Goal: Task Accomplishment & Management: Manage account settings

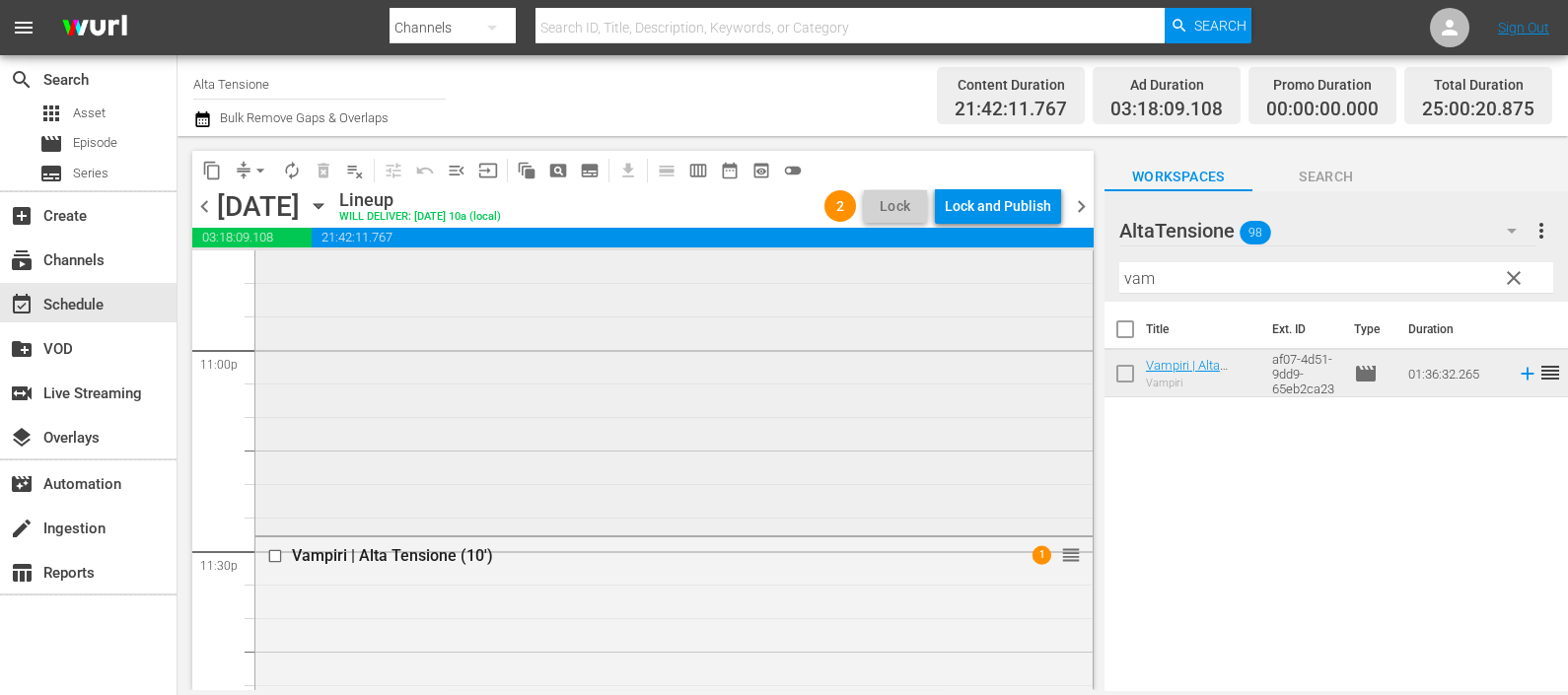
scroll to position [9278, 0]
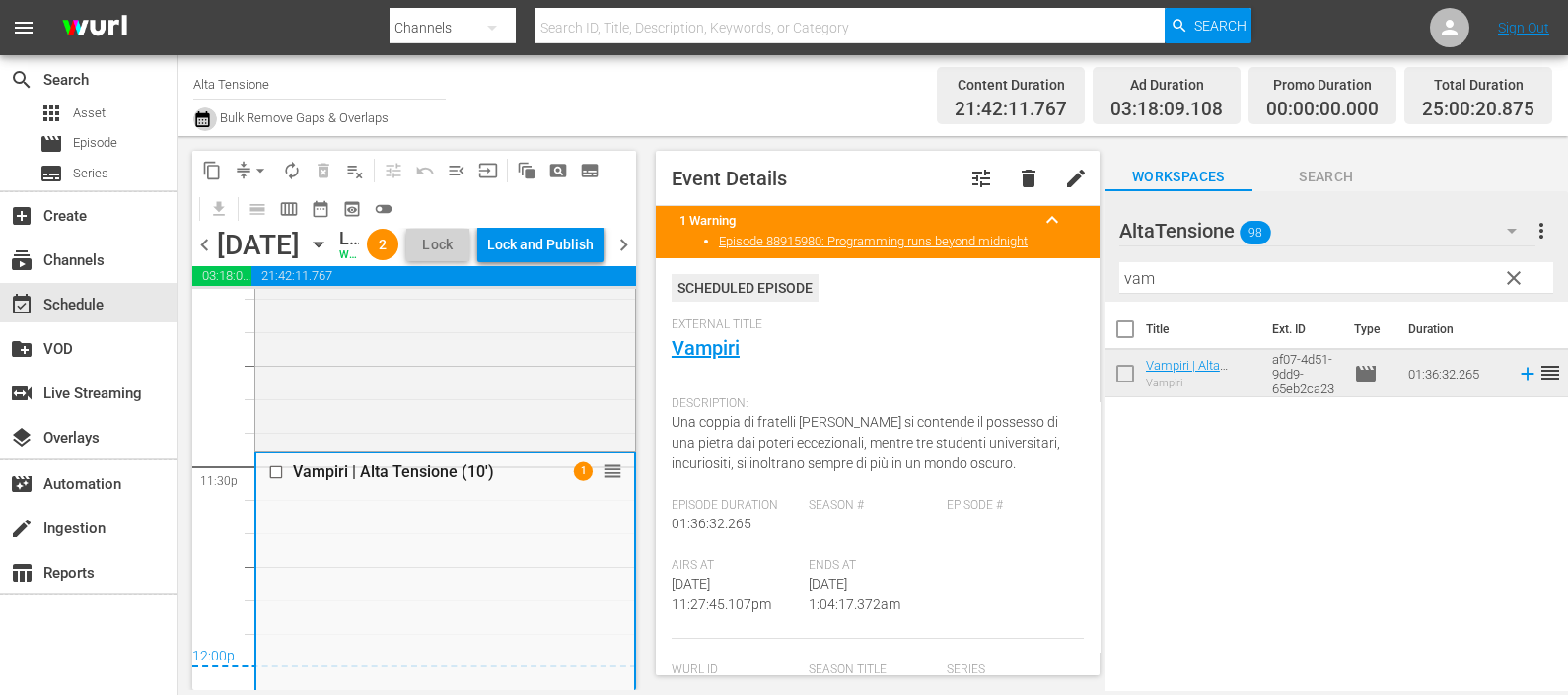
click at [198, 113] on icon "button" at bounding box center [202, 120] width 14 height 16
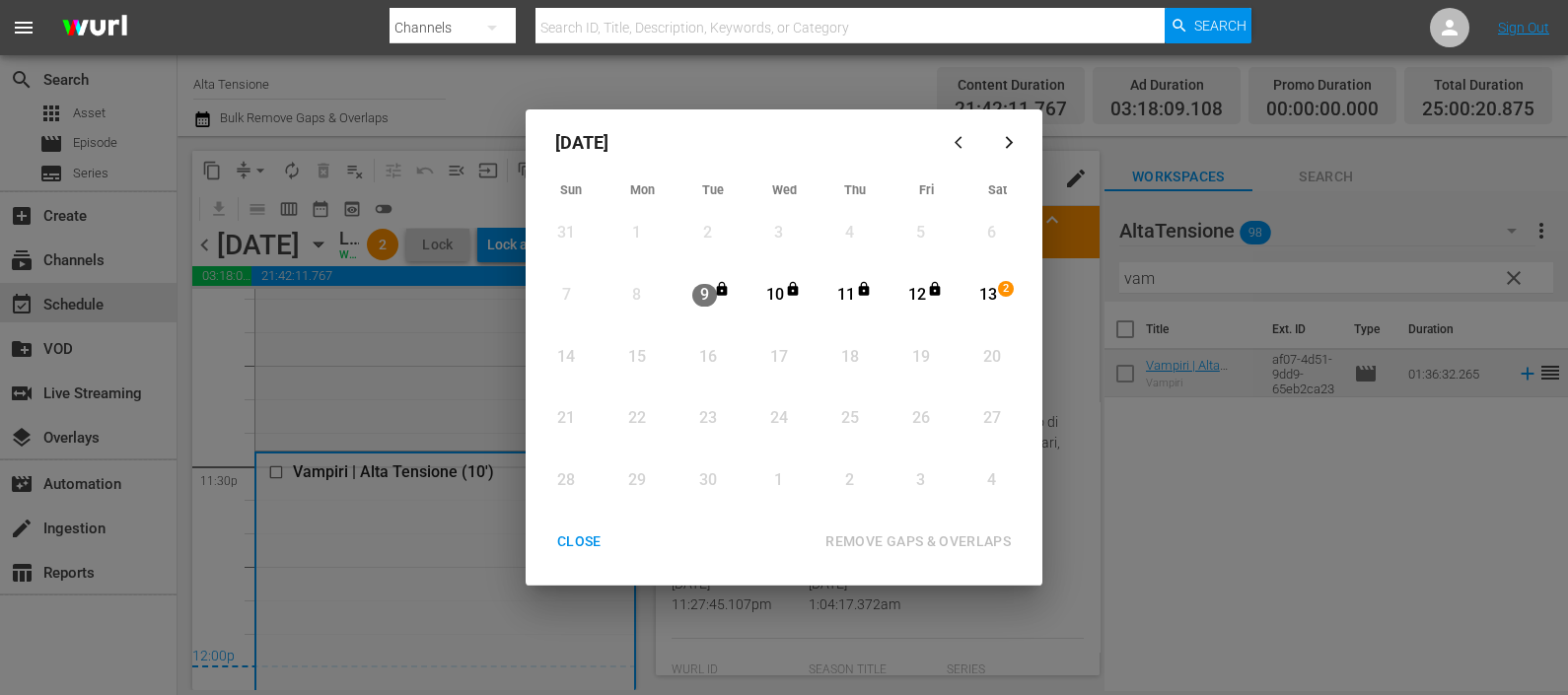
drag, startPoint x: 980, startPoint y: 288, endPoint x: 985, endPoint y: 301, distance: 13.9
click at [981, 293] on div "13" at bounding box center [988, 295] width 25 height 23
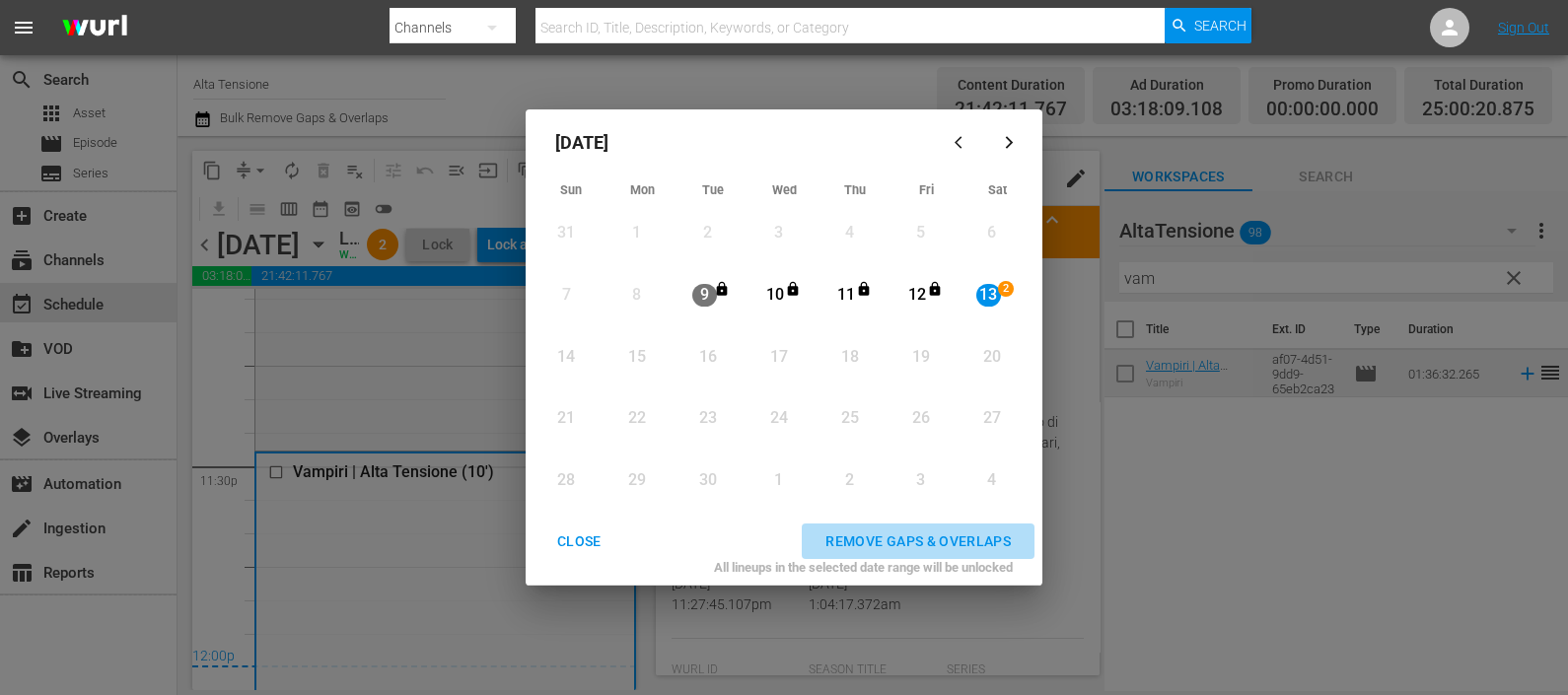
click at [896, 532] on div "REMOVE GAPS & OVERLAPS" at bounding box center [918, 541] width 217 height 25
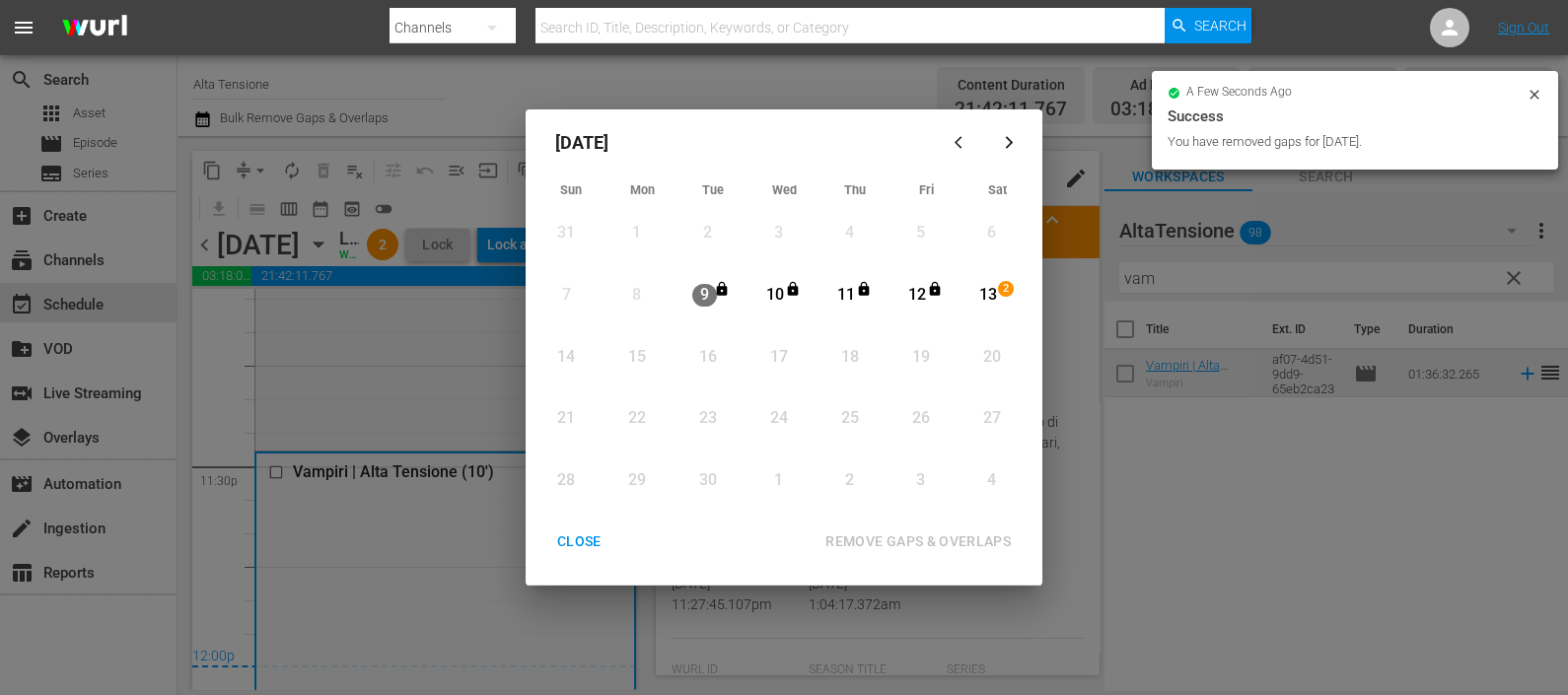
click at [591, 537] on div "CLOSE" at bounding box center [579, 541] width 76 height 25
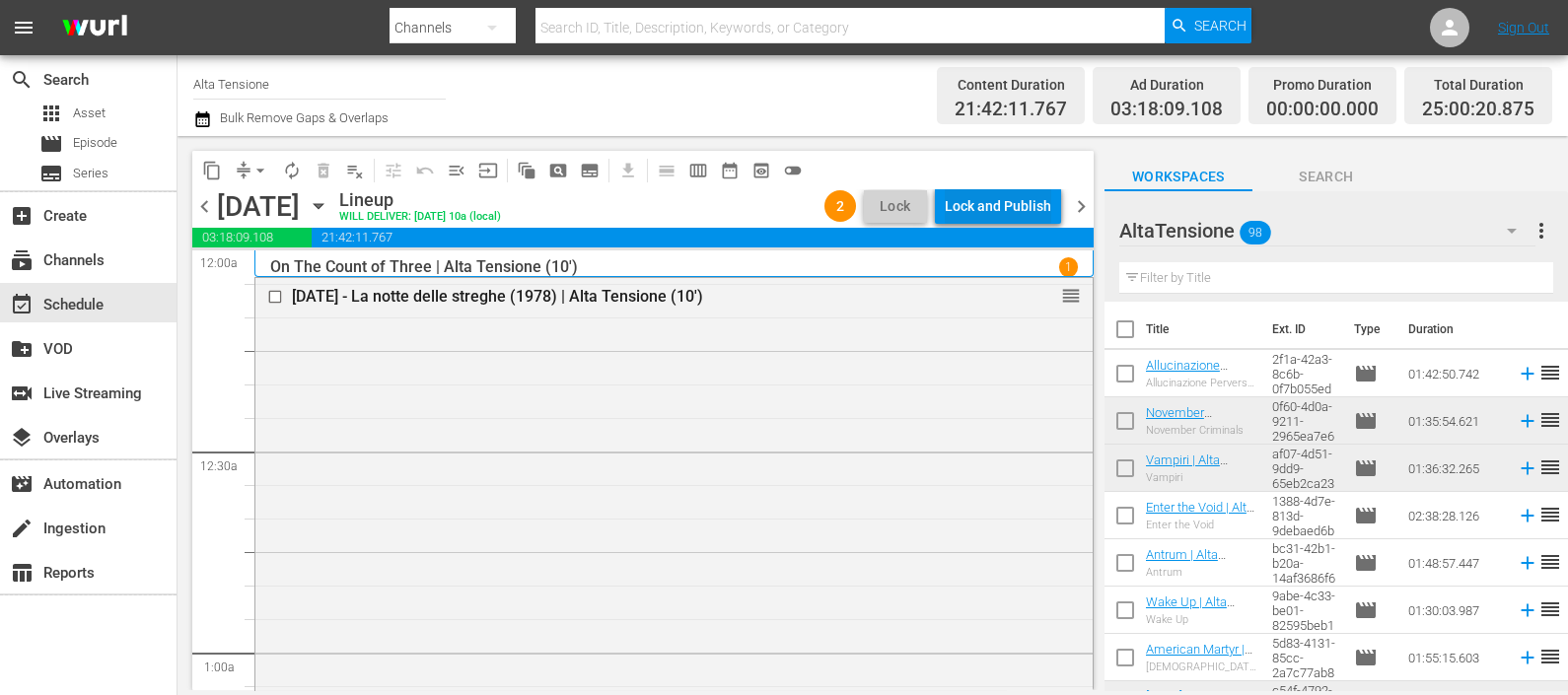
click at [995, 206] on div "Lock and Publish" at bounding box center [998, 206] width 107 height 36
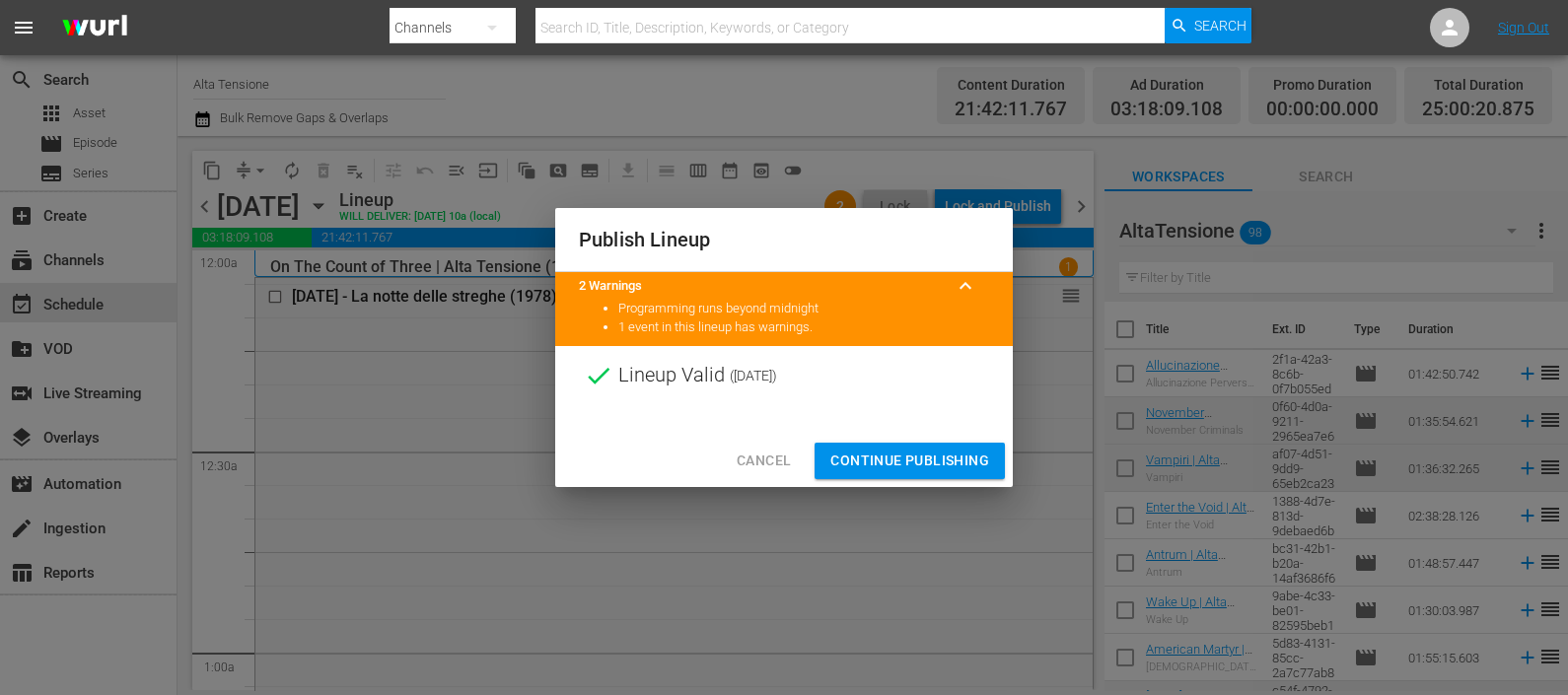
click at [931, 462] on span "Continue Publishing" at bounding box center [909, 461] width 158 height 25
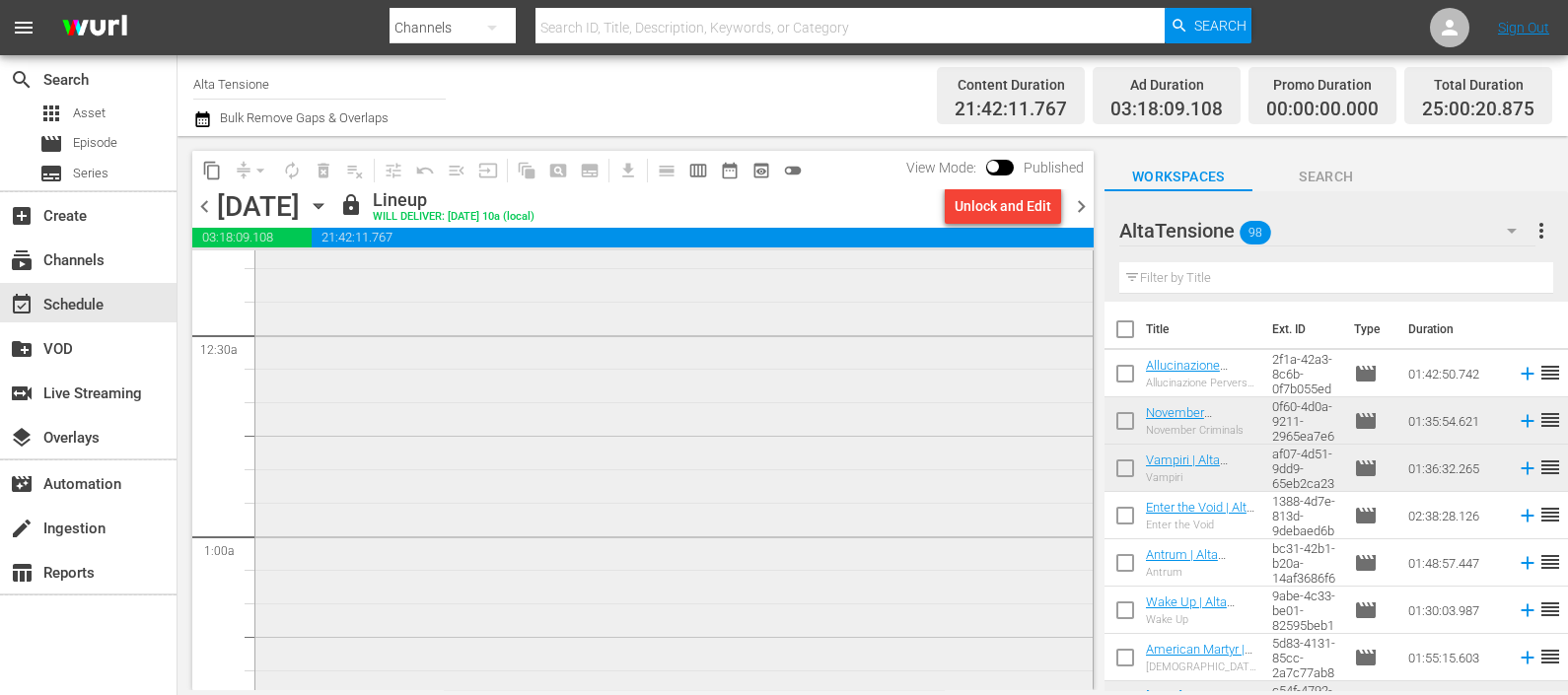
scroll to position [370, 0]
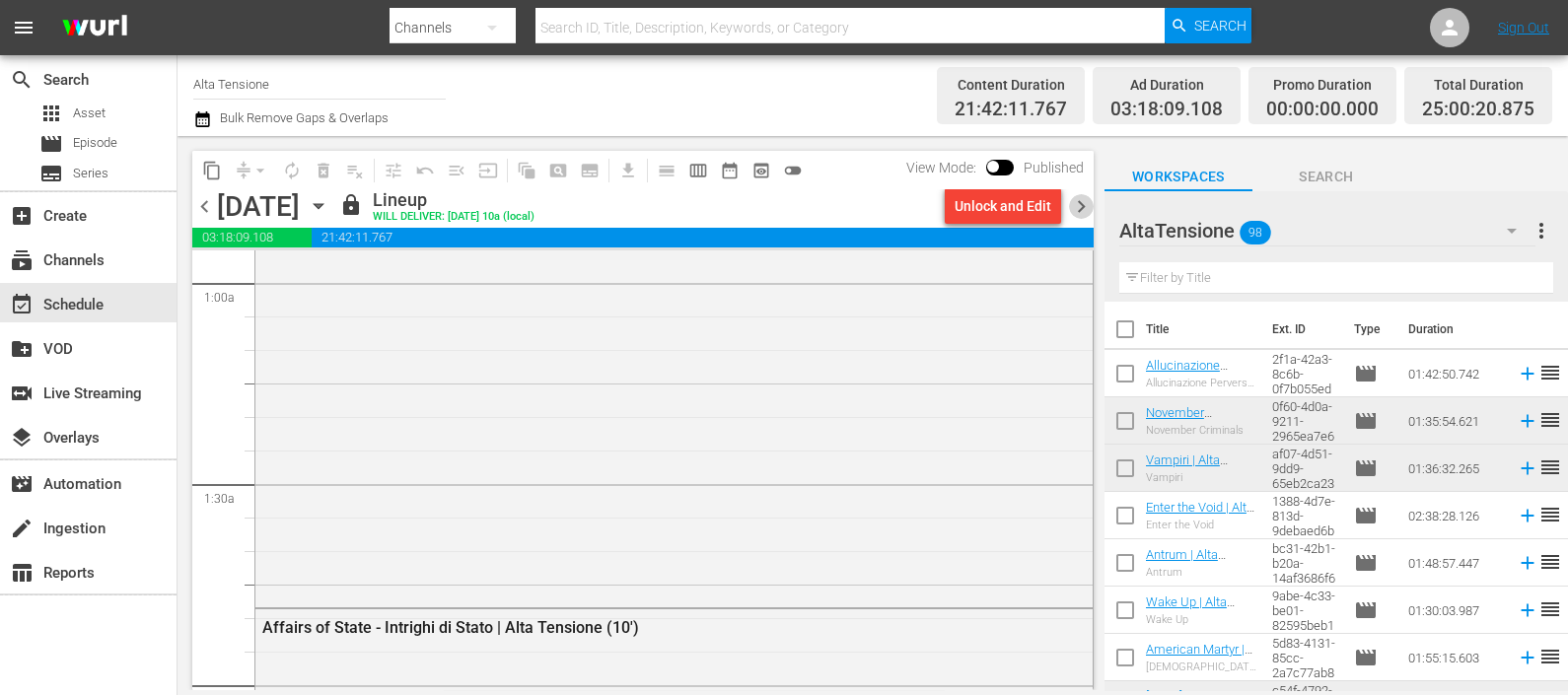
drag, startPoint x: 1079, startPoint y: 194, endPoint x: 1169, endPoint y: 279, distance: 123.8
click at [1079, 195] on span "chevron_right" at bounding box center [1081, 206] width 25 height 25
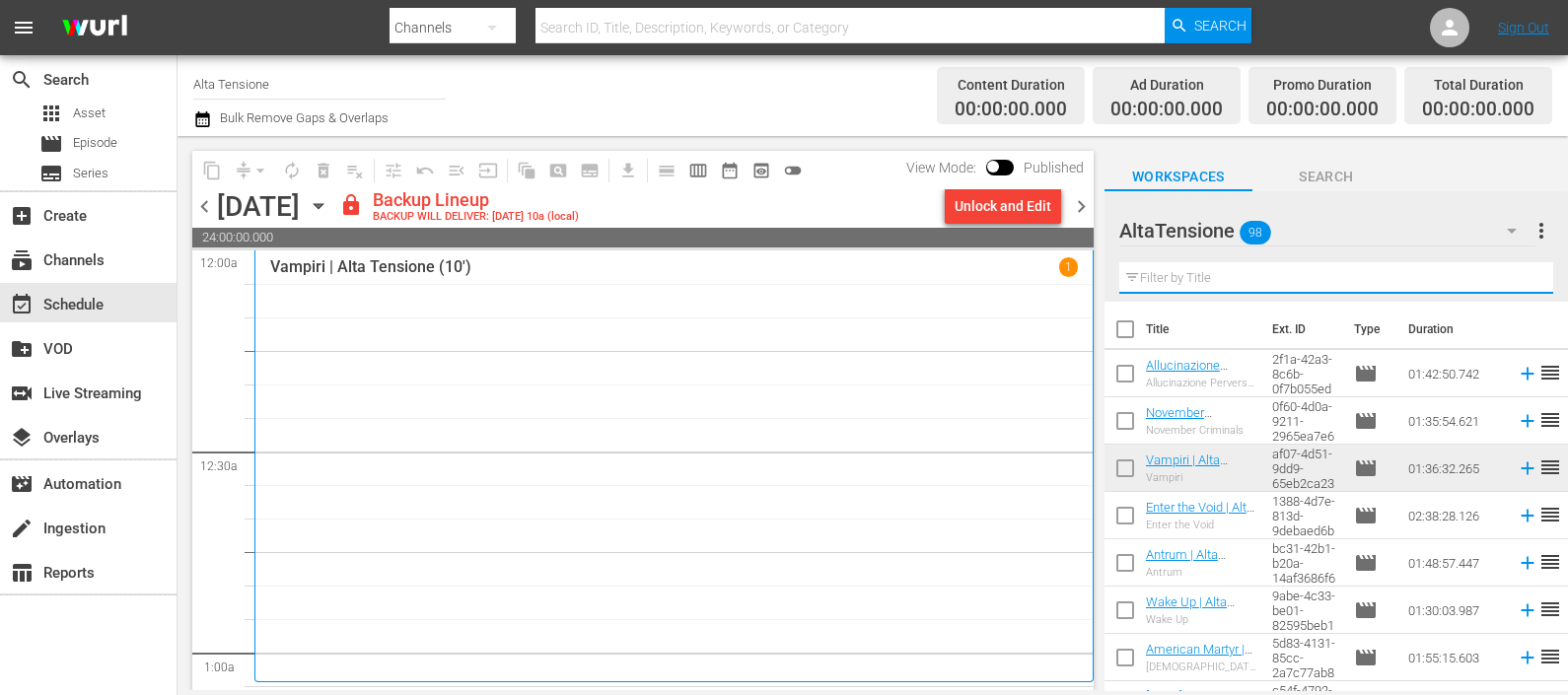
click at [1232, 277] on input "text" at bounding box center [1336, 278] width 434 height 32
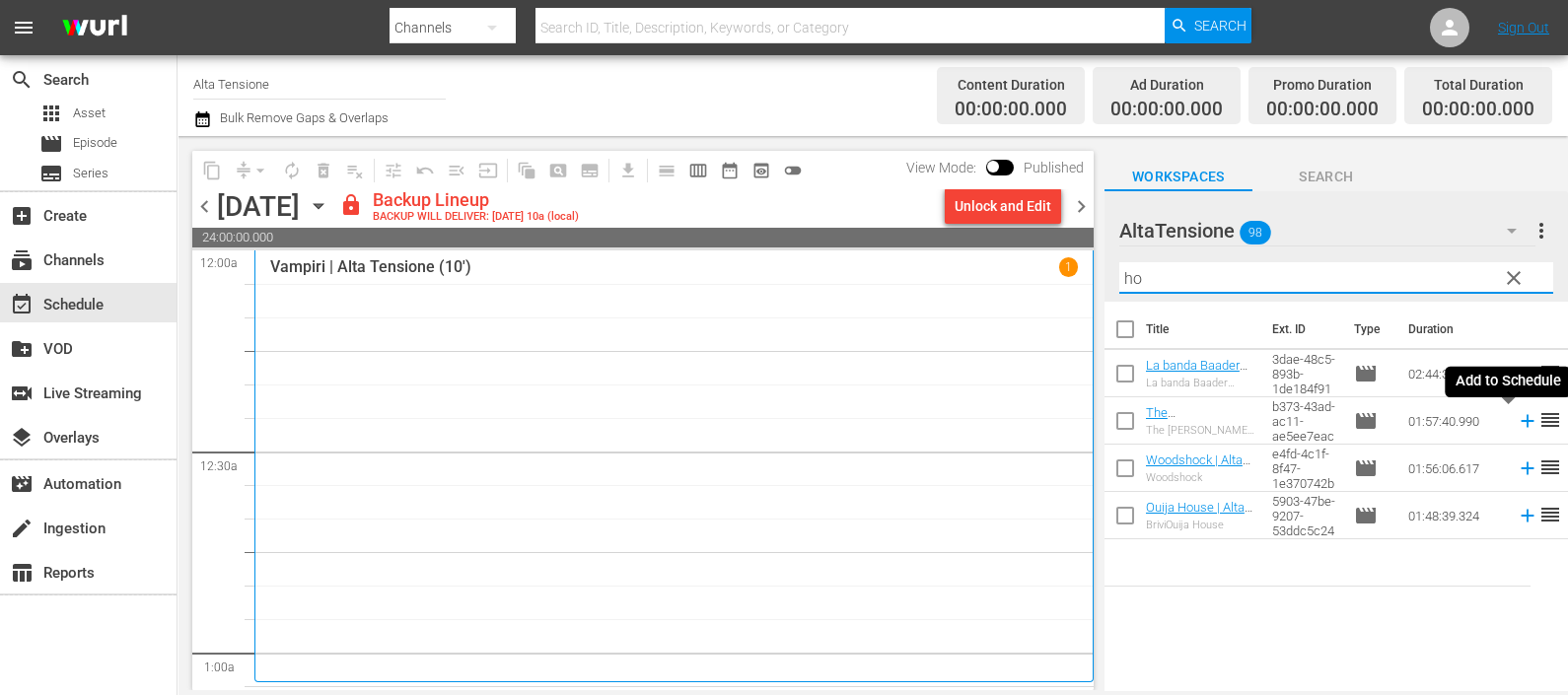
click at [1516, 423] on icon at bounding box center [1527, 421] width 22 height 22
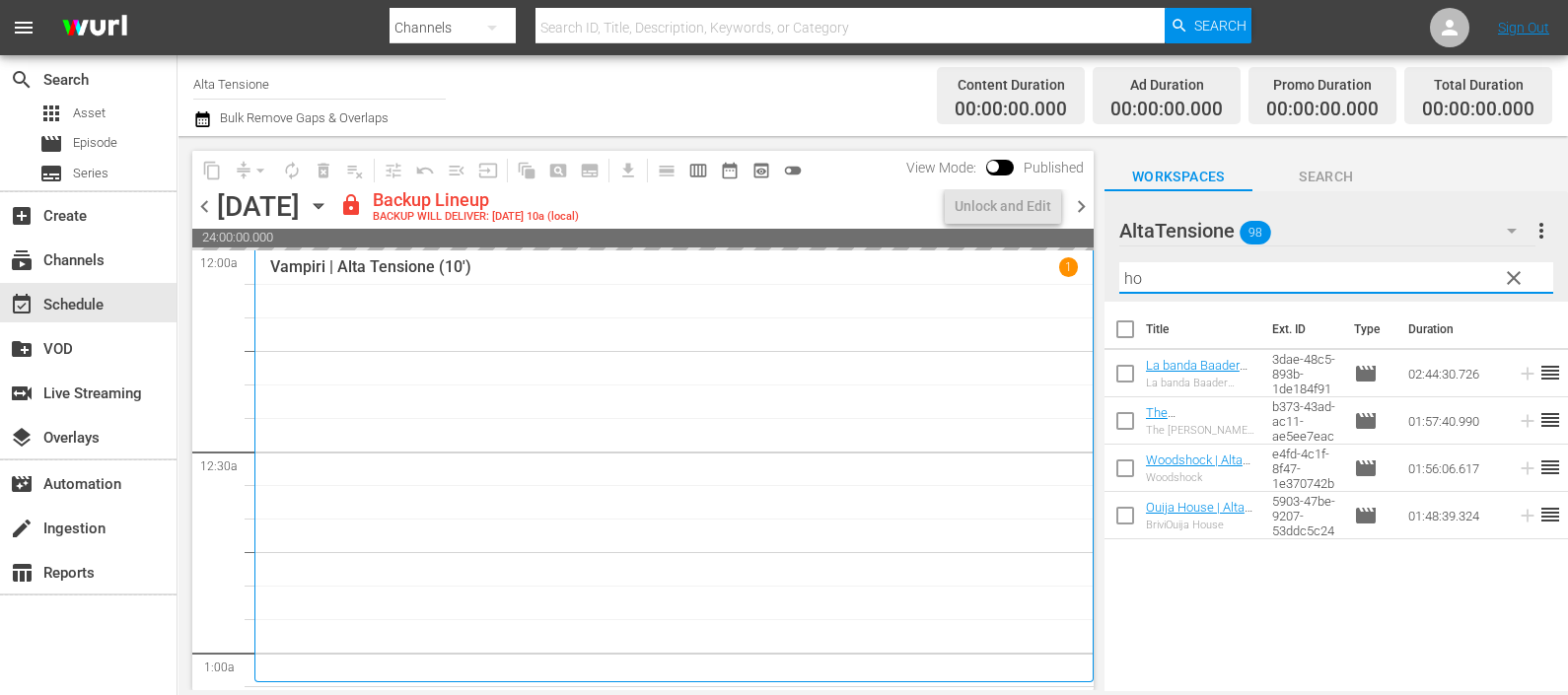
drag, startPoint x: 1214, startPoint y: 283, endPoint x: 1094, endPoint y: 292, distance: 120.3
click at [1094, 292] on div "content_copy compress arrow_drop_down autorenew_outlined delete_forever_outline…" at bounding box center [872, 413] width 1391 height 554
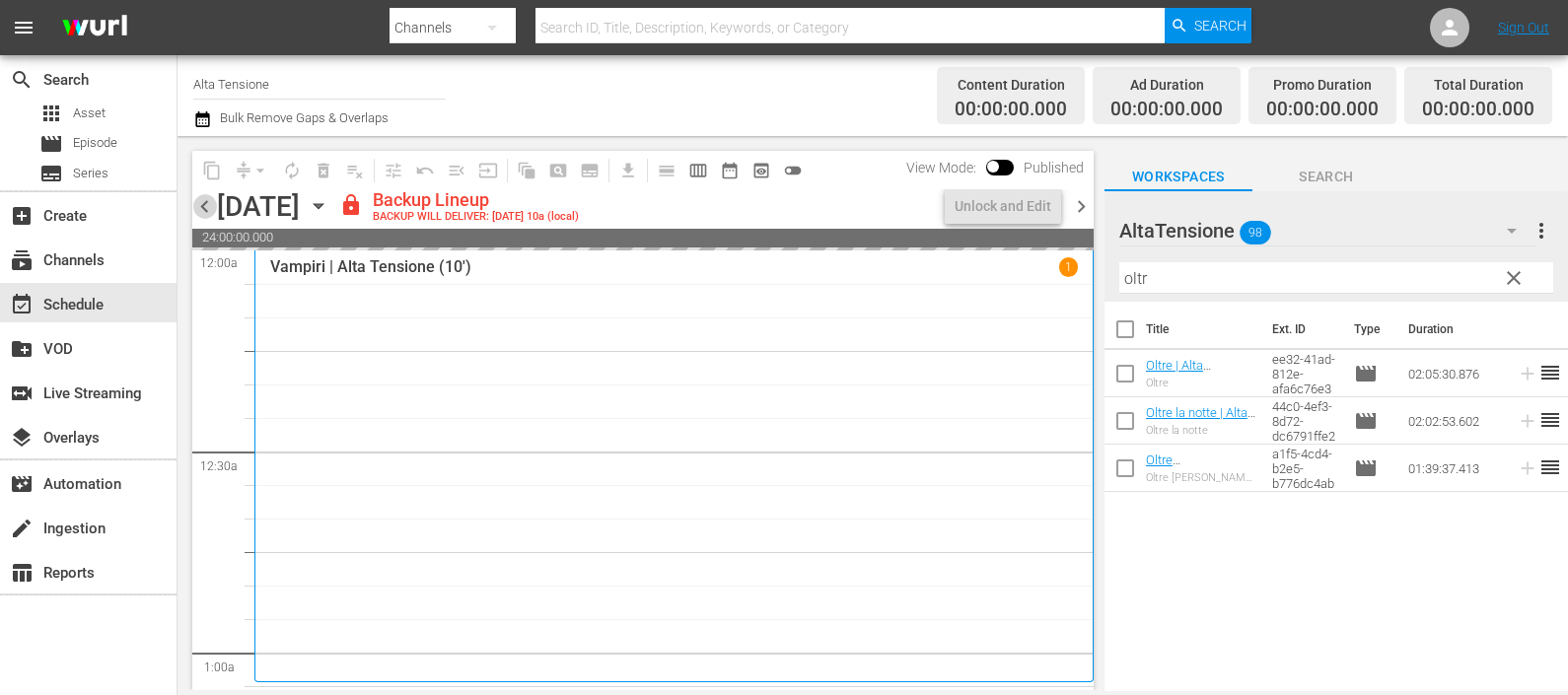
click at [193, 207] on span "chevron_left" at bounding box center [204, 206] width 25 height 25
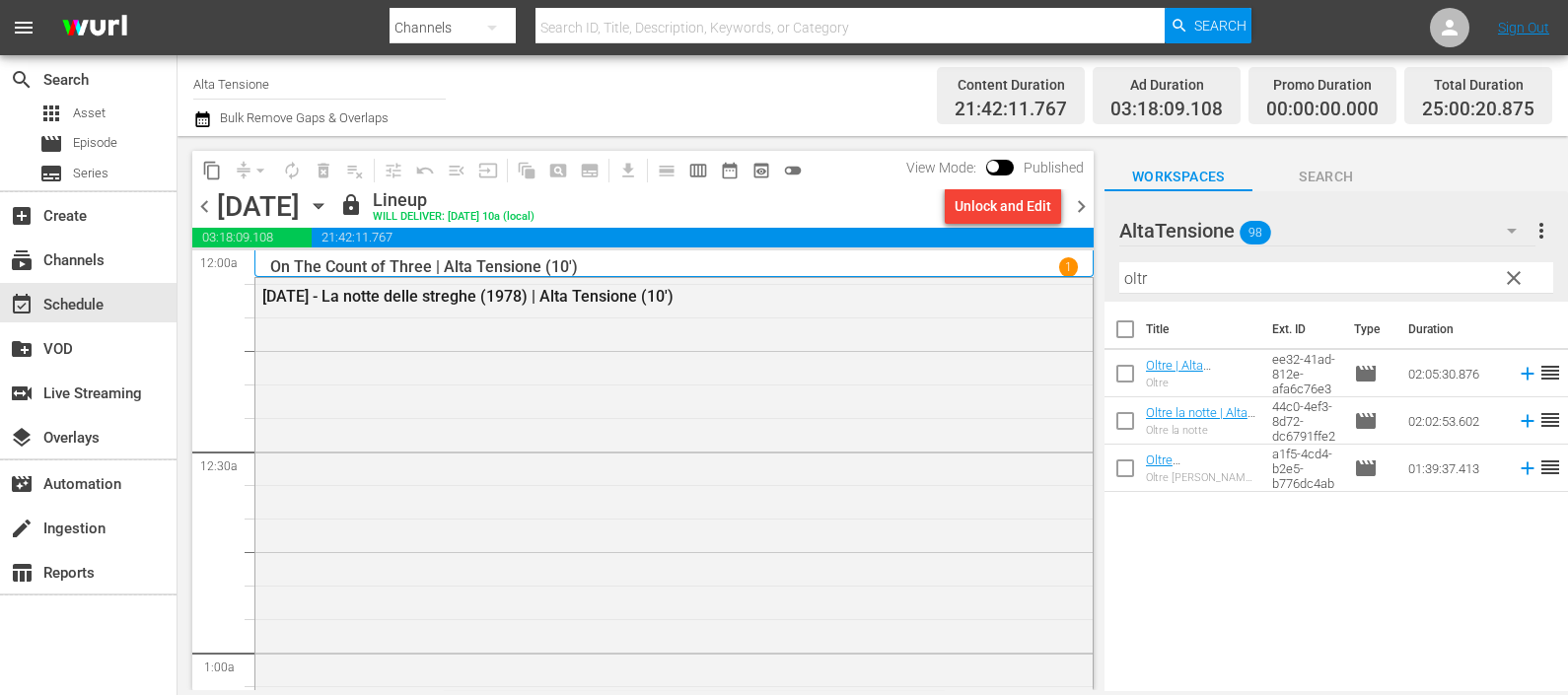
click at [1081, 206] on span "chevron_right" at bounding box center [1081, 206] width 25 height 25
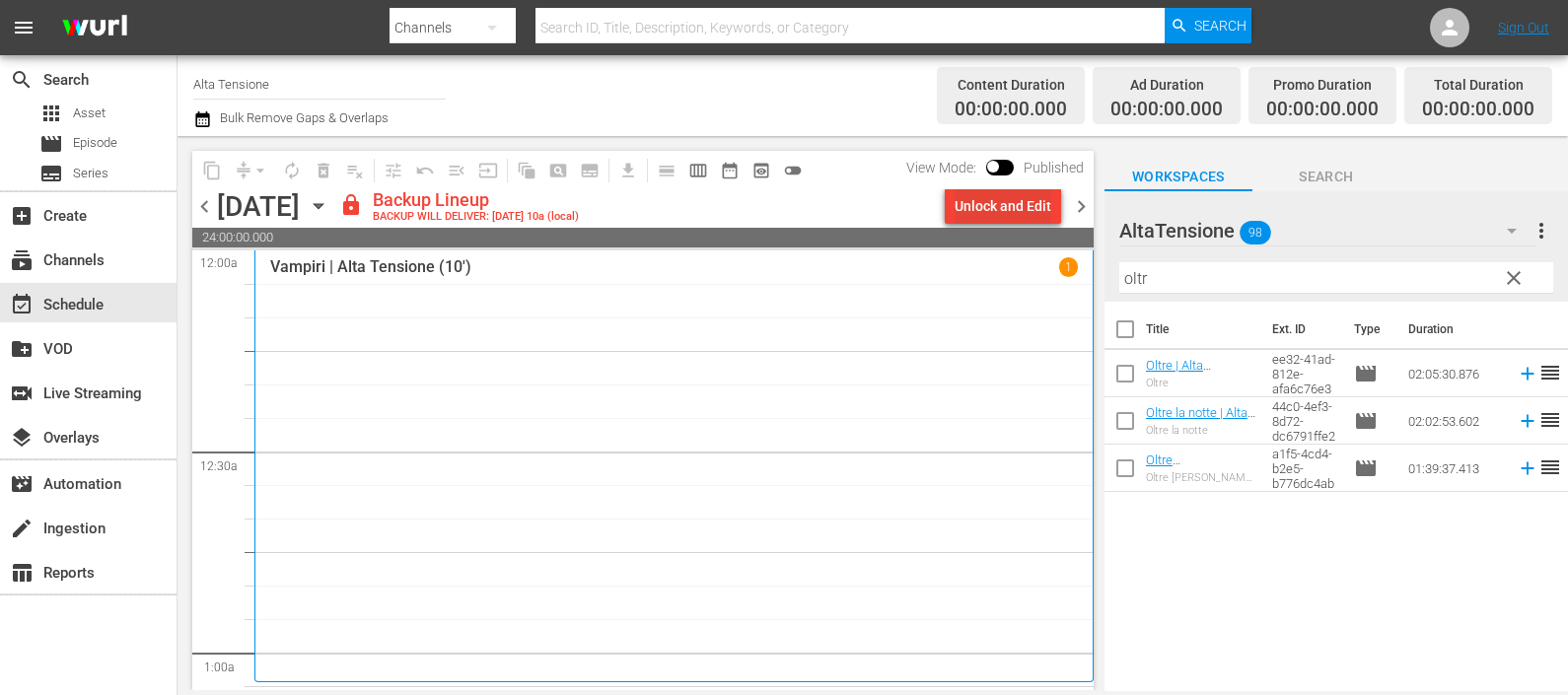
click at [1050, 215] on div "Unlock and Edit" at bounding box center [1002, 206] width 97 height 36
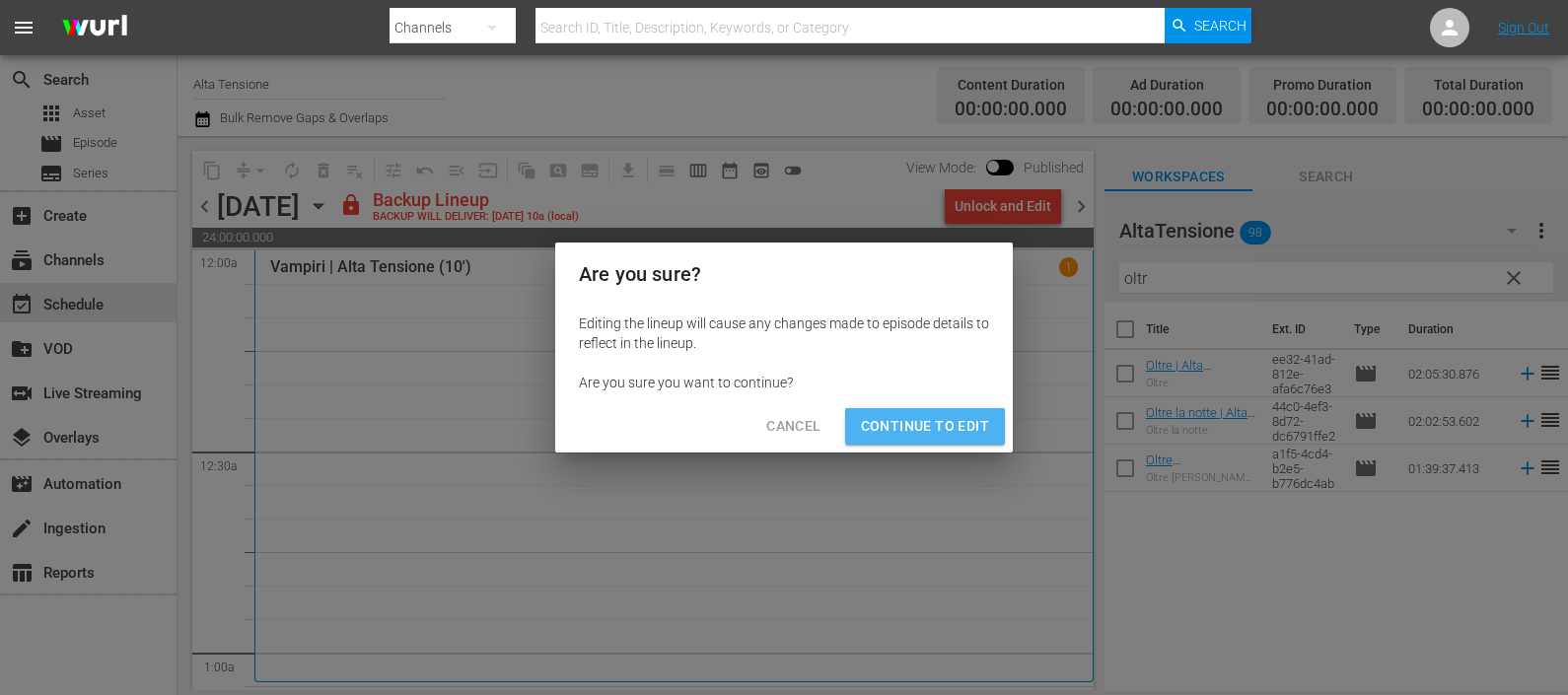
click at [966, 423] on span "Continue to Edit" at bounding box center [924, 426] width 129 height 25
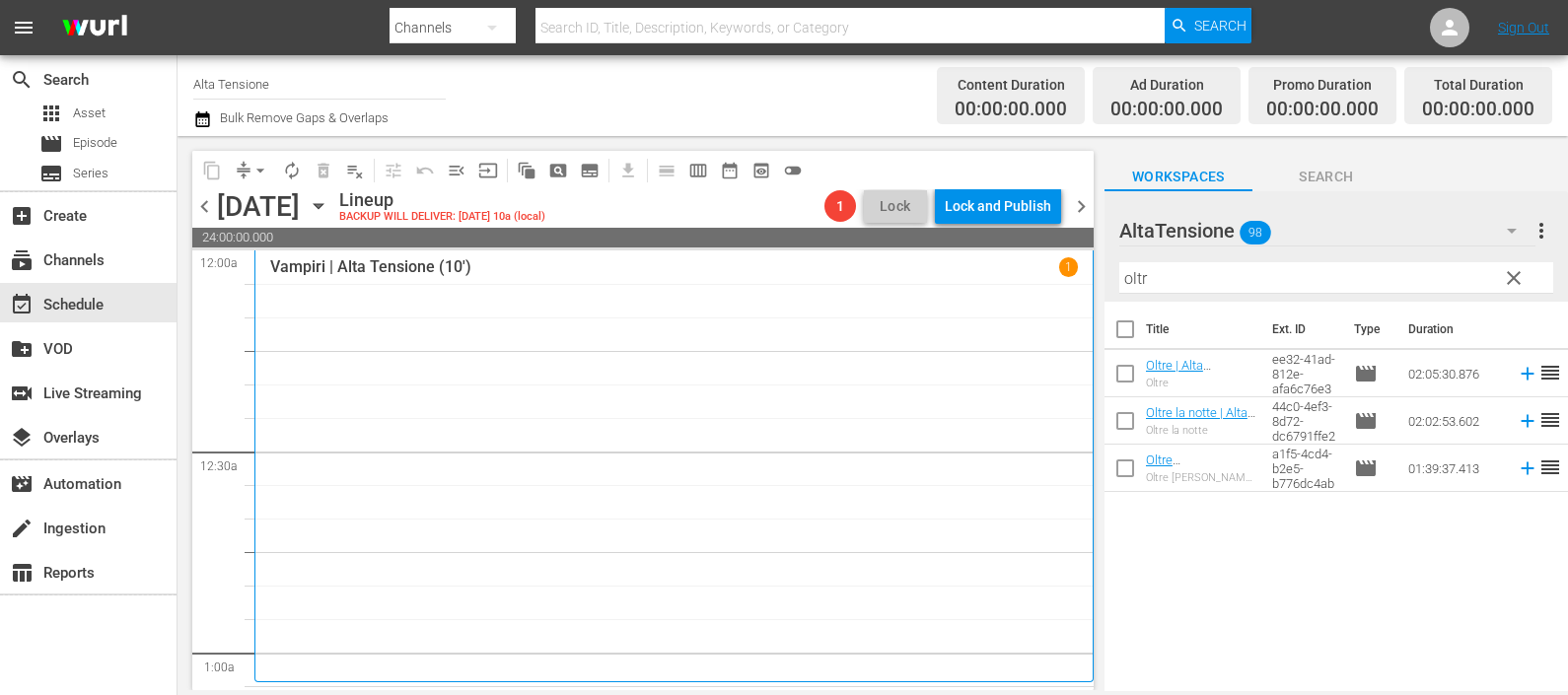
click at [1198, 268] on input "oltr" at bounding box center [1336, 278] width 434 height 32
drag, startPoint x: 1198, startPoint y: 268, endPoint x: 1031, endPoint y: 272, distance: 167.0
click at [1033, 274] on div "content_copy compress arrow_drop_down autorenew_outlined delete_forever_outline…" at bounding box center [872, 413] width 1391 height 554
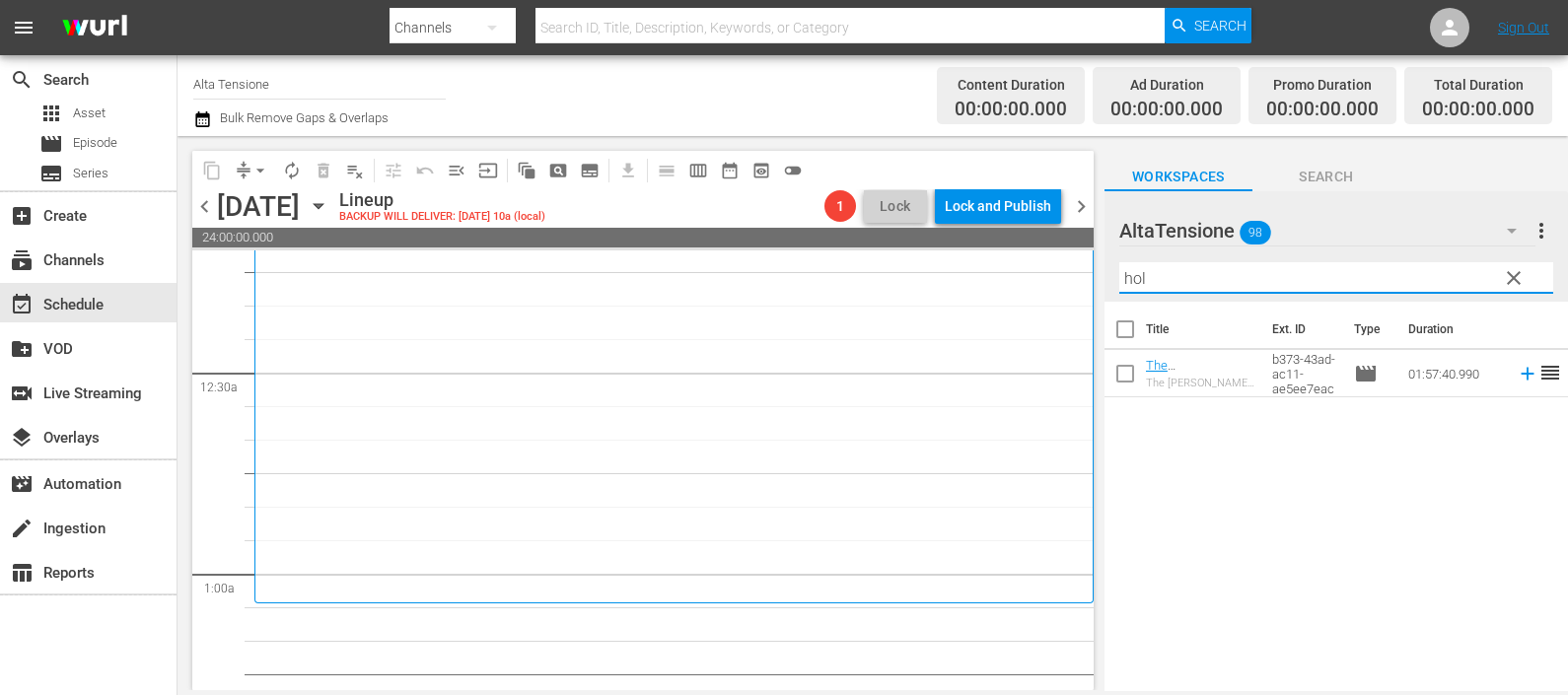
scroll to position [245, 0]
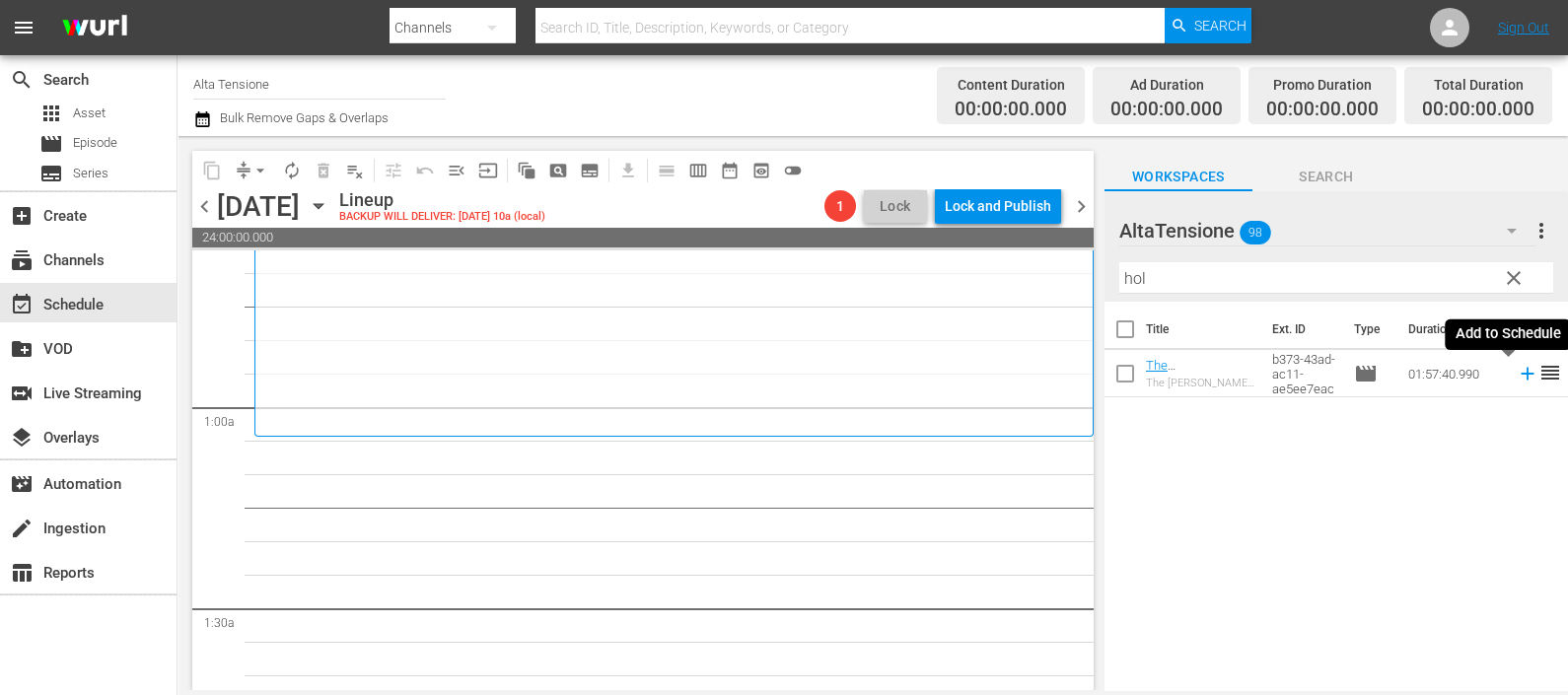
click at [1516, 373] on icon at bounding box center [1527, 374] width 22 height 22
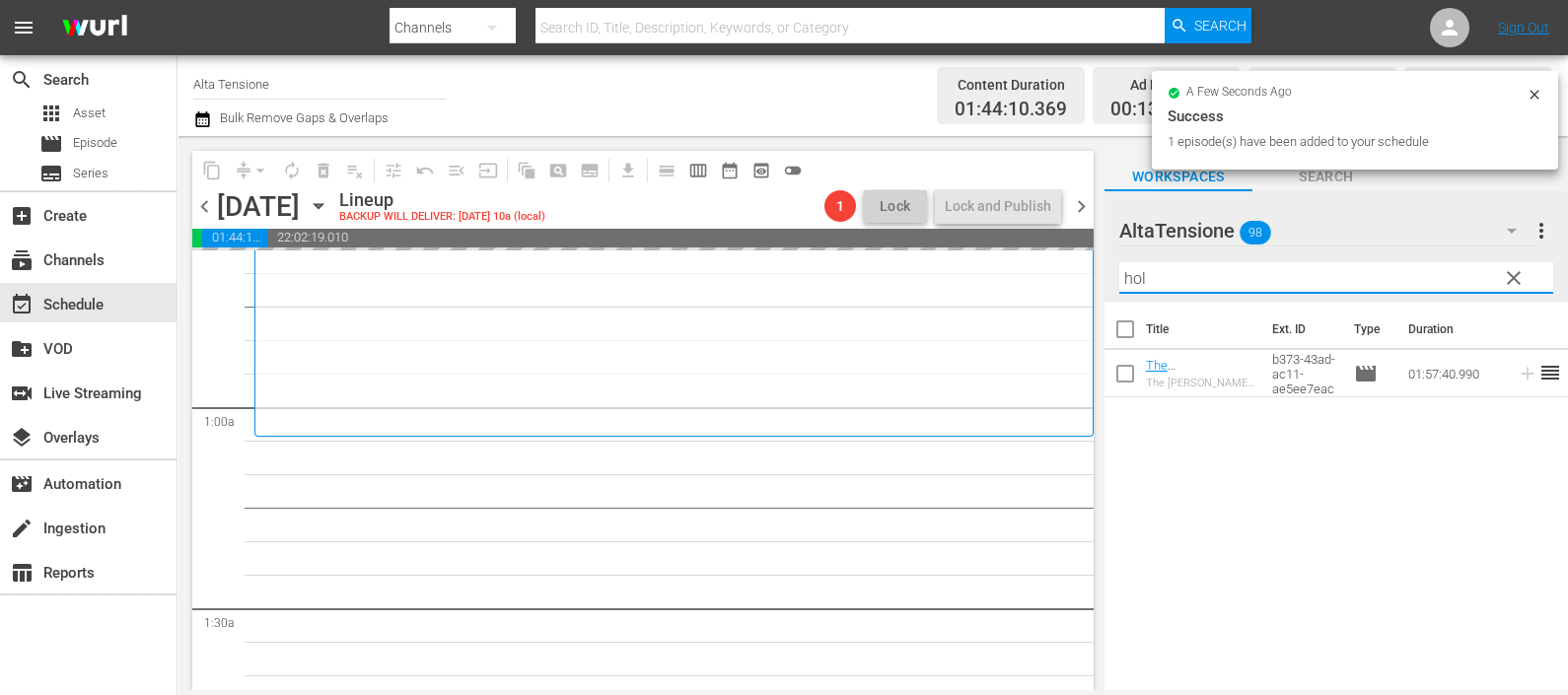
drag, startPoint x: 1146, startPoint y: 278, endPoint x: 1075, endPoint y: 278, distance: 71.0
click at [1075, 278] on div "content_copy compress arrow_drop_down autorenew_outlined delete_forever_outline…" at bounding box center [872, 413] width 1391 height 554
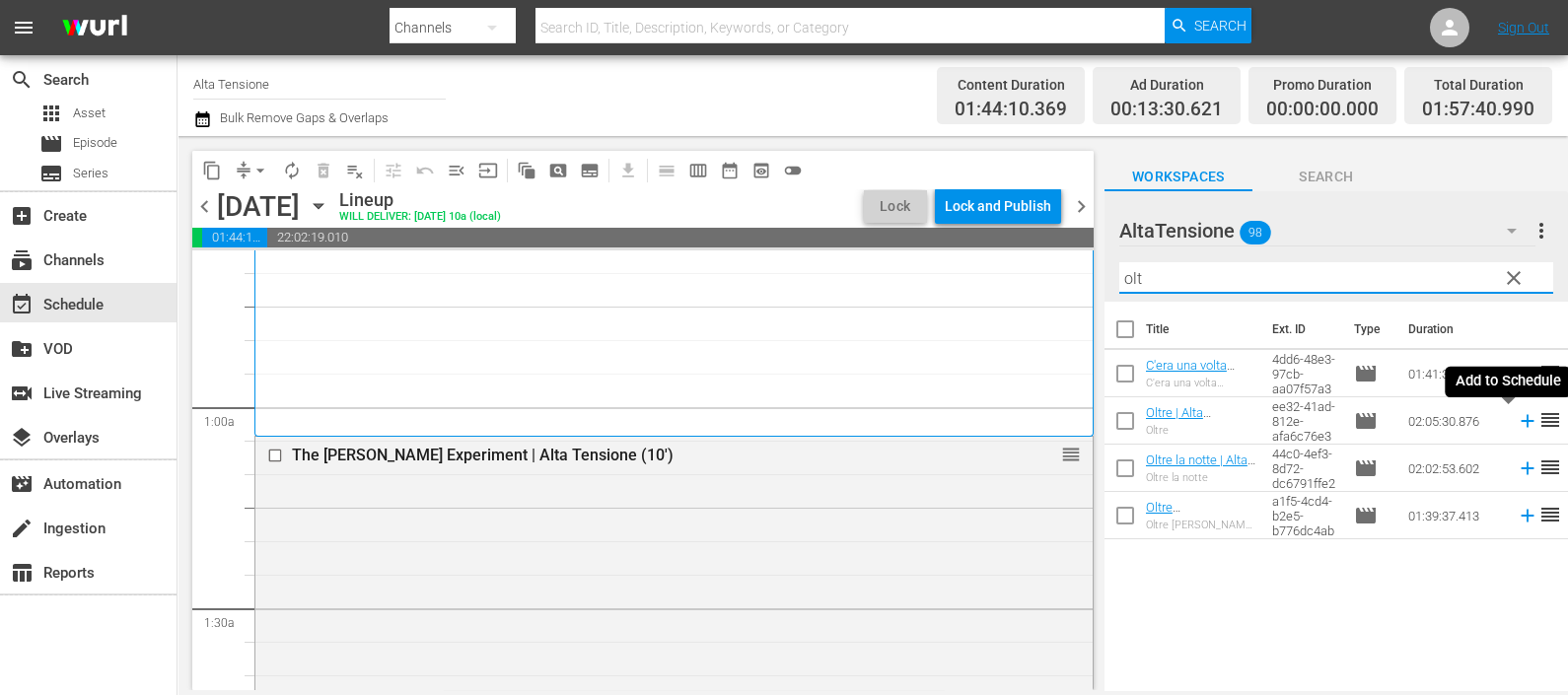
click at [1516, 424] on icon at bounding box center [1527, 421] width 22 height 22
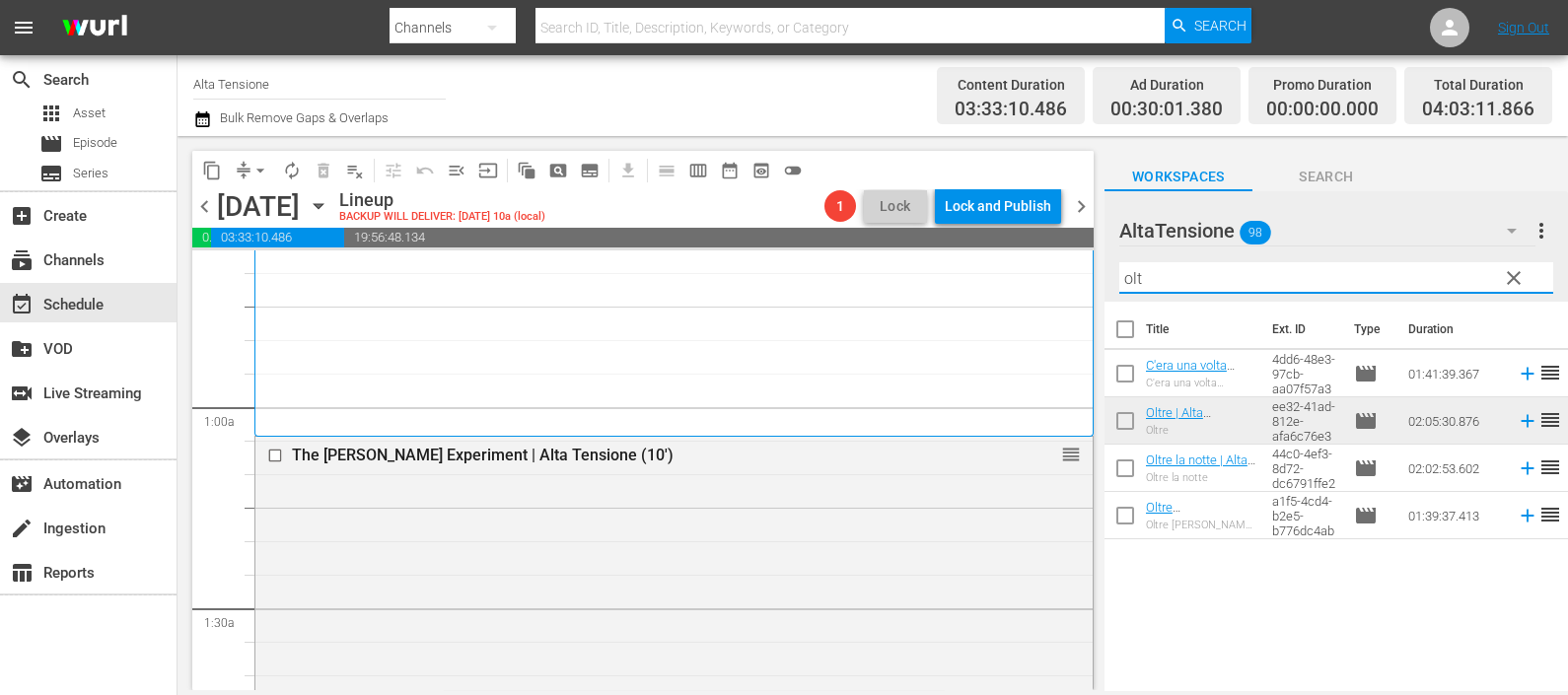
drag, startPoint x: 1097, startPoint y: 269, endPoint x: 1077, endPoint y: 269, distance: 20.0
click at [1077, 270] on div "content_copy compress arrow_drop_down autorenew_outlined delete_forever_outline…" at bounding box center [872, 413] width 1391 height 554
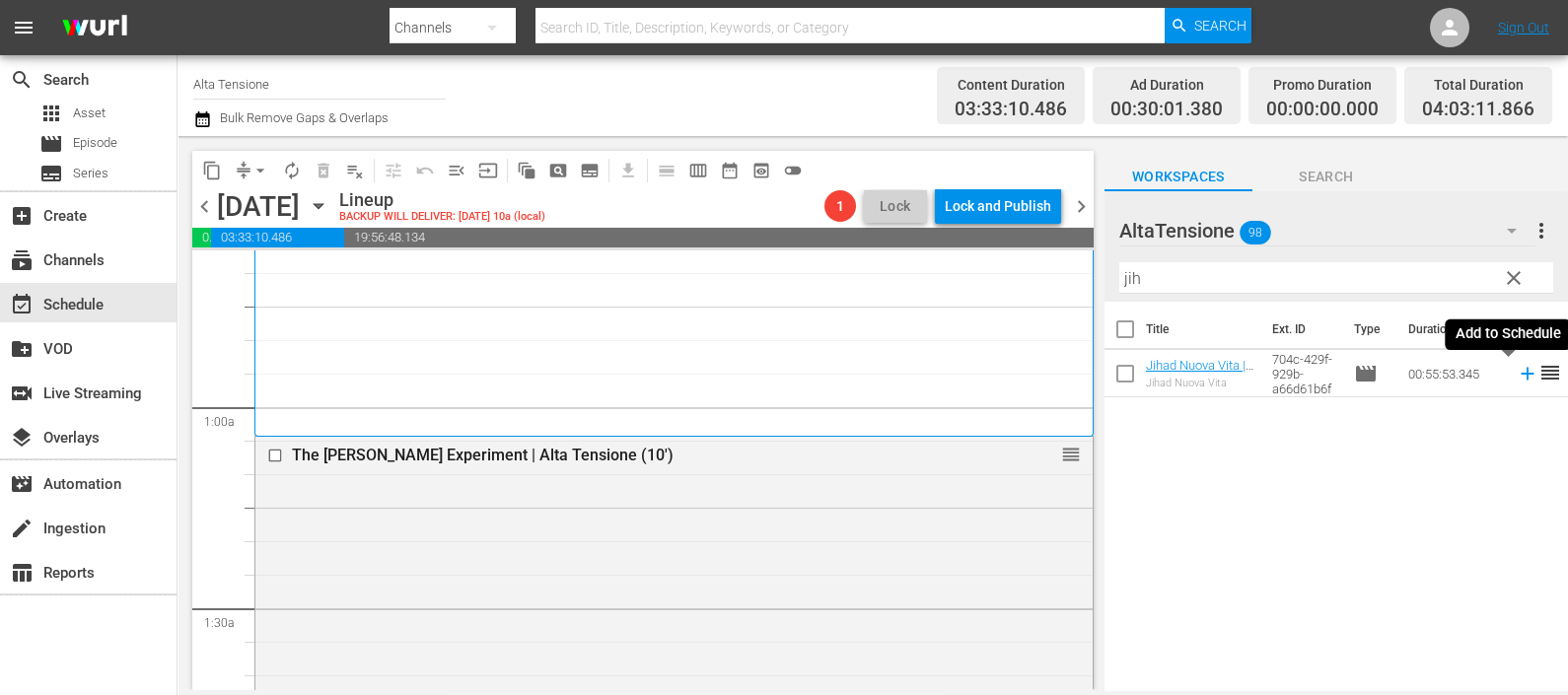
click at [1516, 371] on icon at bounding box center [1527, 374] width 22 height 22
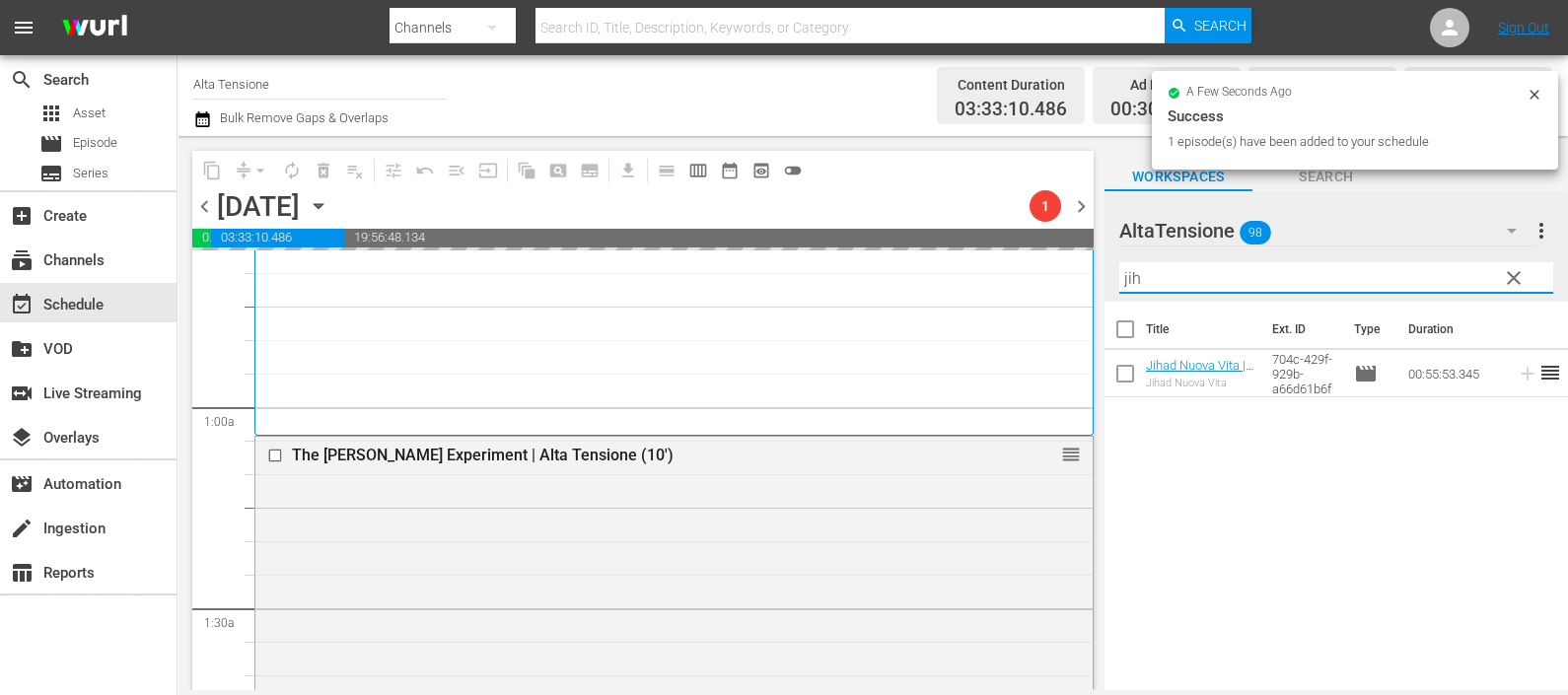
drag, startPoint x: 1158, startPoint y: 256, endPoint x: 1040, endPoint y: 270, distance: 118.8
click at [1040, 270] on div "content_copy compress arrow_drop_down autorenew_outlined delete_forever_outline…" at bounding box center [872, 413] width 1391 height 554
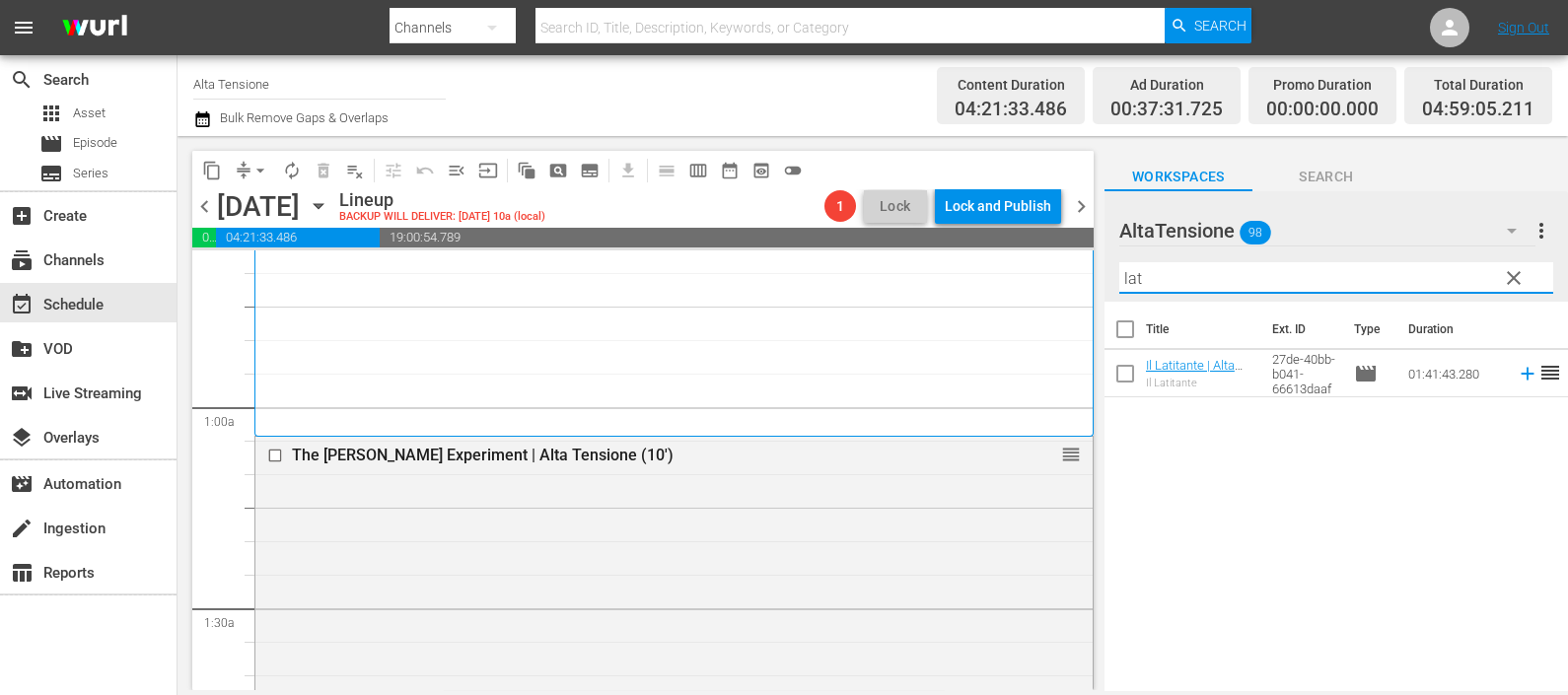
click at [1516, 377] on icon at bounding box center [1527, 374] width 22 height 22
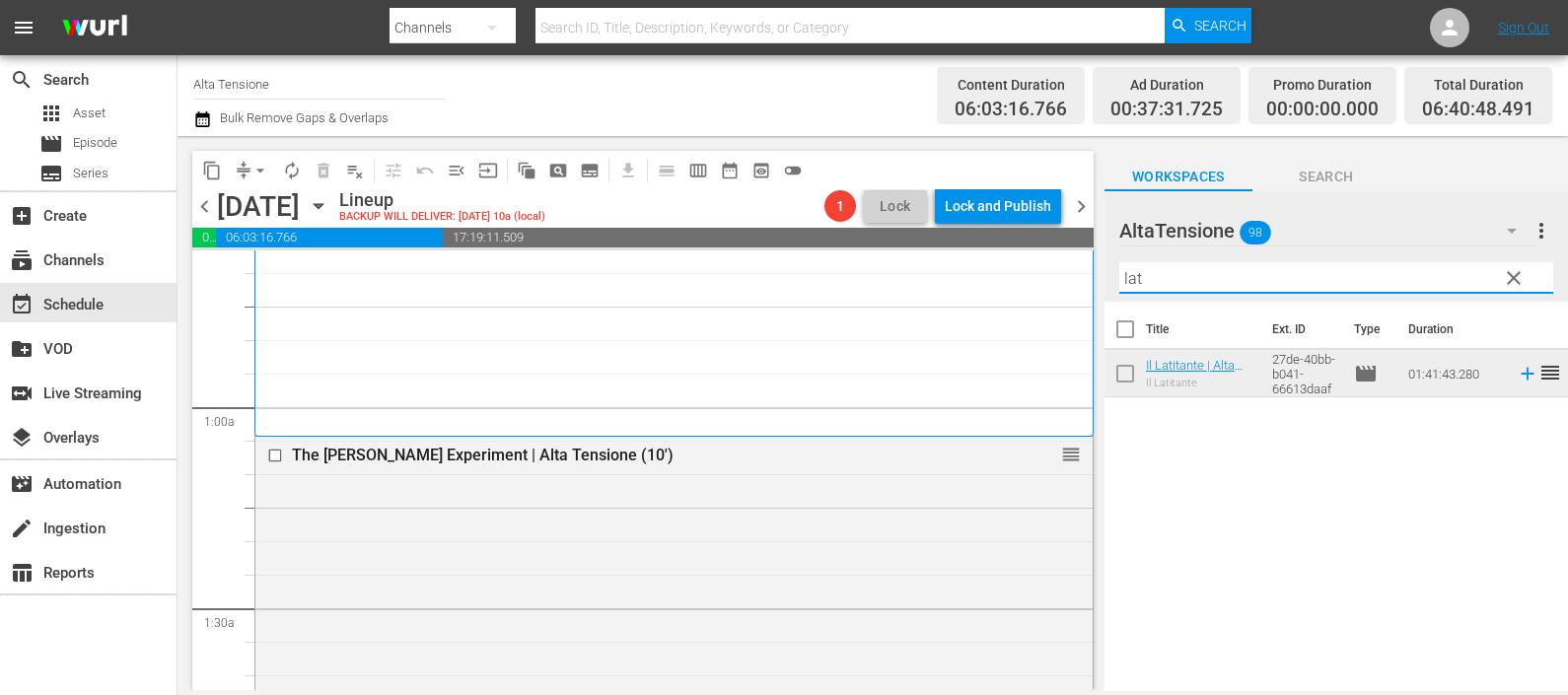
drag, startPoint x: 1137, startPoint y: 272, endPoint x: 1080, endPoint y: 271, distance: 57.0
click at [1081, 273] on div "content_copy compress arrow_drop_down autorenew_outlined delete_forever_outline…" at bounding box center [872, 413] width 1391 height 554
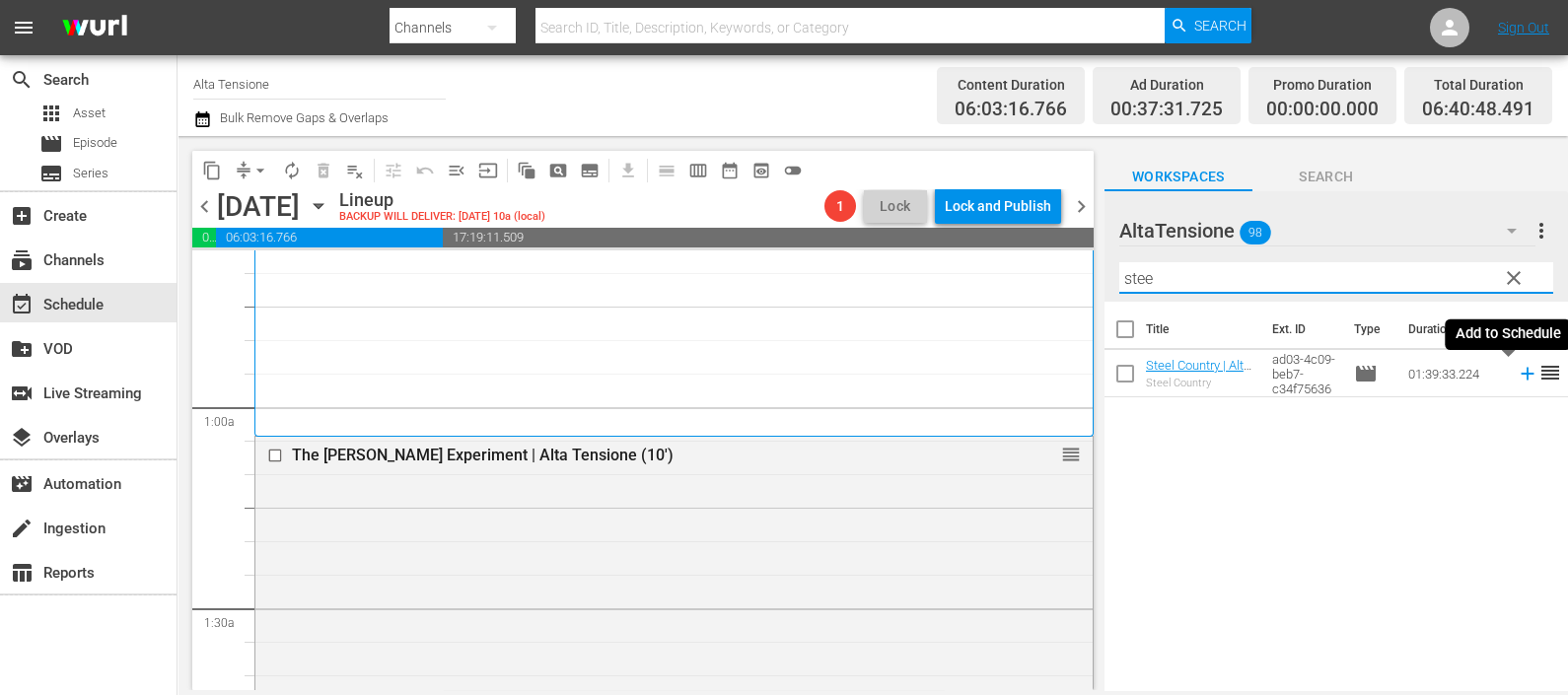
click at [1520, 374] on icon at bounding box center [1526, 374] width 13 height 13
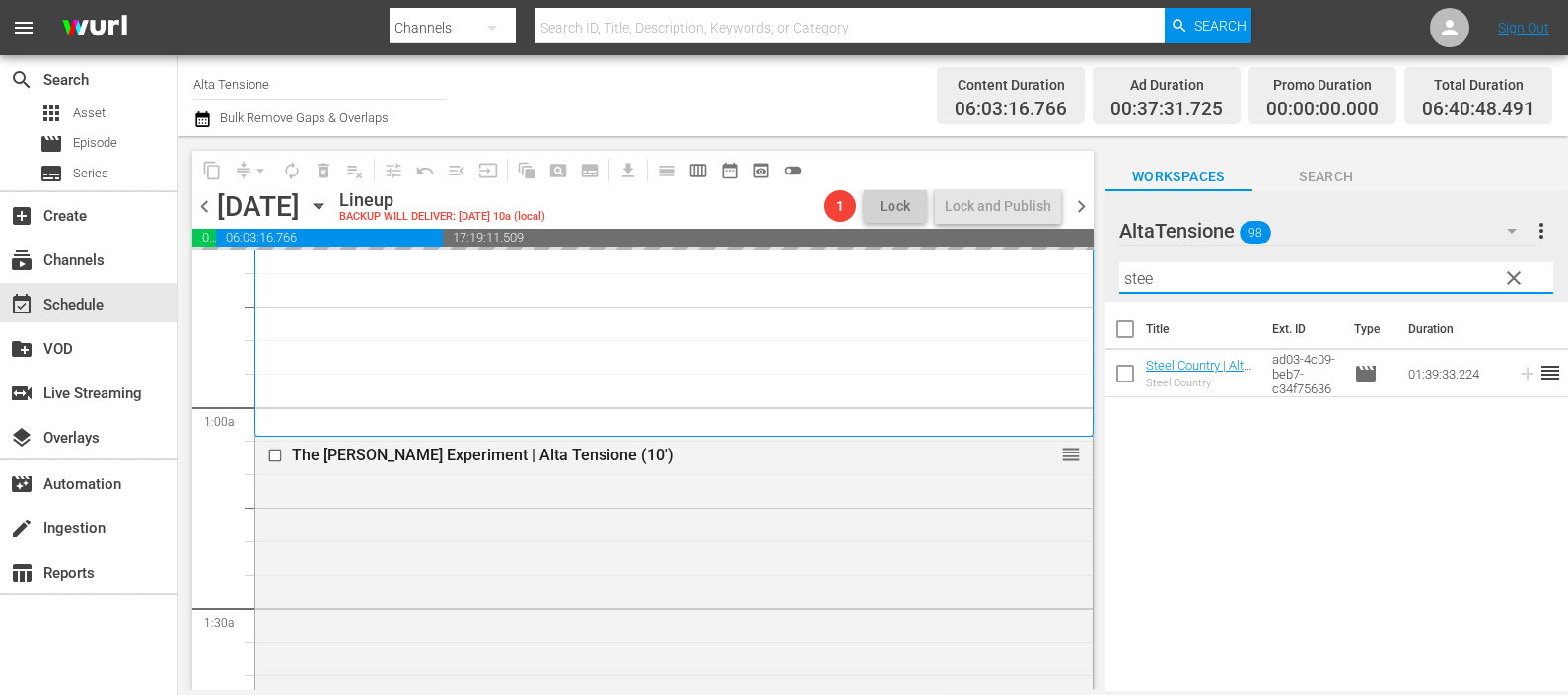
drag, startPoint x: 1159, startPoint y: 285, endPoint x: 1075, endPoint y: 282, distance: 84.1
click at [1075, 282] on div "content_copy compress arrow_drop_down autorenew_outlined delete_forever_outline…" at bounding box center [872, 413] width 1391 height 554
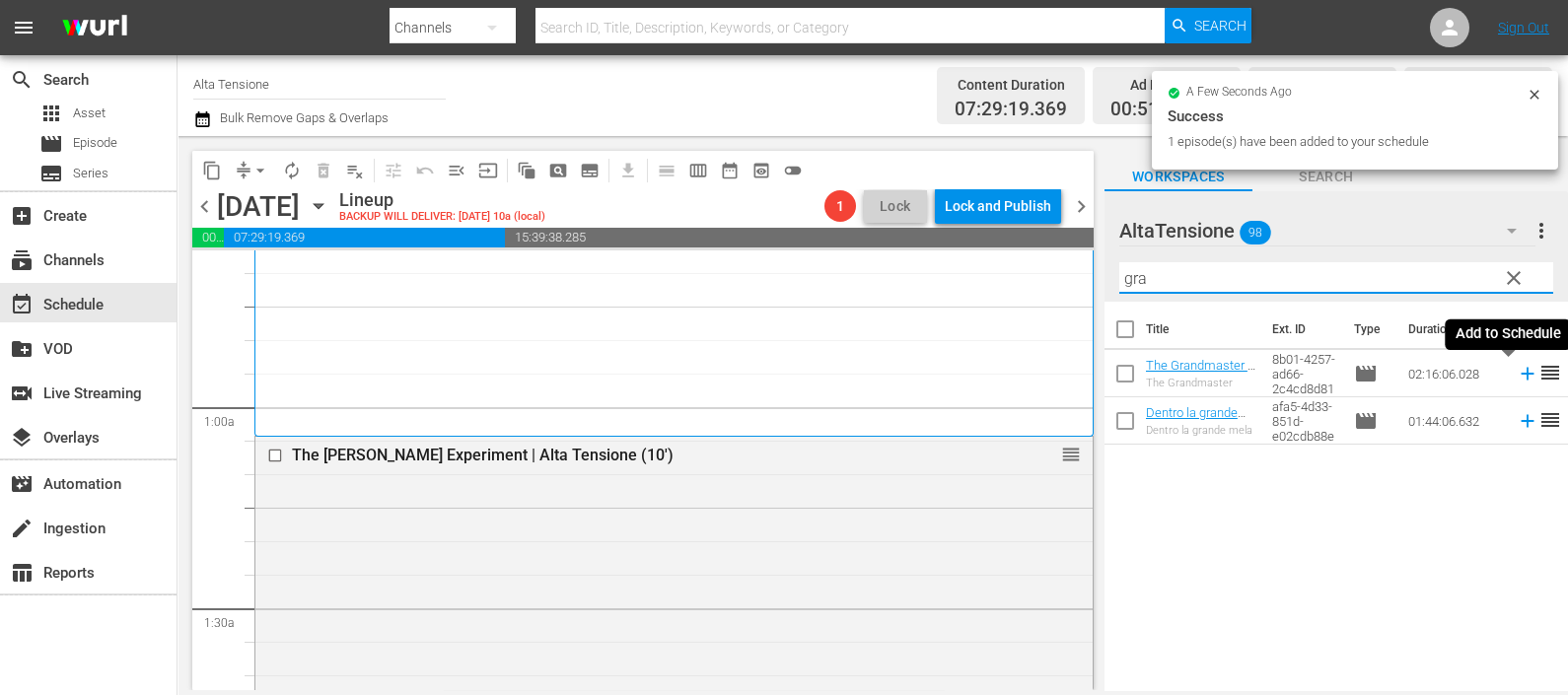
click at [1516, 377] on icon at bounding box center [1527, 374] width 22 height 22
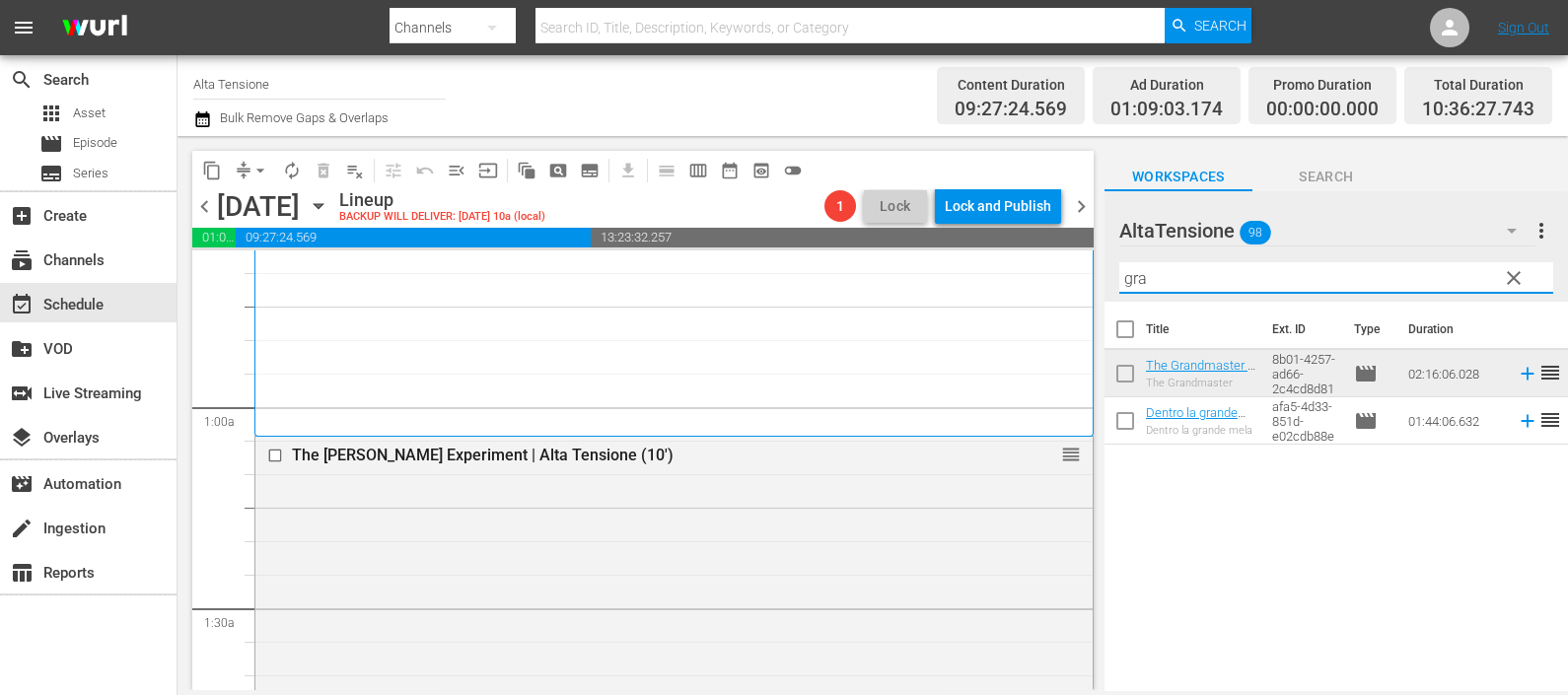
drag, startPoint x: 1137, startPoint y: 284, endPoint x: 1115, endPoint y: 281, distance: 22.2
click at [1115, 281] on div "AltaTensione 98 AltaTensione more_vert clear Filter by Title gra" at bounding box center [1336, 246] width 464 height 111
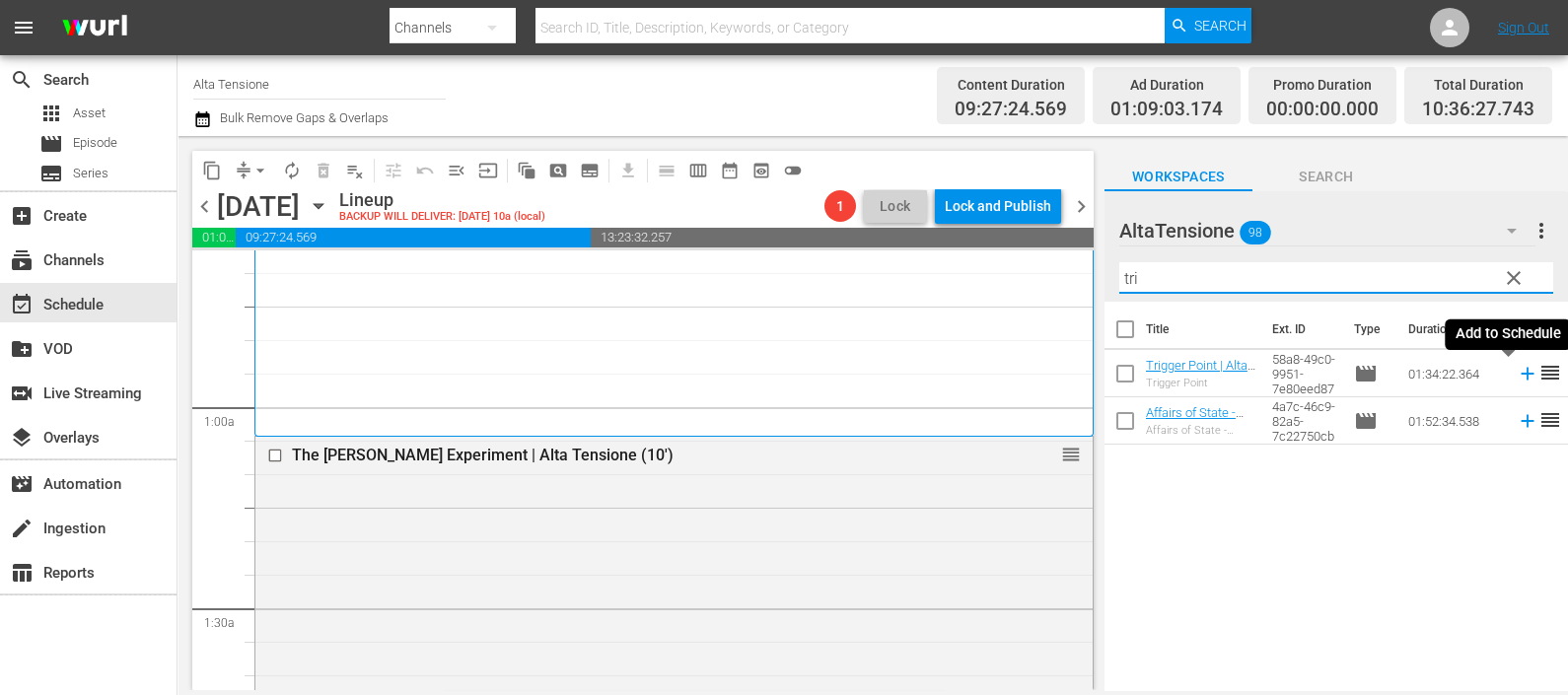
click at [1516, 368] on icon at bounding box center [1527, 374] width 22 height 22
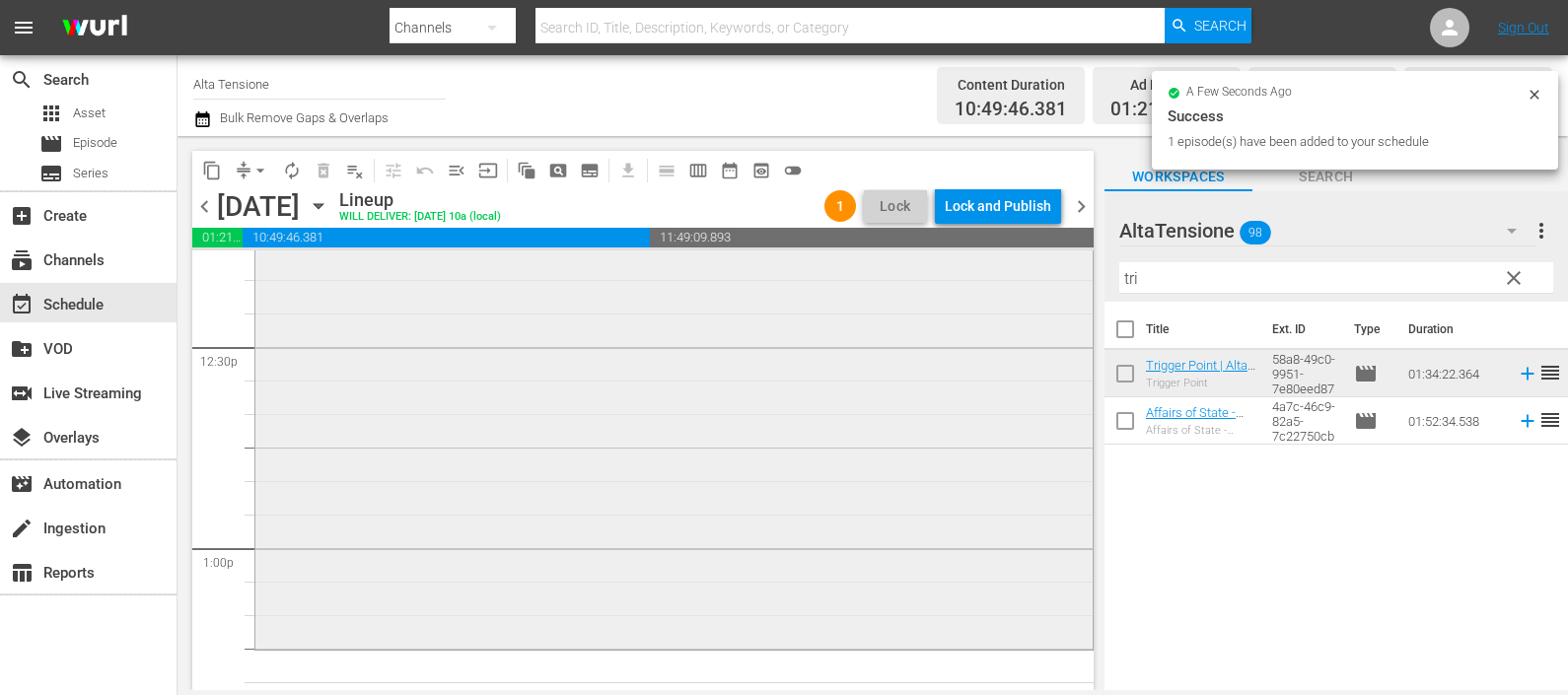
scroll to position [5178, 0]
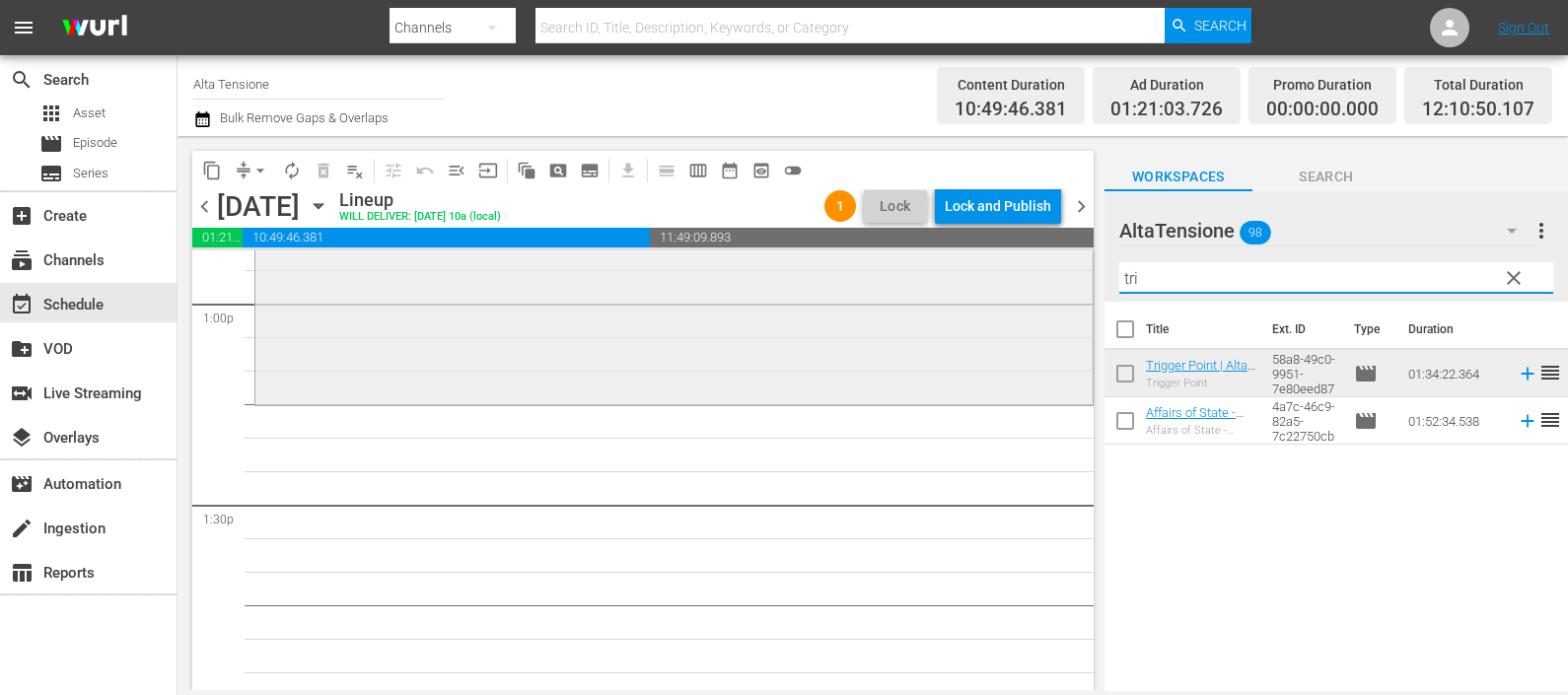
drag, startPoint x: 1184, startPoint y: 281, endPoint x: 1053, endPoint y: 306, distance: 133.4
click at [1053, 303] on div "content_copy compress arrow_drop_down autorenew_outlined delete_forever_outline…" at bounding box center [872, 413] width 1391 height 554
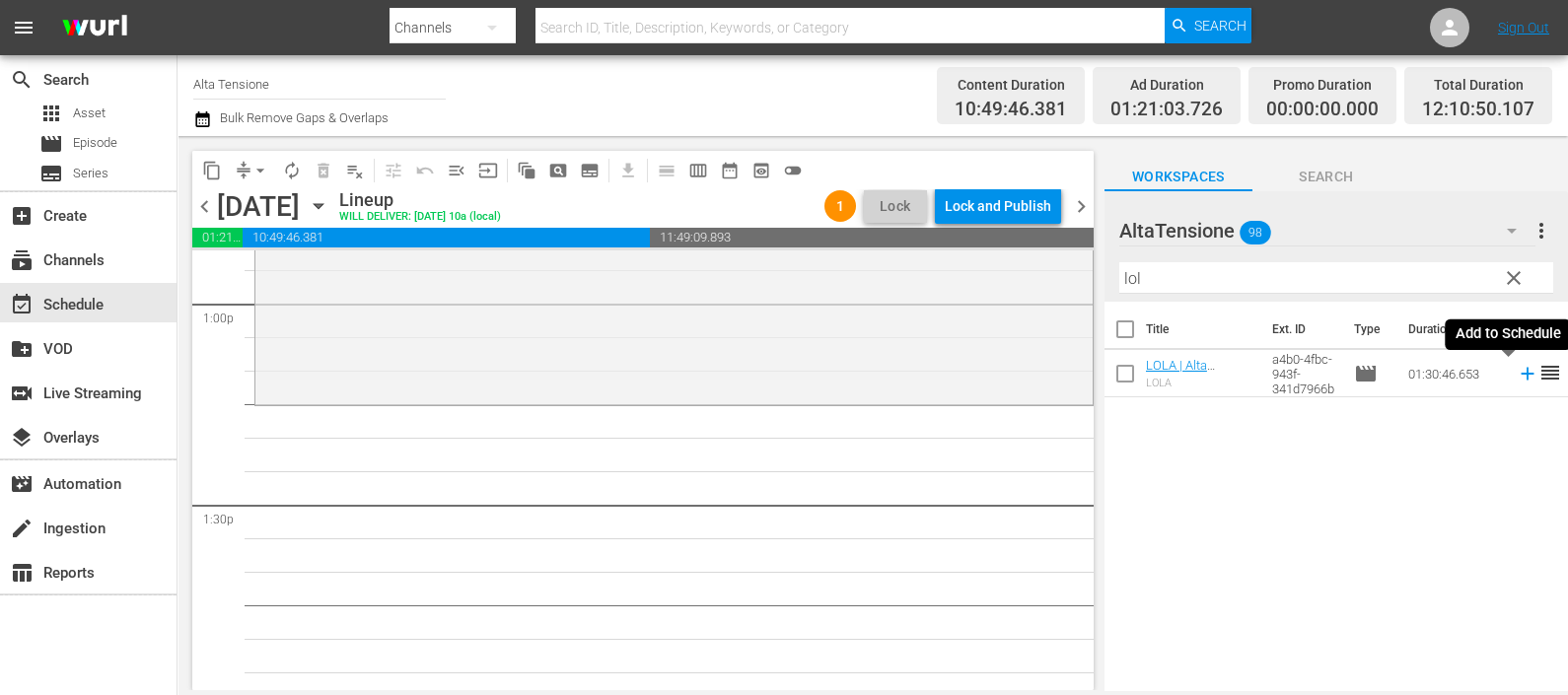
click at [1516, 380] on icon at bounding box center [1527, 374] width 22 height 22
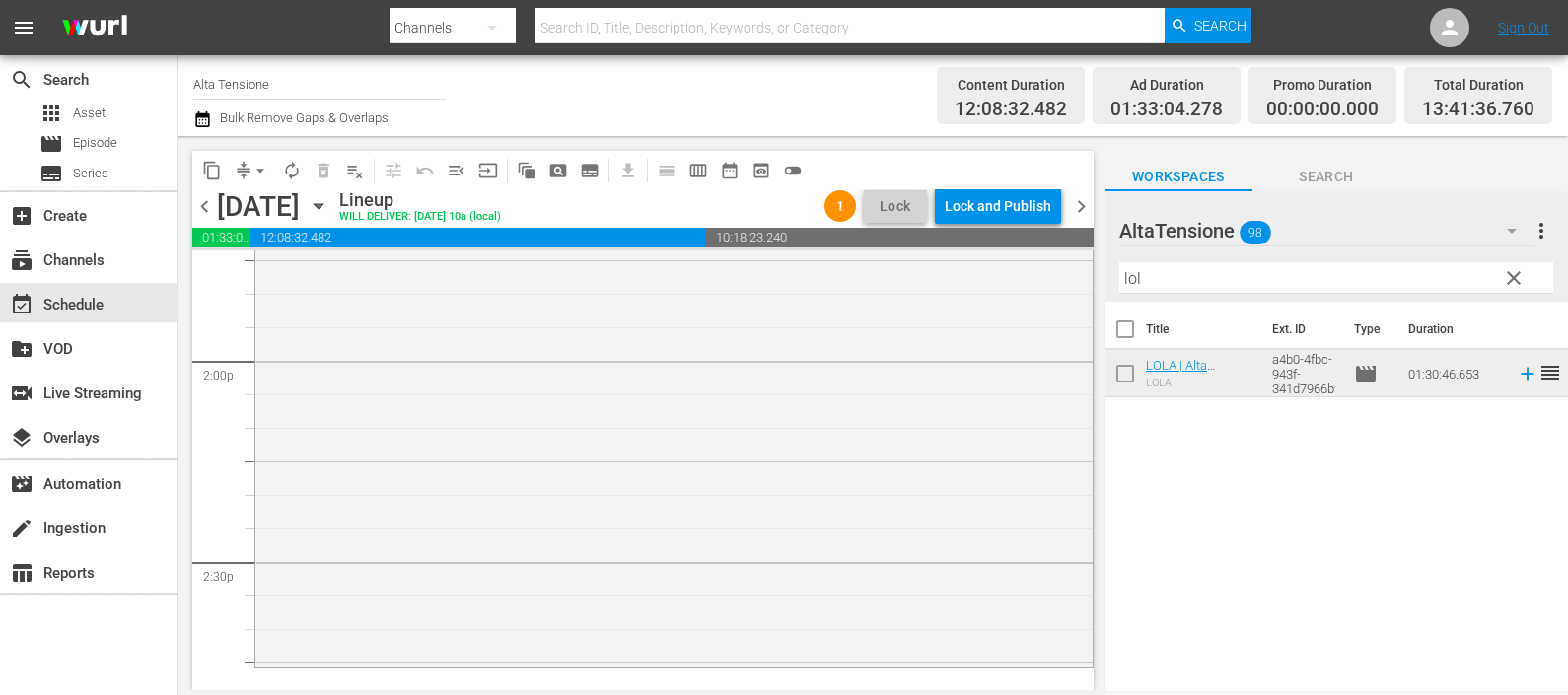
scroll to position [5918, 0]
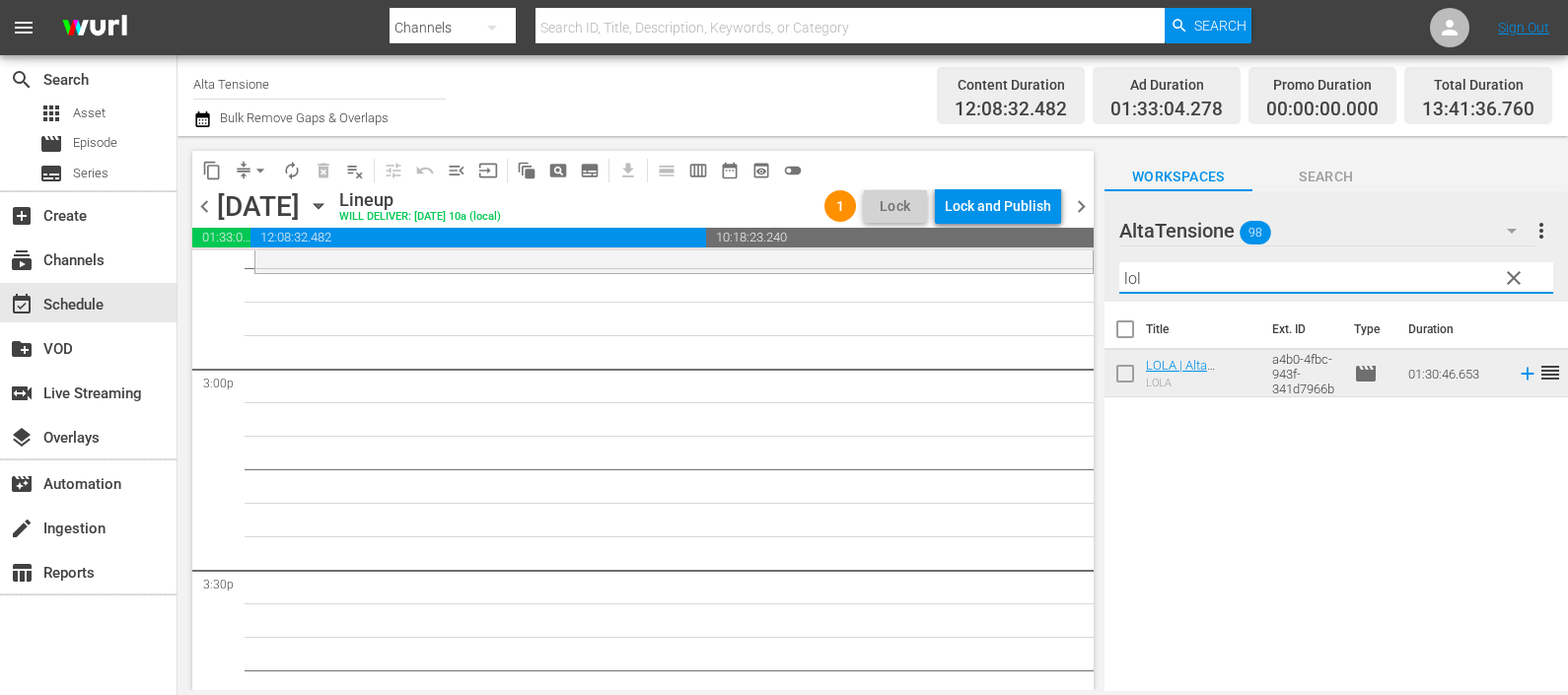
drag, startPoint x: 1175, startPoint y: 282, endPoint x: 1110, endPoint y: 291, distance: 65.6
click at [1110, 291] on div "AltaTensione 98 AltaTensione more_vert clear Filter by Title lol" at bounding box center [1336, 246] width 464 height 111
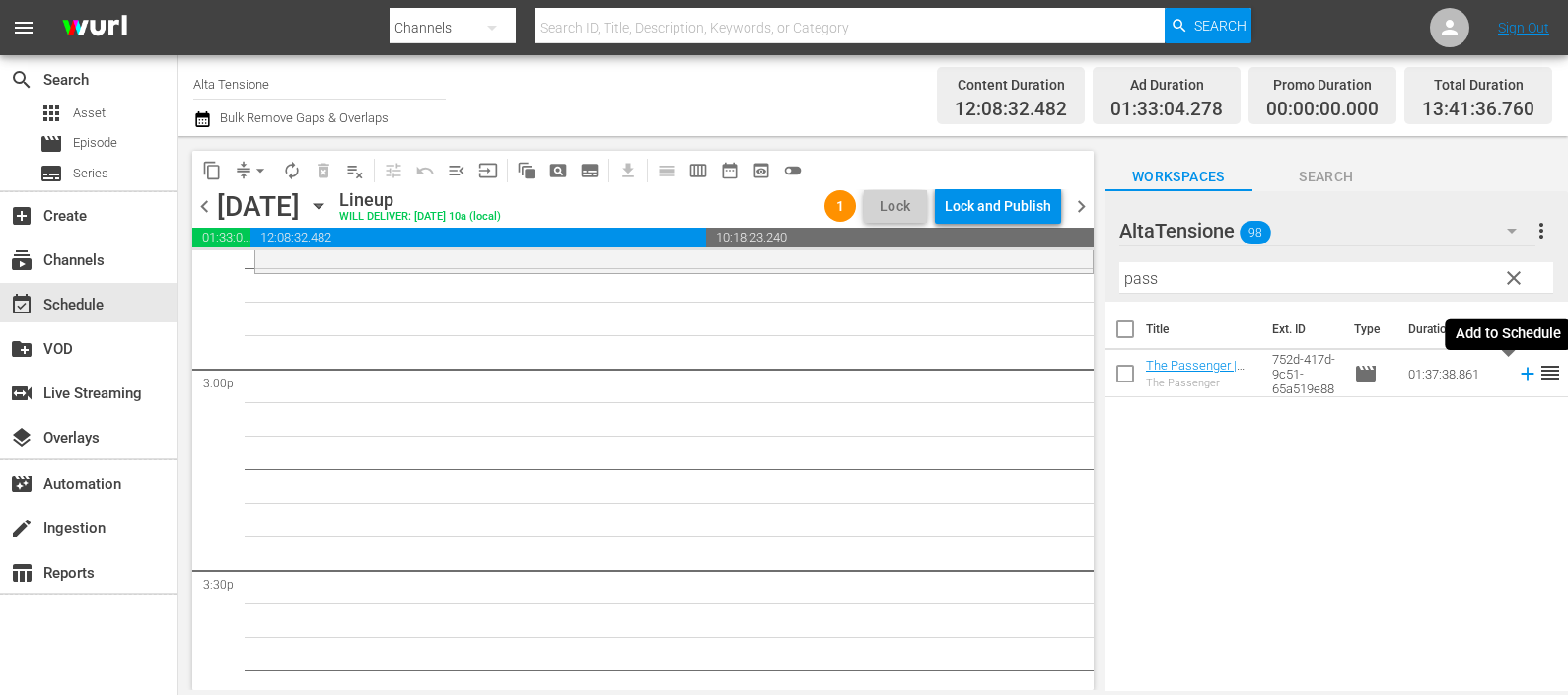
click at [1520, 368] on icon at bounding box center [1526, 374] width 13 height 13
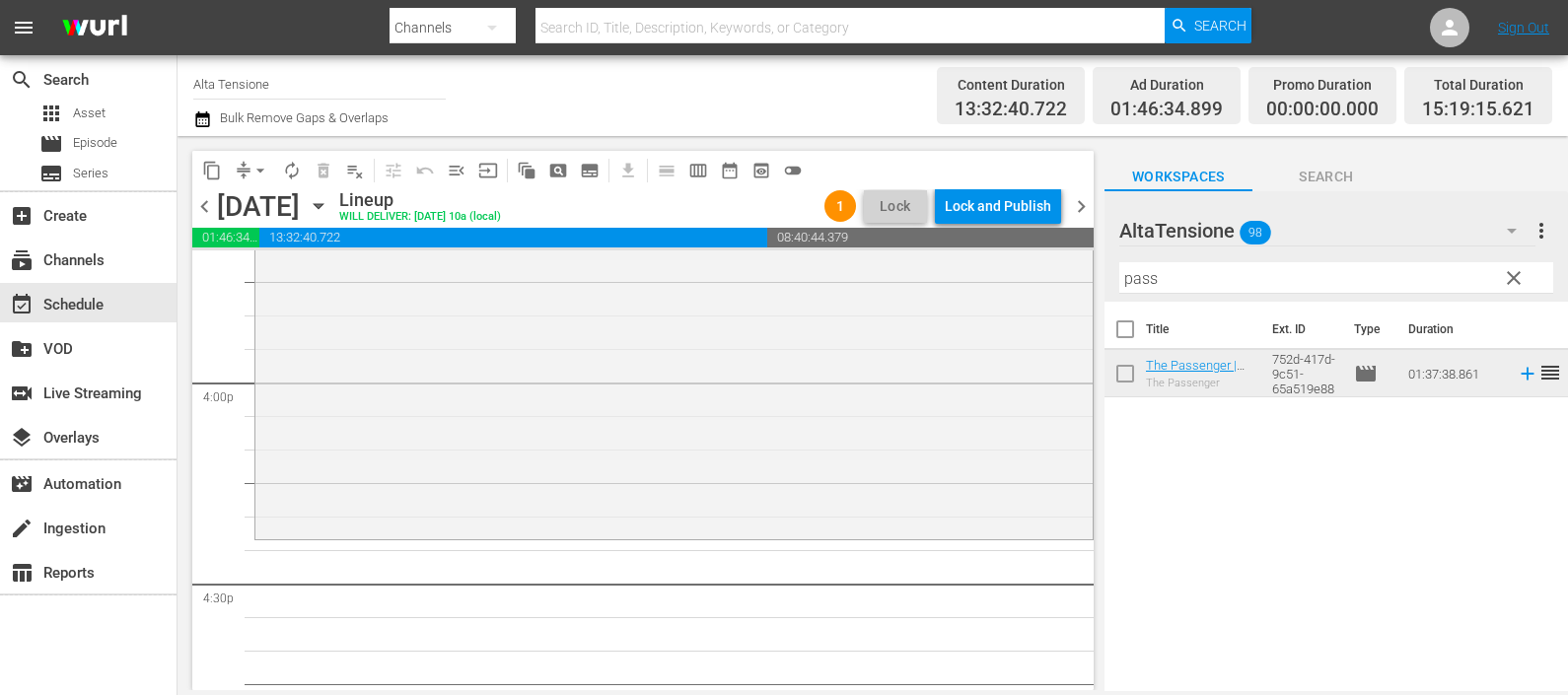
scroll to position [6779, 0]
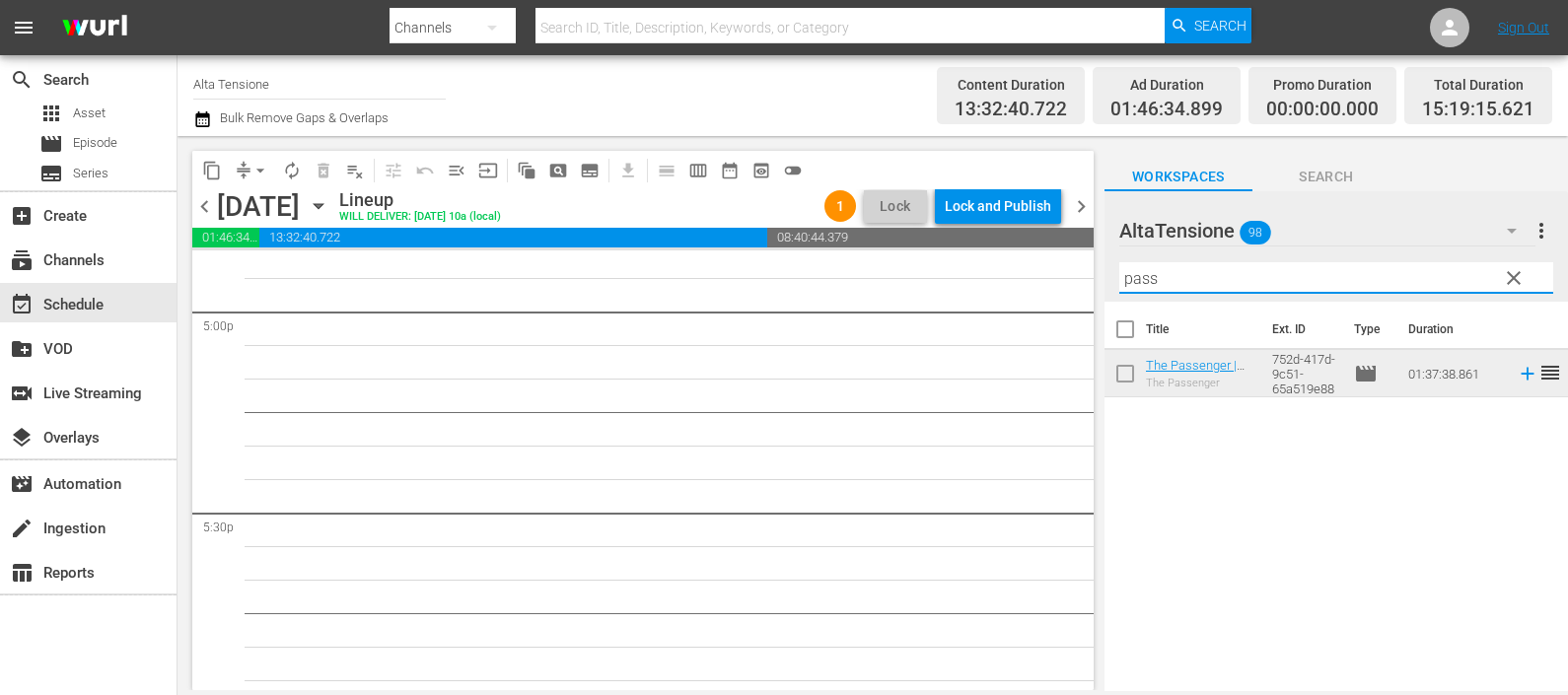
drag, startPoint x: 1182, startPoint y: 276, endPoint x: 1069, endPoint y: 281, distance: 113.1
click at [1069, 281] on div "content_copy compress arrow_drop_down autorenew_outlined delete_forever_outline…" at bounding box center [872, 413] width 1391 height 554
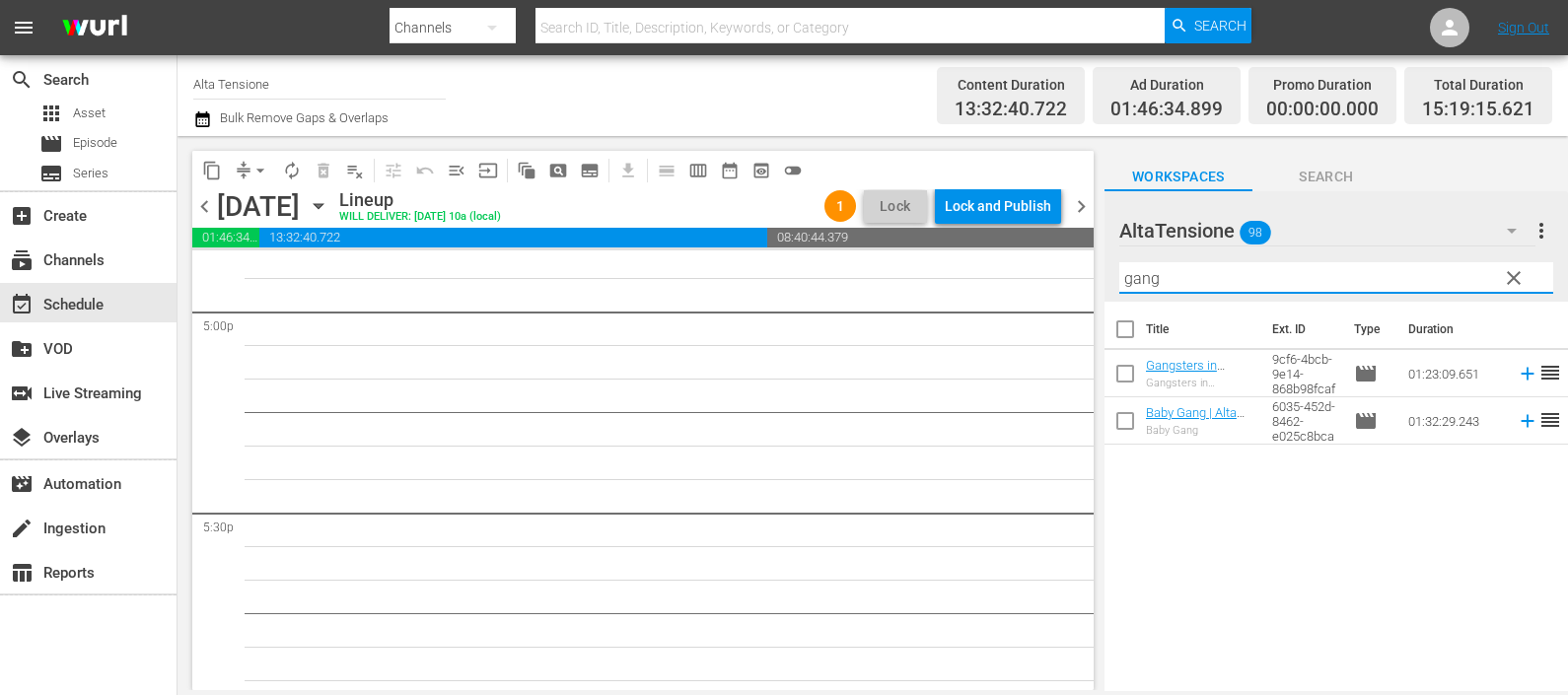
click at [1516, 367] on icon at bounding box center [1527, 374] width 22 height 22
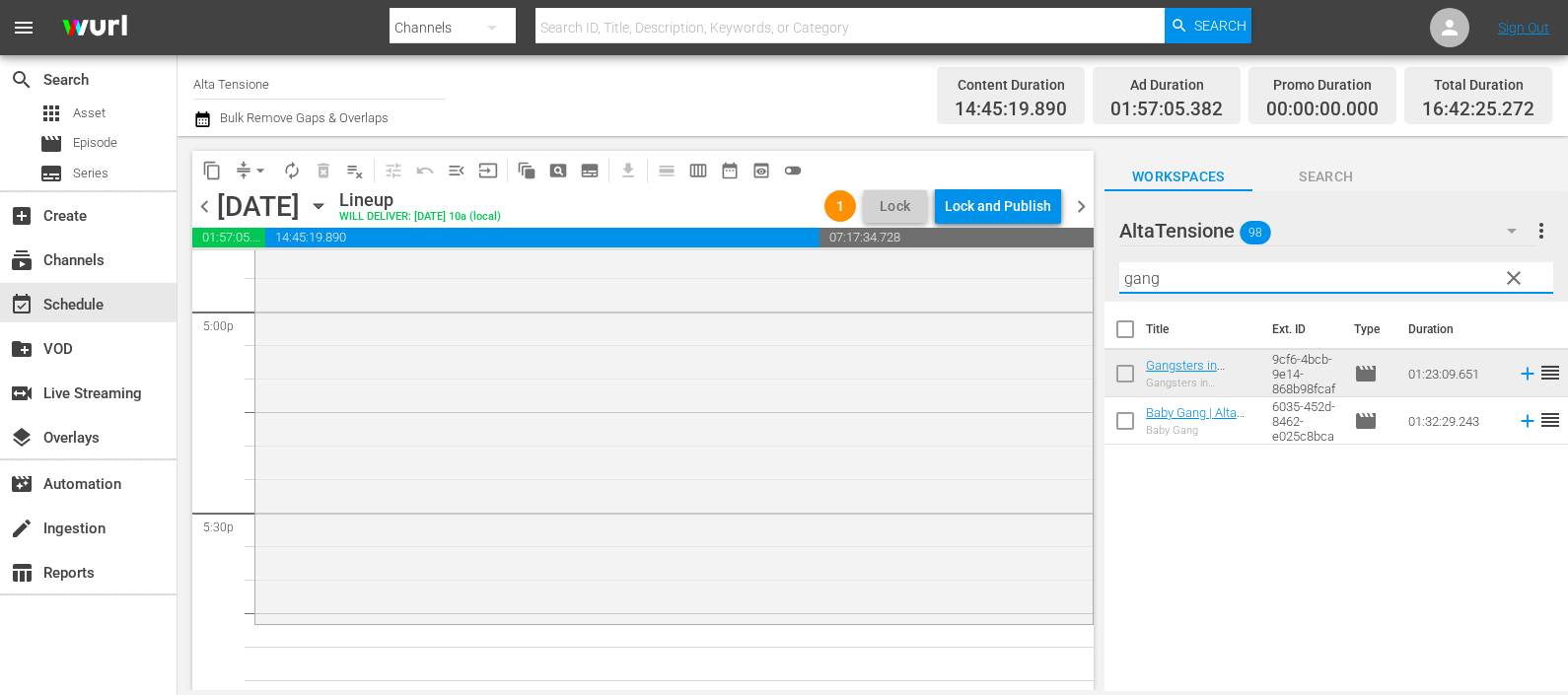
drag, startPoint x: 1188, startPoint y: 274, endPoint x: 1095, endPoint y: 272, distance: 93.0
click at [1095, 272] on div "content_copy compress arrow_drop_down autorenew_outlined delete_forever_outline…" at bounding box center [872, 413] width 1391 height 554
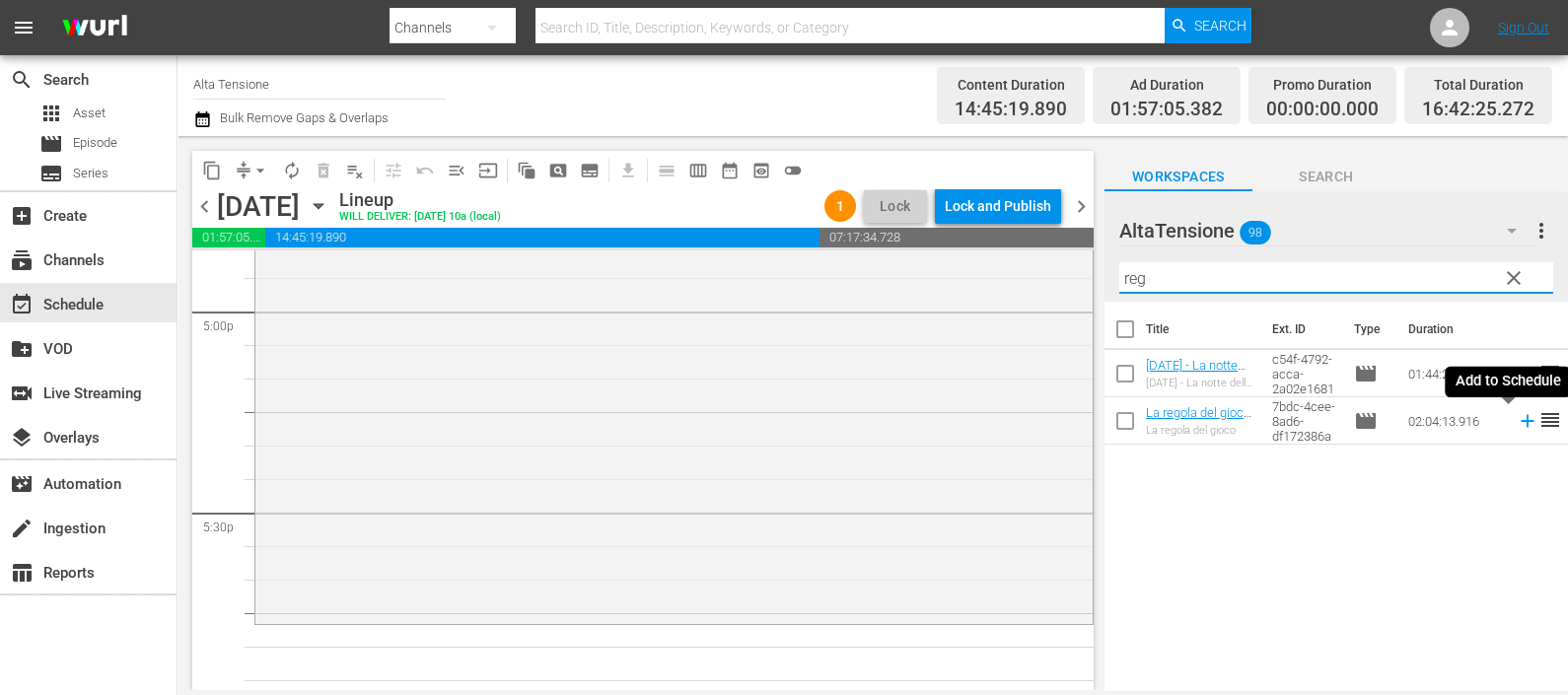
click at [1516, 418] on icon at bounding box center [1527, 421] width 22 height 22
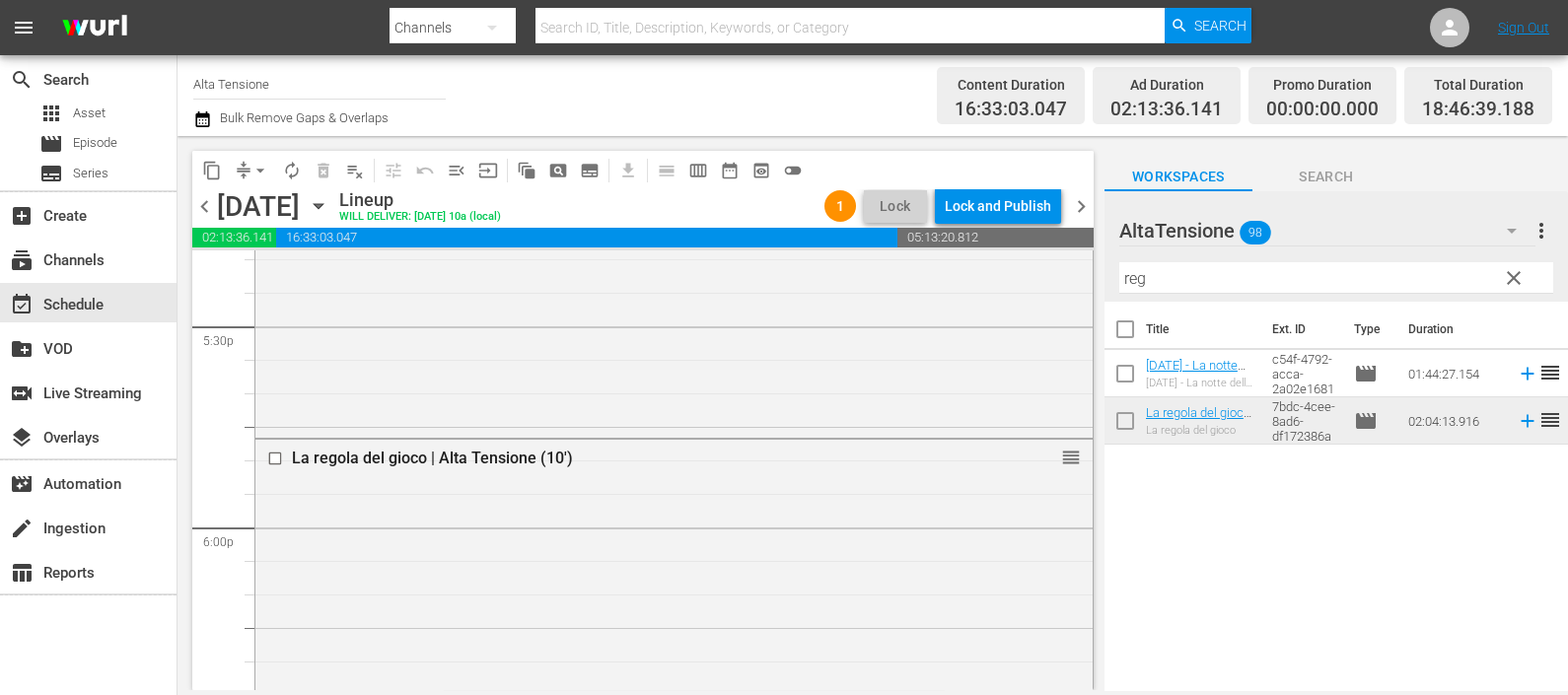
scroll to position [7642, 0]
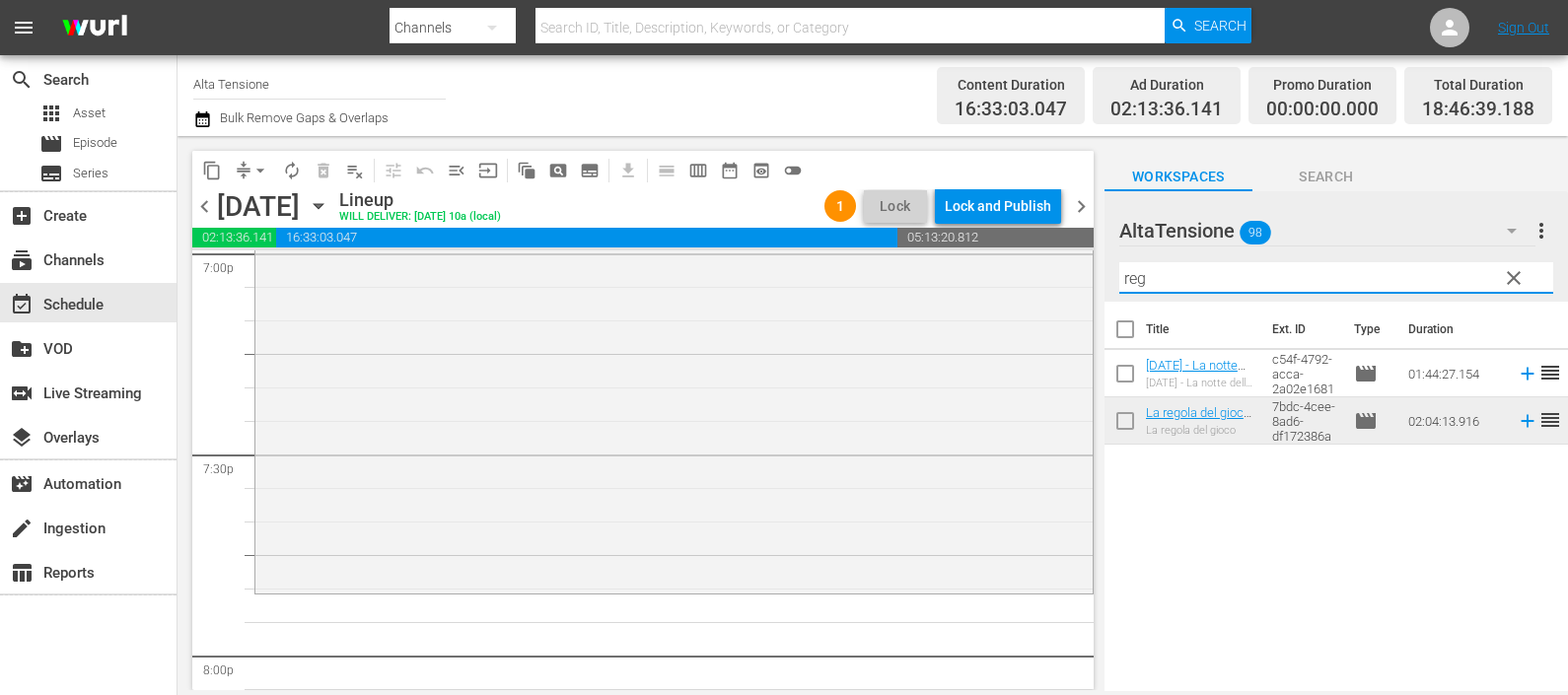
drag, startPoint x: 1158, startPoint y: 279, endPoint x: 1082, endPoint y: 295, distance: 77.7
click at [1082, 294] on div "content_copy compress arrow_drop_down autorenew_outlined delete_forever_outline…" at bounding box center [872, 413] width 1391 height 554
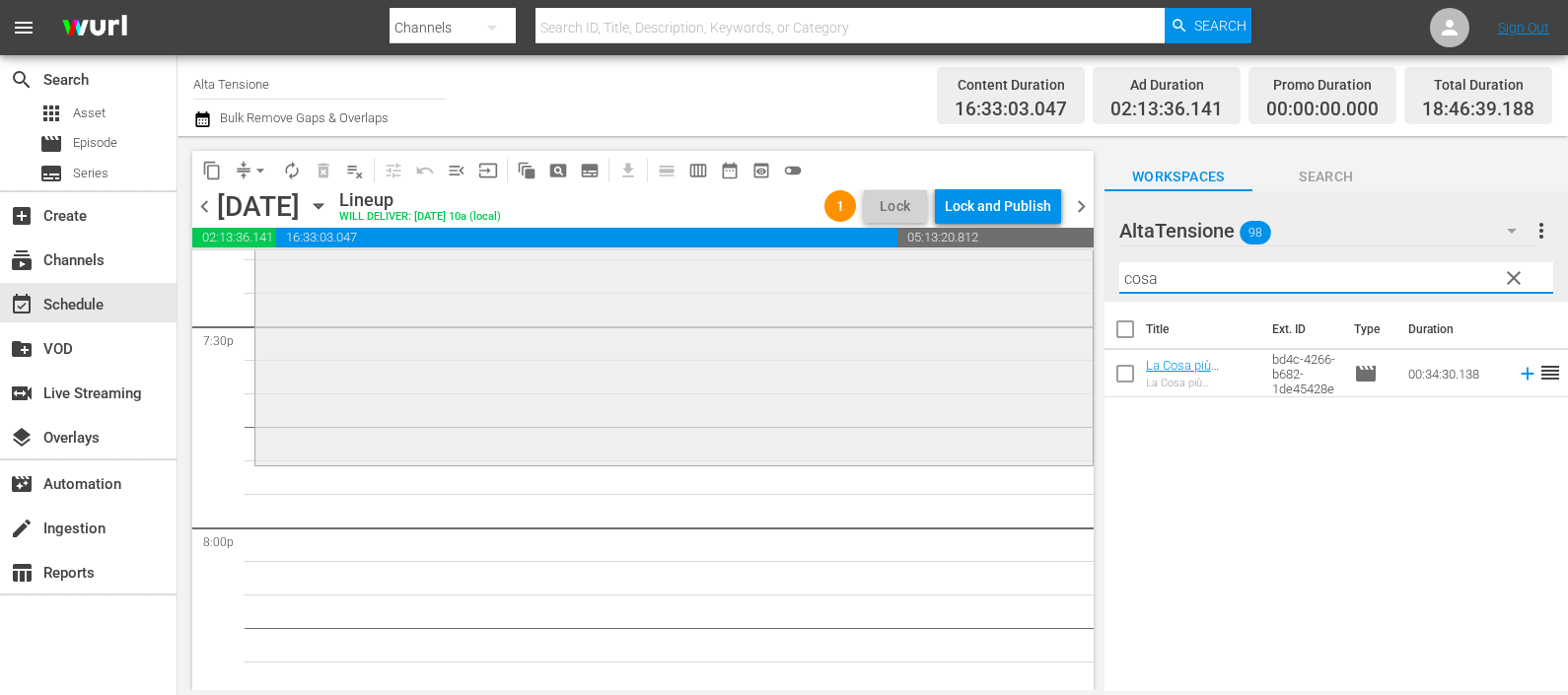
scroll to position [7766, 0]
drag, startPoint x: 1127, startPoint y: 281, endPoint x: 1034, endPoint y: 282, distance: 93.0
click at [1034, 282] on div "content_copy compress arrow_drop_down autorenew_outlined delete_forever_outline…" at bounding box center [872, 413] width 1391 height 554
drag, startPoint x: 1211, startPoint y: 282, endPoint x: 1040, endPoint y: 281, distance: 171.0
click at [1041, 281] on div "content_copy compress arrow_drop_down autorenew_outlined delete_forever_outline…" at bounding box center [872, 413] width 1391 height 554
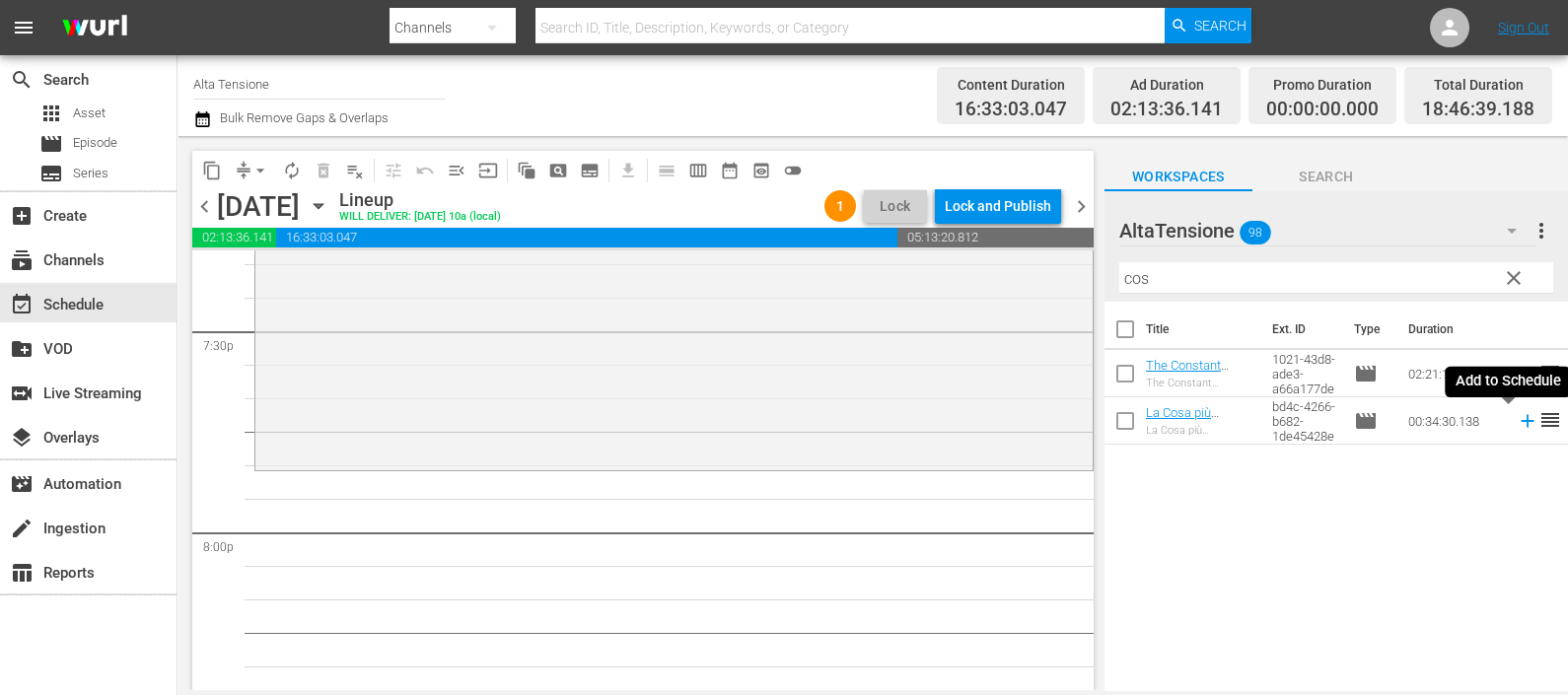
click at [1516, 423] on icon at bounding box center [1527, 421] width 22 height 22
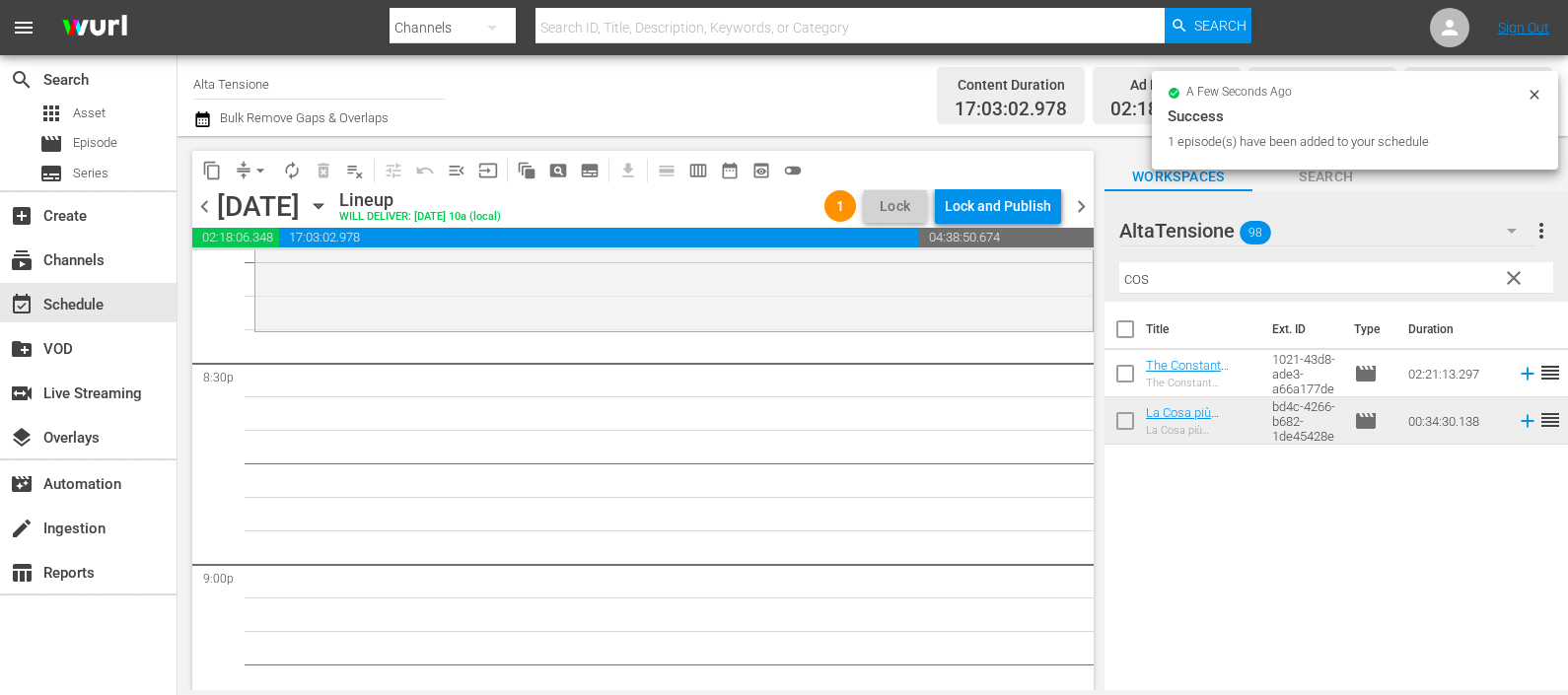
scroll to position [8137, 0]
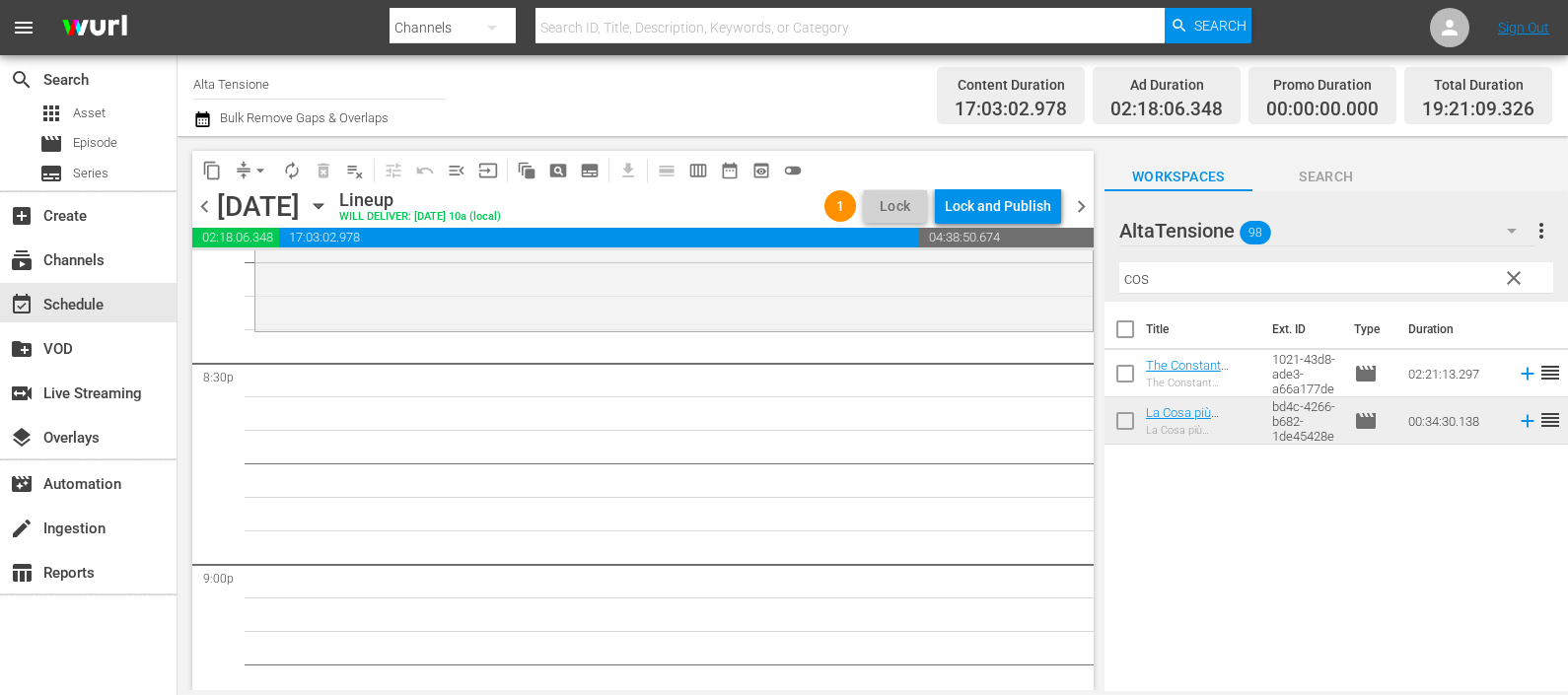
drag, startPoint x: 1152, startPoint y: 271, endPoint x: 1160, endPoint y: 281, distance: 12.8
click at [1140, 283] on div "Filter by Title cos" at bounding box center [1336, 277] width 434 height 47
drag, startPoint x: 1160, startPoint y: 281, endPoint x: 1069, endPoint y: 278, distance: 91.0
click at [1076, 284] on div "content_copy compress arrow_drop_down autorenew_outlined delete_forever_outline…" at bounding box center [872, 413] width 1391 height 554
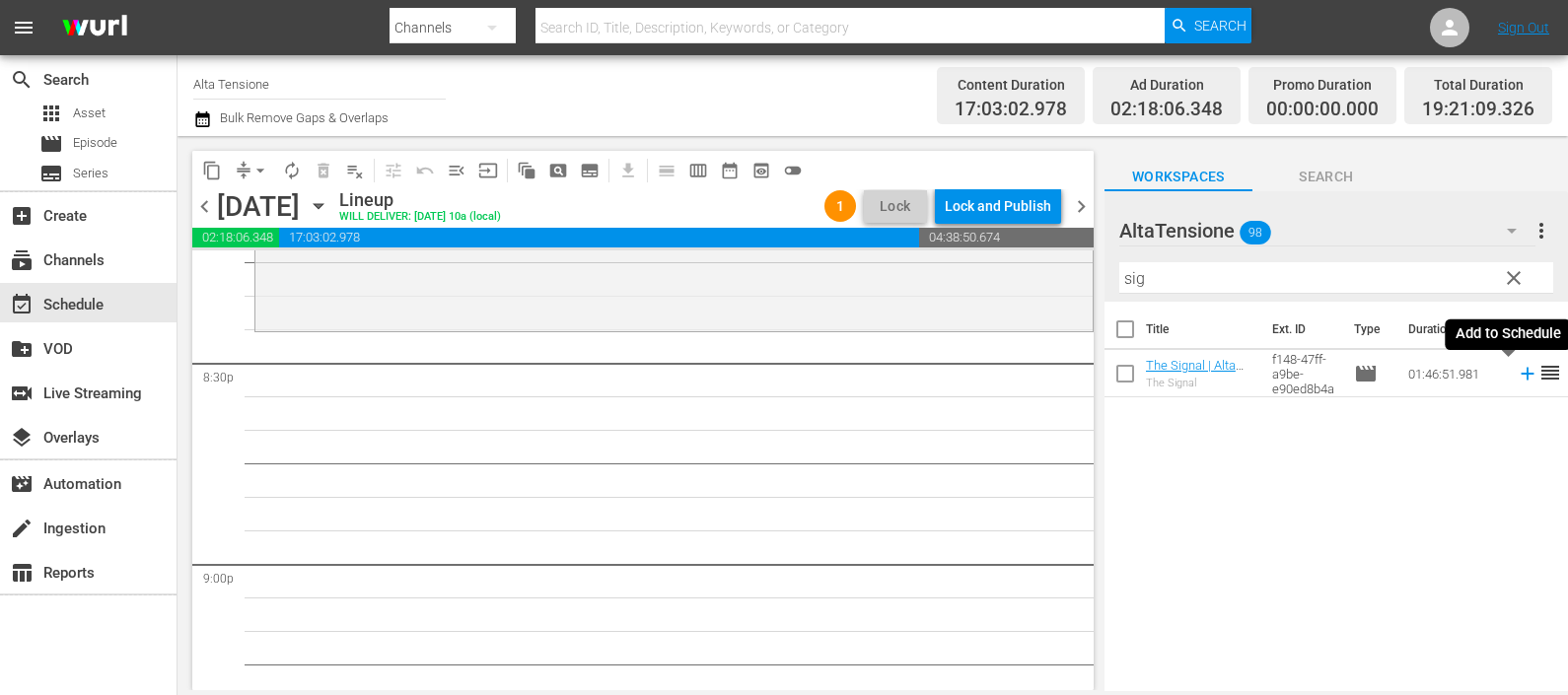
drag, startPoint x: 1503, startPoint y: 371, endPoint x: 1467, endPoint y: 390, distance: 40.7
click at [1516, 371] on icon at bounding box center [1527, 374] width 22 height 22
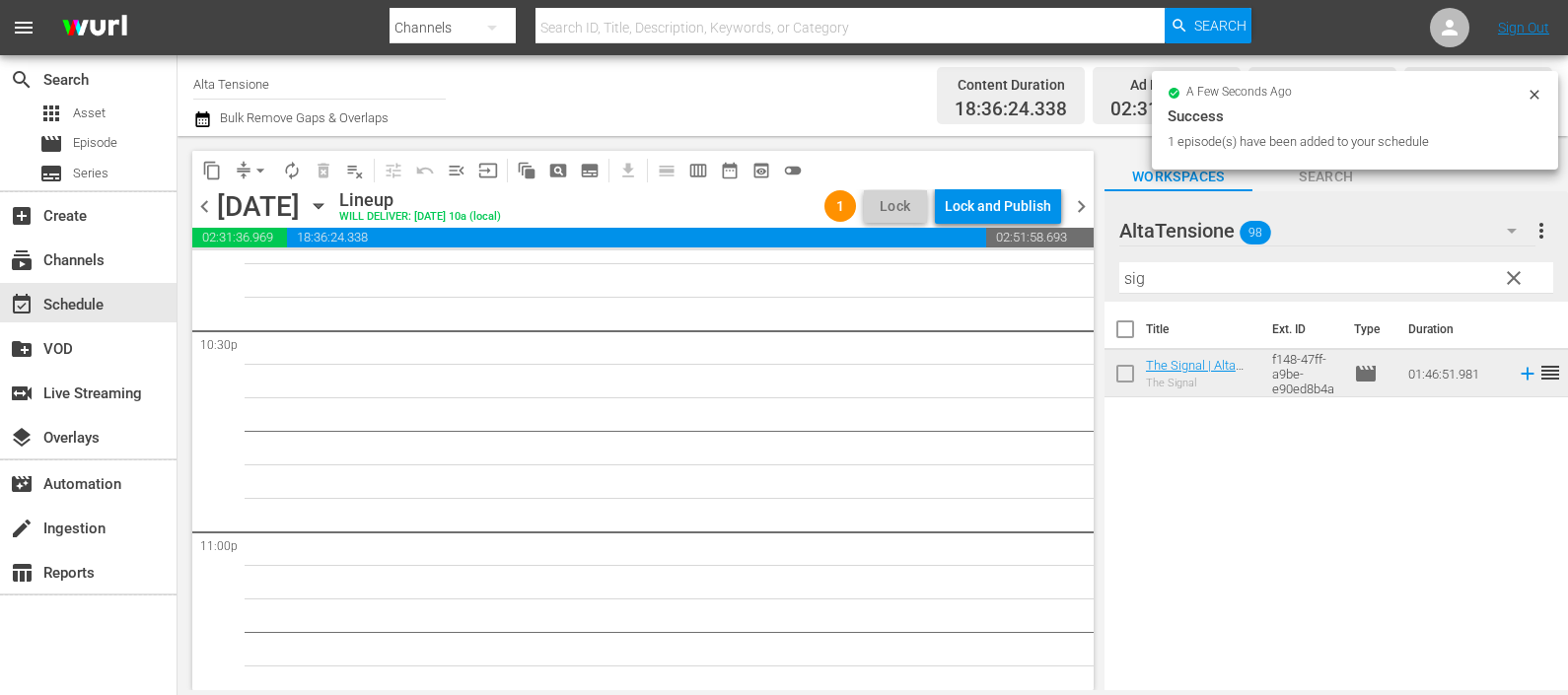
scroll to position [8999, 0]
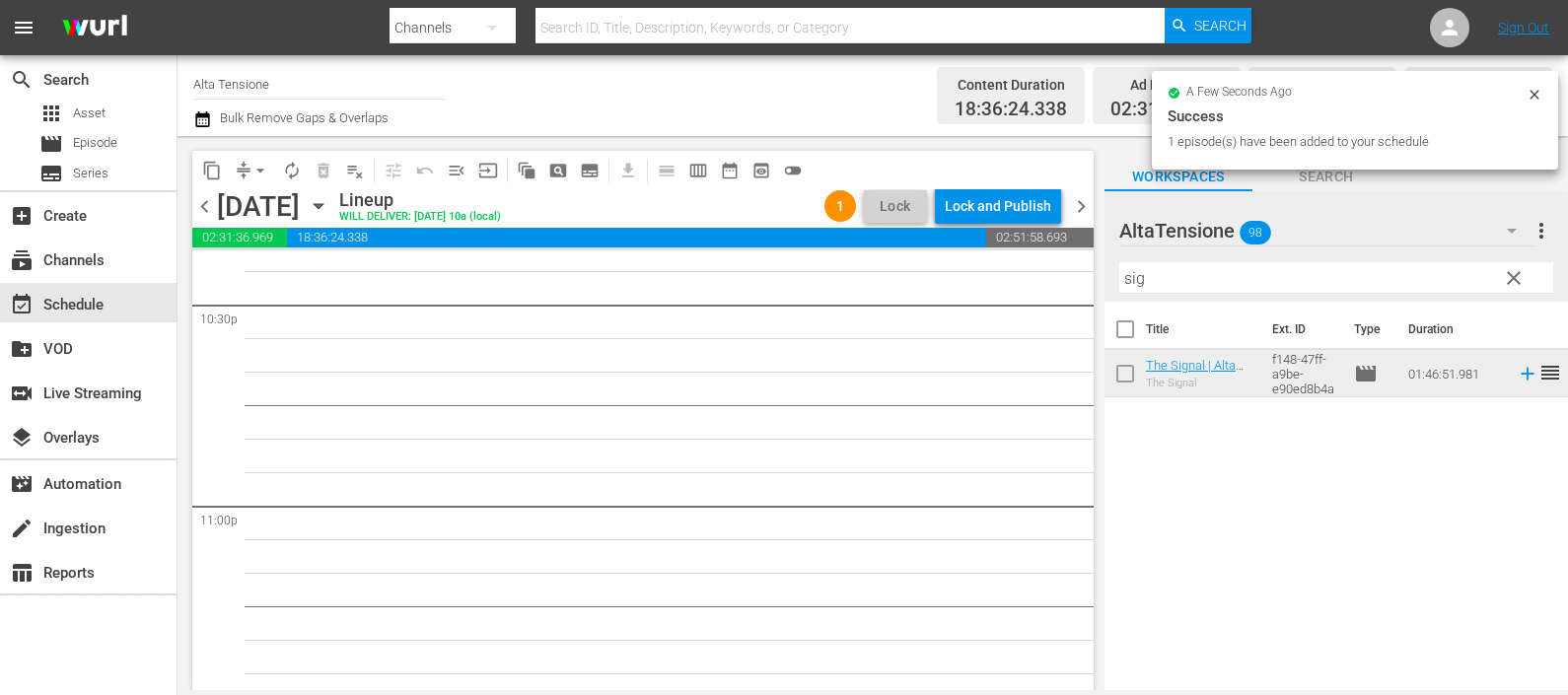
drag, startPoint x: 1171, startPoint y: 285, endPoint x: 1031, endPoint y: 308, distance: 141.9
click at [1028, 309] on div "content_copy compress arrow_drop_down autorenew_outlined delete_forever_outline…" at bounding box center [872, 413] width 1391 height 554
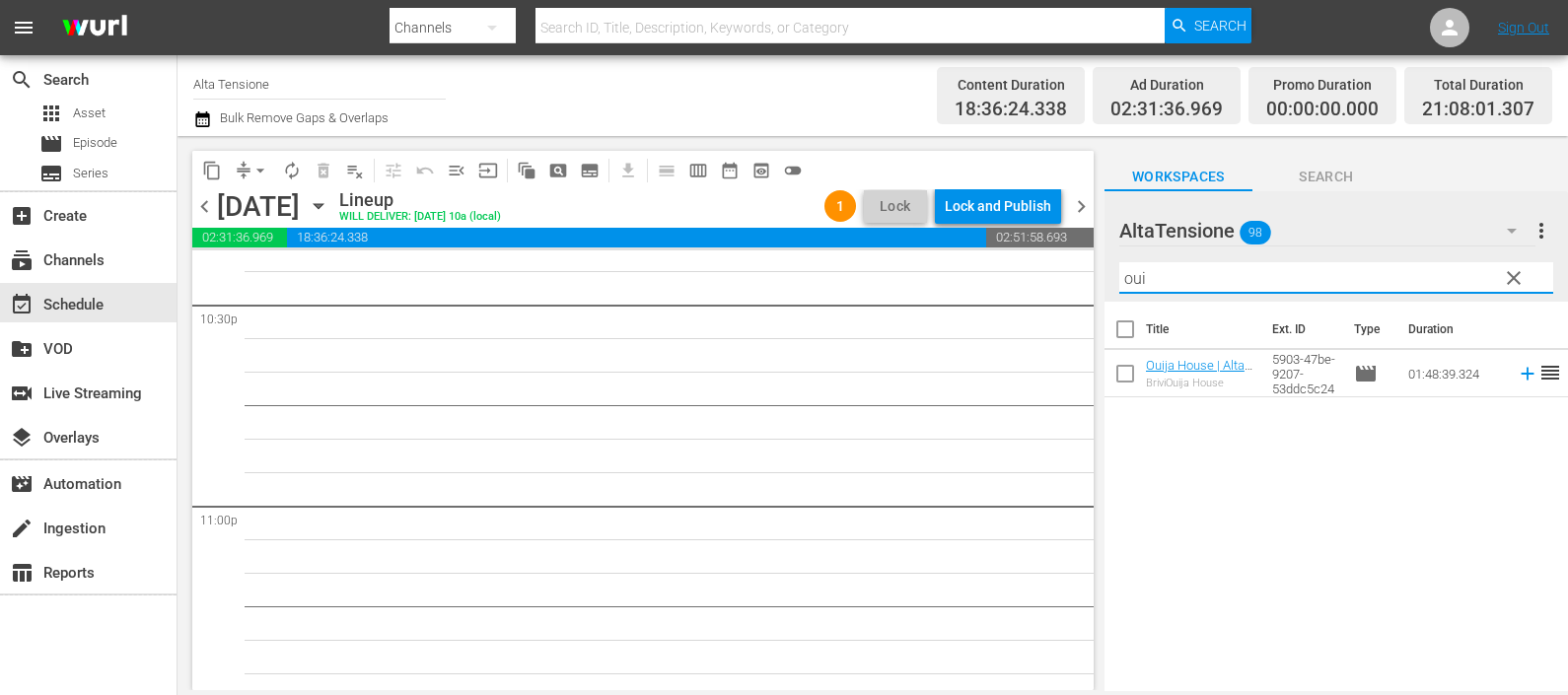
type input "oui"
click at [1516, 376] on icon at bounding box center [1527, 374] width 22 height 22
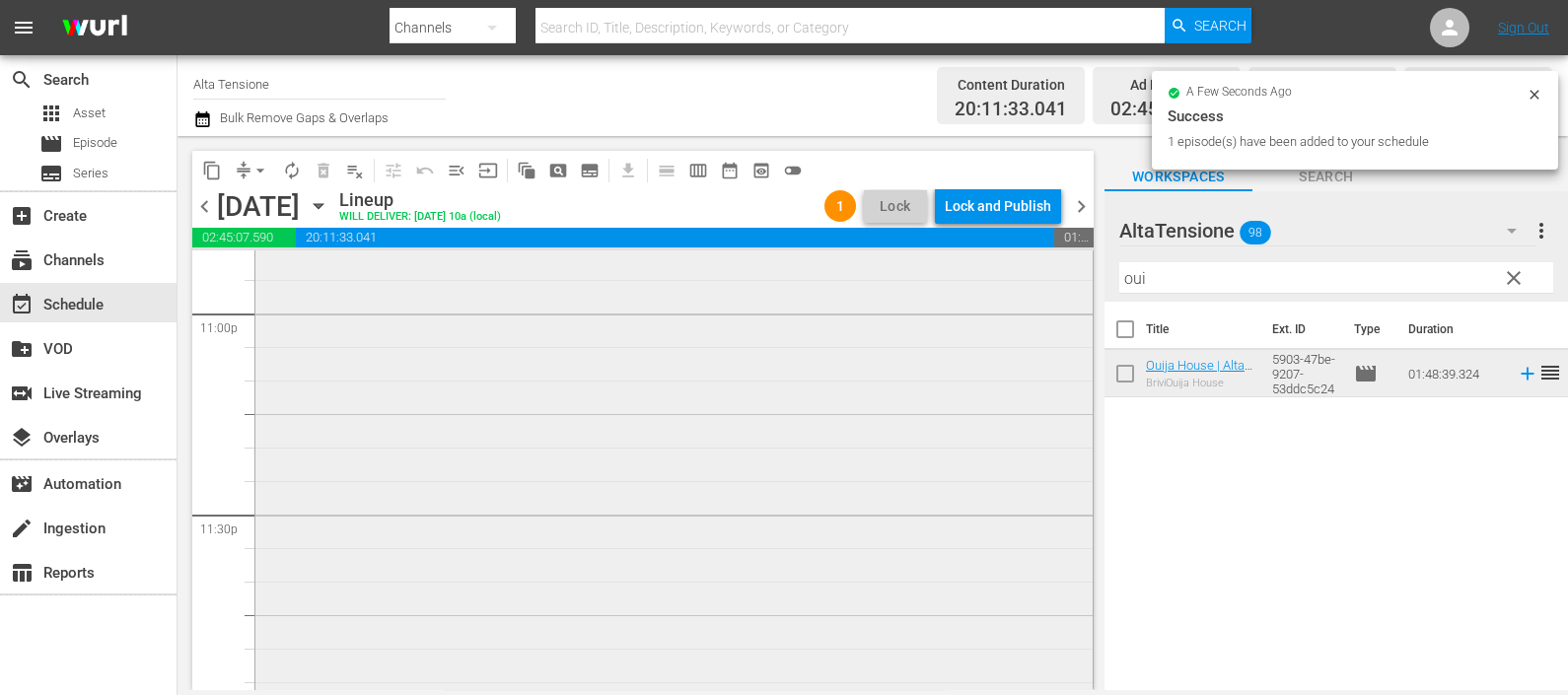
scroll to position [9224, 0]
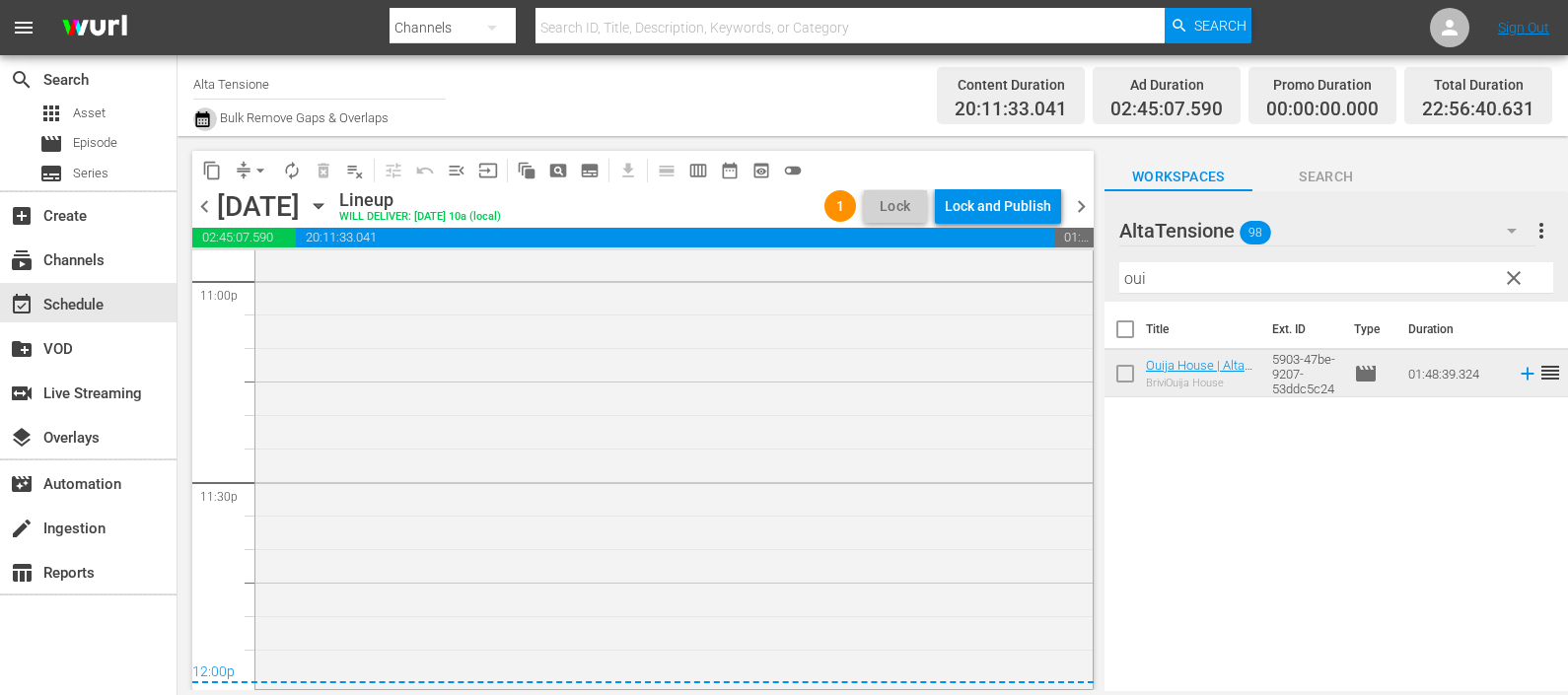
click at [205, 121] on icon "button" at bounding box center [202, 120] width 19 height 24
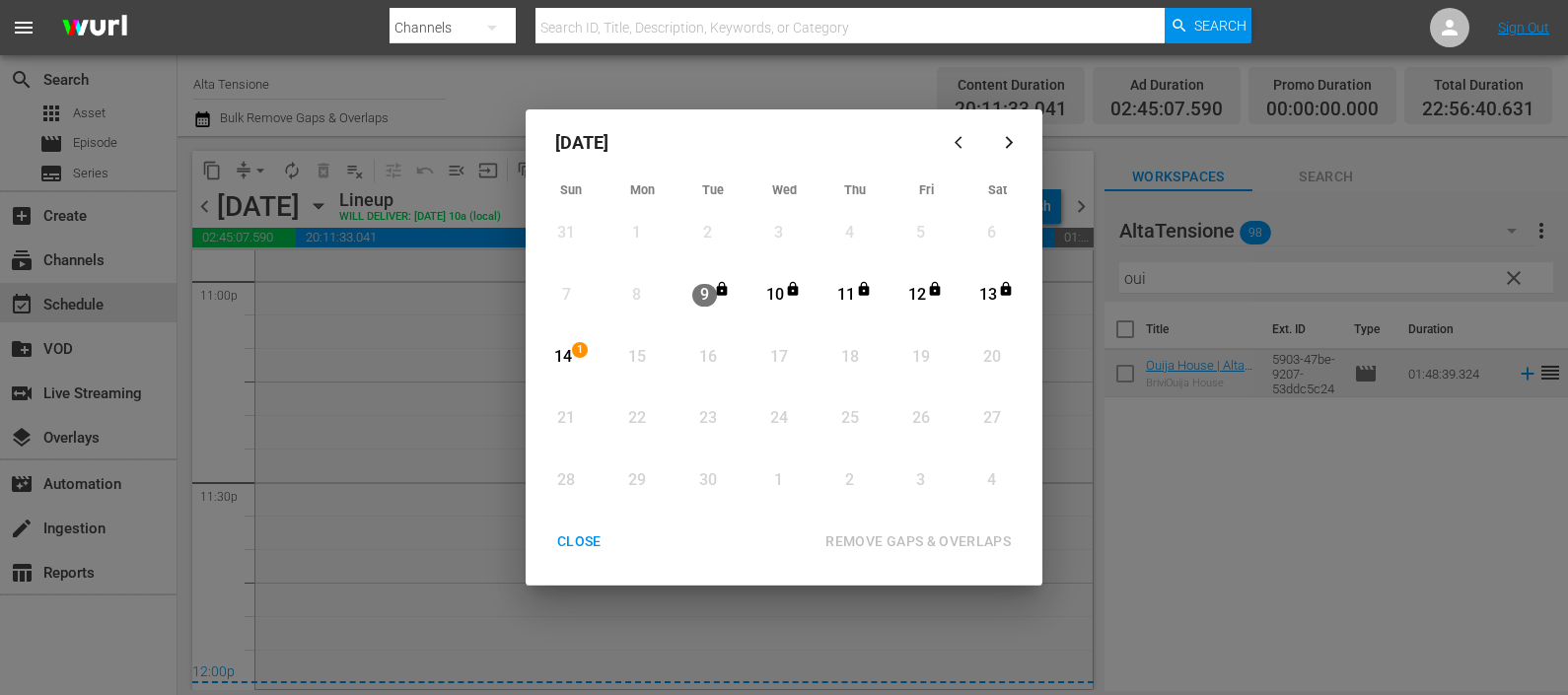
click at [563, 360] on div "14" at bounding box center [562, 357] width 25 height 23
click at [852, 530] on div "REMOVE GAPS & OVERLAPS" at bounding box center [918, 541] width 217 height 25
click at [575, 527] on button "CLOSE" at bounding box center [579, 541] width 92 height 37
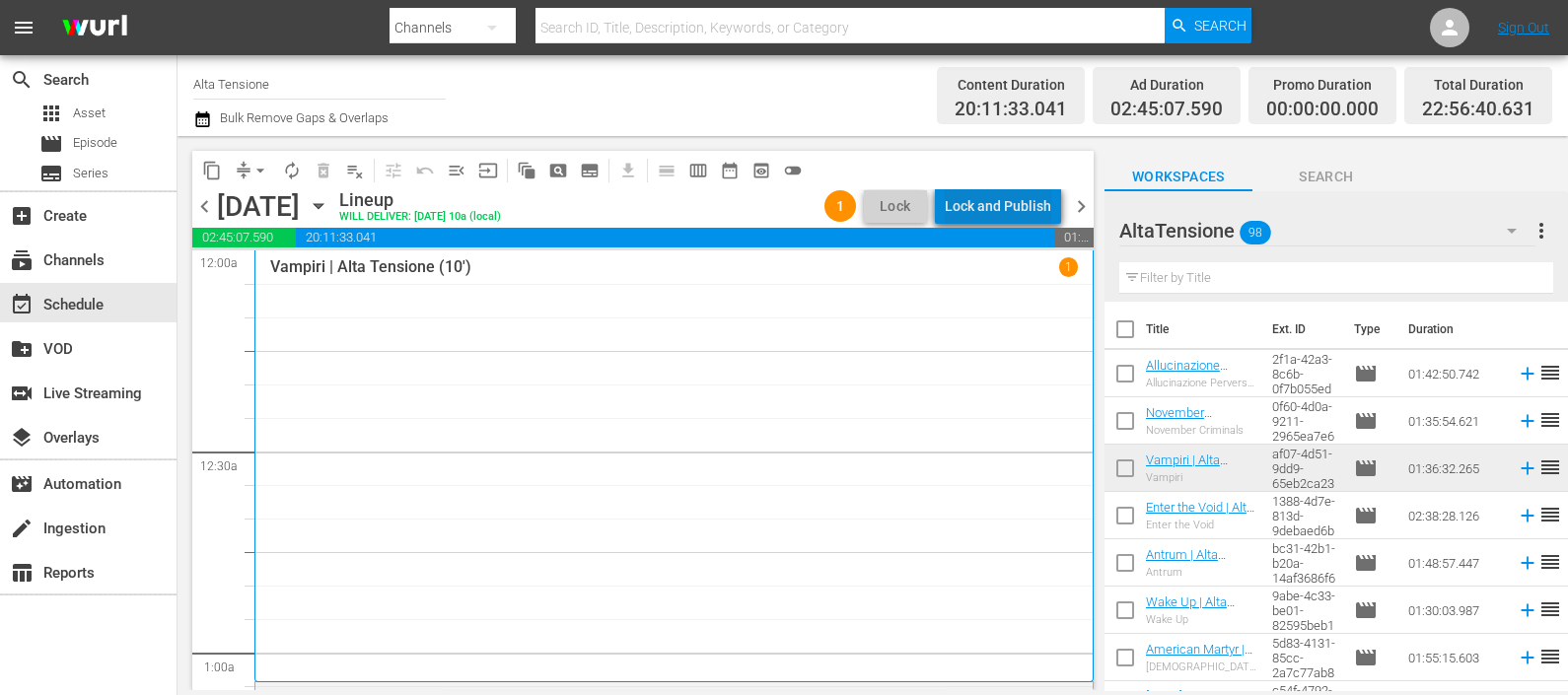
click at [1026, 207] on div "Lock and Publish" at bounding box center [998, 206] width 107 height 36
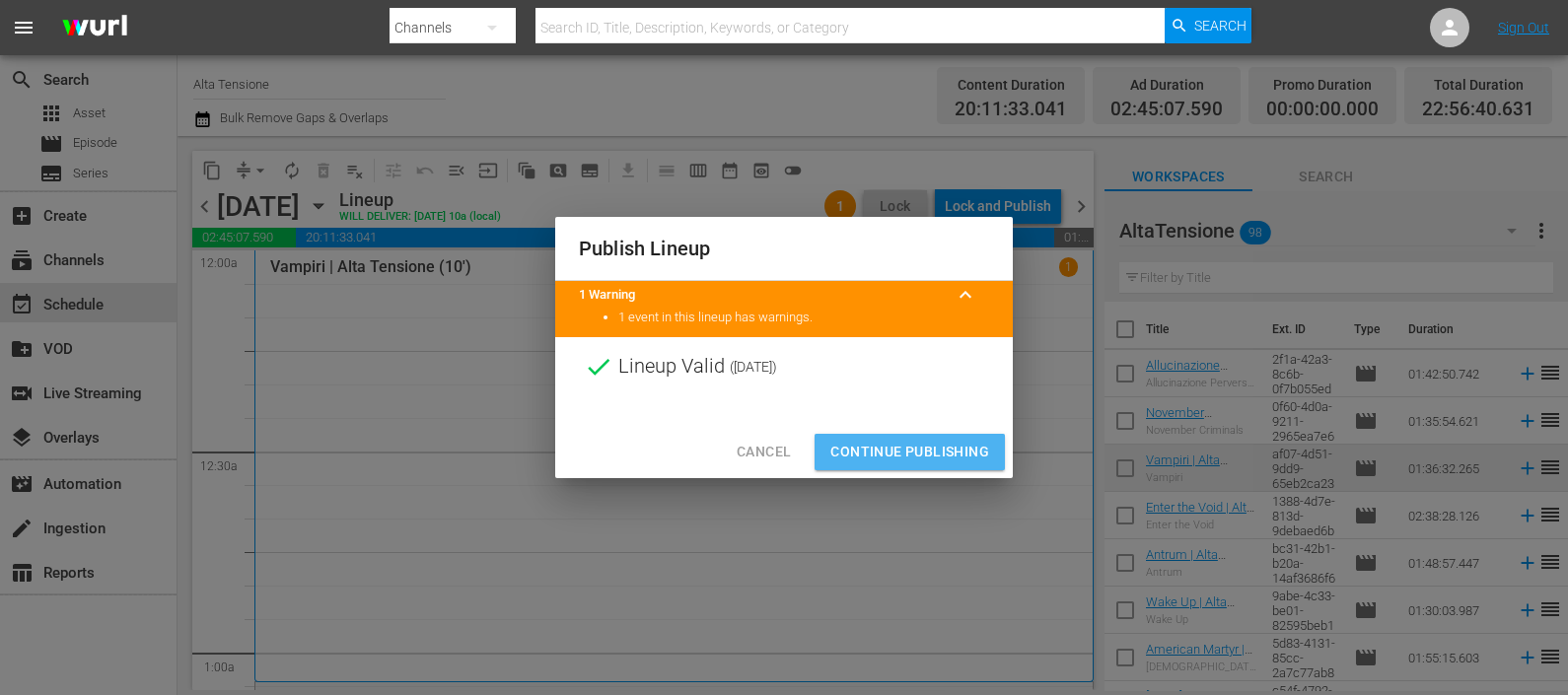
click at [932, 454] on span "Continue Publishing" at bounding box center [909, 452] width 158 height 25
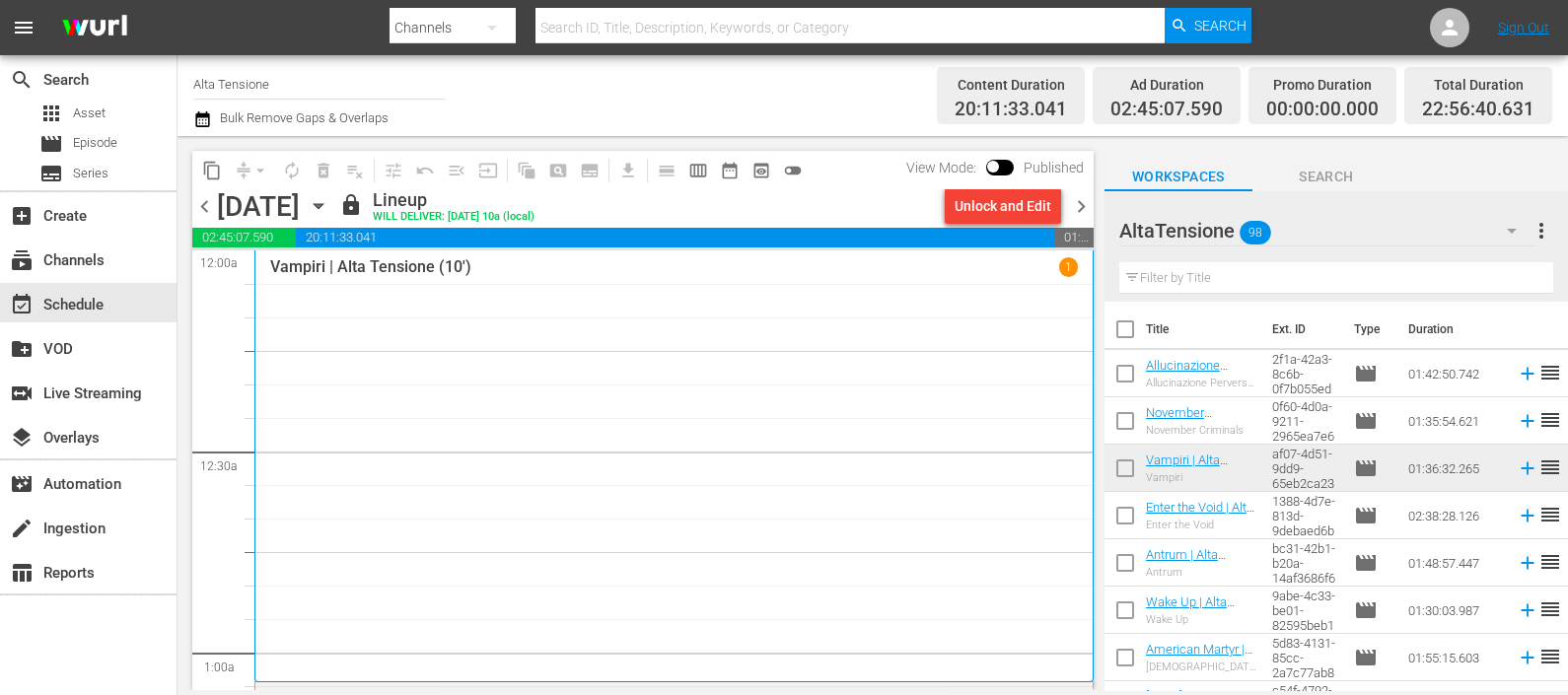
click at [1079, 205] on span "chevron_right" at bounding box center [1081, 206] width 25 height 25
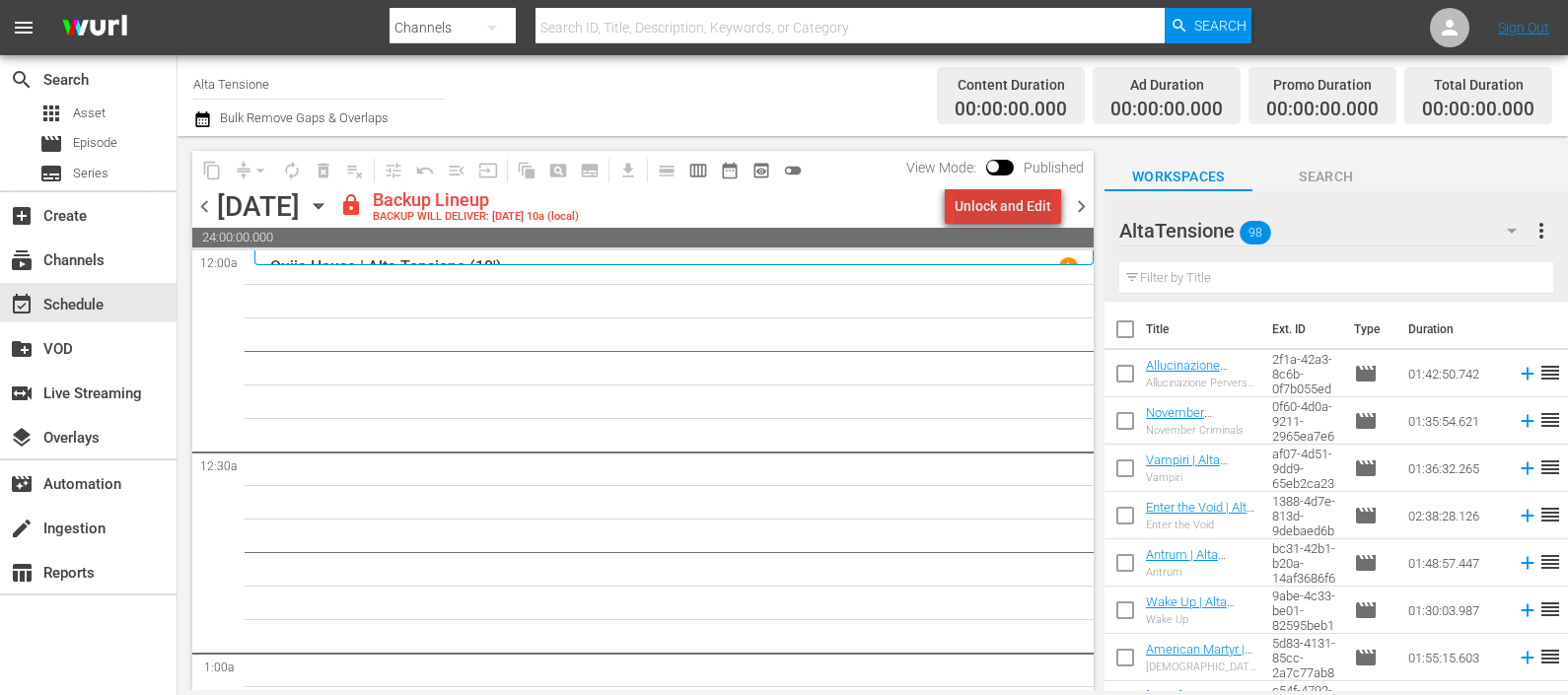
click at [1021, 212] on div "Unlock and Edit" at bounding box center [1002, 206] width 97 height 36
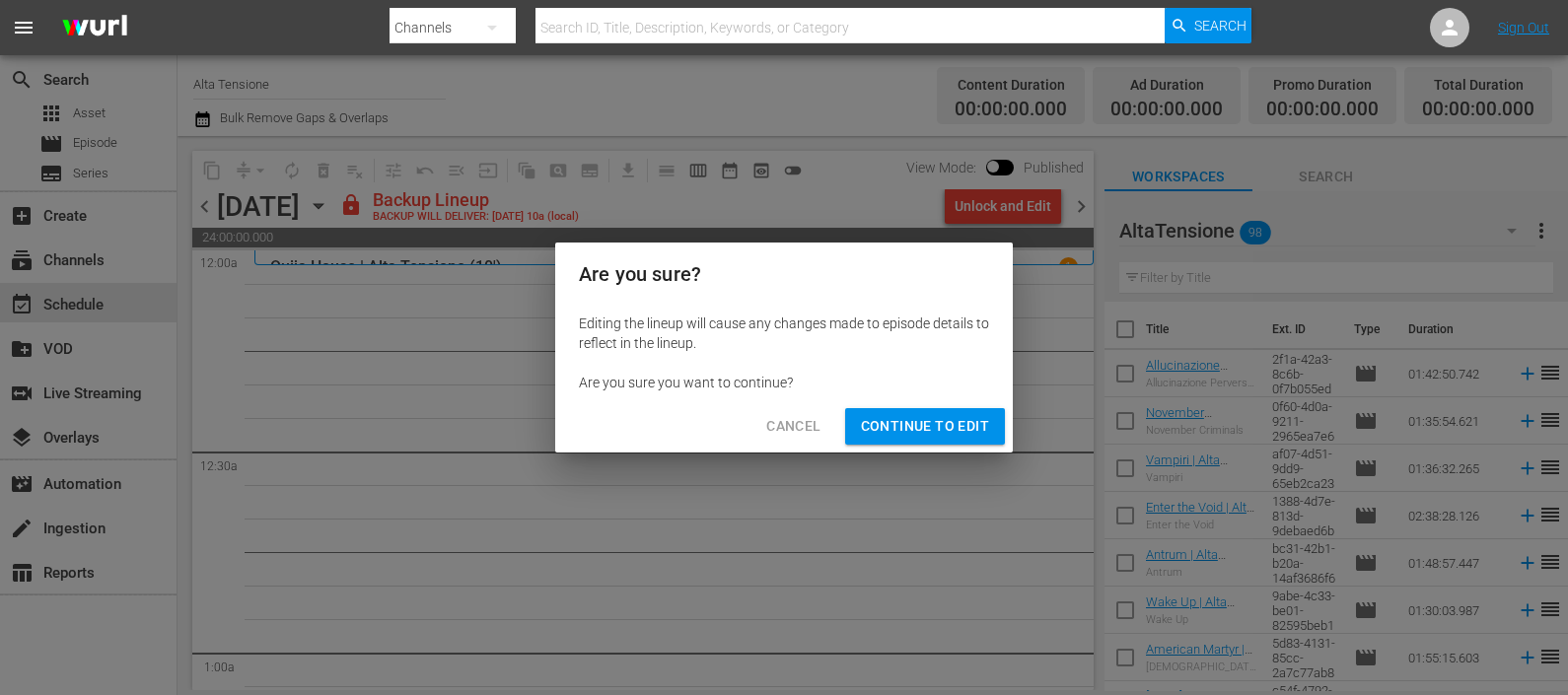
click at [946, 431] on span "Continue to Edit" at bounding box center [924, 426] width 129 height 25
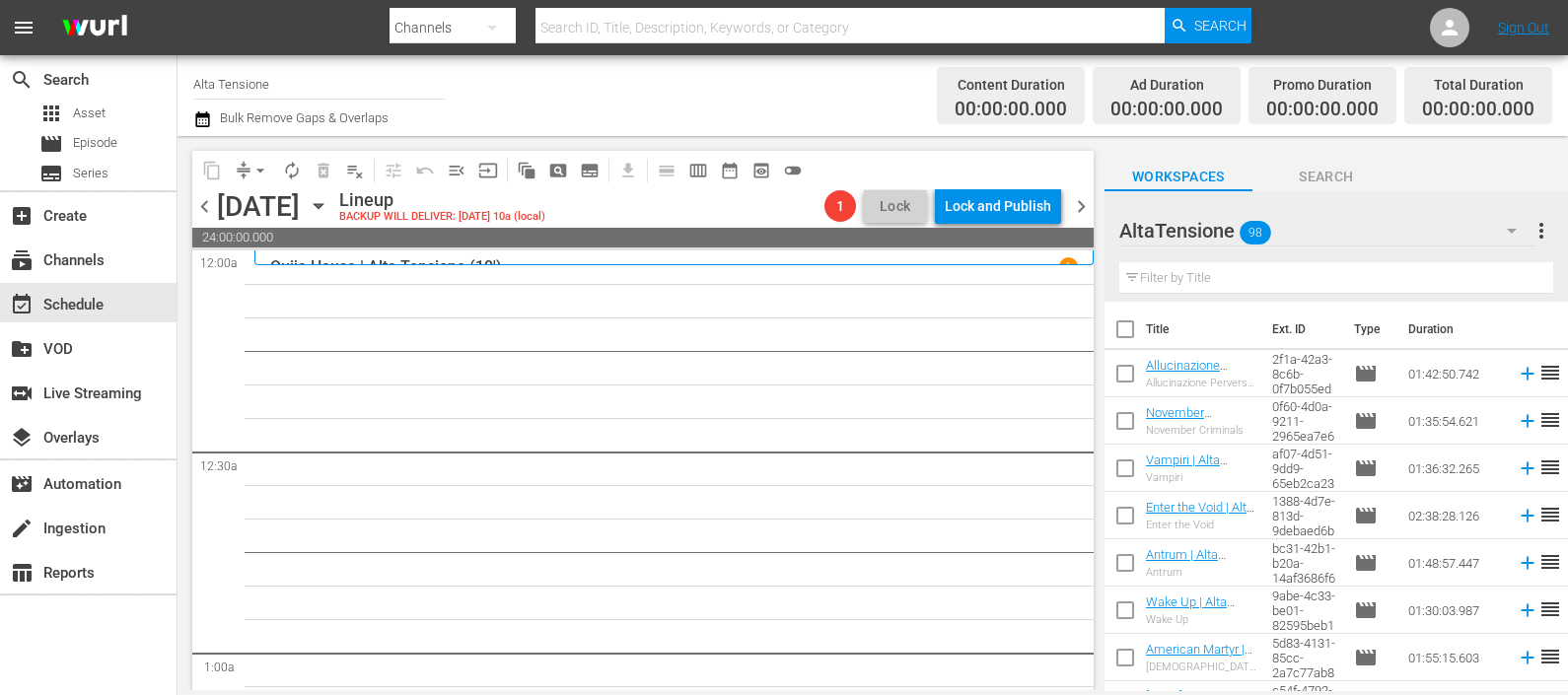
click at [1183, 272] on input "text" at bounding box center [1336, 278] width 434 height 32
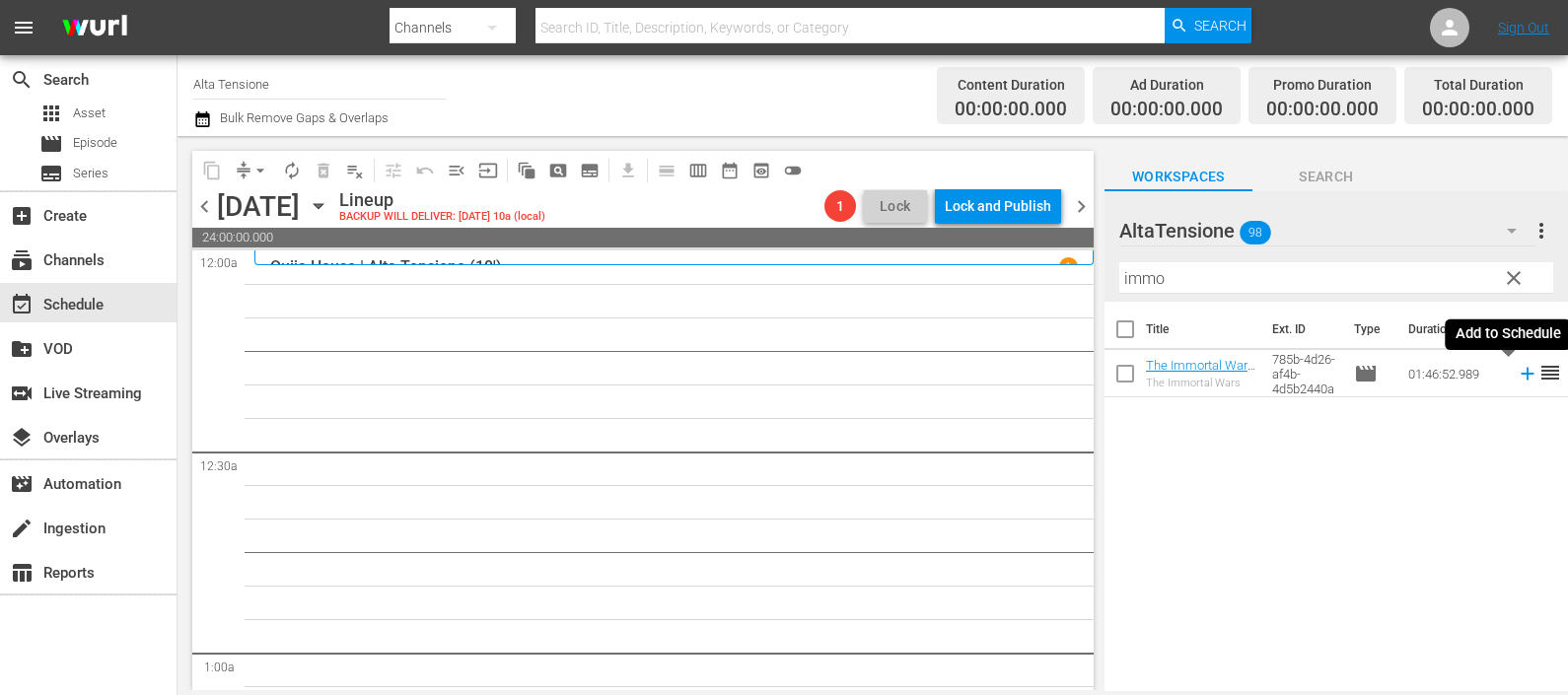
click at [1520, 374] on icon at bounding box center [1526, 374] width 13 height 13
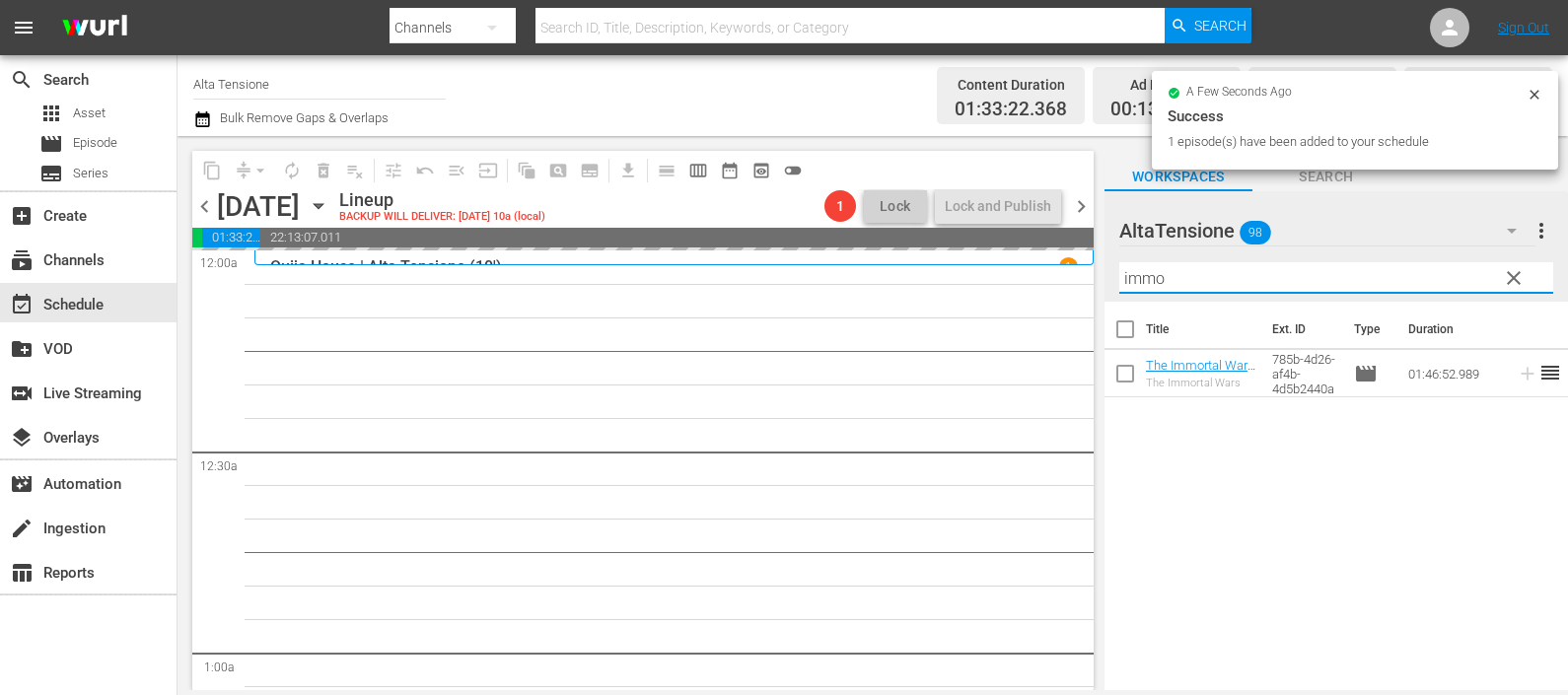
drag, startPoint x: 1256, startPoint y: 278, endPoint x: 1099, endPoint y: 273, distance: 157.1
click at [1099, 273] on div "content_copy compress arrow_drop_down autorenew_outlined delete_forever_outline…" at bounding box center [872, 413] width 1391 height 554
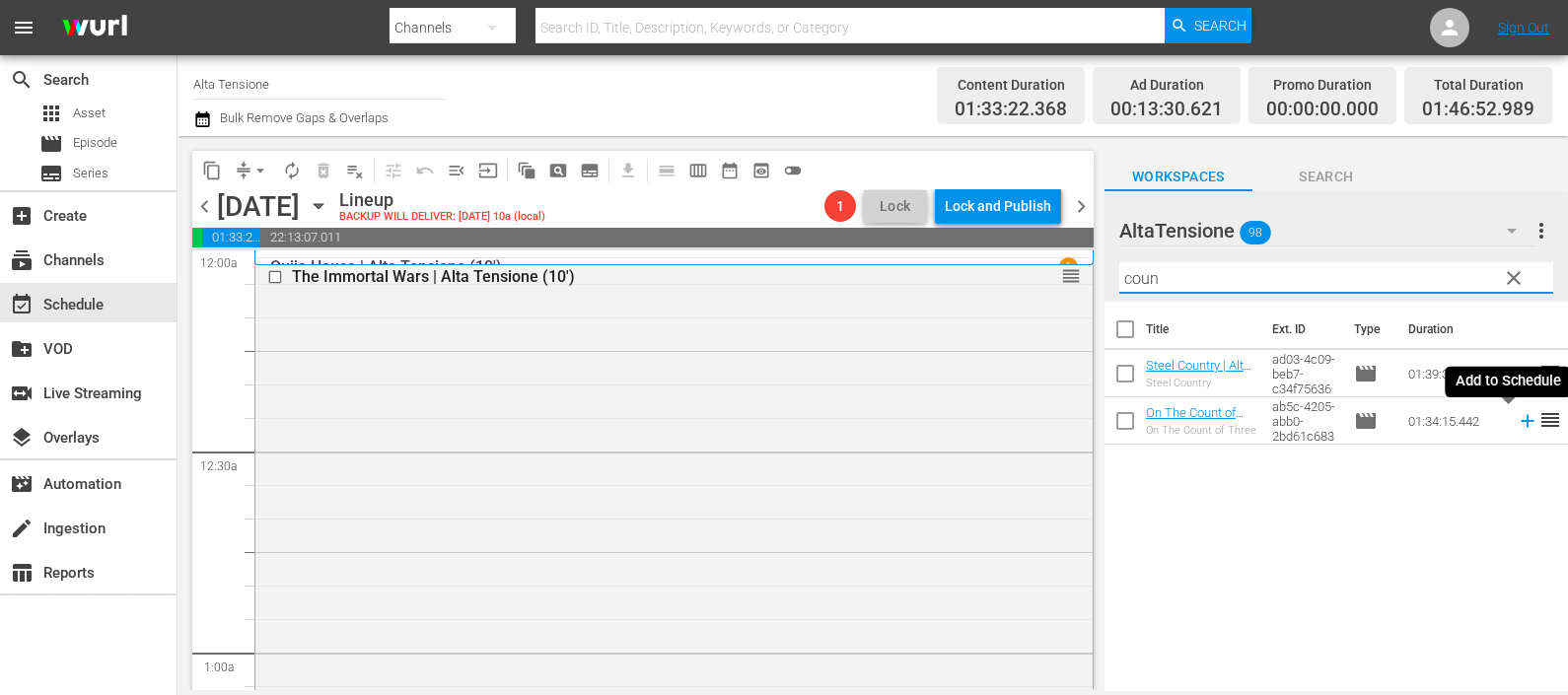
click at [1520, 420] on icon at bounding box center [1526, 421] width 13 height 13
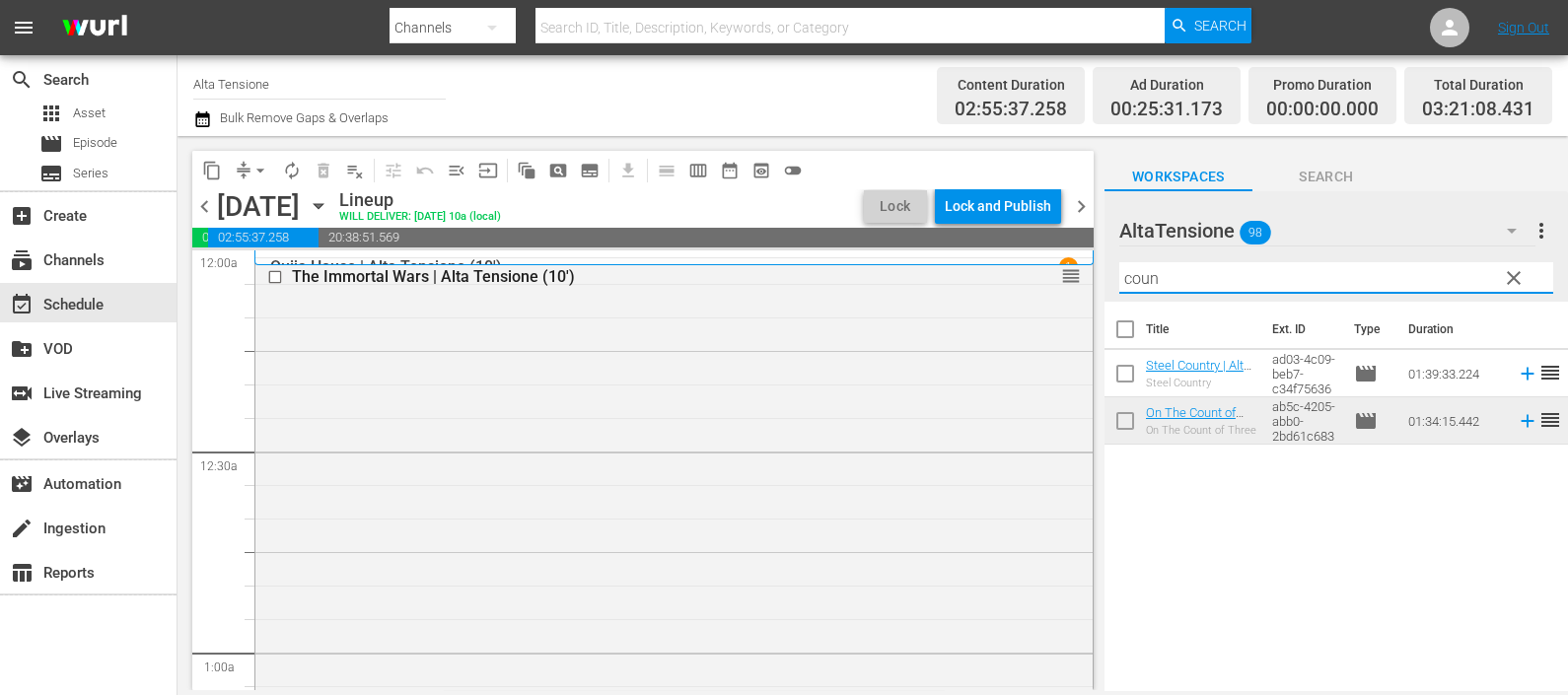
drag, startPoint x: 1153, startPoint y: 278, endPoint x: 1064, endPoint y: 260, distance: 90.8
click at [1061, 261] on div "content_copy compress arrow_drop_down autorenew_outlined delete_forever_outline…" at bounding box center [872, 413] width 1391 height 554
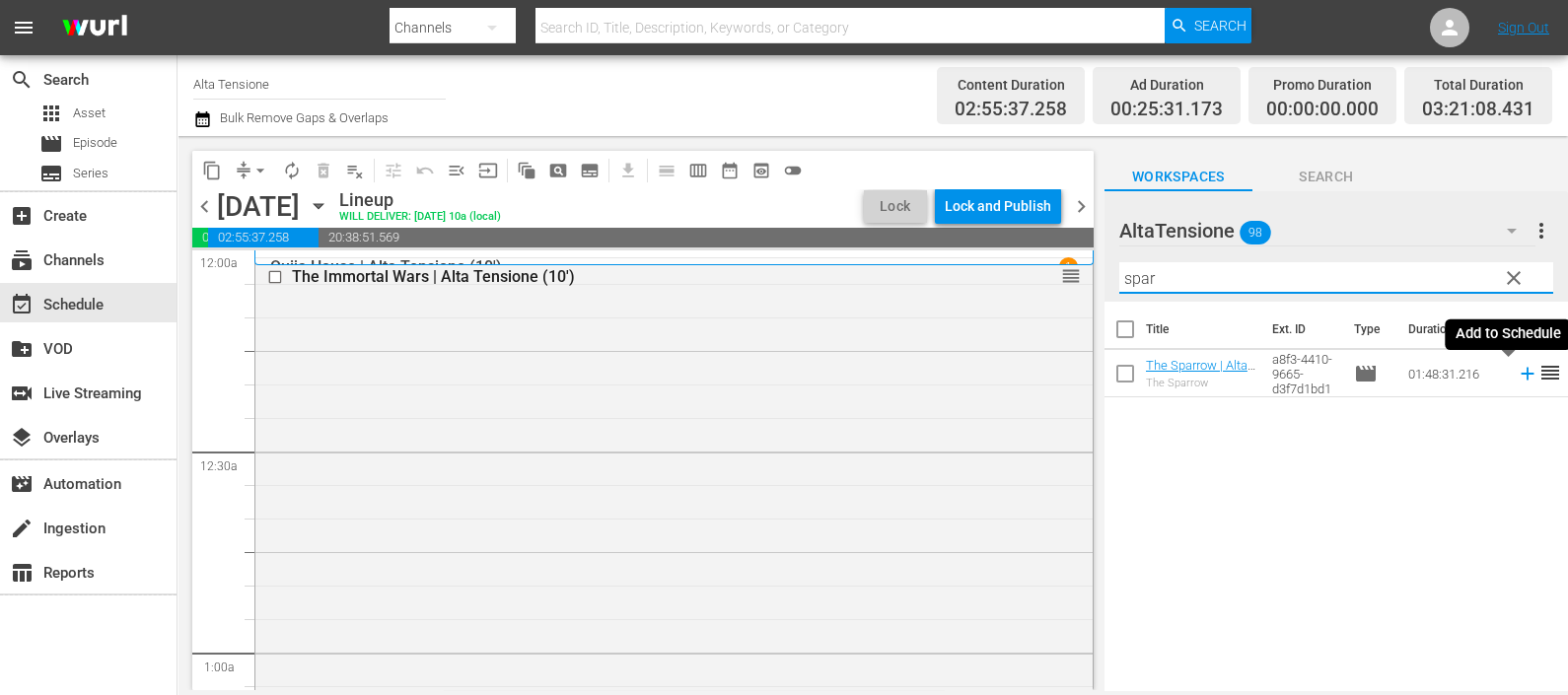
click at [1520, 380] on icon at bounding box center [1526, 374] width 13 height 13
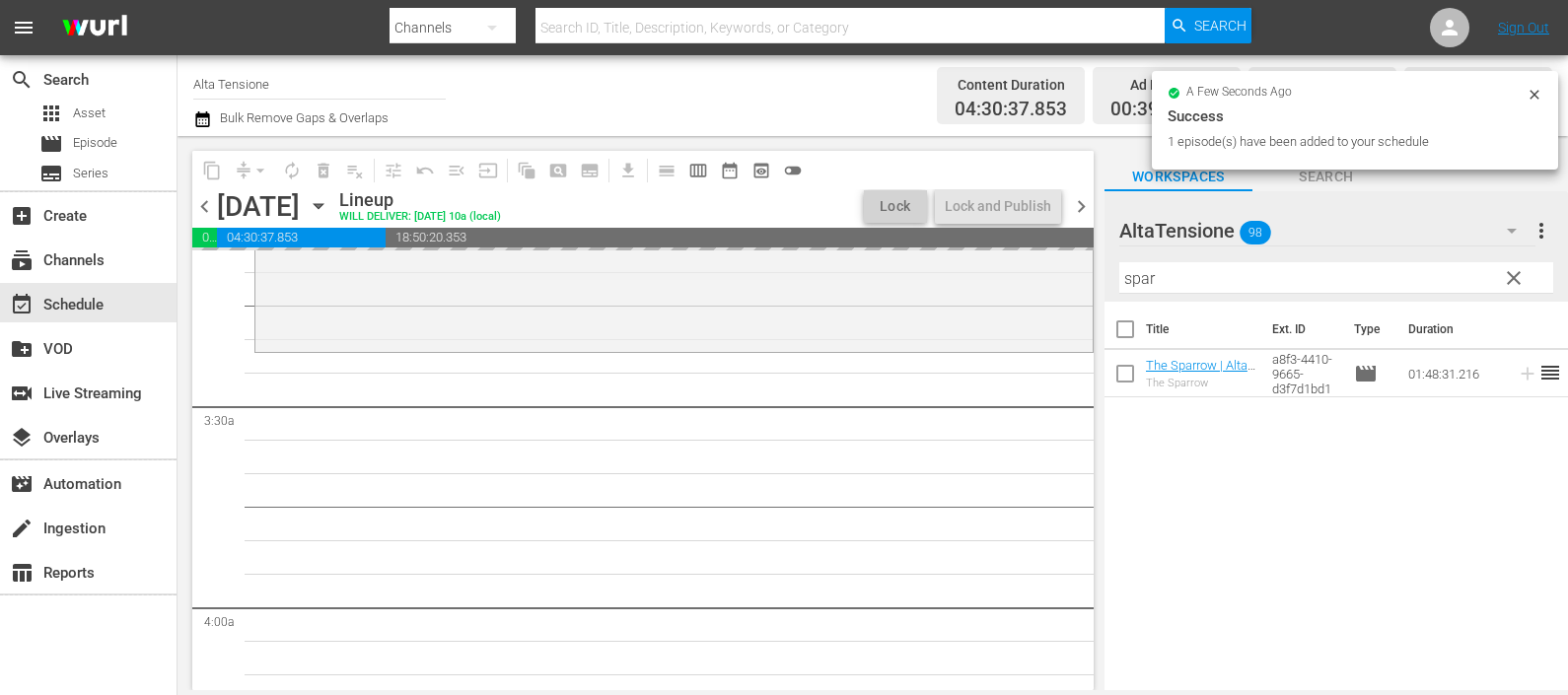
scroll to position [1356, 0]
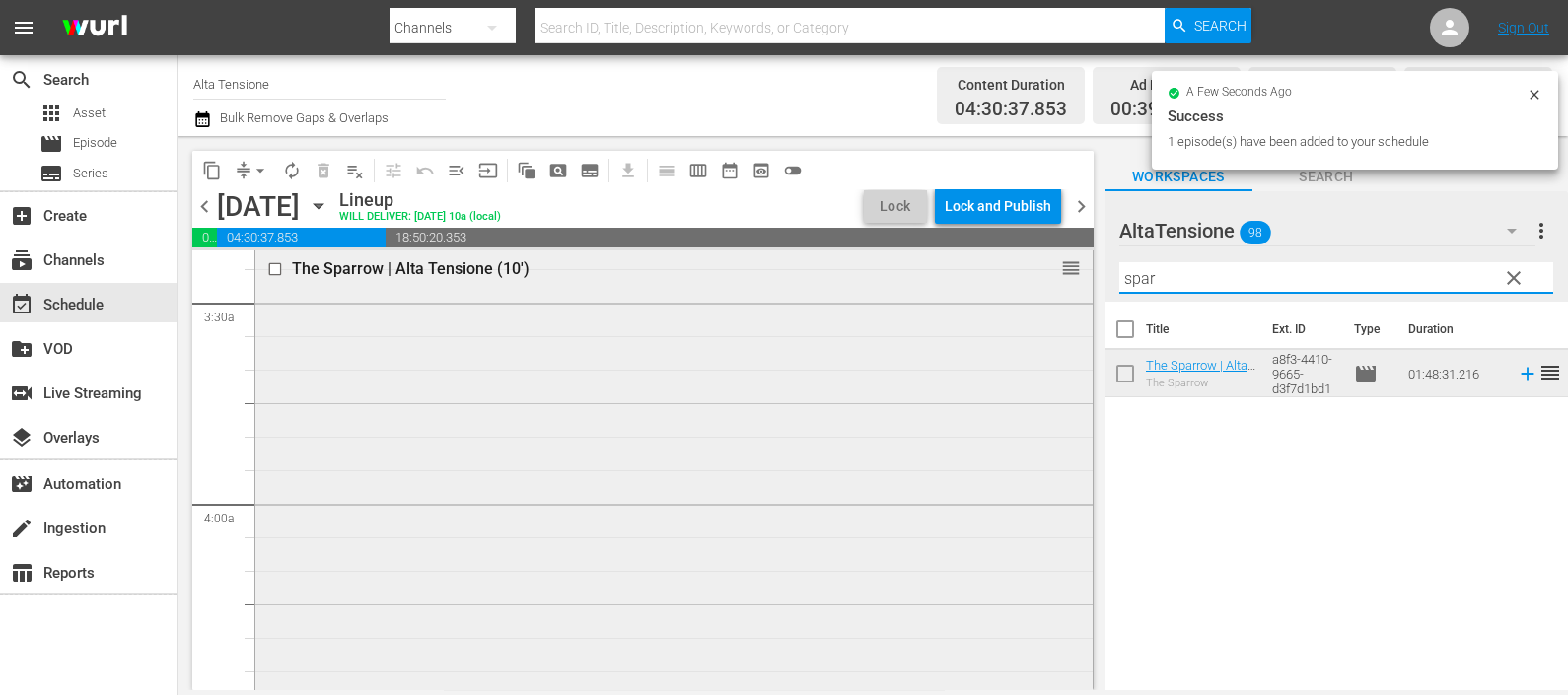
drag, startPoint x: 1163, startPoint y: 281, endPoint x: 1055, endPoint y: 291, distance: 108.5
click at [1055, 291] on div "content_copy compress arrow_drop_down autorenew_outlined delete_forever_outline…" at bounding box center [872, 413] width 1391 height 554
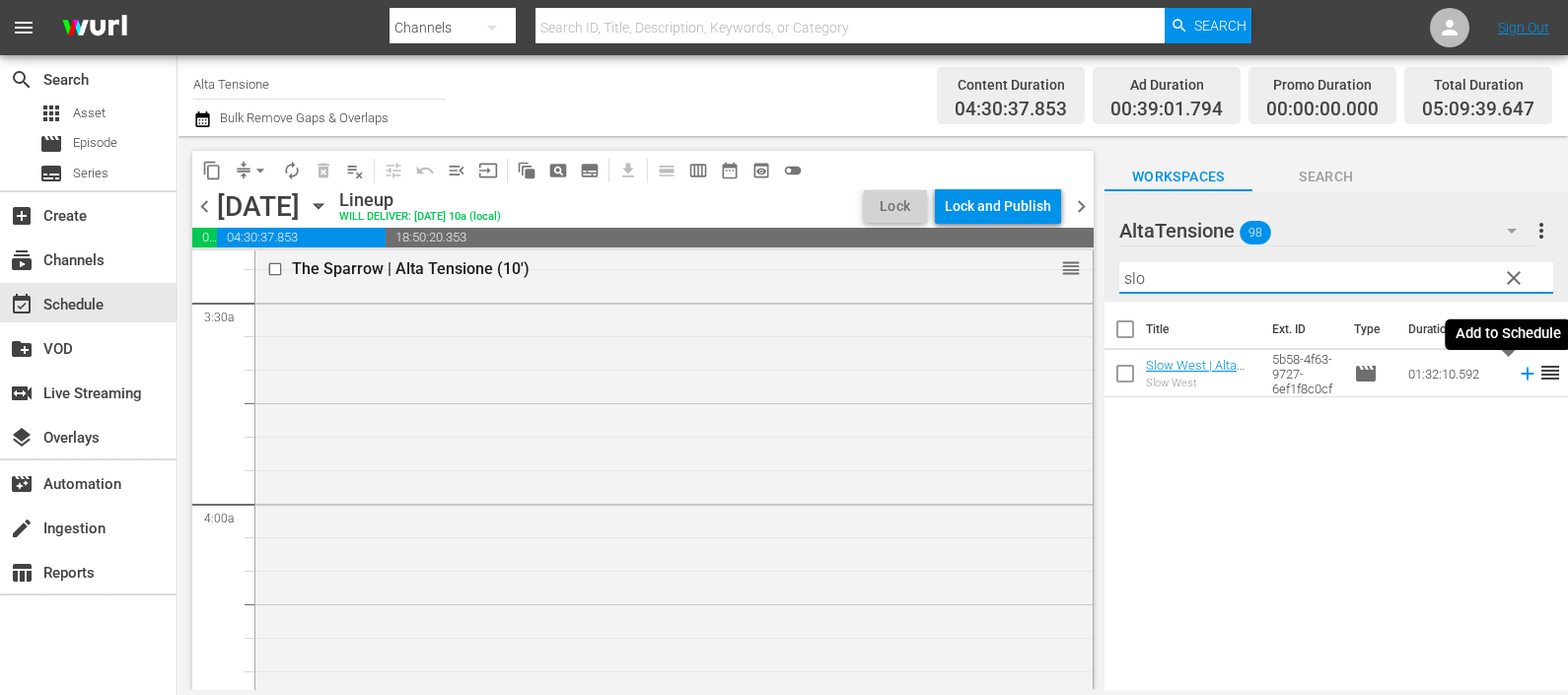
click at [1516, 373] on icon at bounding box center [1527, 374] width 22 height 22
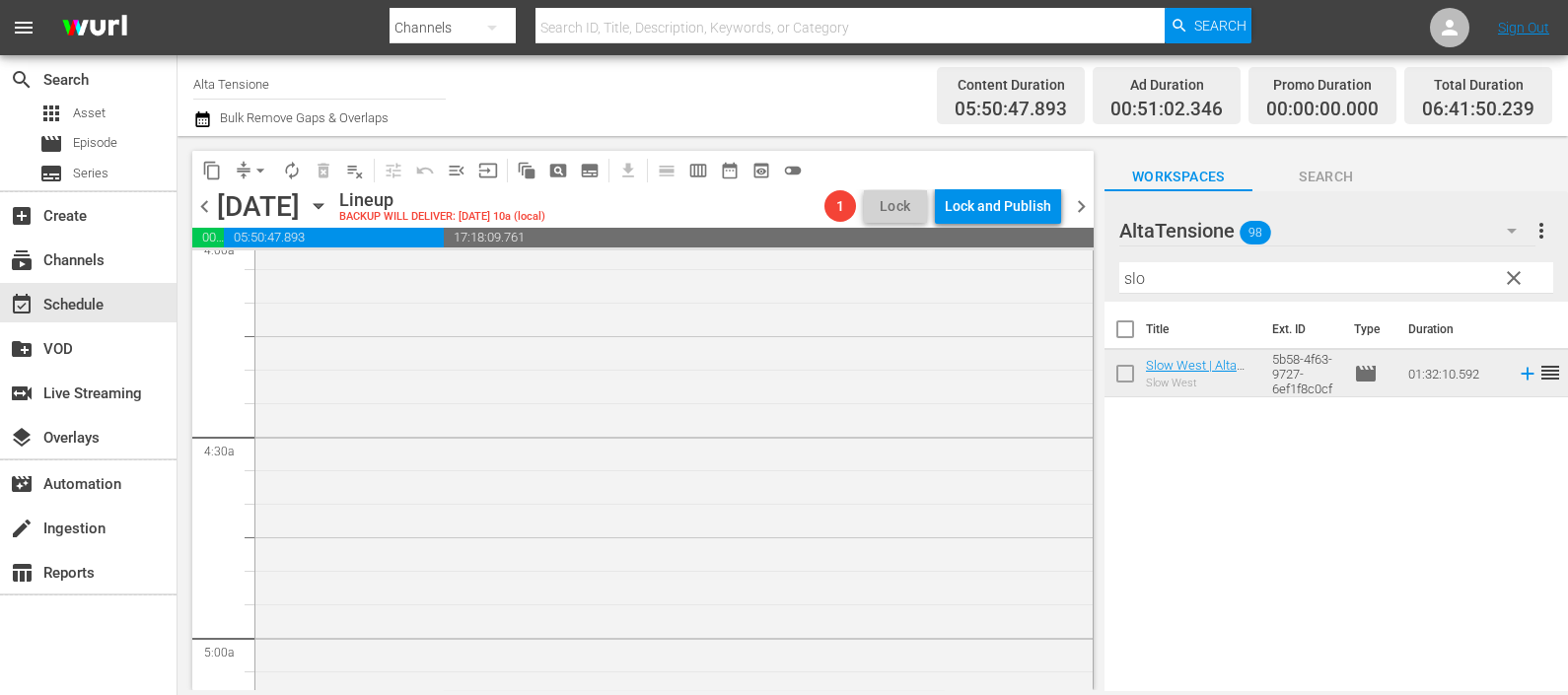
scroll to position [1971, 0]
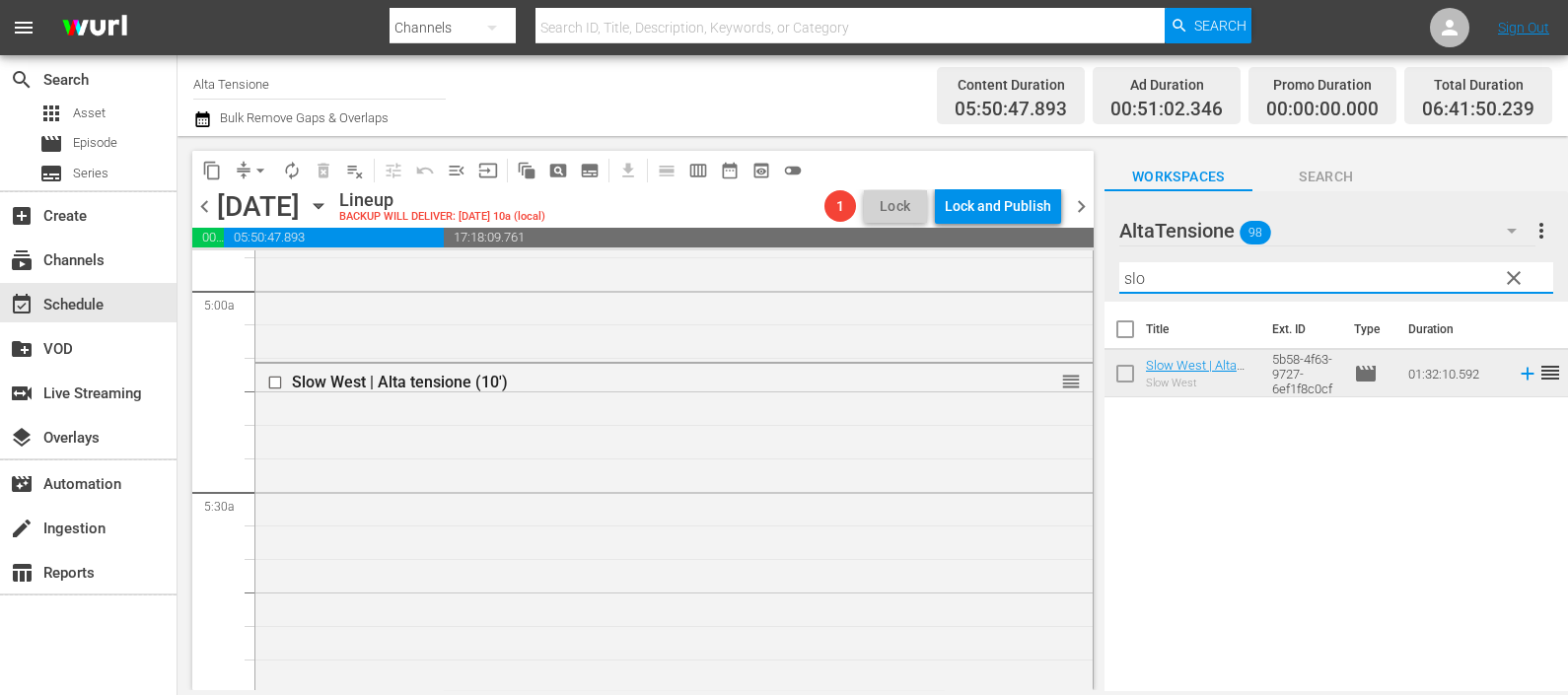
drag, startPoint x: 1159, startPoint y: 283, endPoint x: 1075, endPoint y: 281, distance: 84.0
click at [1078, 281] on div "content_copy compress arrow_drop_down autorenew_outlined delete_forever_outline…" at bounding box center [872, 413] width 1391 height 554
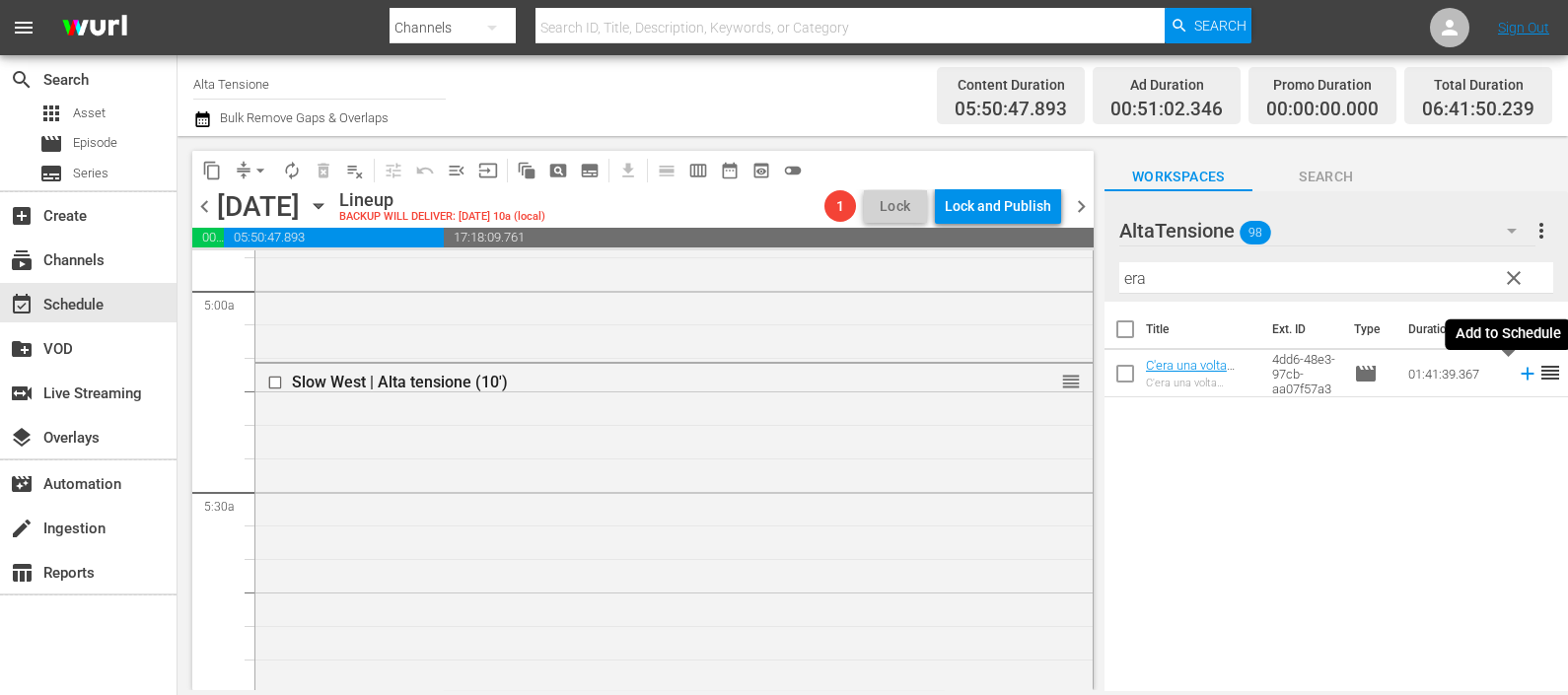
click at [1516, 368] on icon at bounding box center [1527, 374] width 22 height 22
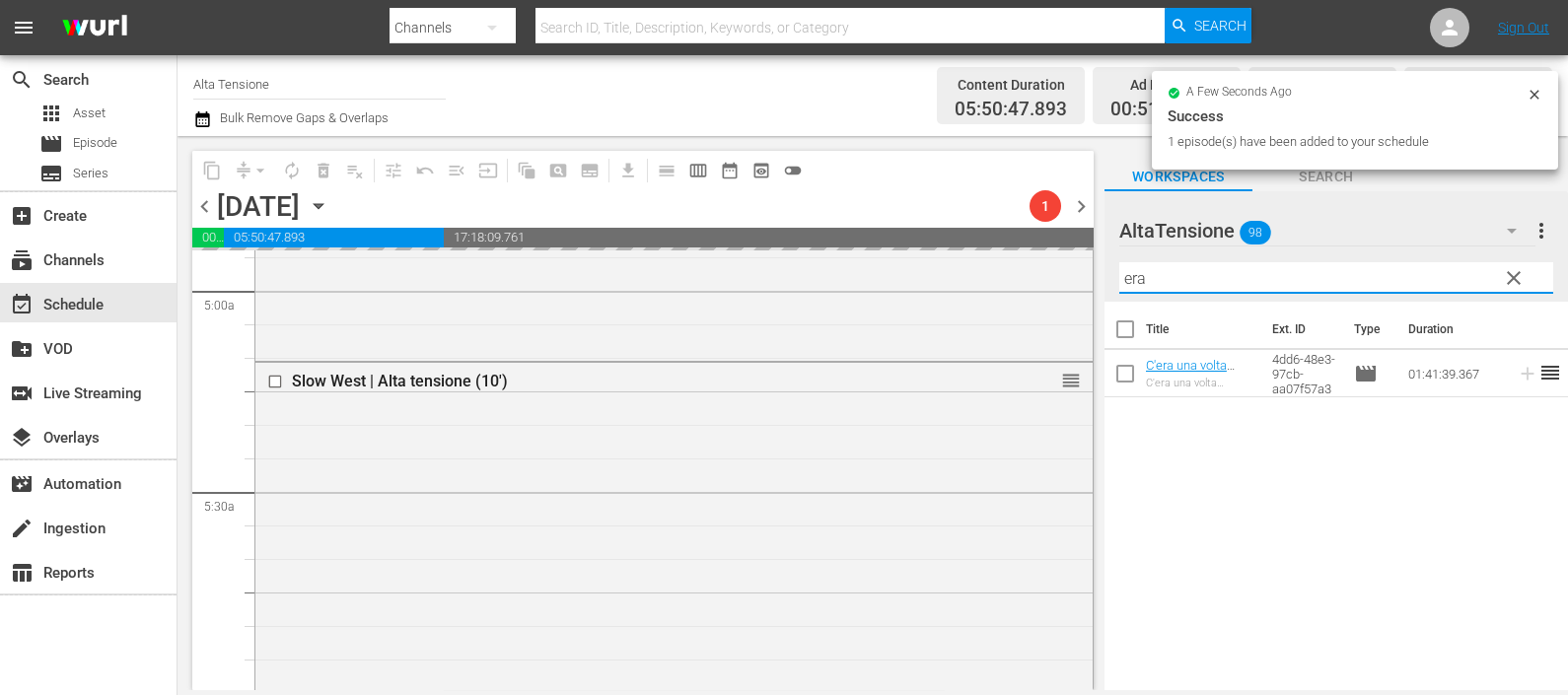
drag, startPoint x: 1133, startPoint y: 282, endPoint x: 1094, endPoint y: 288, distance: 39.5
click at [1094, 288] on div "content_copy compress arrow_drop_down autorenew_outlined delete_forever_outline…" at bounding box center [872, 413] width 1391 height 554
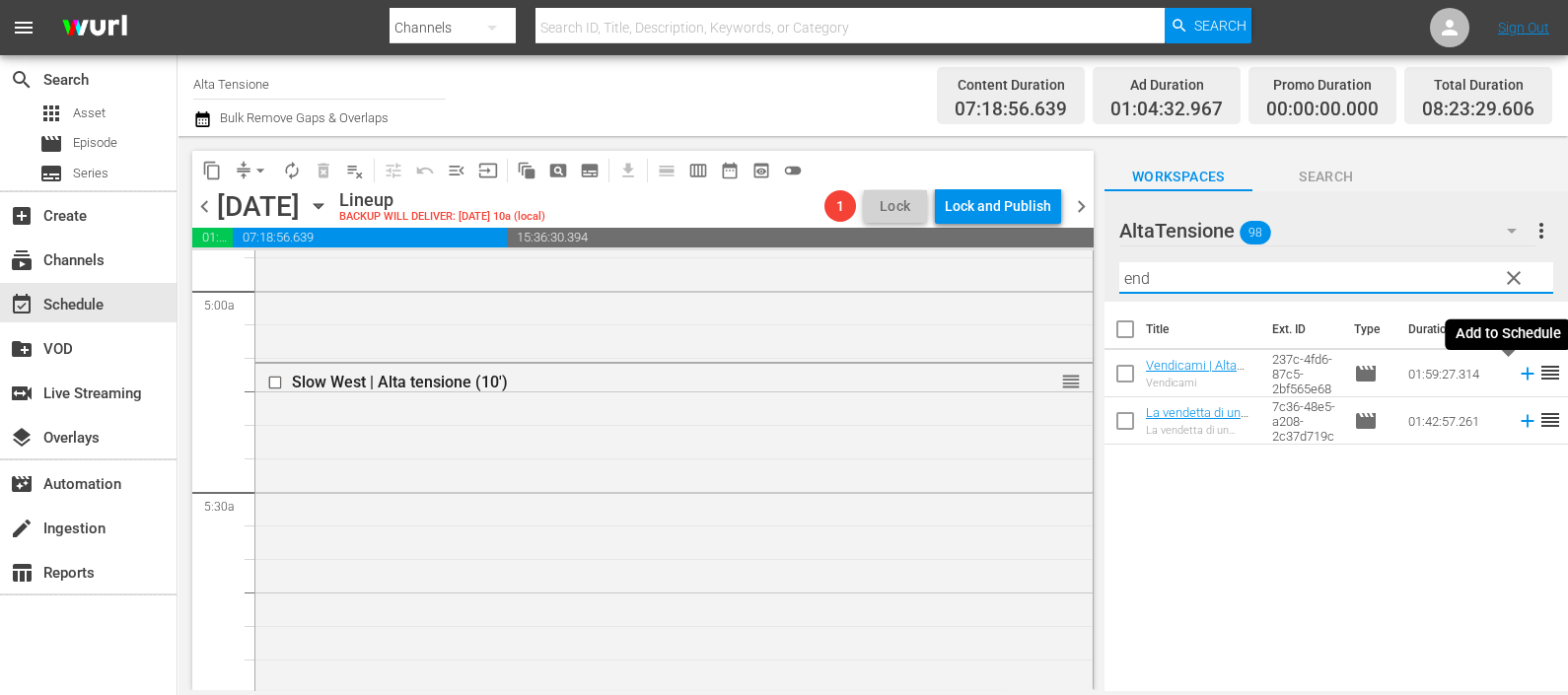
click at [1516, 372] on icon at bounding box center [1527, 374] width 22 height 22
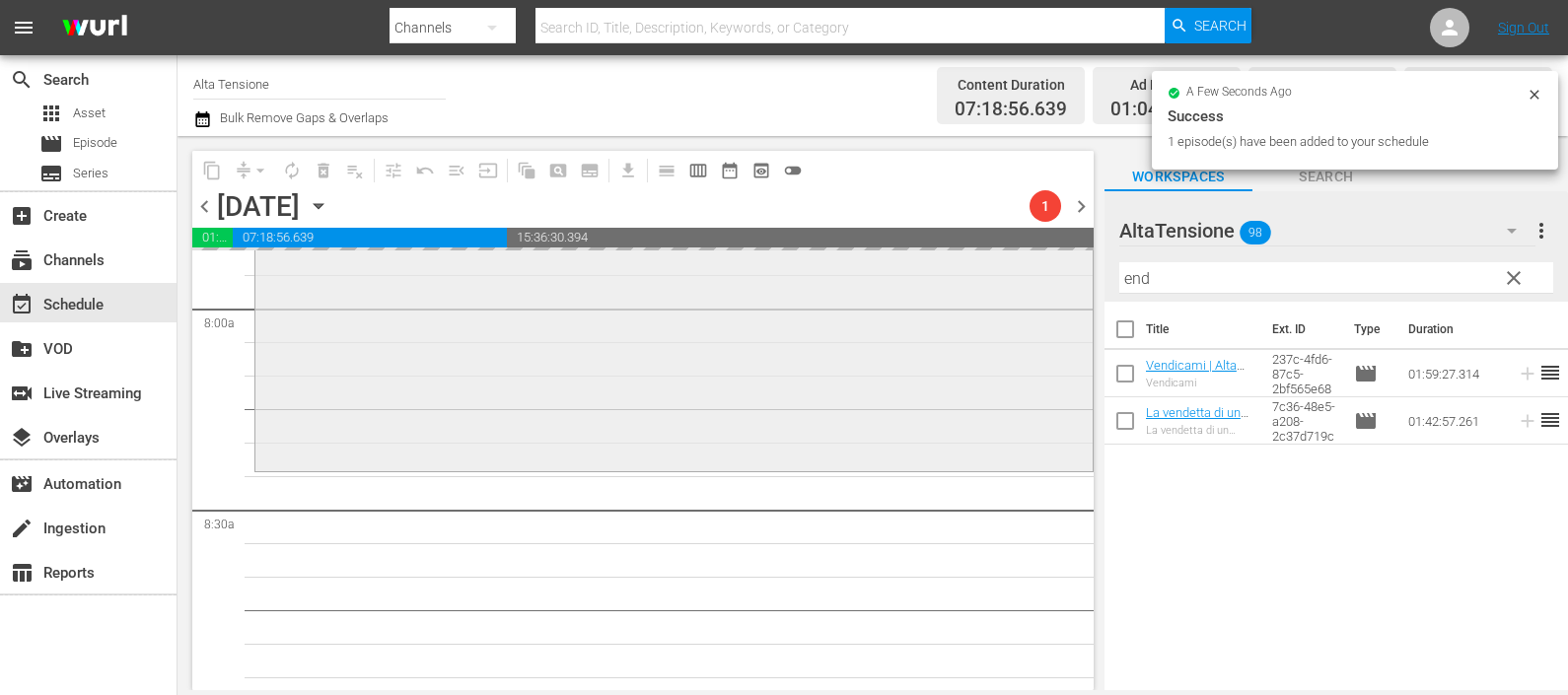
scroll to position [3451, 0]
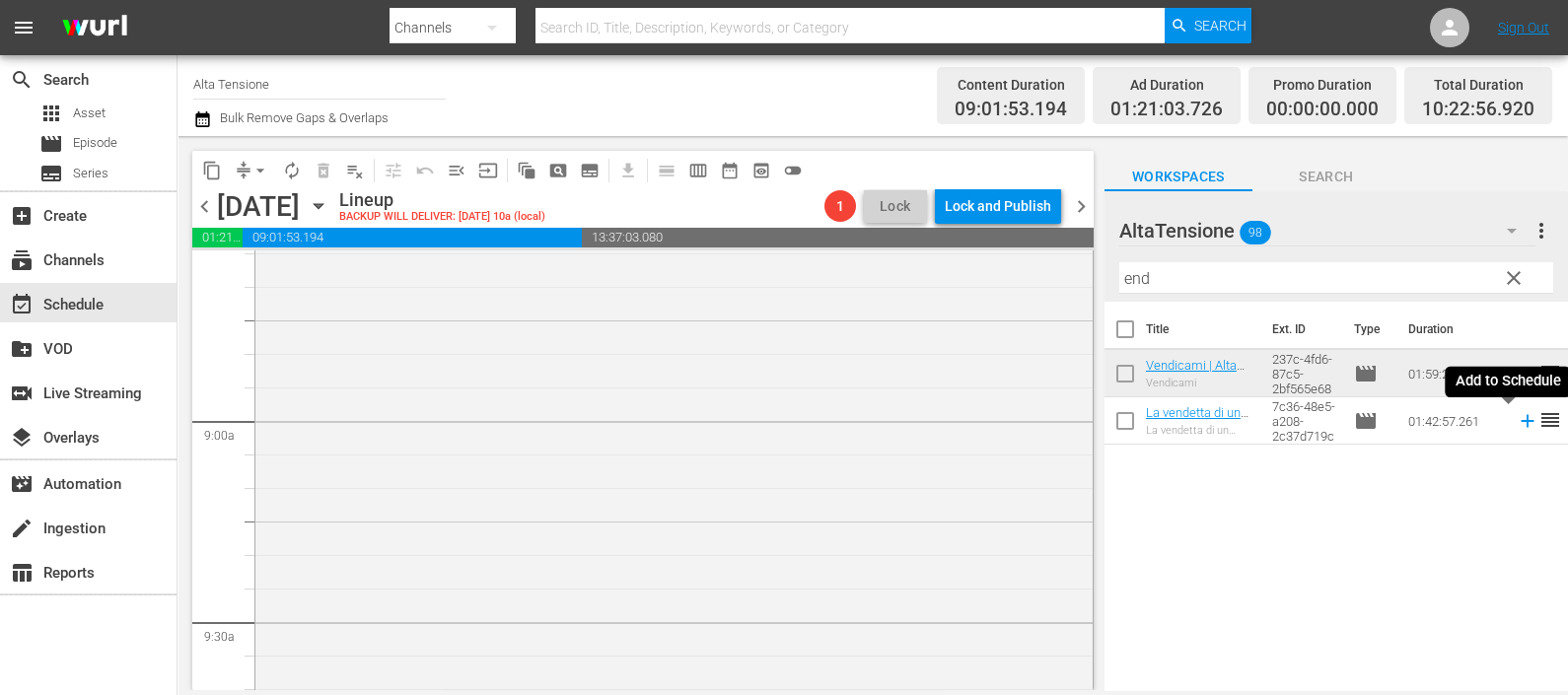
click at [1520, 424] on icon at bounding box center [1526, 421] width 13 height 13
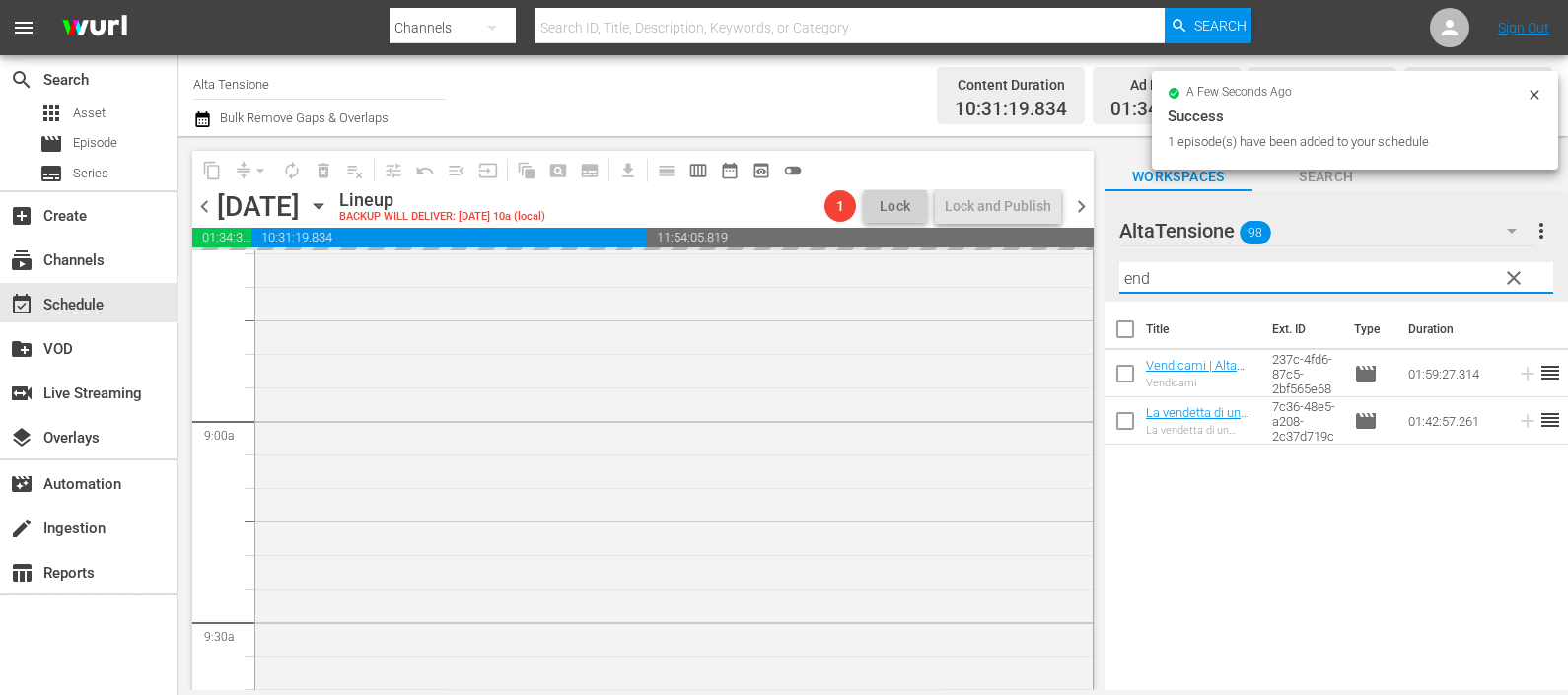
drag, startPoint x: 1182, startPoint y: 270, endPoint x: 1104, endPoint y: 260, distance: 78.6
click at [1104, 260] on div "AltaTensione 98 AltaTensione more_vert clear Filter by Title end" at bounding box center [1336, 246] width 464 height 111
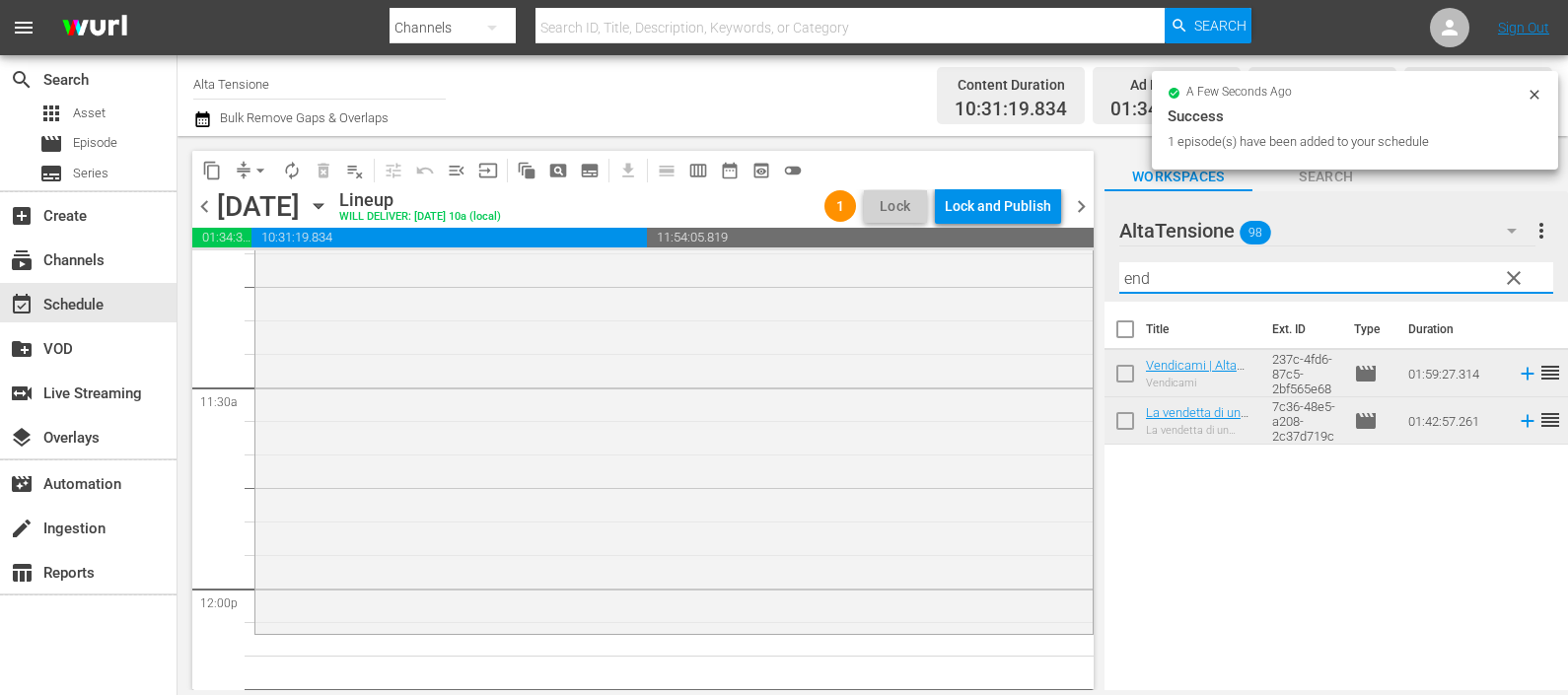
scroll to position [4808, 0]
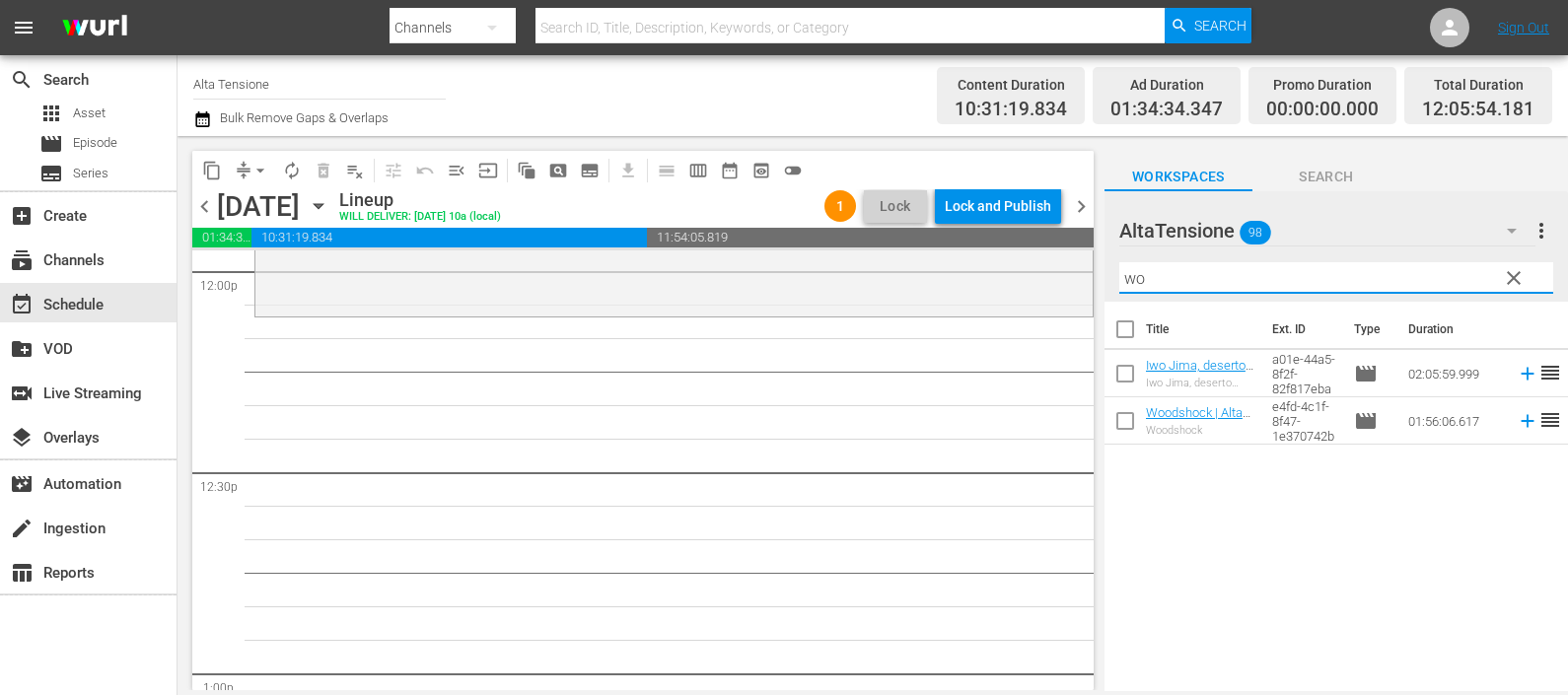
click at [1516, 381] on icon at bounding box center [1527, 374] width 22 height 22
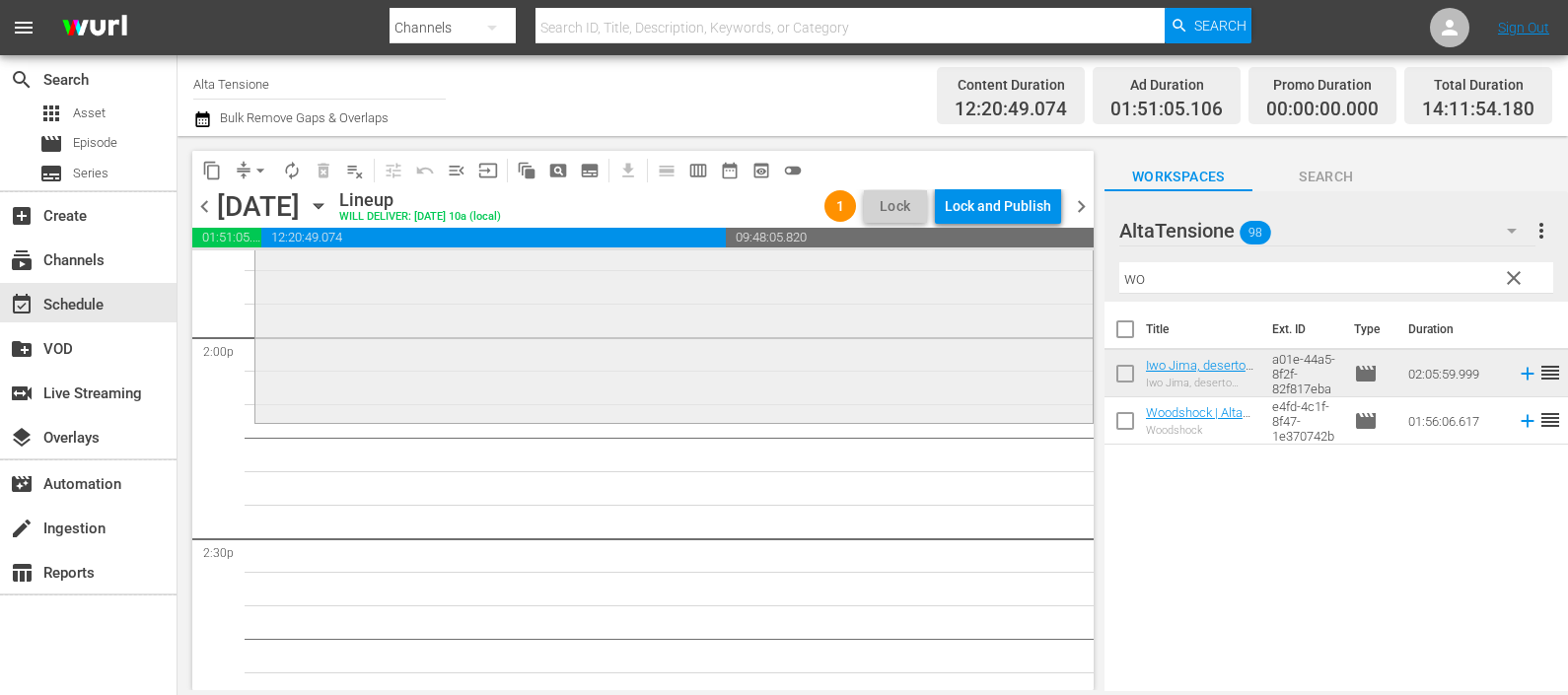
scroll to position [5548, 0]
drag, startPoint x: 1142, startPoint y: 266, endPoint x: 1064, endPoint y: 274, distance: 78.4
click at [1072, 273] on div "content_copy compress arrow_drop_down autorenew_outlined delete_forever_outline…" at bounding box center [872, 413] width 1391 height 554
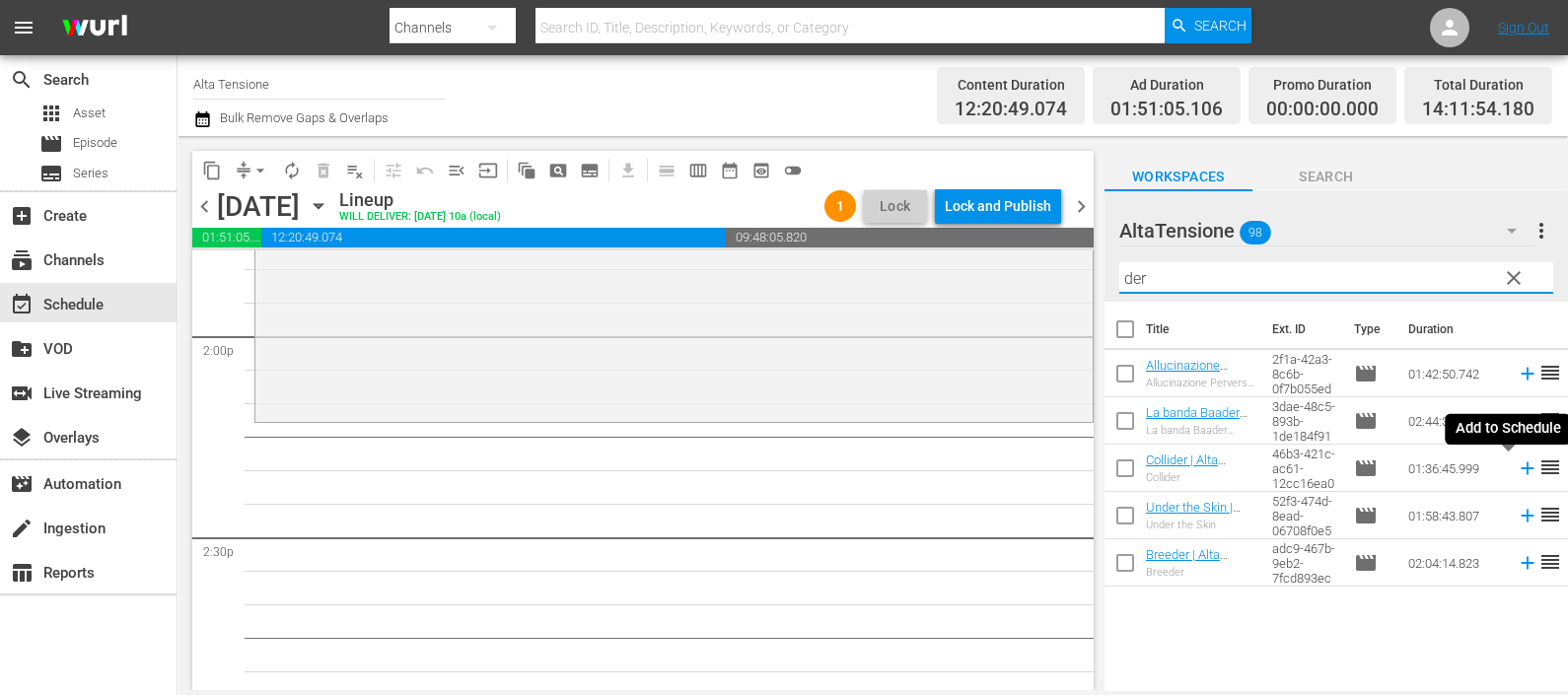
drag, startPoint x: 1509, startPoint y: 468, endPoint x: 1483, endPoint y: 454, distance: 29.5
click at [1516, 468] on icon at bounding box center [1527, 469] width 22 height 22
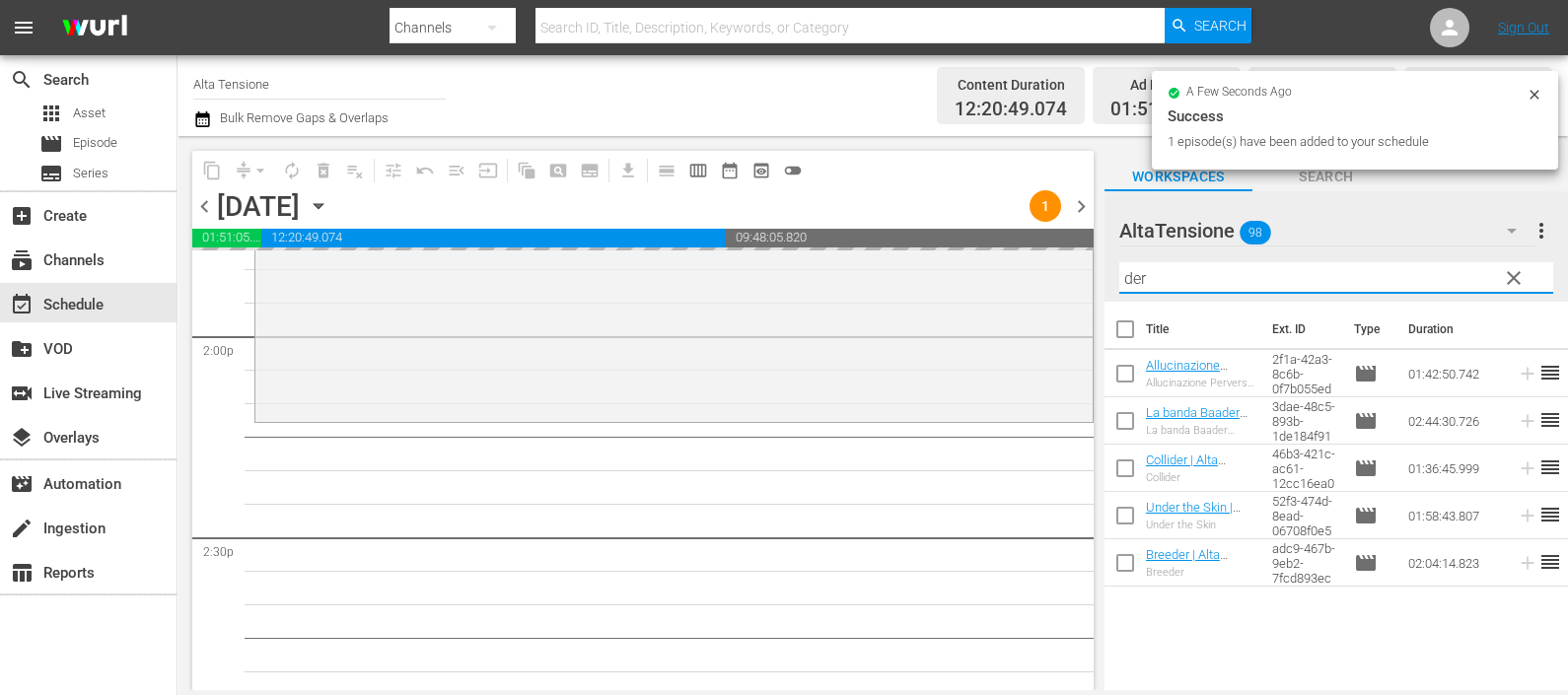
drag, startPoint x: 1133, startPoint y: 268, endPoint x: 1105, endPoint y: 268, distance: 28.0
click at [1106, 267] on div "AltaTensione 98 AltaTensione more_vert clear Filter by Title der" at bounding box center [1336, 246] width 464 height 111
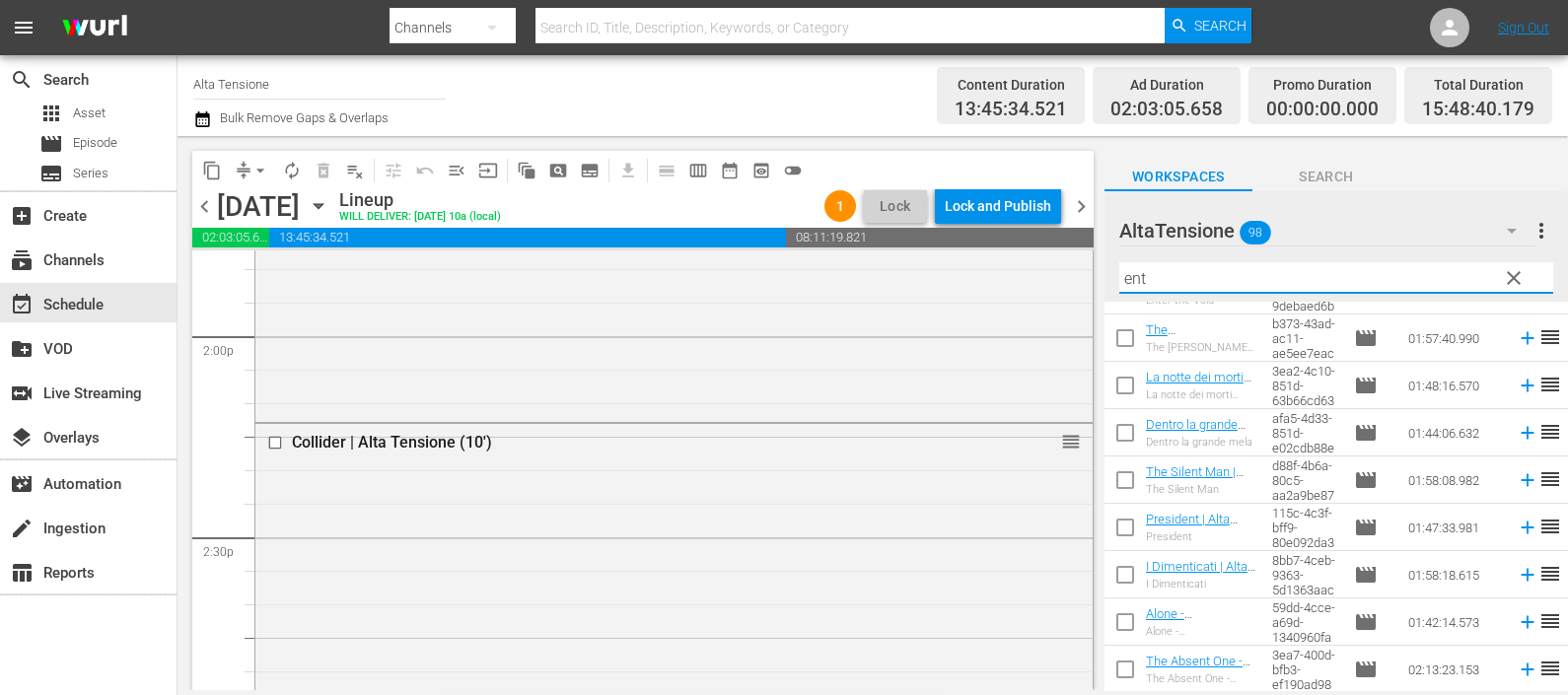
scroll to position [0, 0]
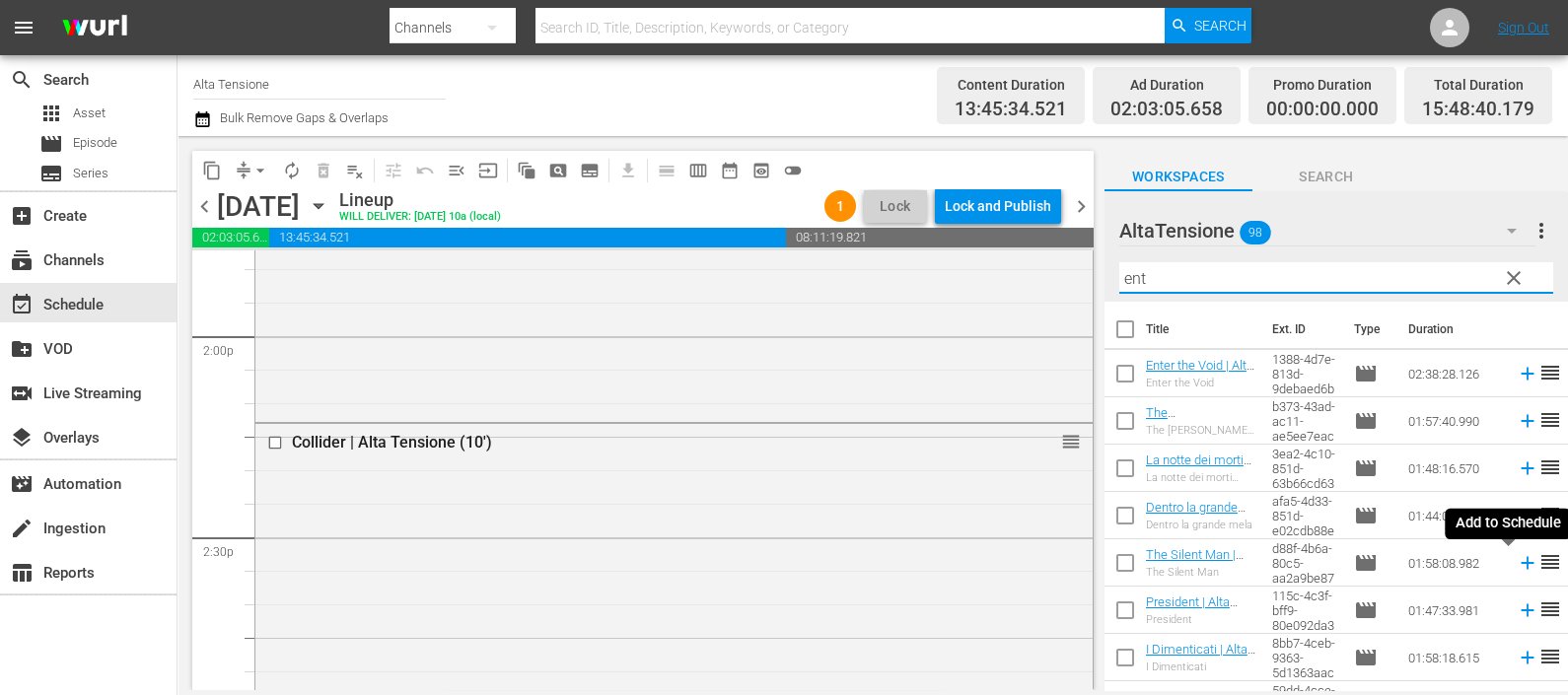
click at [1520, 563] on icon at bounding box center [1526, 563] width 13 height 13
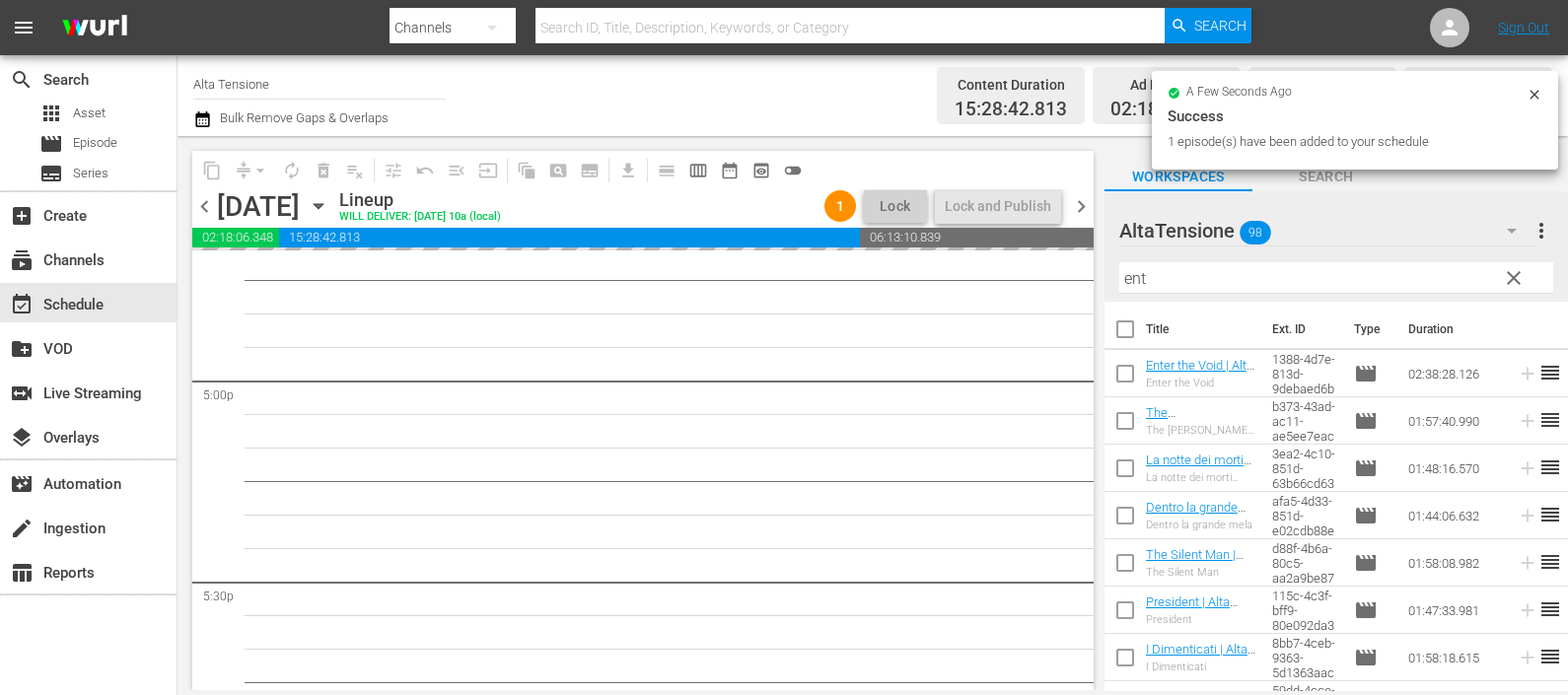
scroll to position [6779, 0]
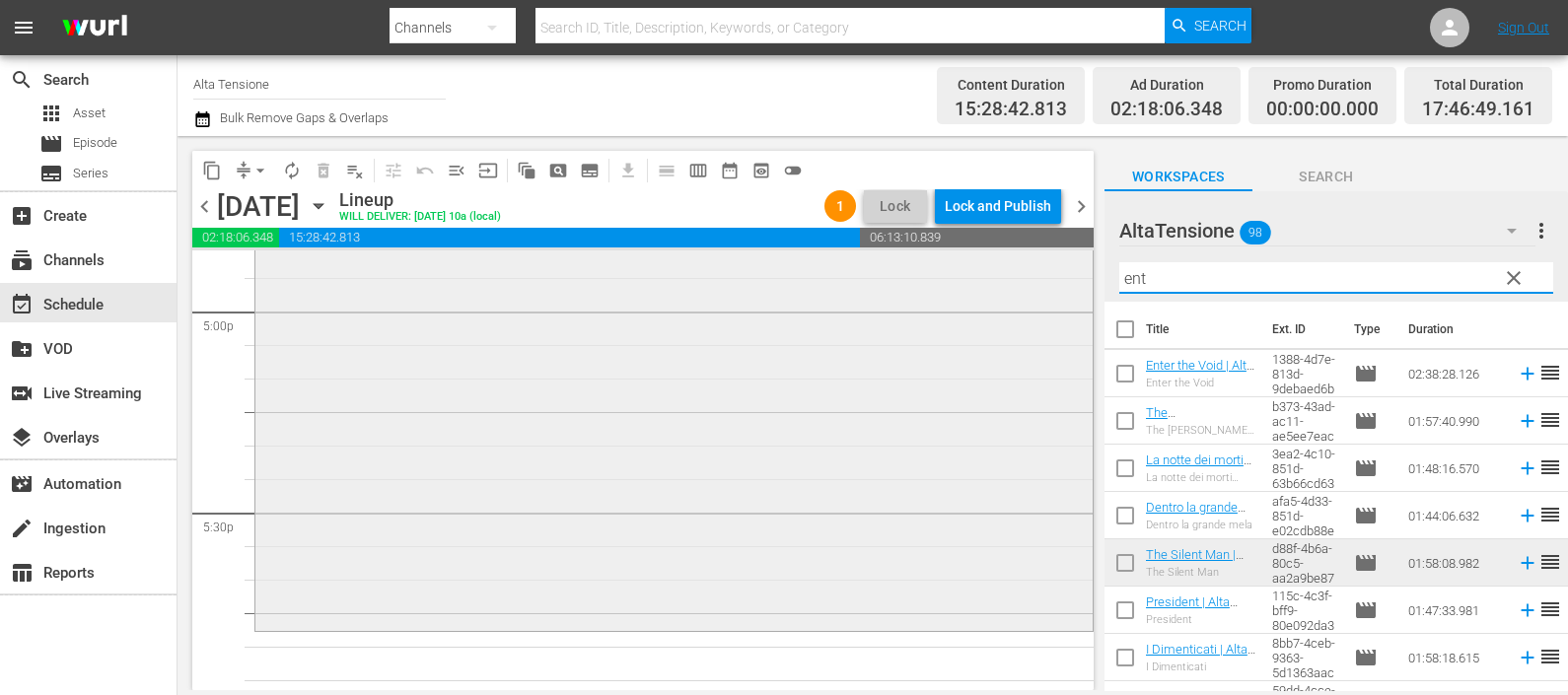
drag, startPoint x: 1211, startPoint y: 275, endPoint x: 1060, endPoint y: 294, distance: 152.2
click at [1060, 294] on div "content_copy compress arrow_drop_down autorenew_outlined delete_forever_outline…" at bounding box center [872, 413] width 1391 height 554
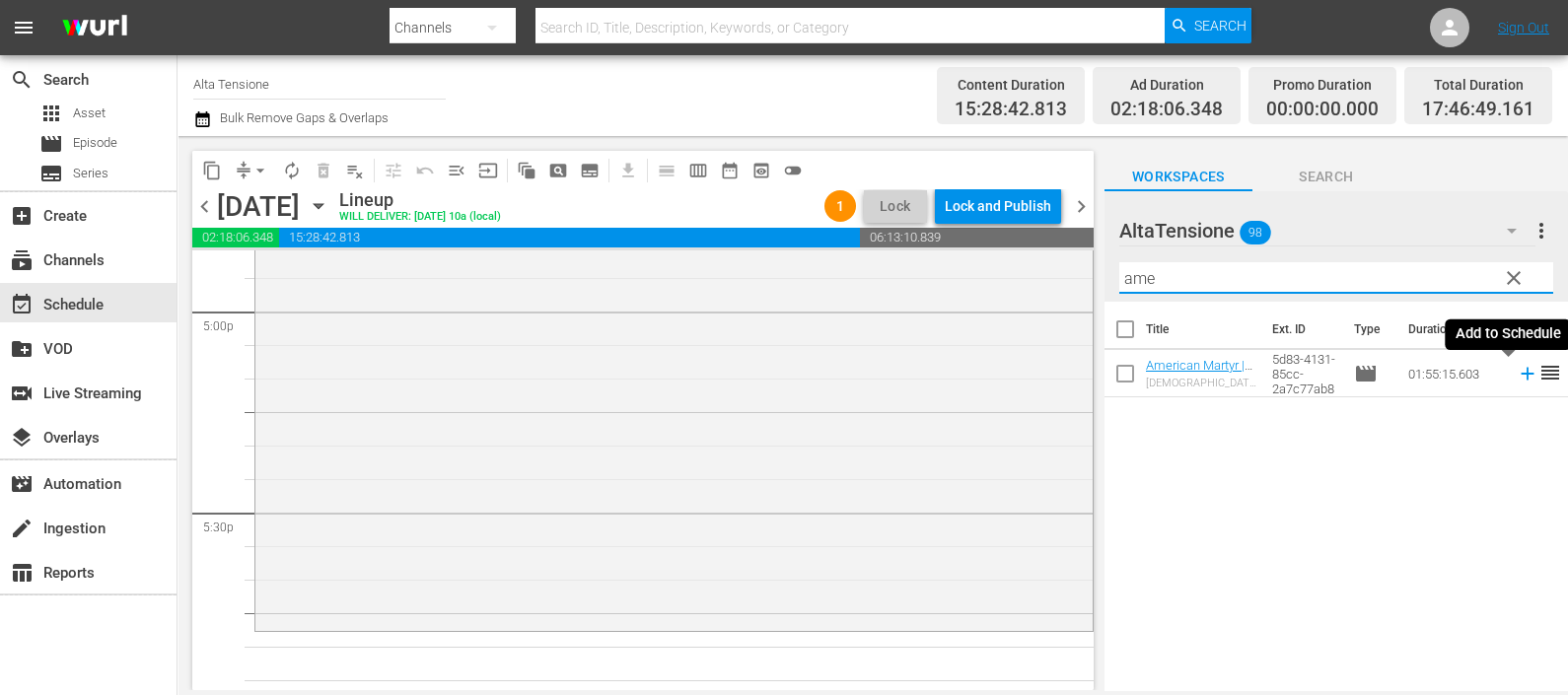
click at [1516, 370] on icon at bounding box center [1527, 374] width 22 height 22
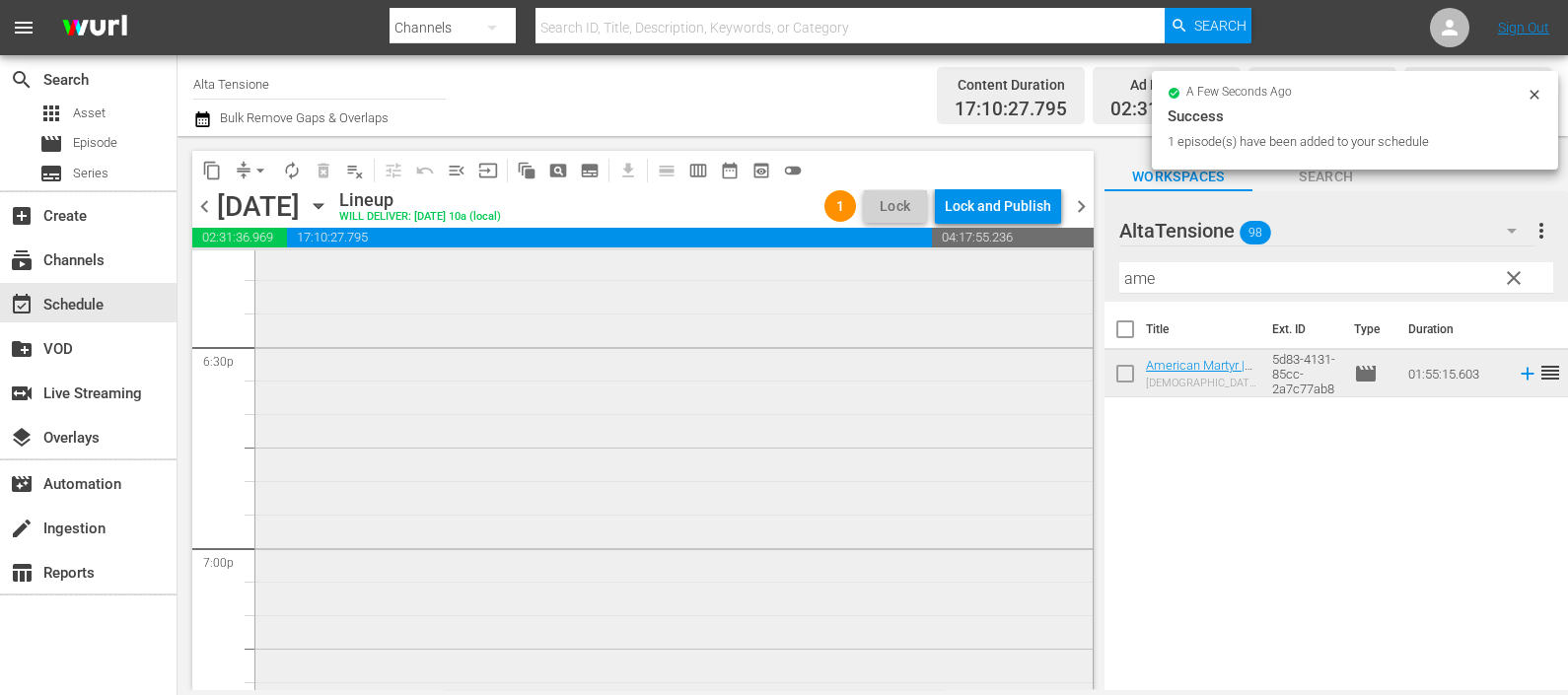
scroll to position [7642, 0]
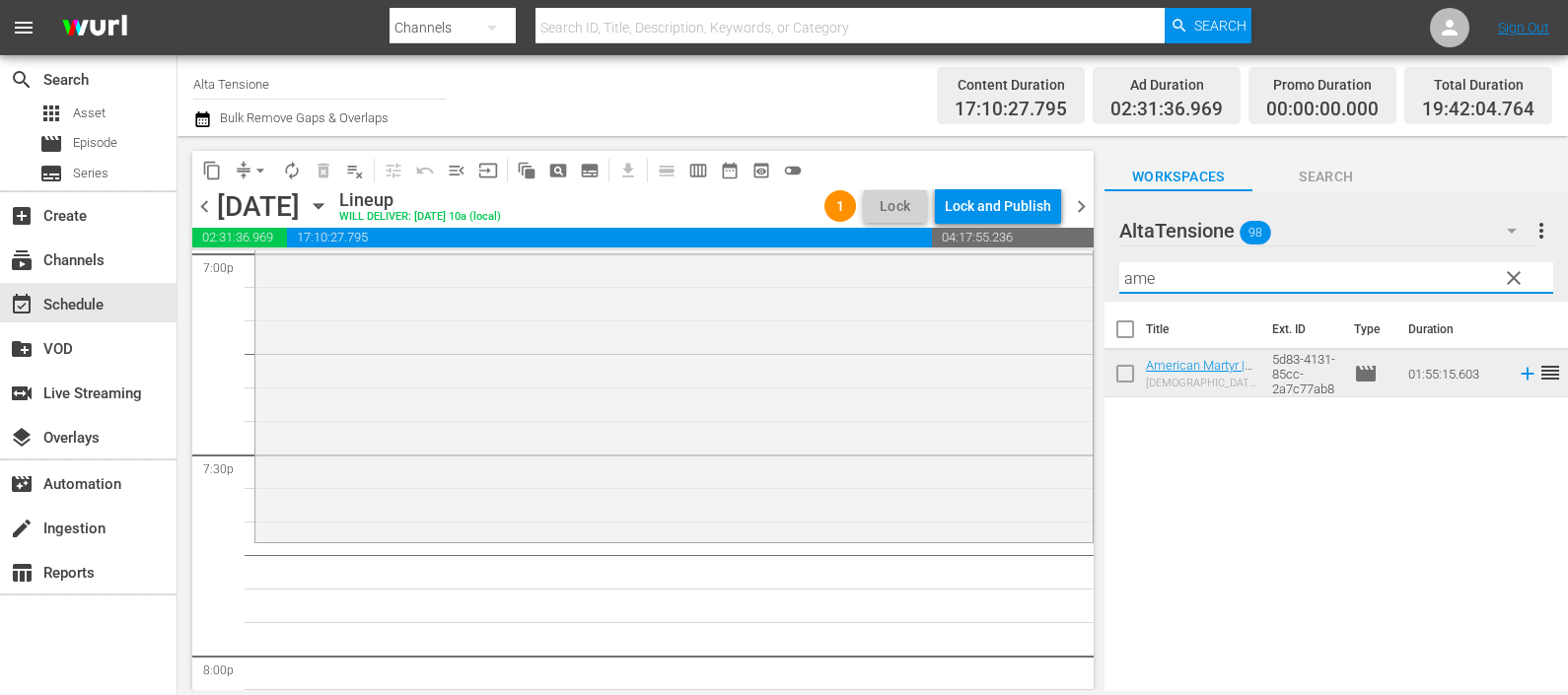
drag, startPoint x: 1139, startPoint y: 277, endPoint x: 1089, endPoint y: 285, distance: 50.6
click at [1089, 282] on div "content_copy compress arrow_drop_down autorenew_outlined delete_forever_outline…" at bounding box center [872, 413] width 1391 height 554
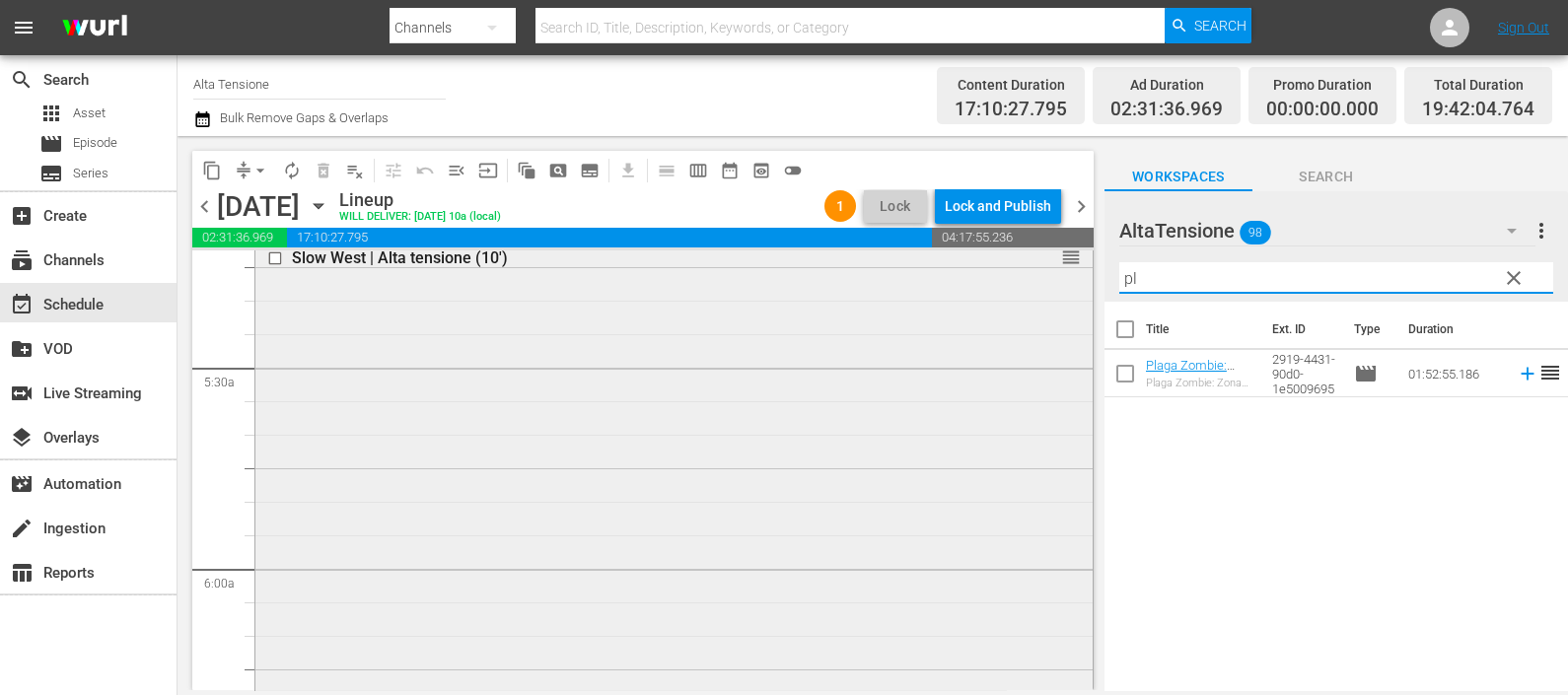
scroll to position [1971, 0]
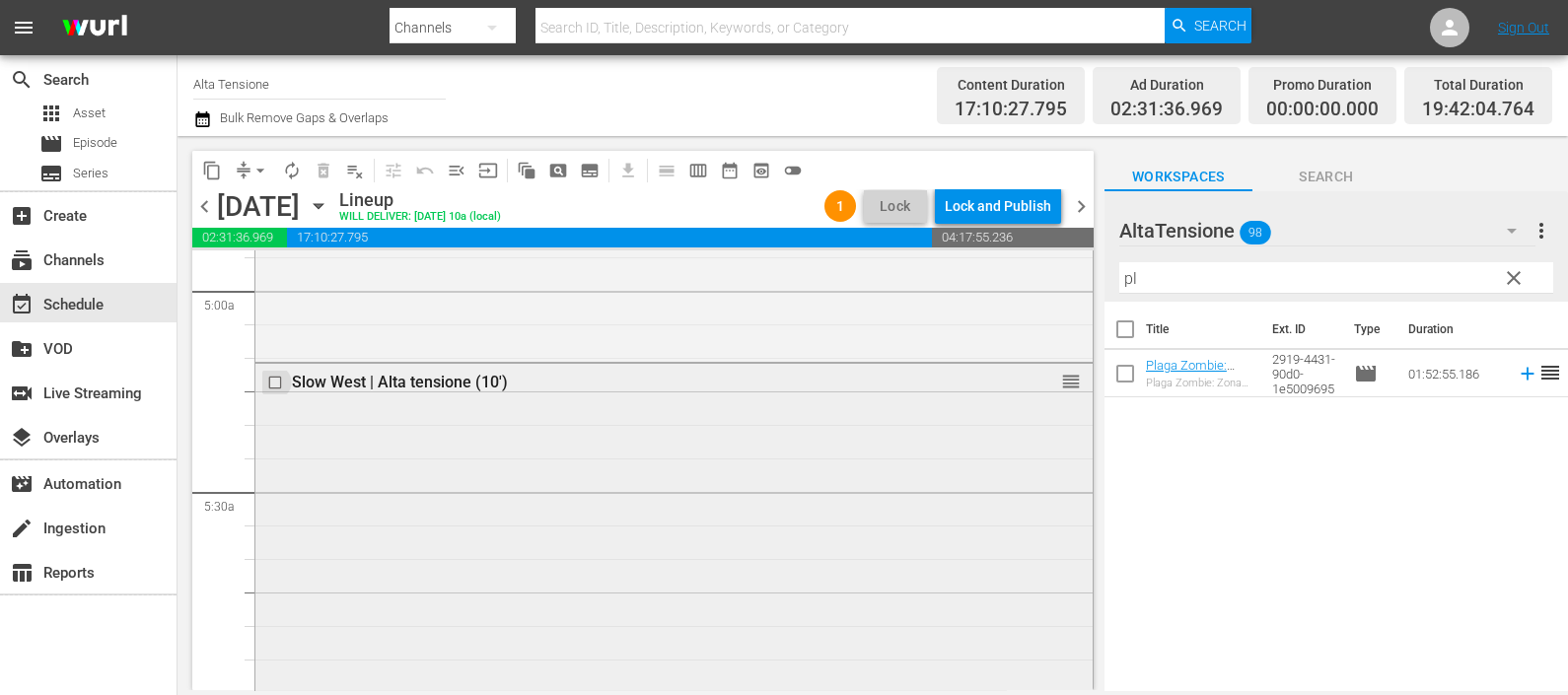
click at [276, 380] on input "checkbox" at bounding box center [277, 382] width 21 height 17
click at [320, 168] on span "delete_forever_outlined" at bounding box center [324, 171] width 20 height 20
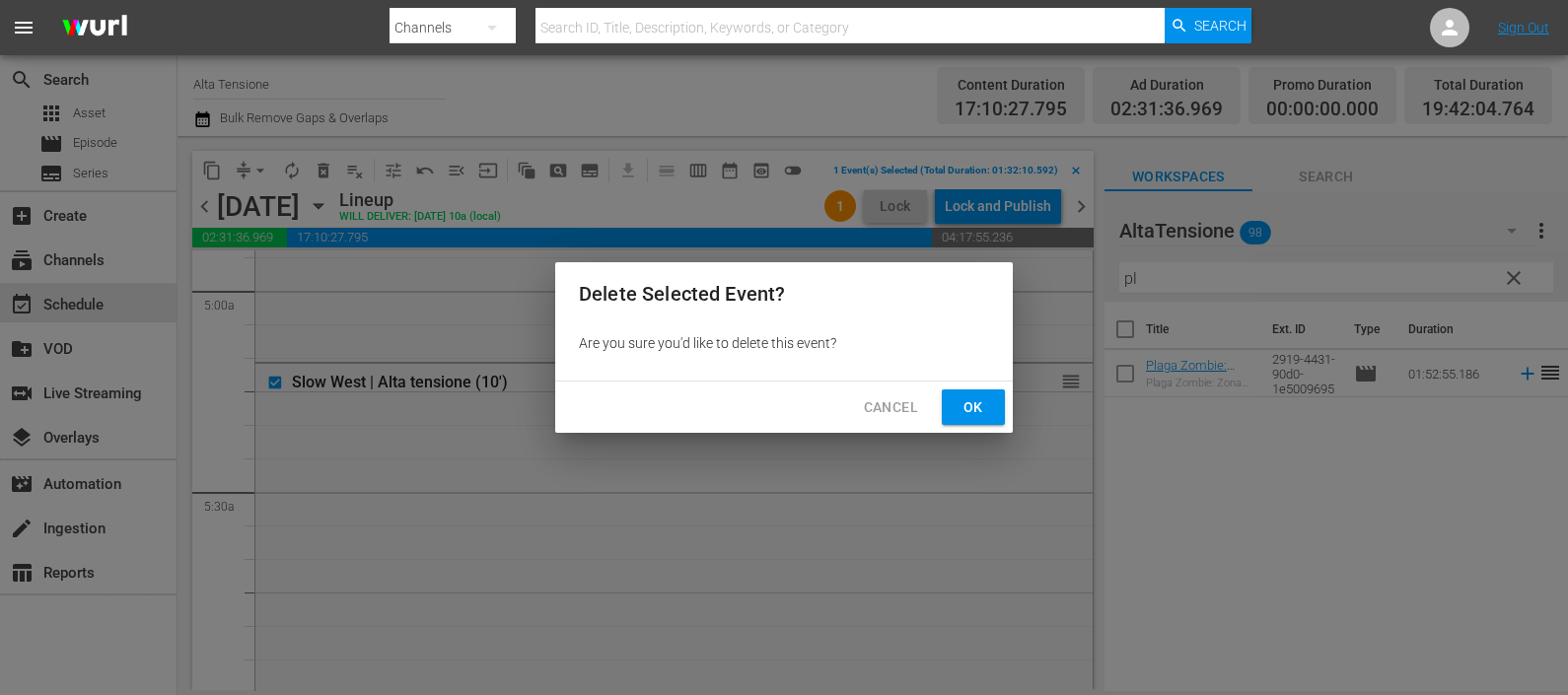
click at [962, 399] on span "Ok" at bounding box center [973, 408] width 32 height 25
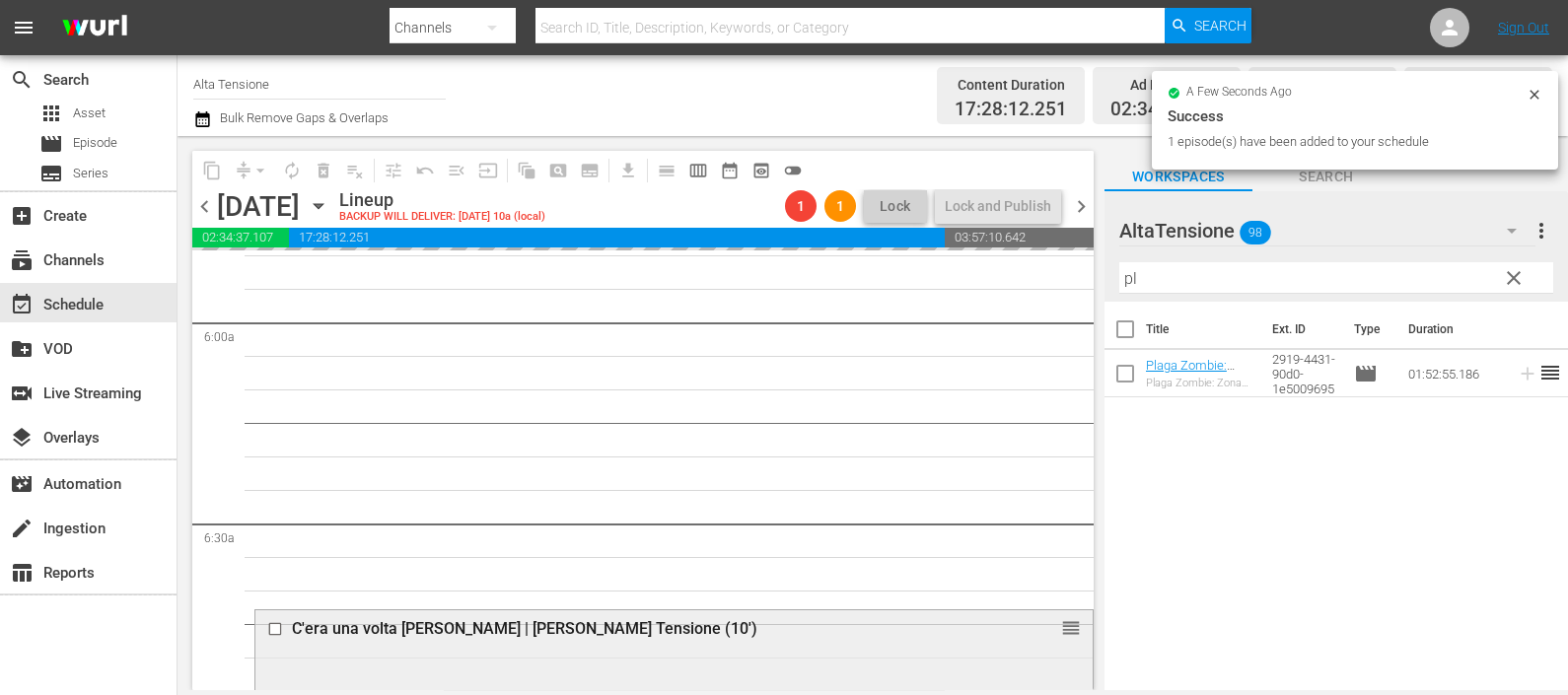
scroll to position [2589, 0]
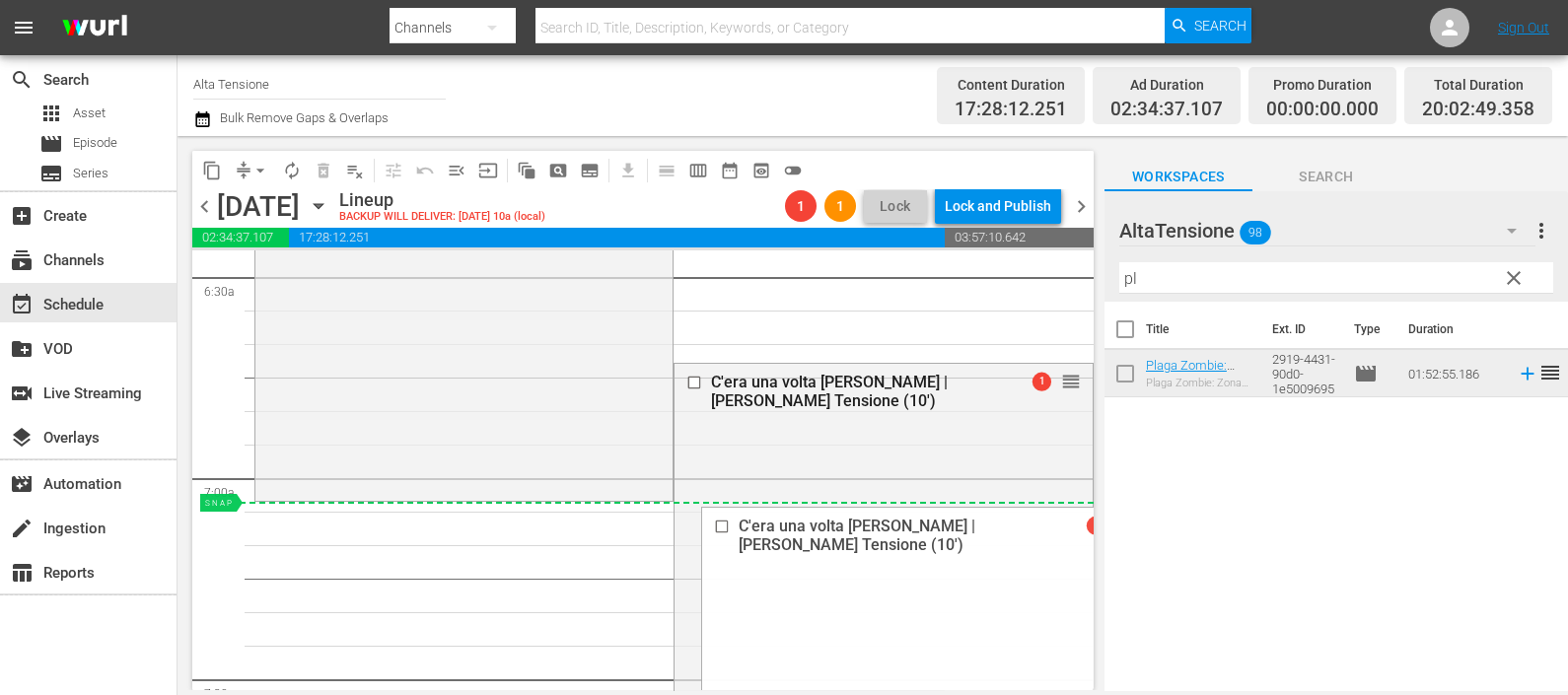
drag, startPoint x: 1059, startPoint y: 385, endPoint x: 1028, endPoint y: 510, distance: 128.8
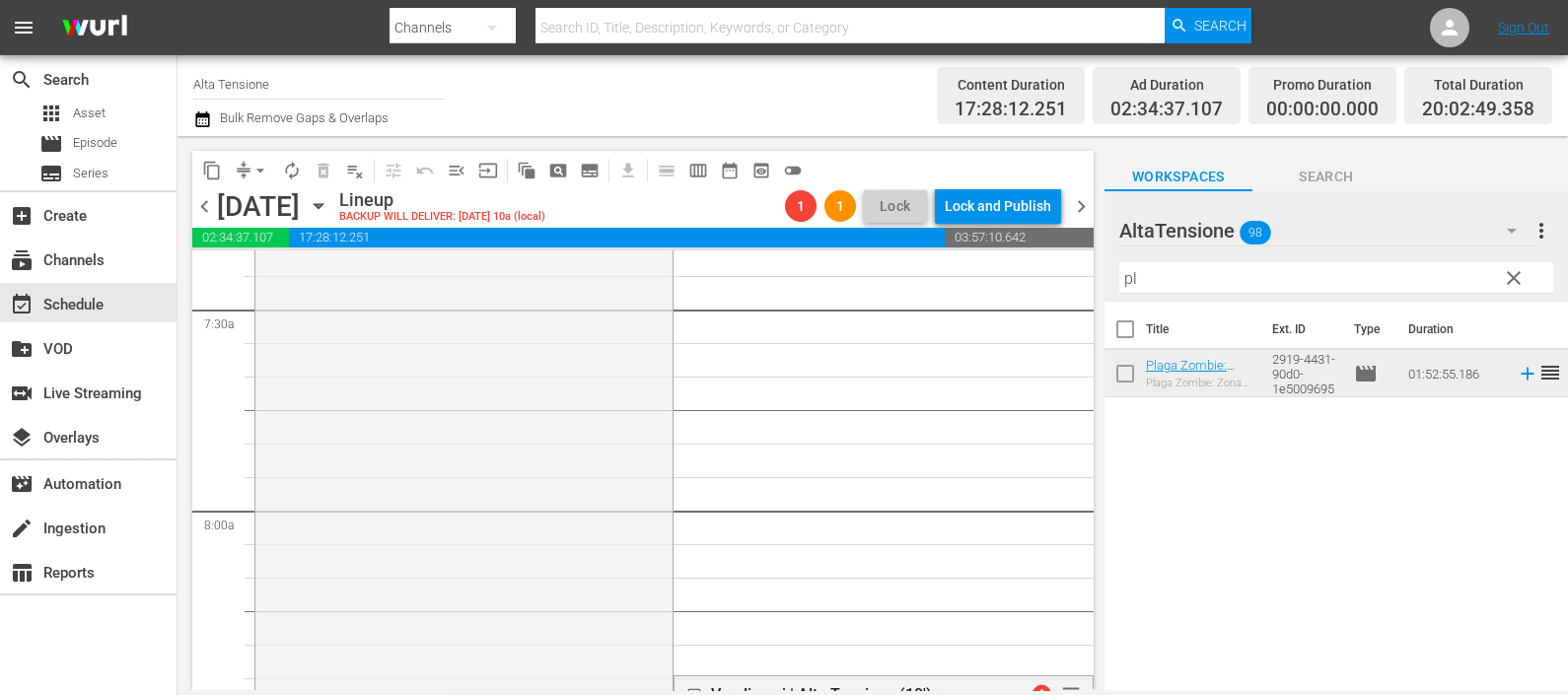
scroll to position [3205, 0]
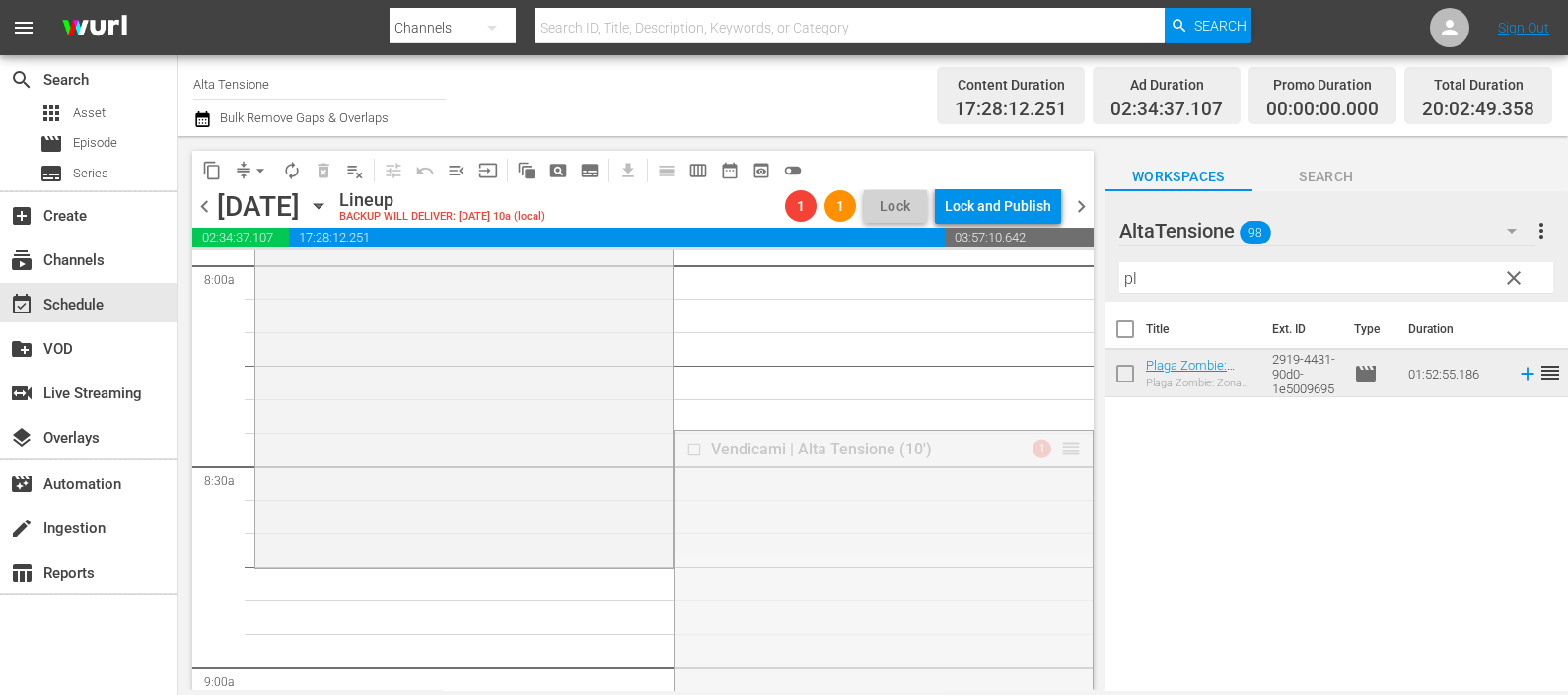
drag, startPoint x: 1047, startPoint y: 436, endPoint x: 1019, endPoint y: 578, distance: 144.7
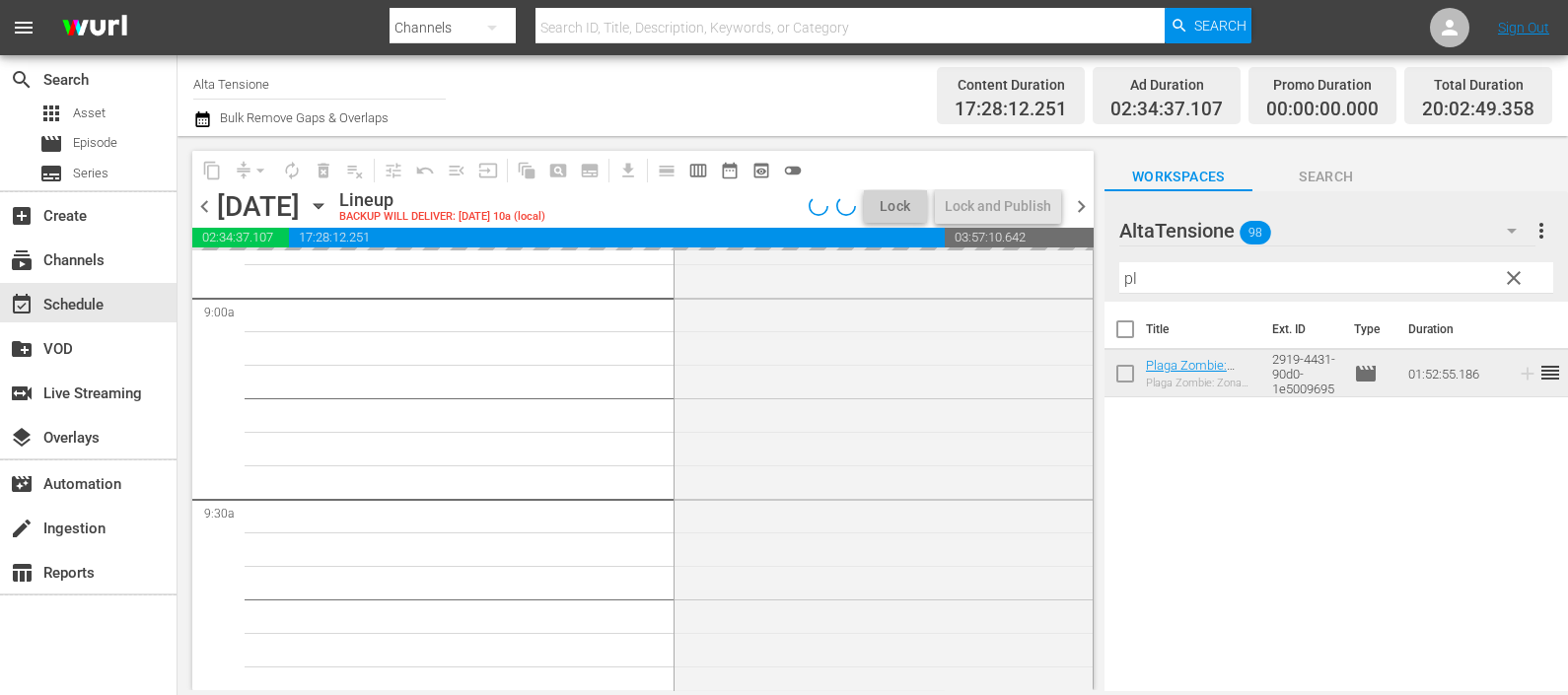
scroll to position [3944, 0]
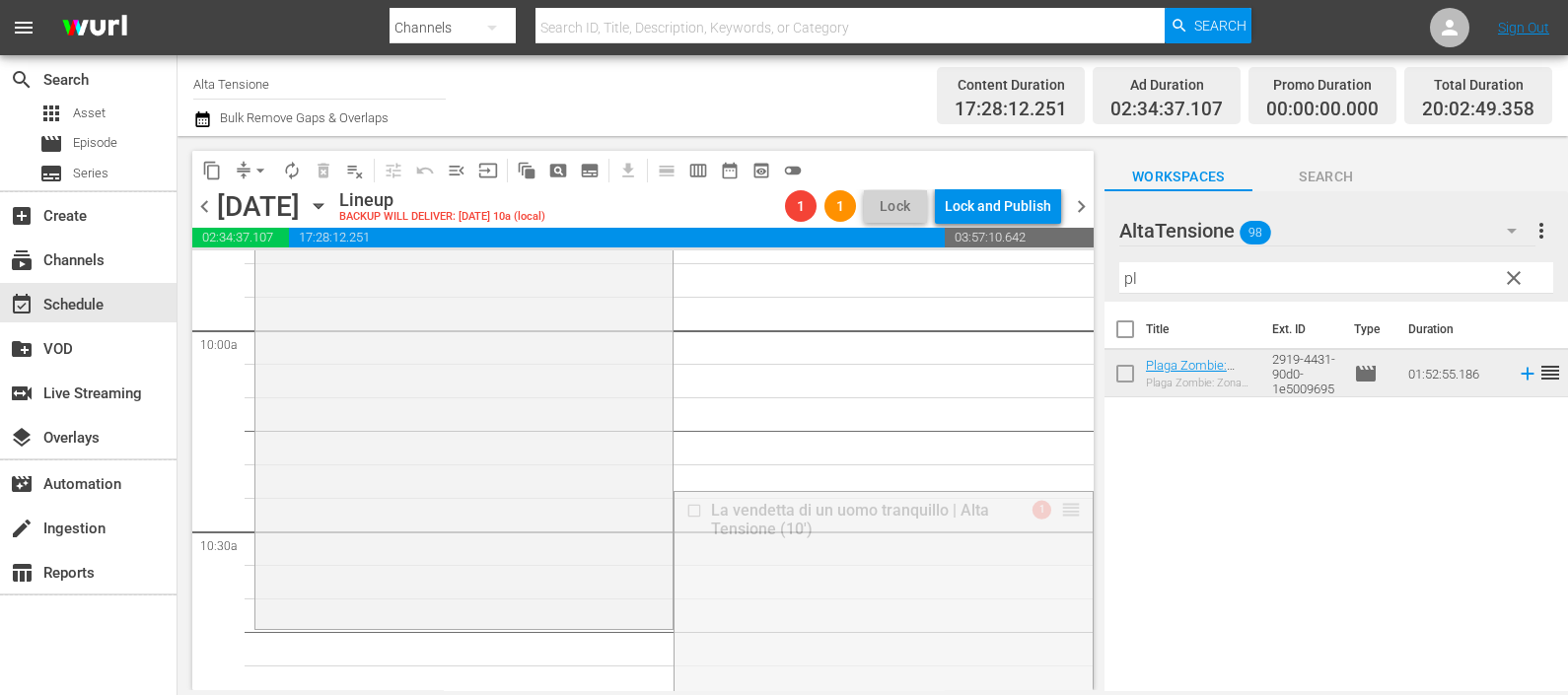
drag, startPoint x: 1036, startPoint y: 531, endPoint x: 1006, endPoint y: 645, distance: 117.9
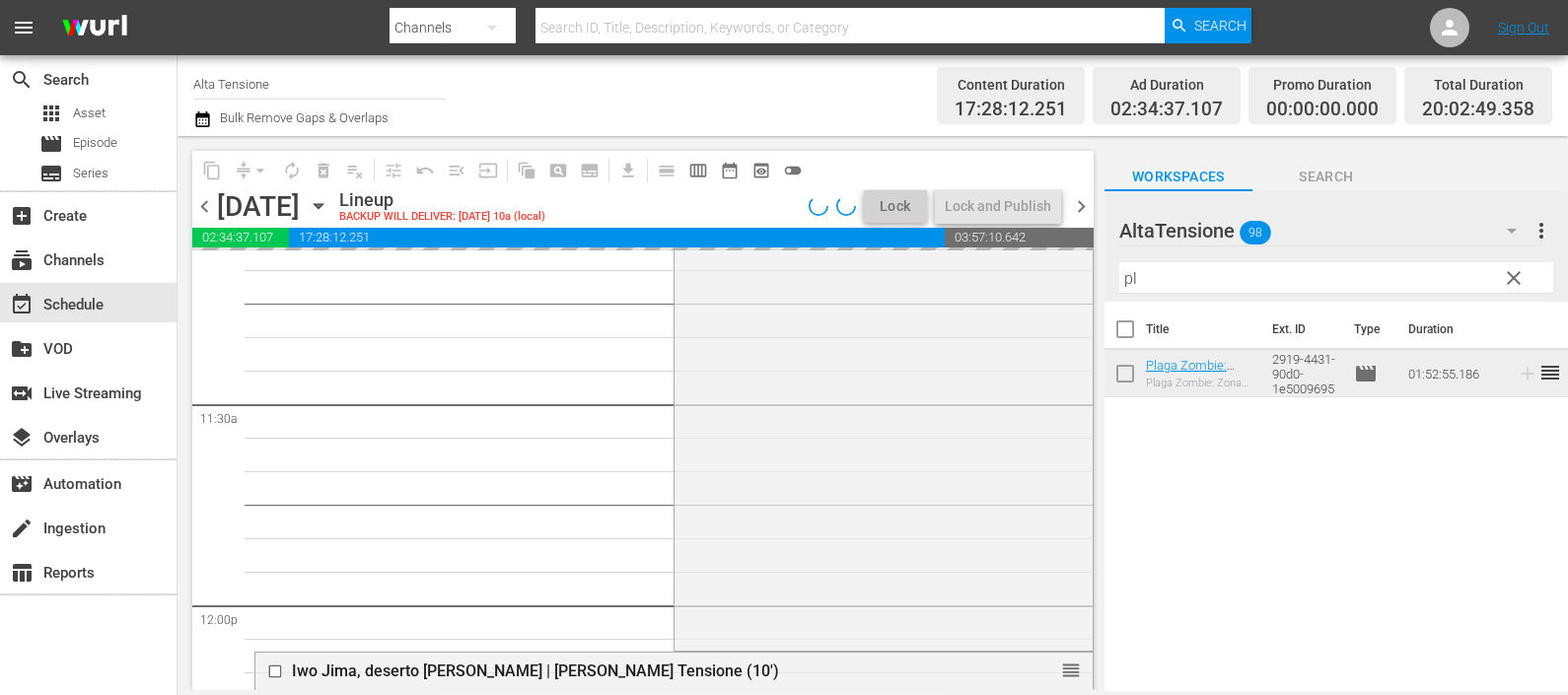
scroll to position [4808, 0]
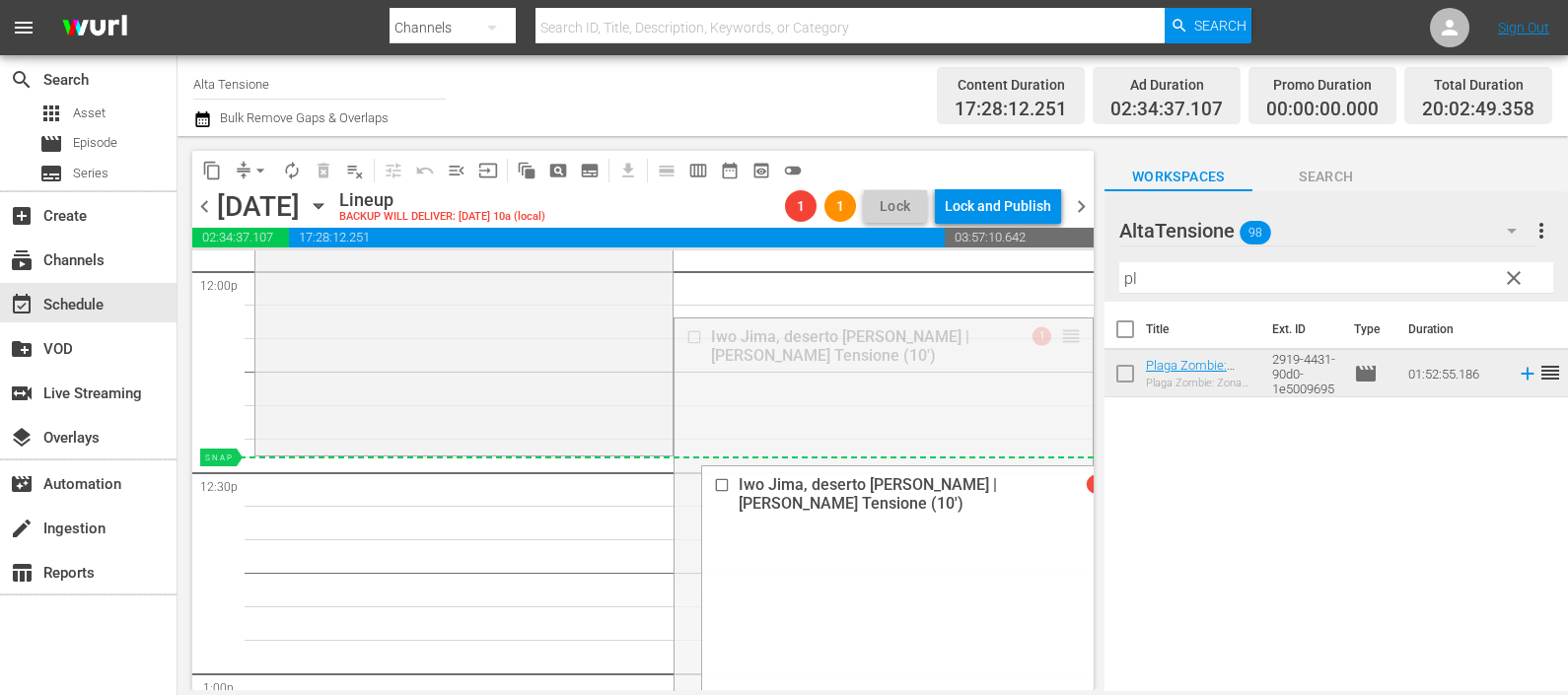
drag, startPoint x: 1043, startPoint y: 343, endPoint x: 1016, endPoint y: 457, distance: 117.2
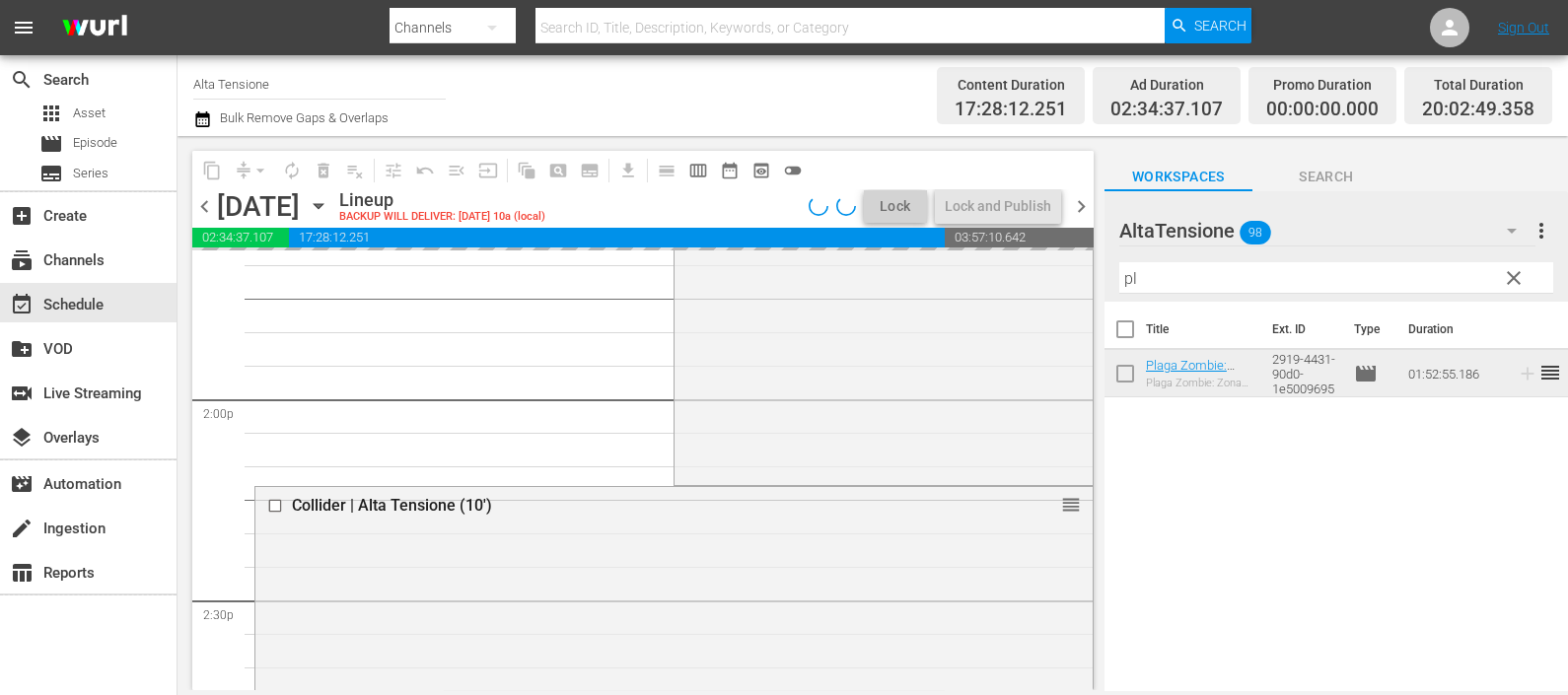
scroll to position [5671, 0]
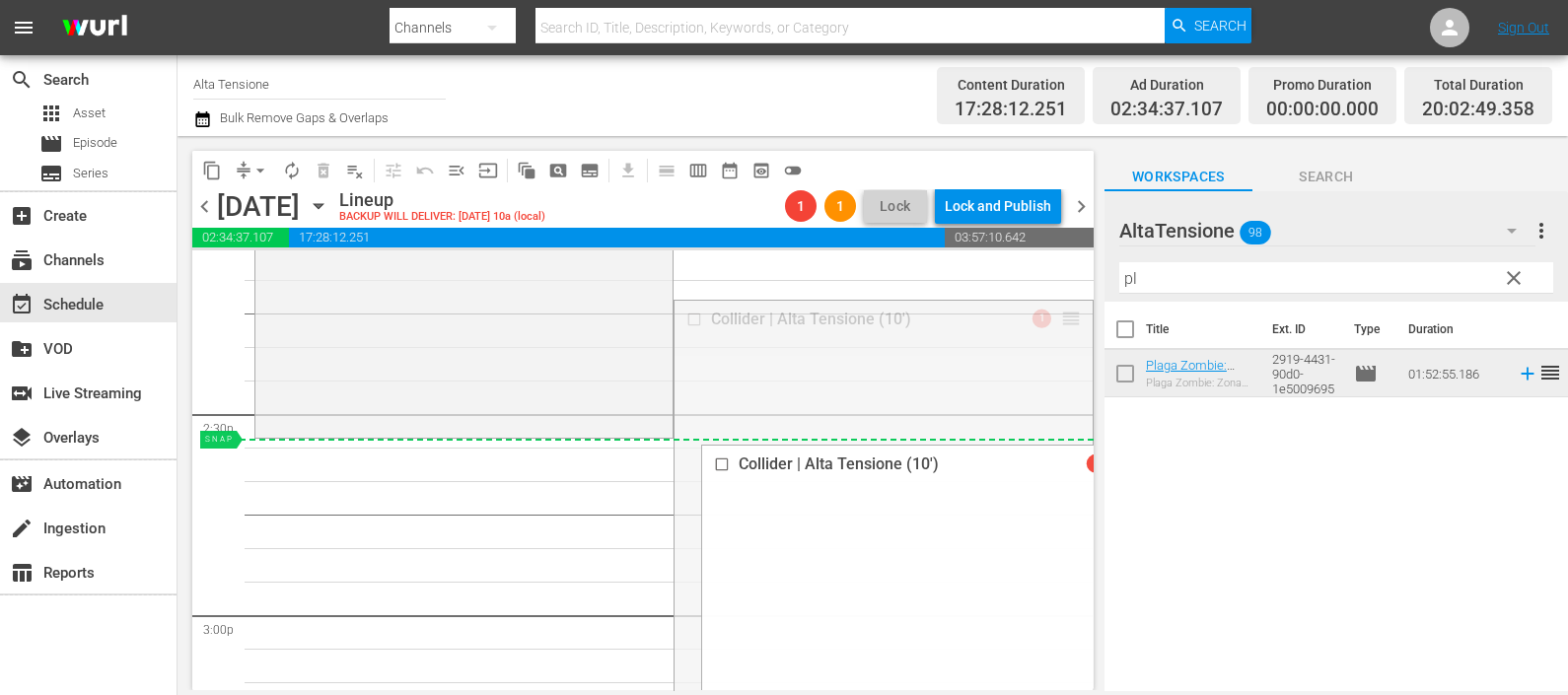
drag, startPoint x: 1048, startPoint y: 324, endPoint x: 1028, endPoint y: 438, distance: 115.7
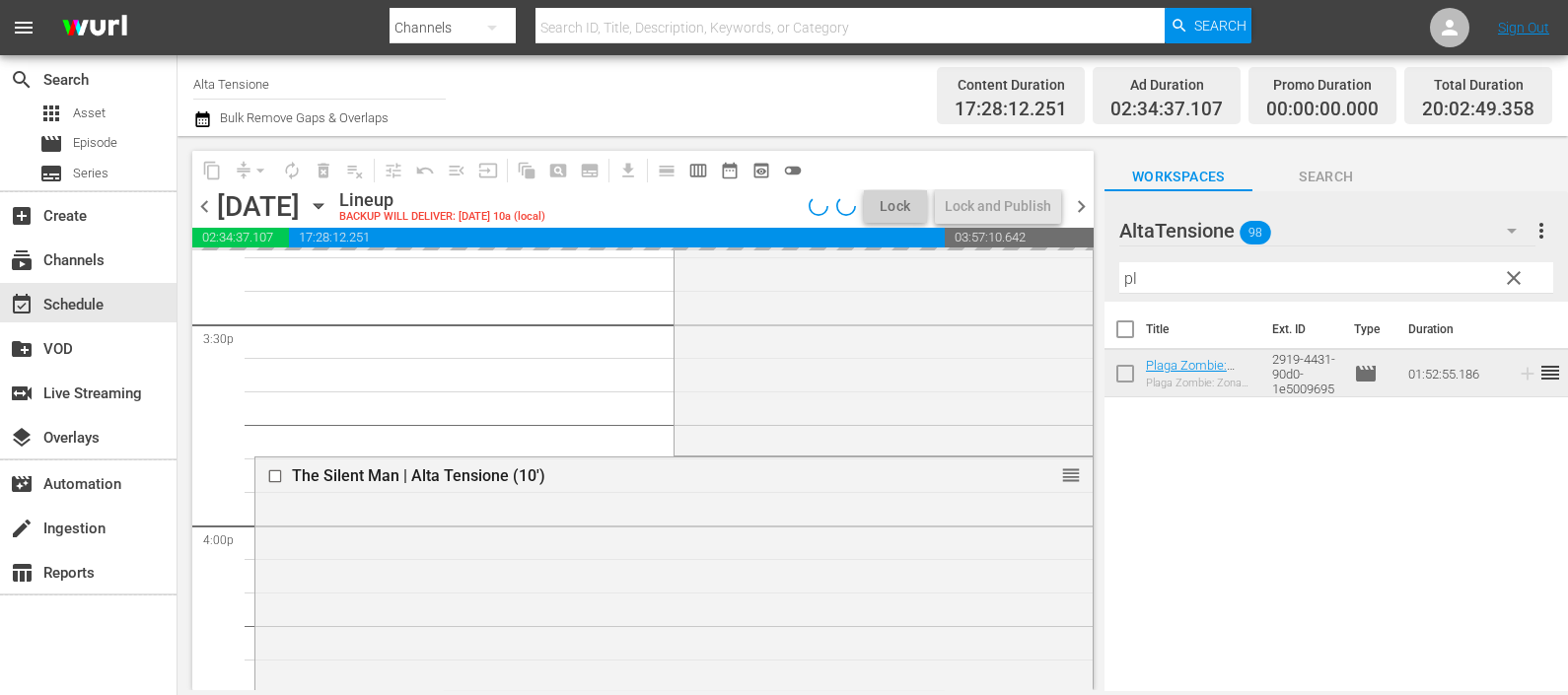
scroll to position [6286, 0]
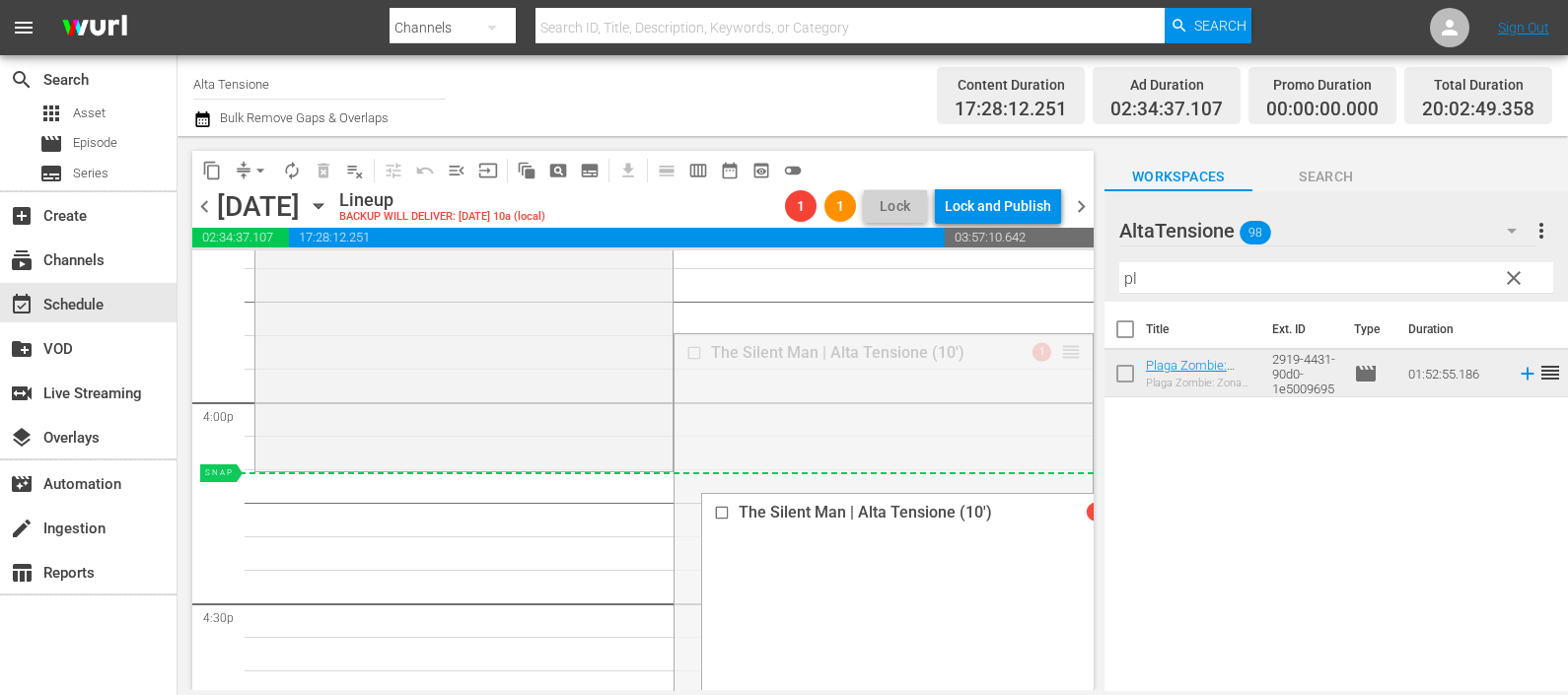
drag, startPoint x: 1052, startPoint y: 354, endPoint x: 1008, endPoint y: 475, distance: 128.8
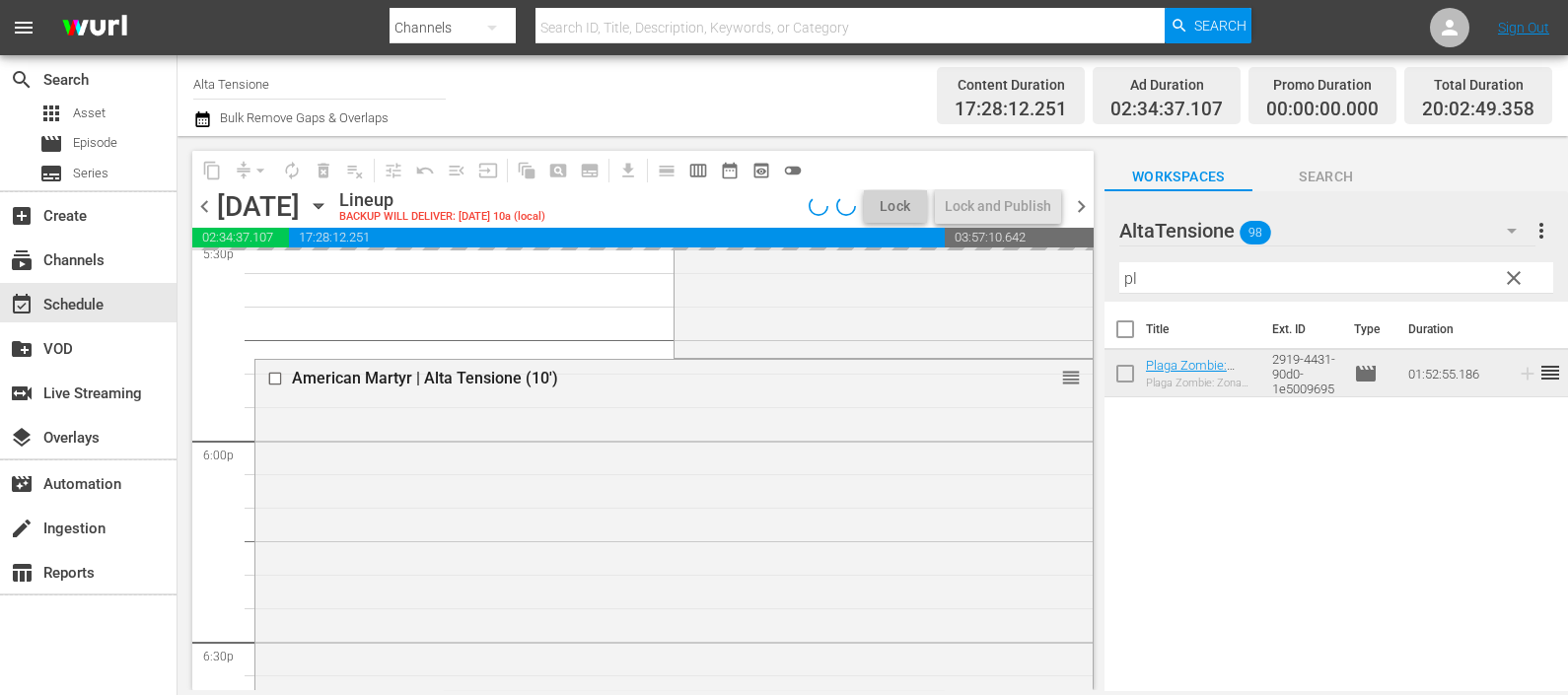
scroll to position [7149, 0]
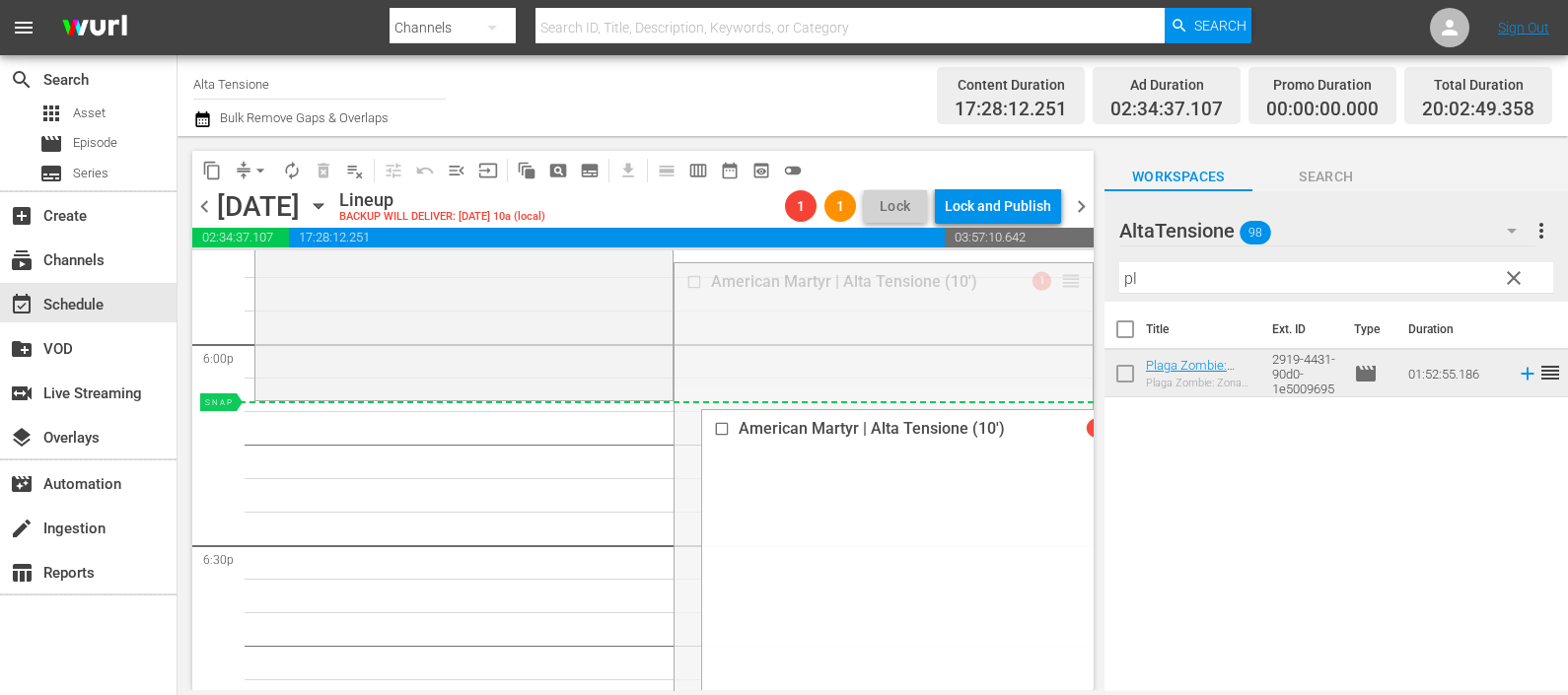
drag, startPoint x: 1037, startPoint y: 289, endPoint x: 1013, endPoint y: 405, distance: 118.5
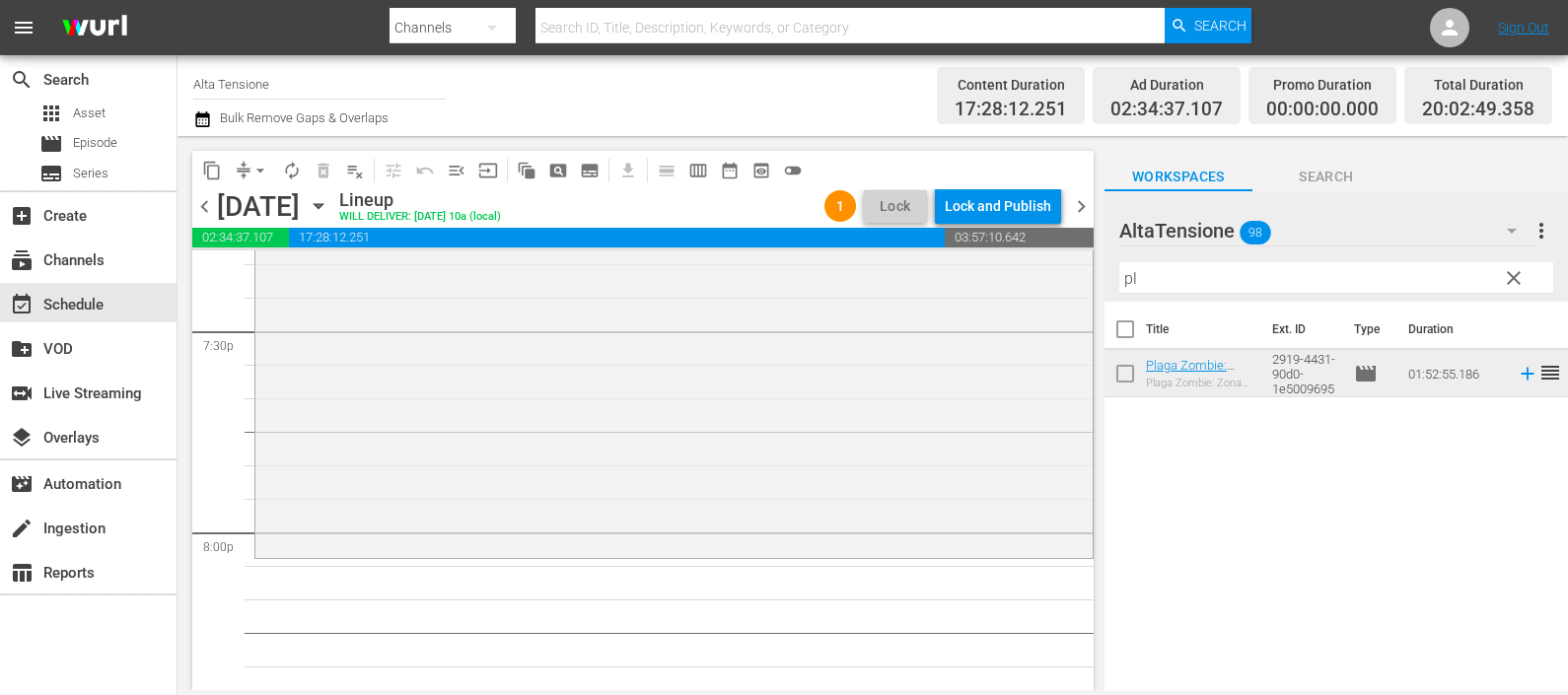
scroll to position [0, 0]
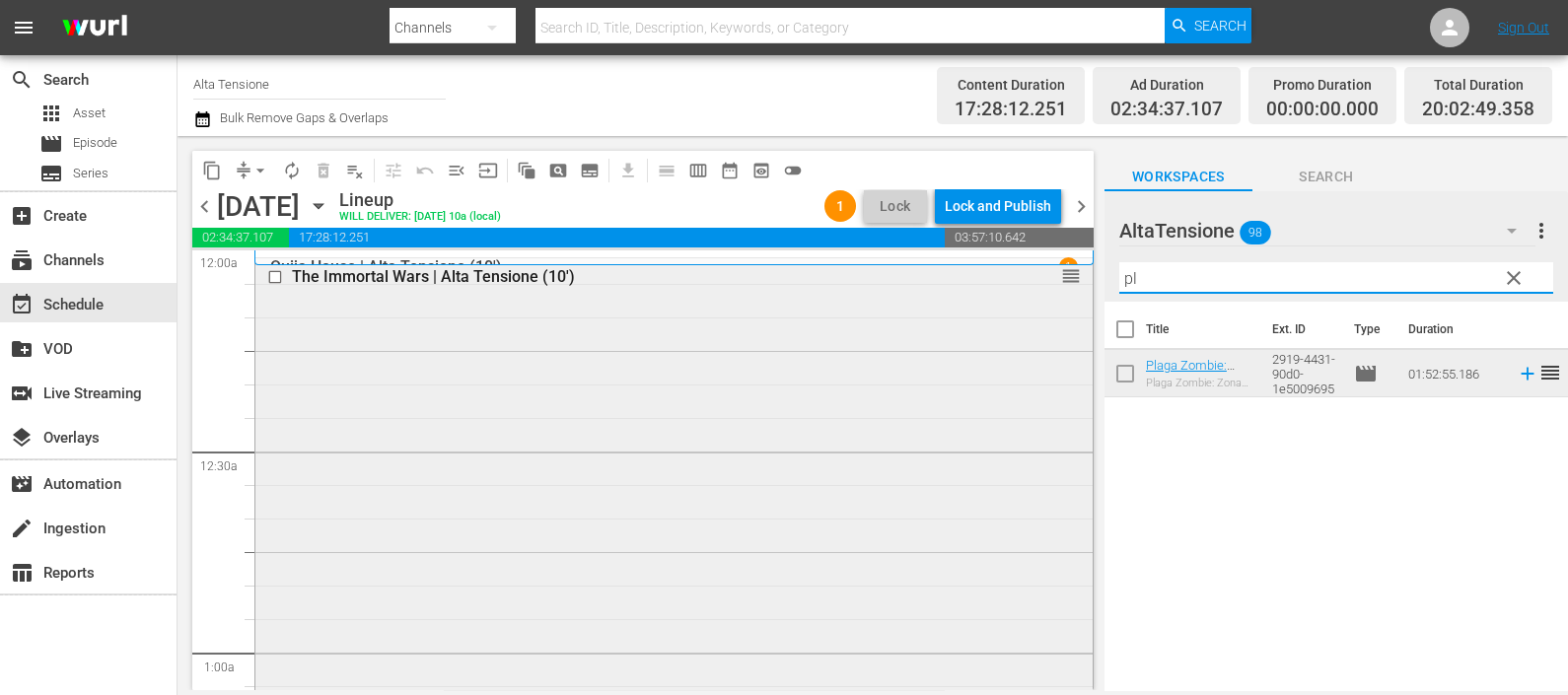
drag, startPoint x: 1150, startPoint y: 274, endPoint x: 1066, endPoint y: 283, distance: 84.5
click at [1079, 279] on div "content_copy compress arrow_drop_down autorenew_outlined delete_forever_outline…" at bounding box center [872, 413] width 1391 height 554
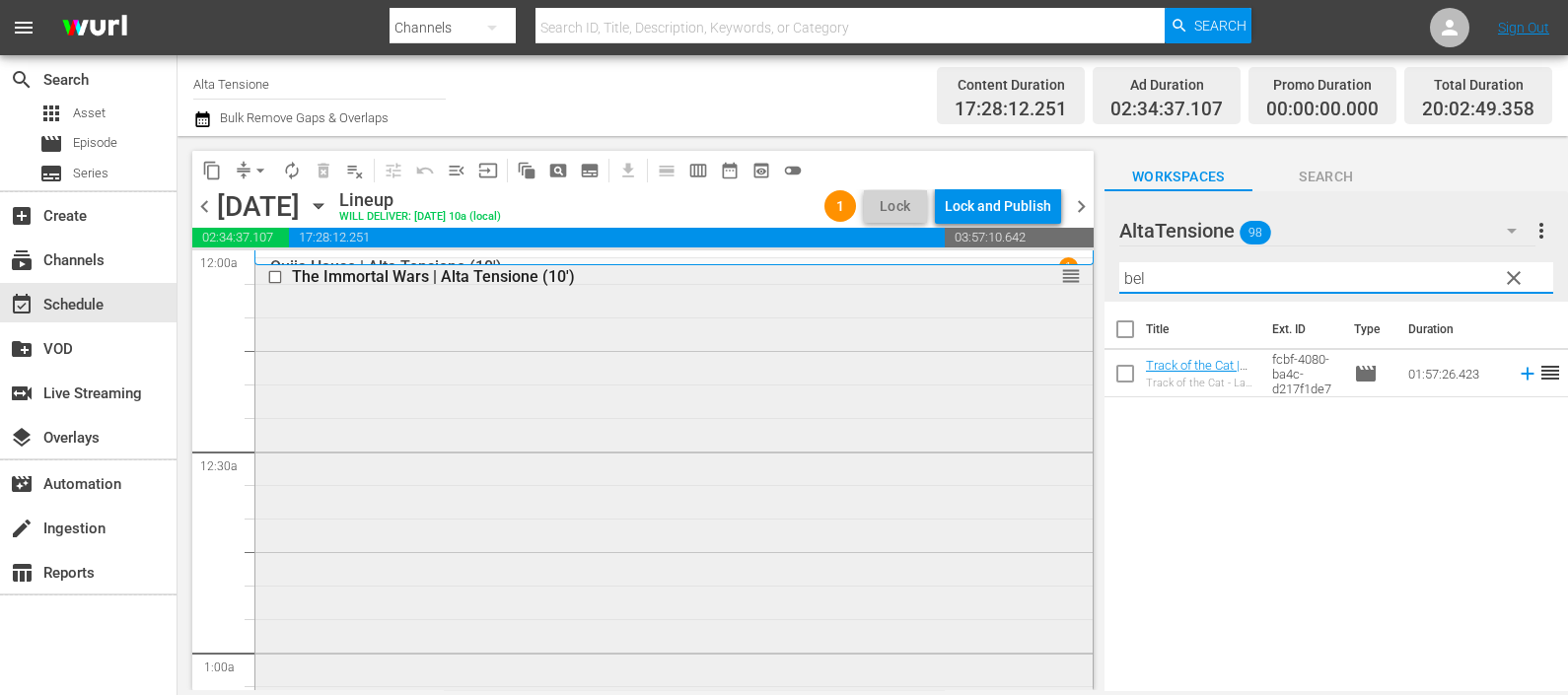
type input "belv"
drag, startPoint x: 1169, startPoint y: 281, endPoint x: 1105, endPoint y: 271, distance: 64.8
click at [1109, 273] on div "AltaTensione 98 AltaTensione more_vert clear Filter by Title belv" at bounding box center [1336, 246] width 464 height 111
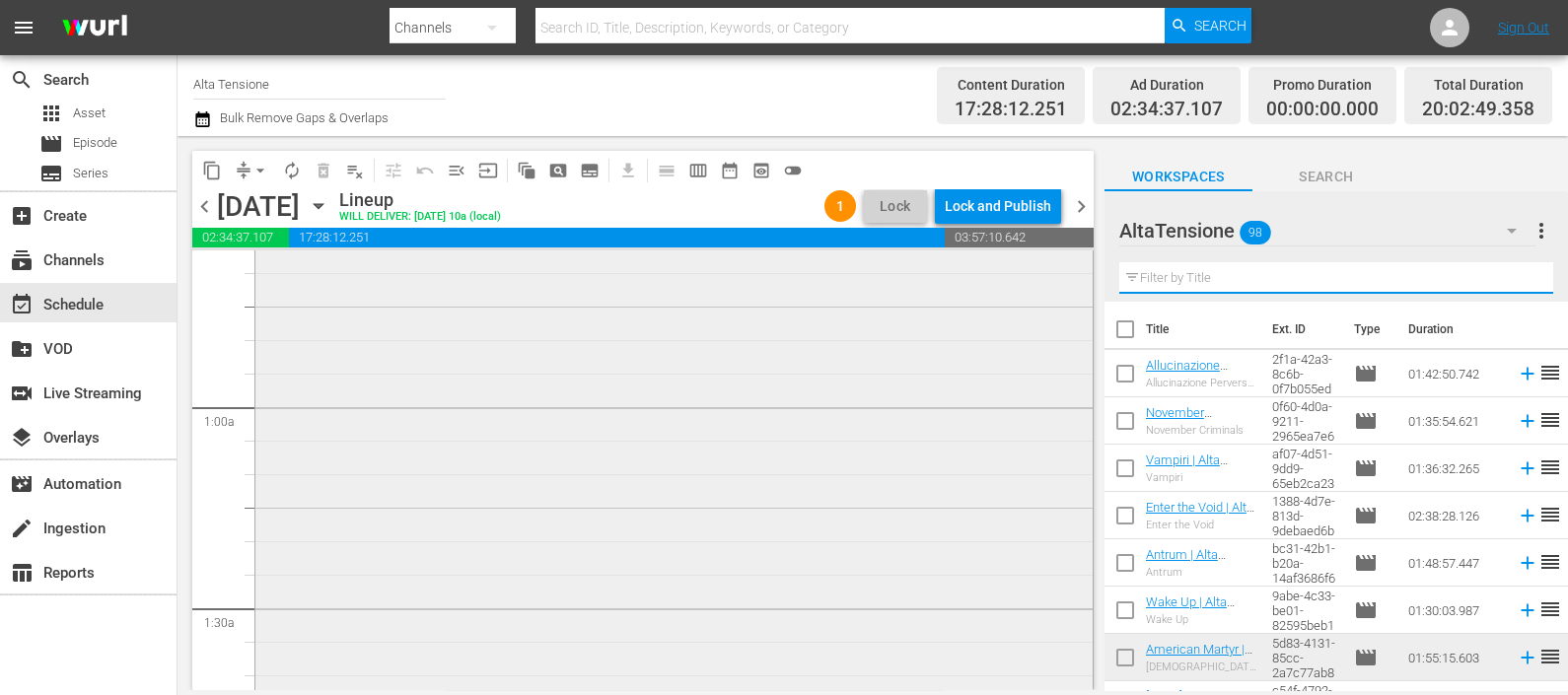
scroll to position [616, 0]
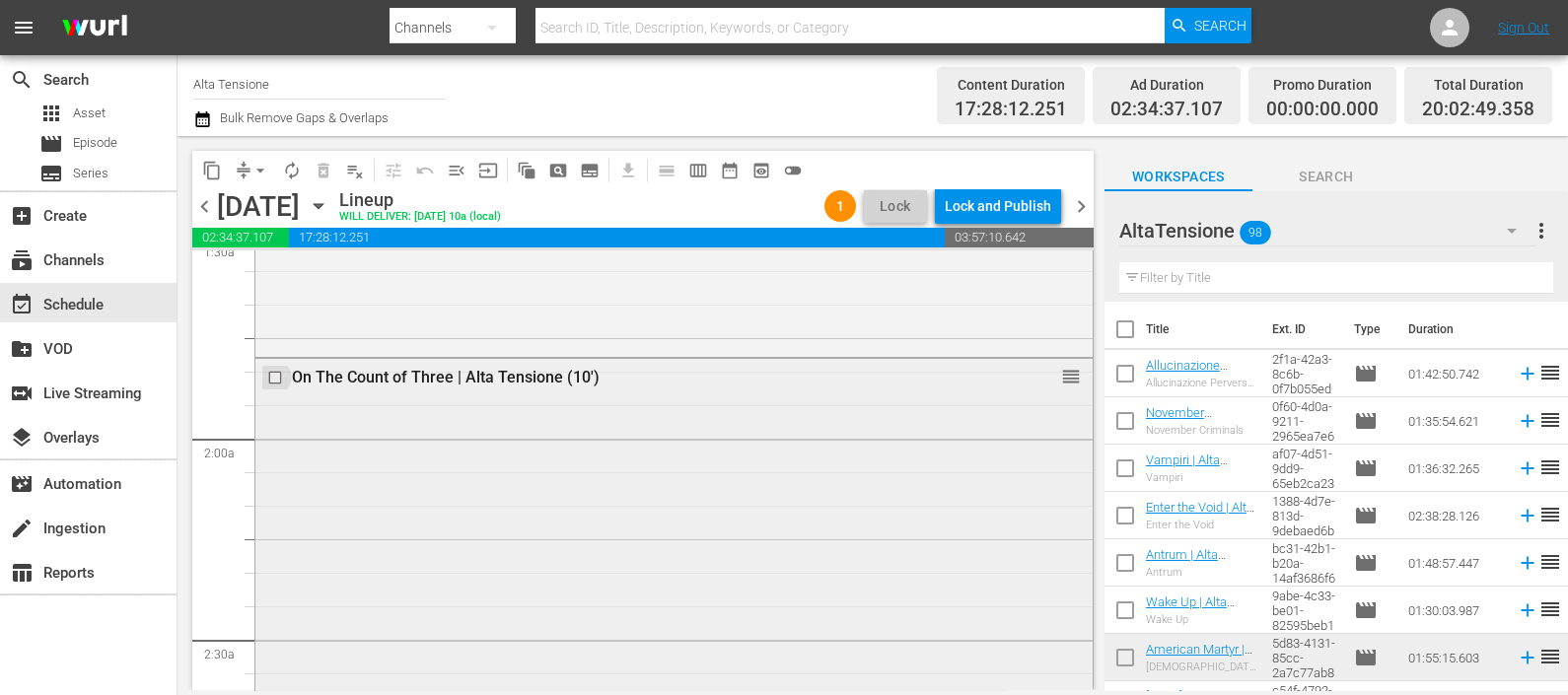
click at [274, 375] on input "checkbox" at bounding box center [277, 377] width 21 height 17
click at [325, 174] on span "delete_forever_outlined" at bounding box center [324, 171] width 20 height 20
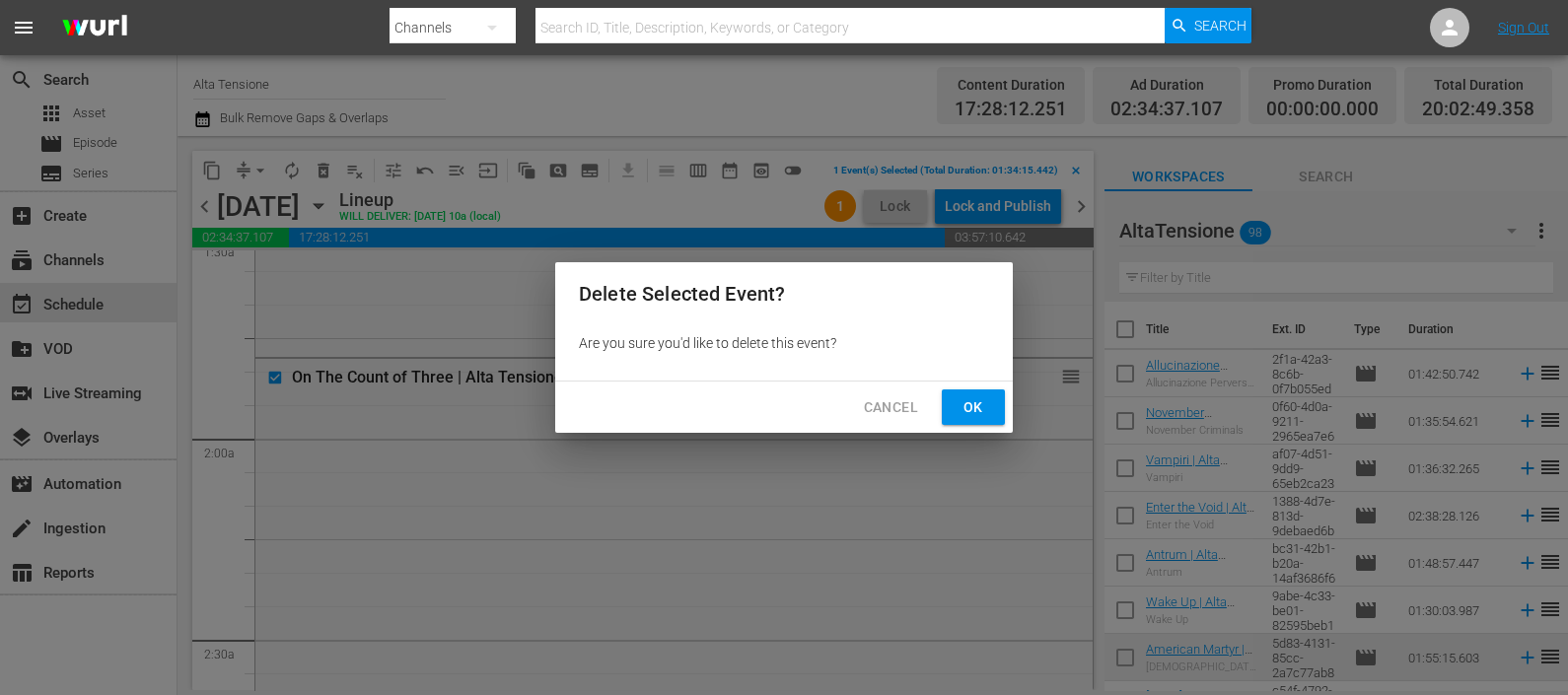
click at [956, 397] on button "Ok" at bounding box center [973, 408] width 63 height 37
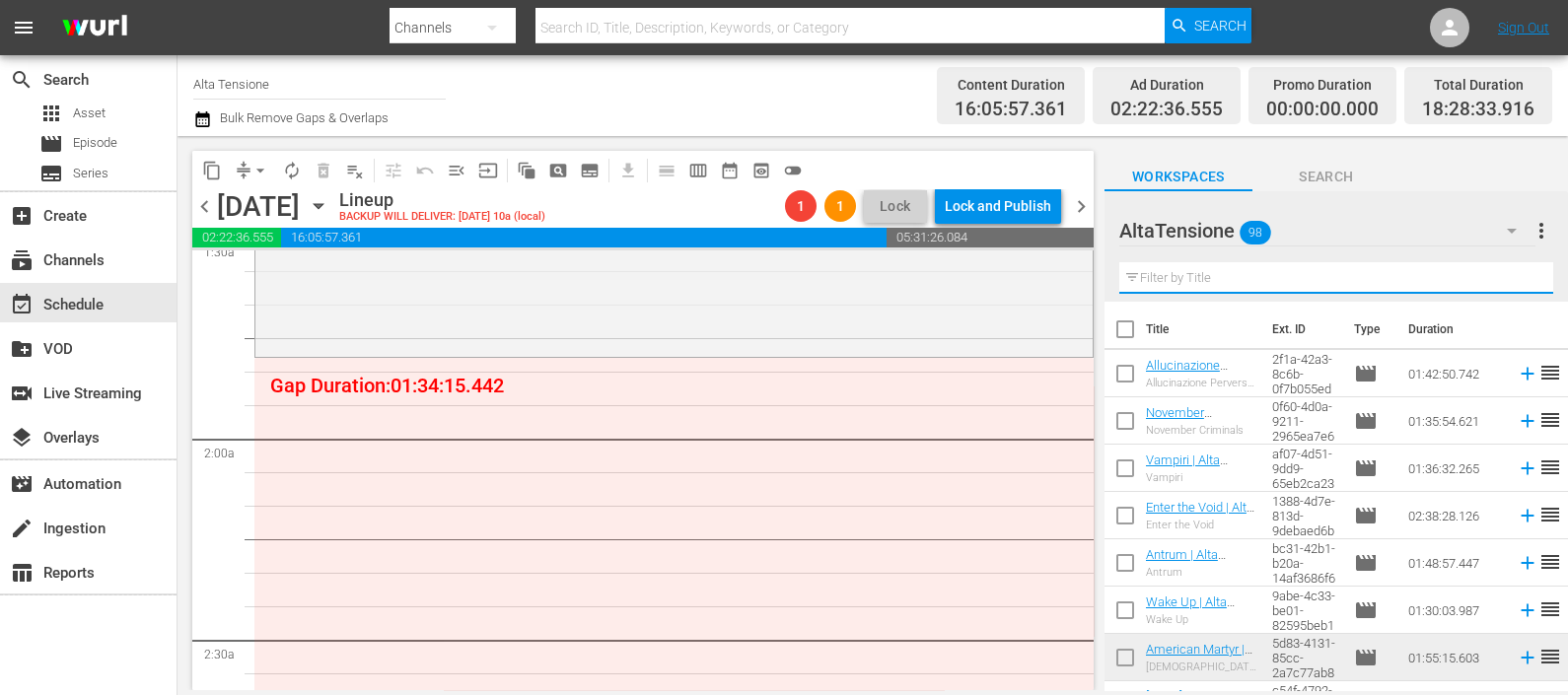
click at [1280, 278] on input "text" at bounding box center [1336, 278] width 434 height 32
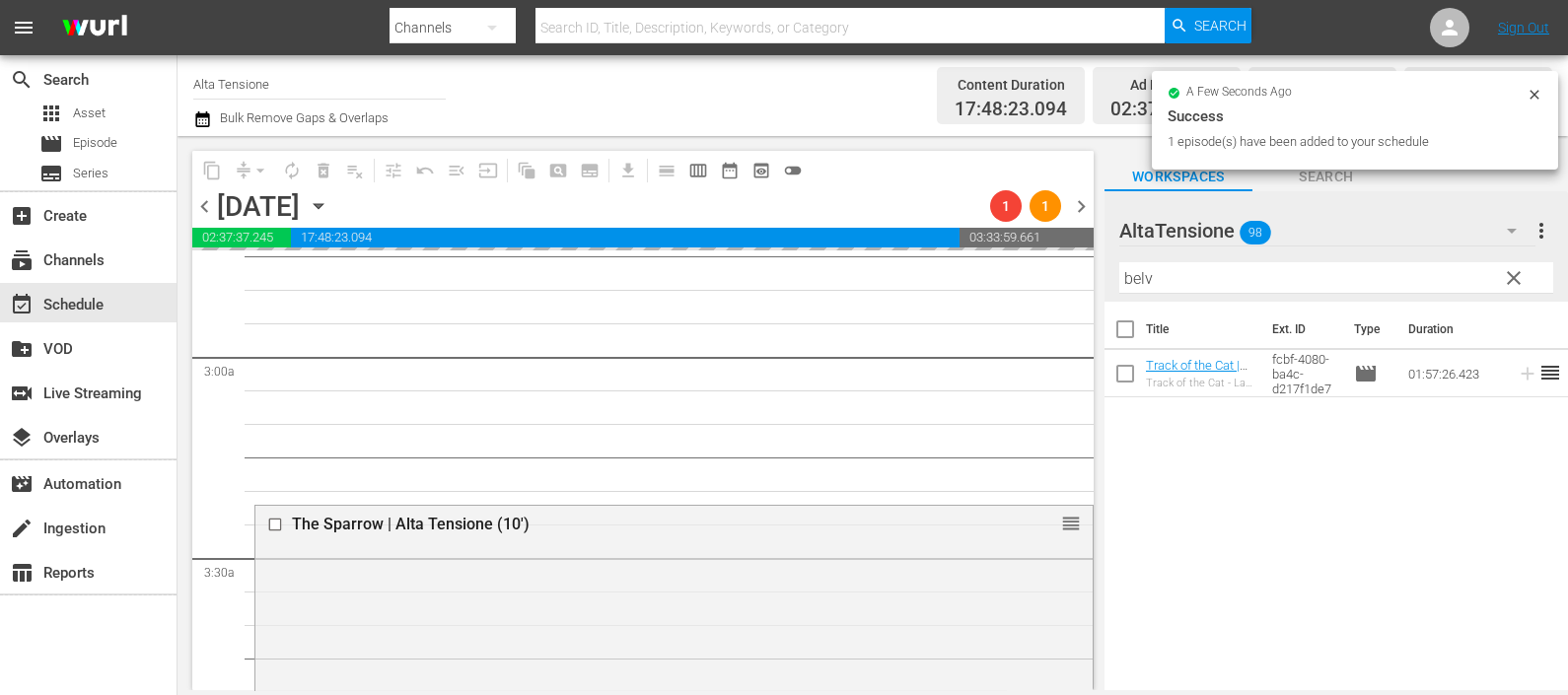
scroll to position [1110, 0]
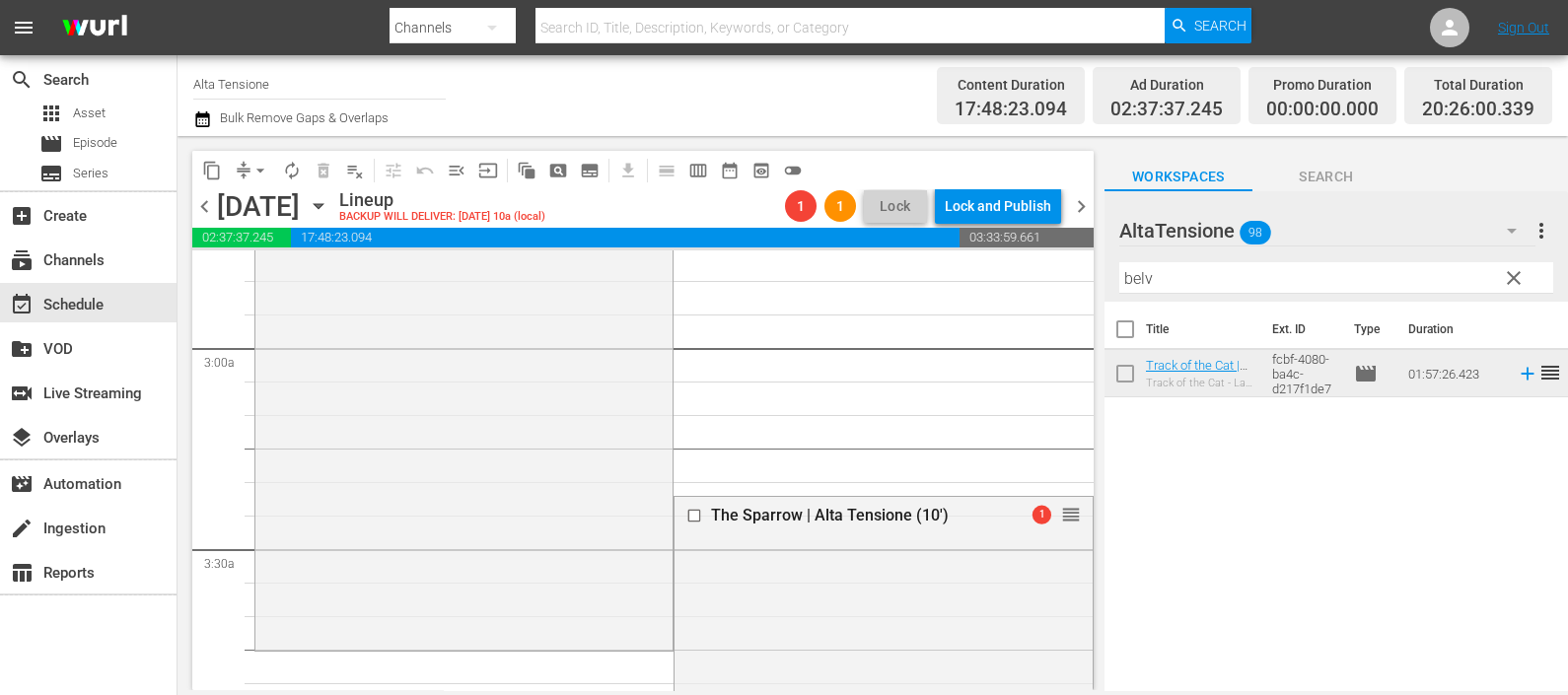
drag, startPoint x: 1049, startPoint y: 515, endPoint x: 987, endPoint y: 678, distance: 174.4
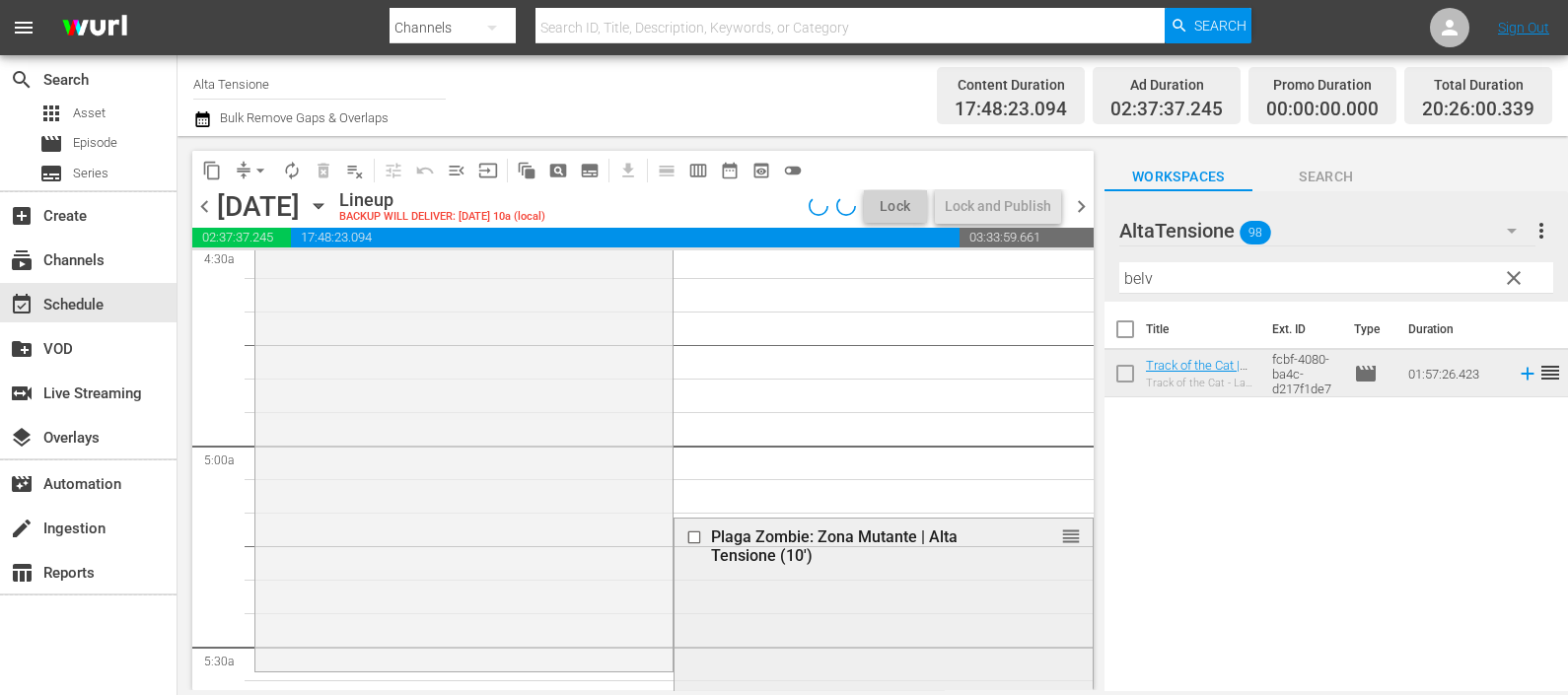
scroll to position [1849, 0]
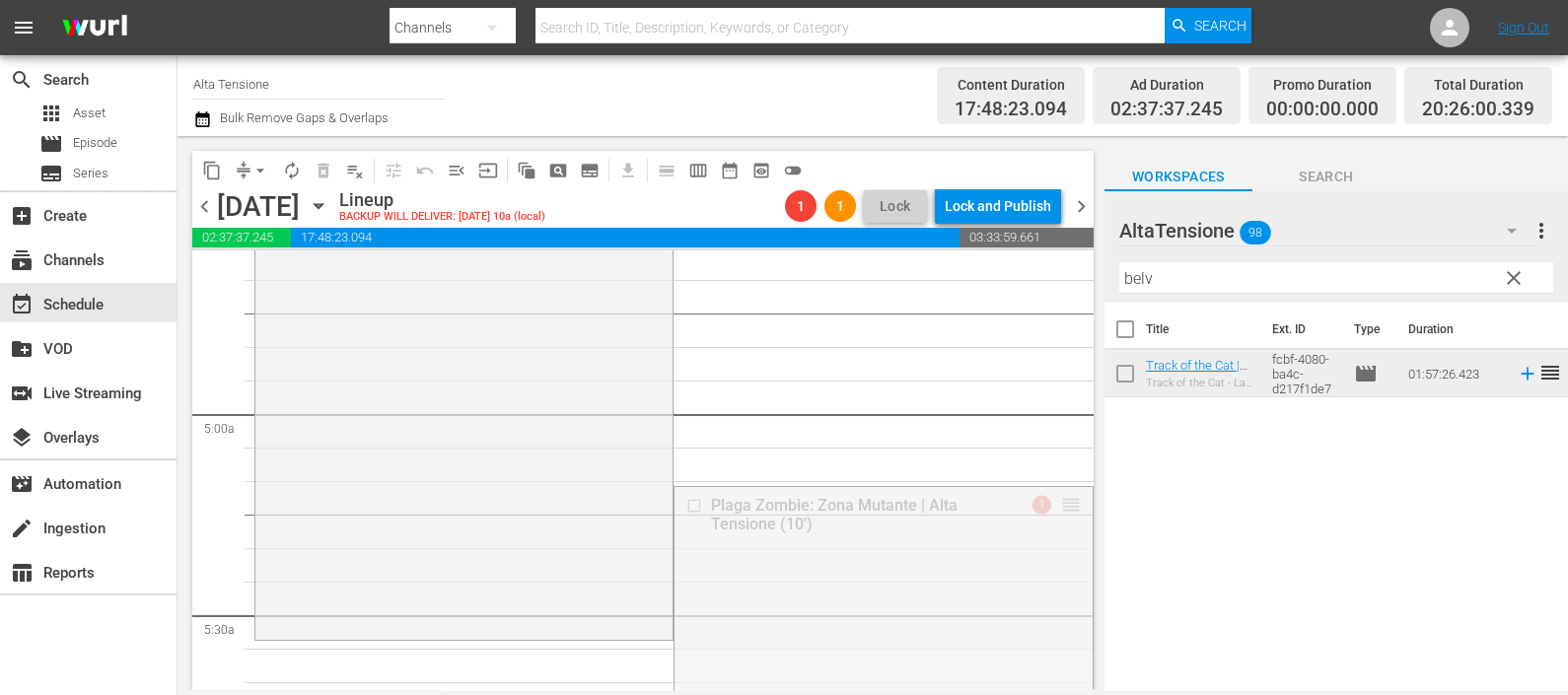
drag, startPoint x: 1052, startPoint y: 507, endPoint x: 1003, endPoint y: 646, distance: 147.4
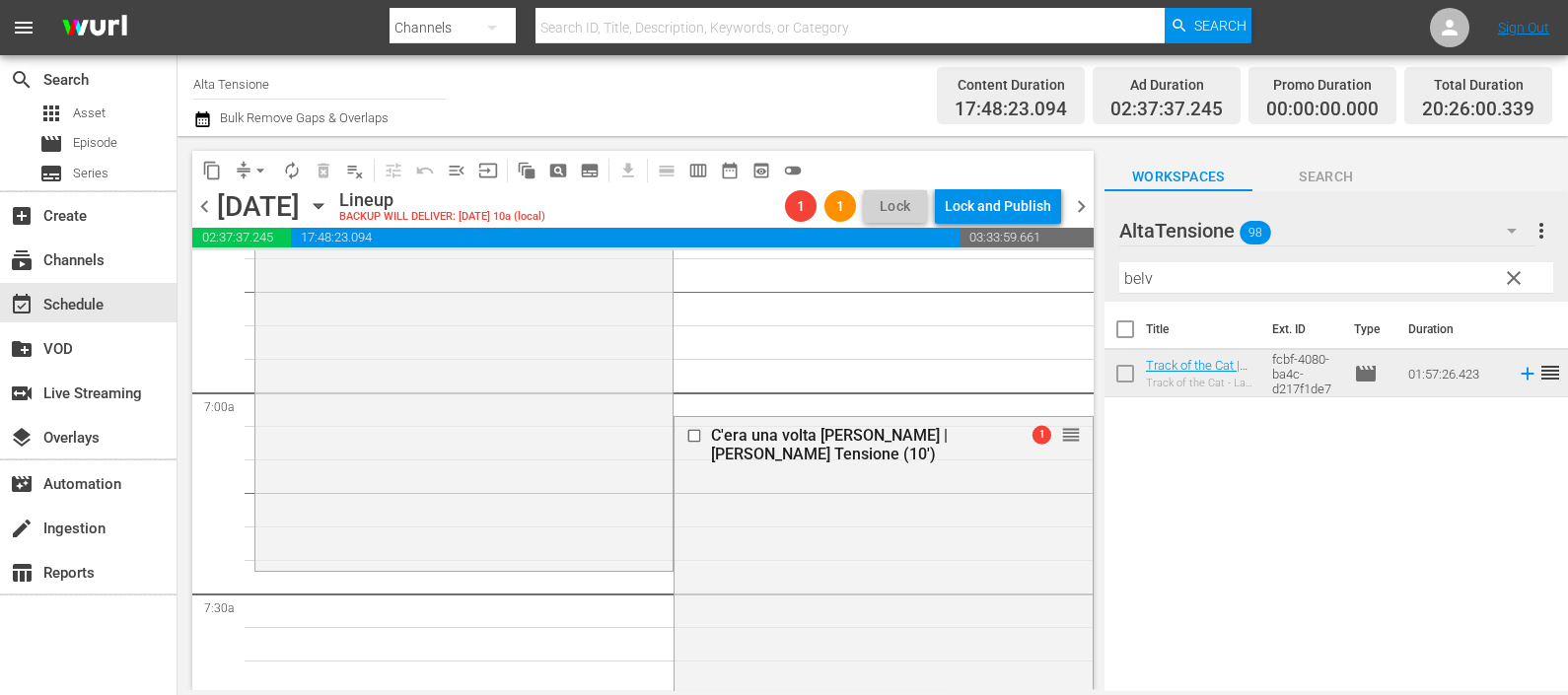
scroll to position [2712, 0]
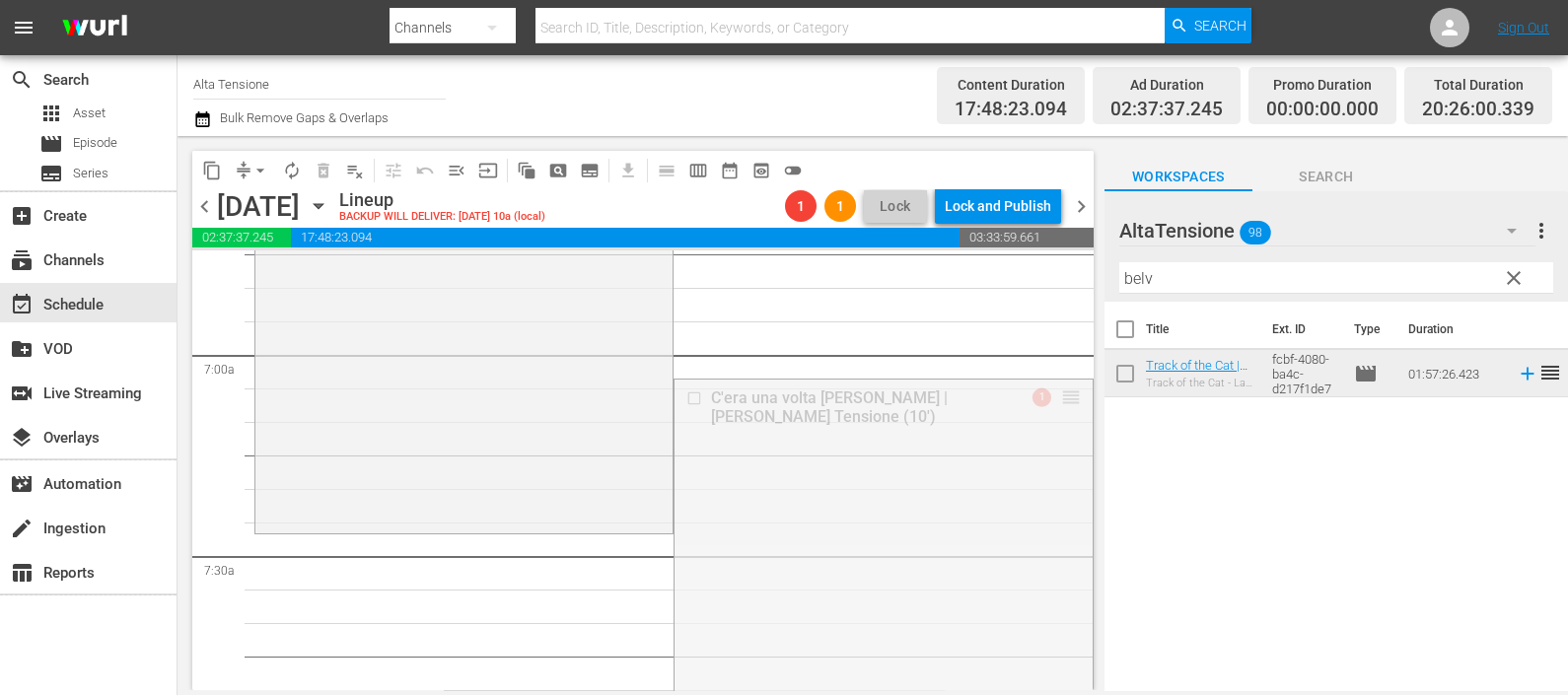
drag, startPoint x: 1045, startPoint y: 399, endPoint x: 1050, endPoint y: 547, distance: 148.1
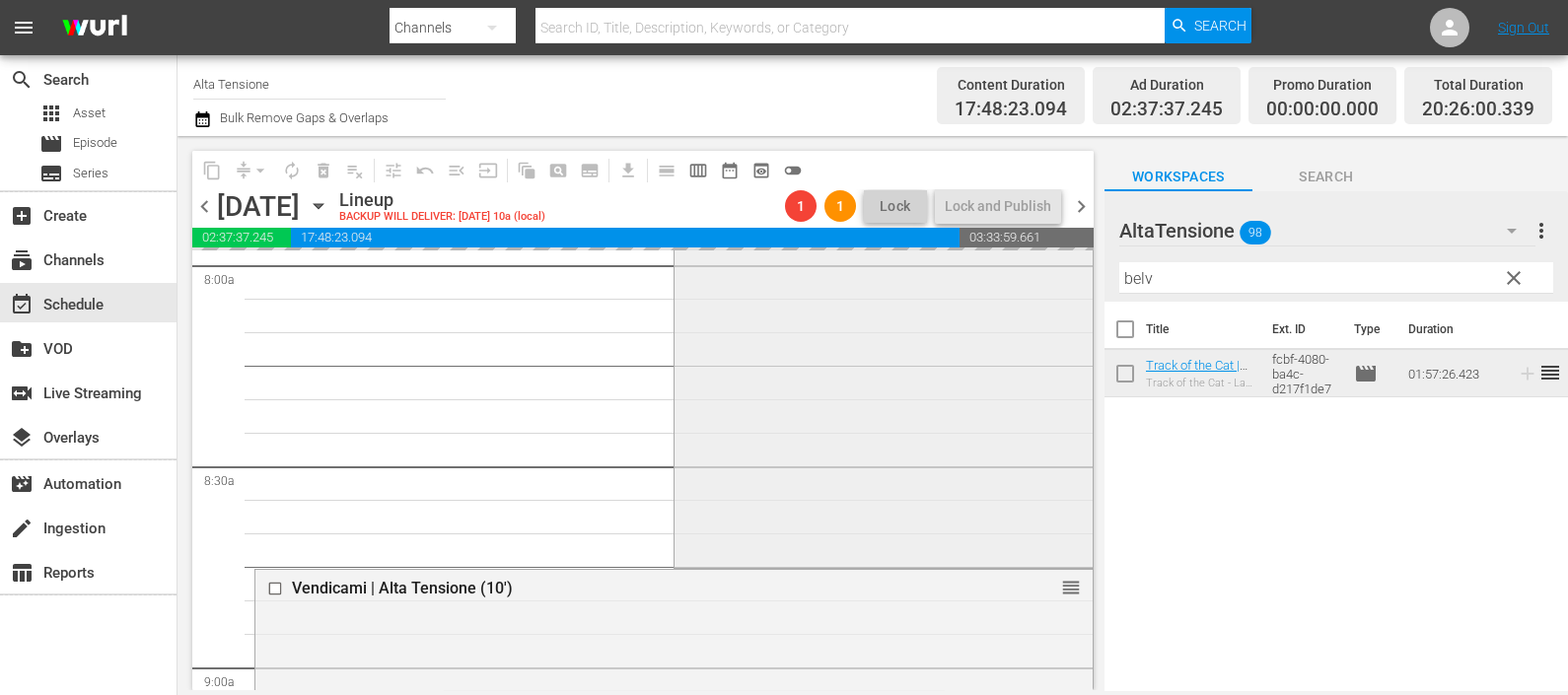
scroll to position [3451, 0]
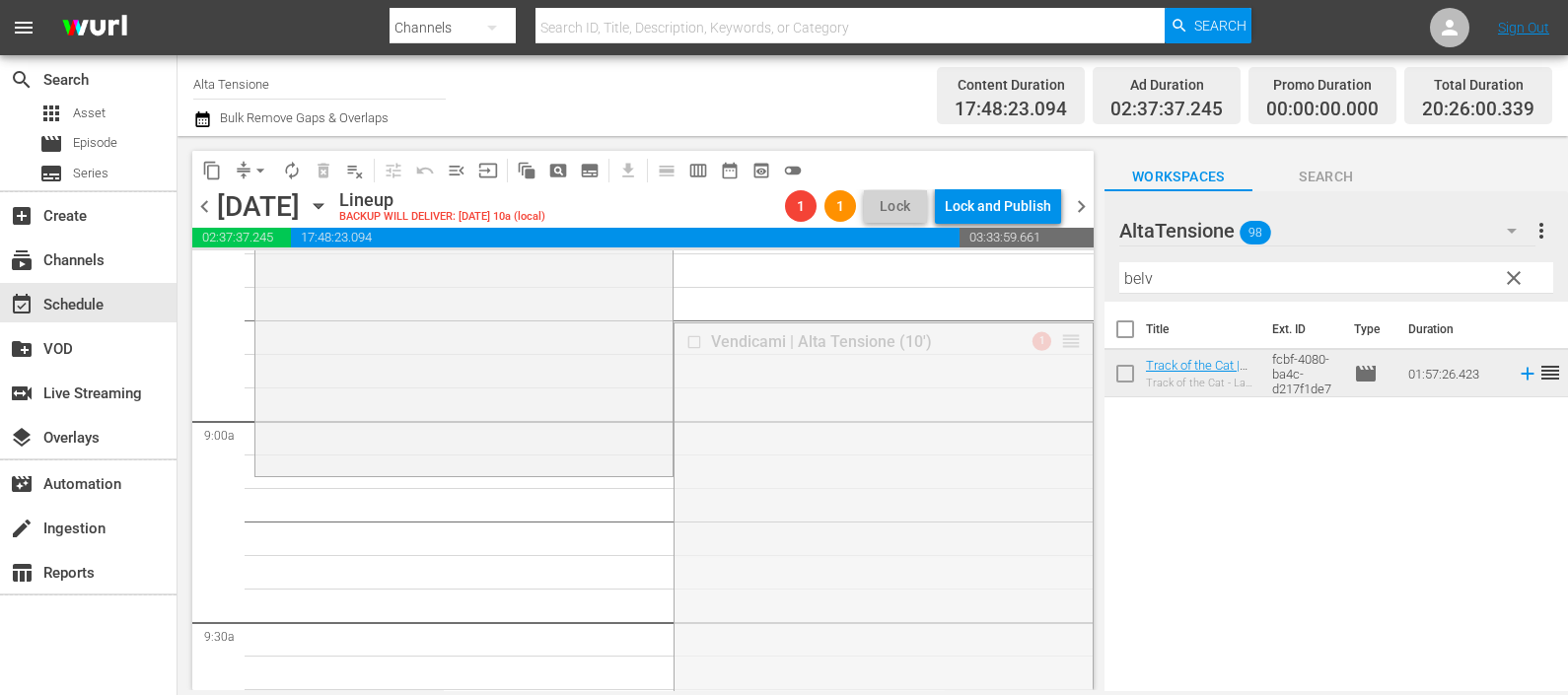
drag, startPoint x: 1051, startPoint y: 340, endPoint x: 1026, endPoint y: 479, distance: 141.2
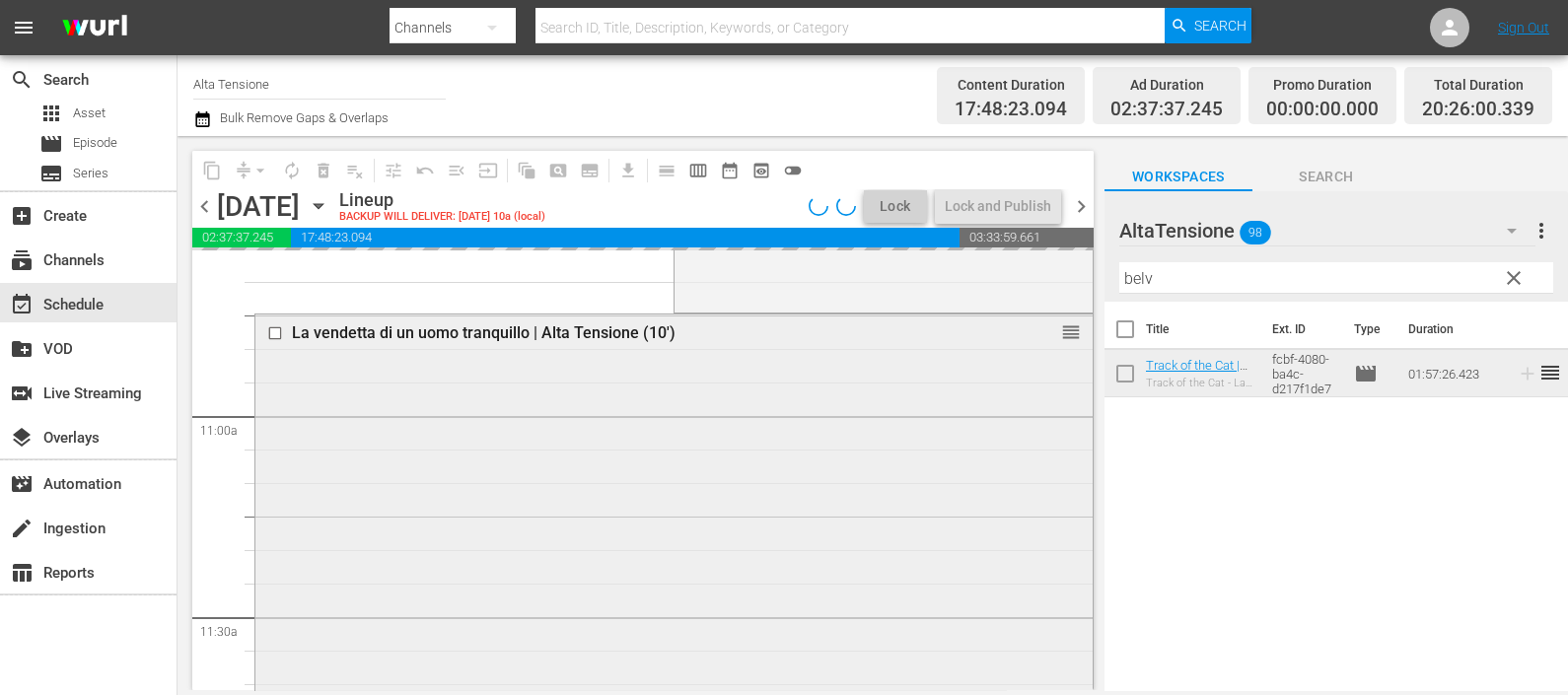
scroll to position [4315, 0]
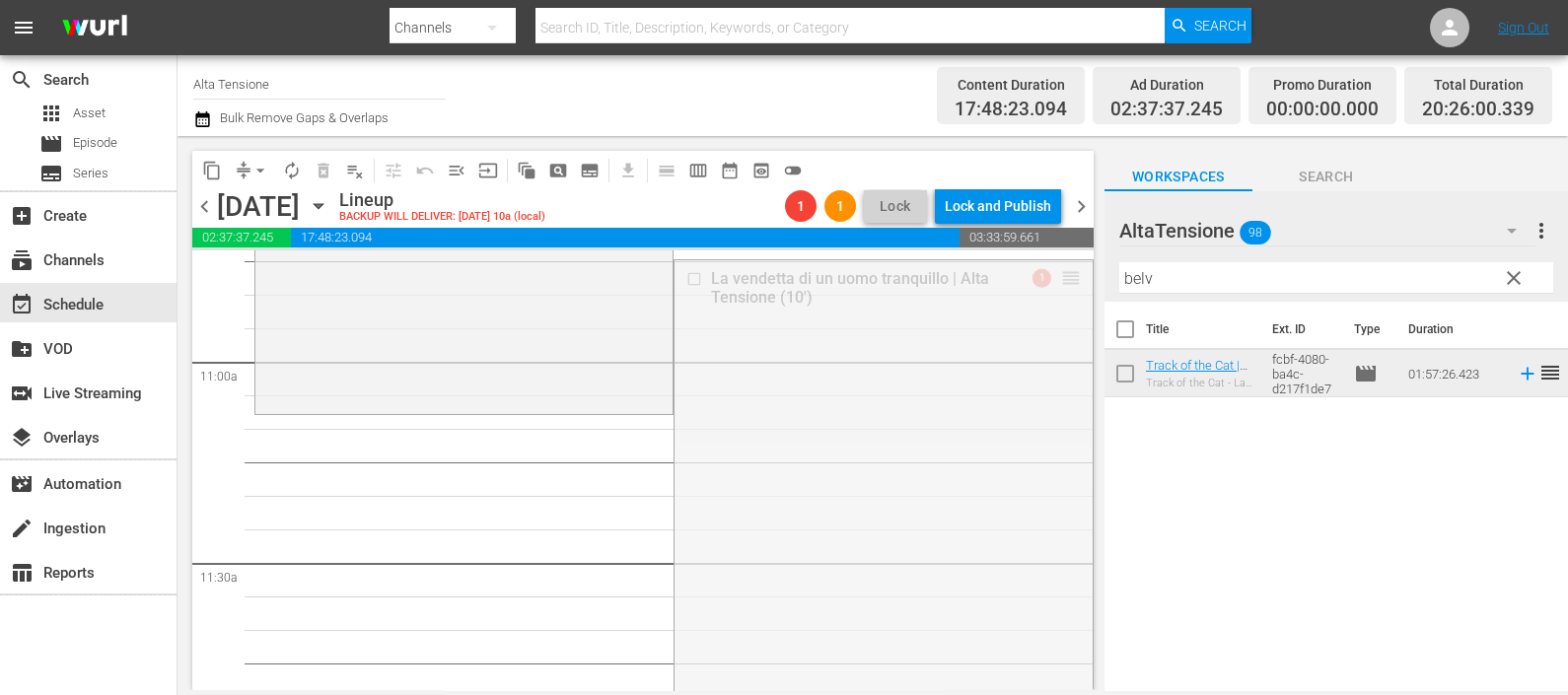
drag, startPoint x: 1046, startPoint y: 275, endPoint x: 1020, endPoint y: 424, distance: 151.3
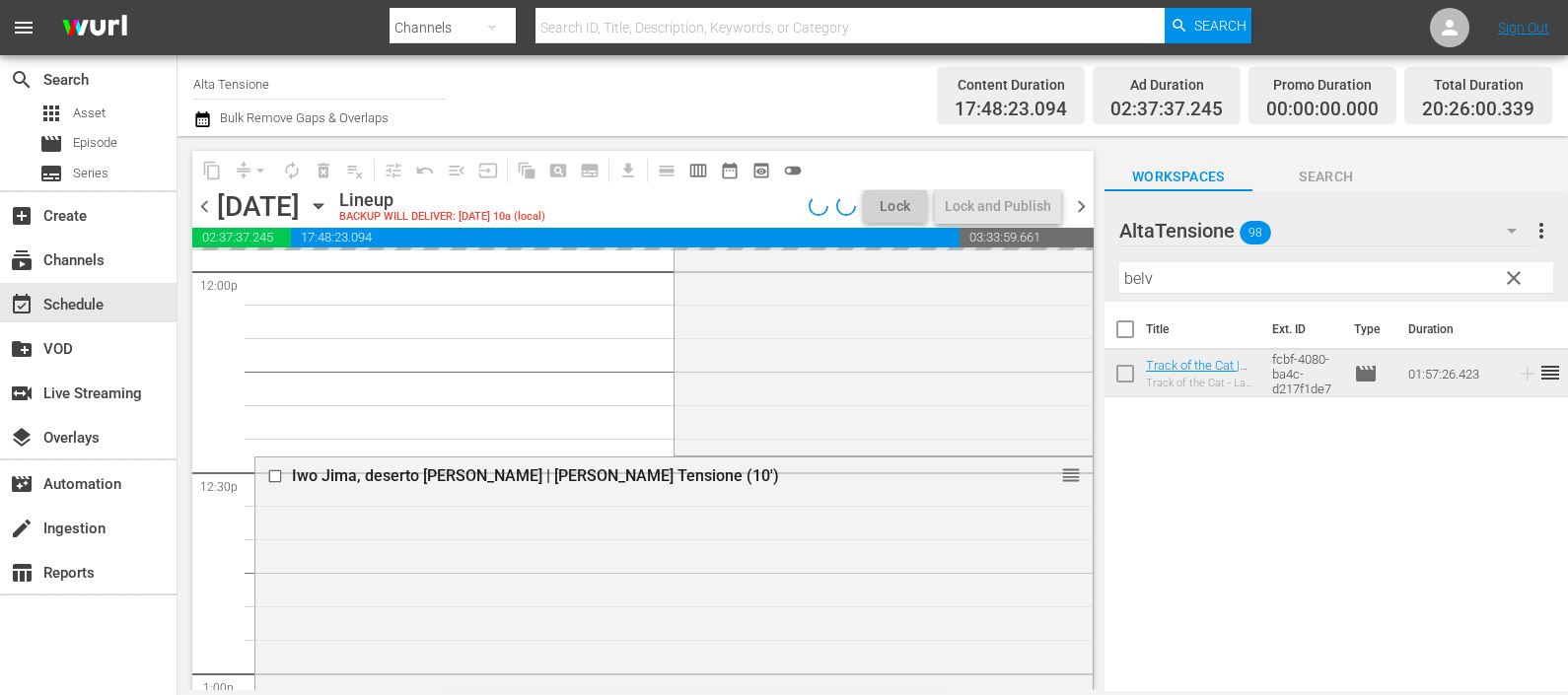
scroll to position [4931, 0]
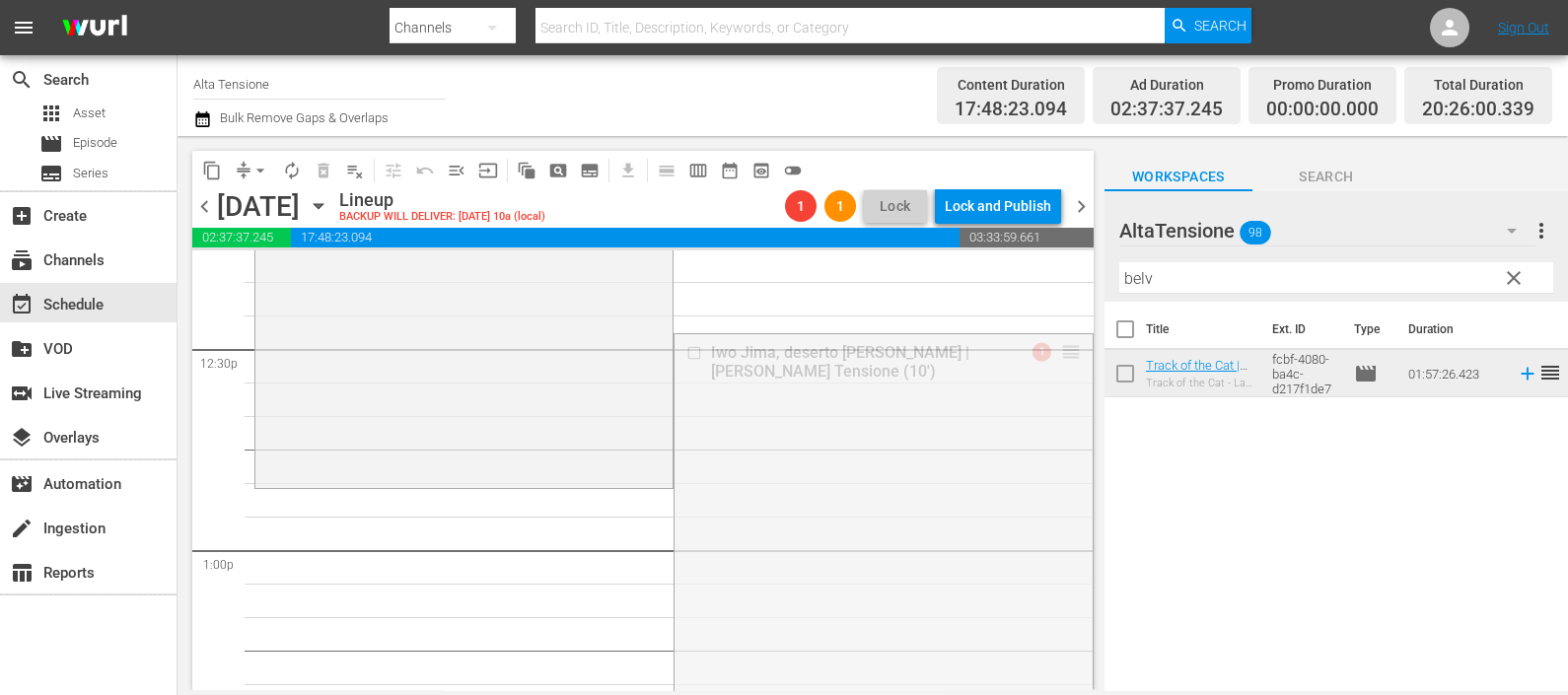
drag, startPoint x: 1050, startPoint y: 351, endPoint x: 1031, endPoint y: 493, distance: 143.3
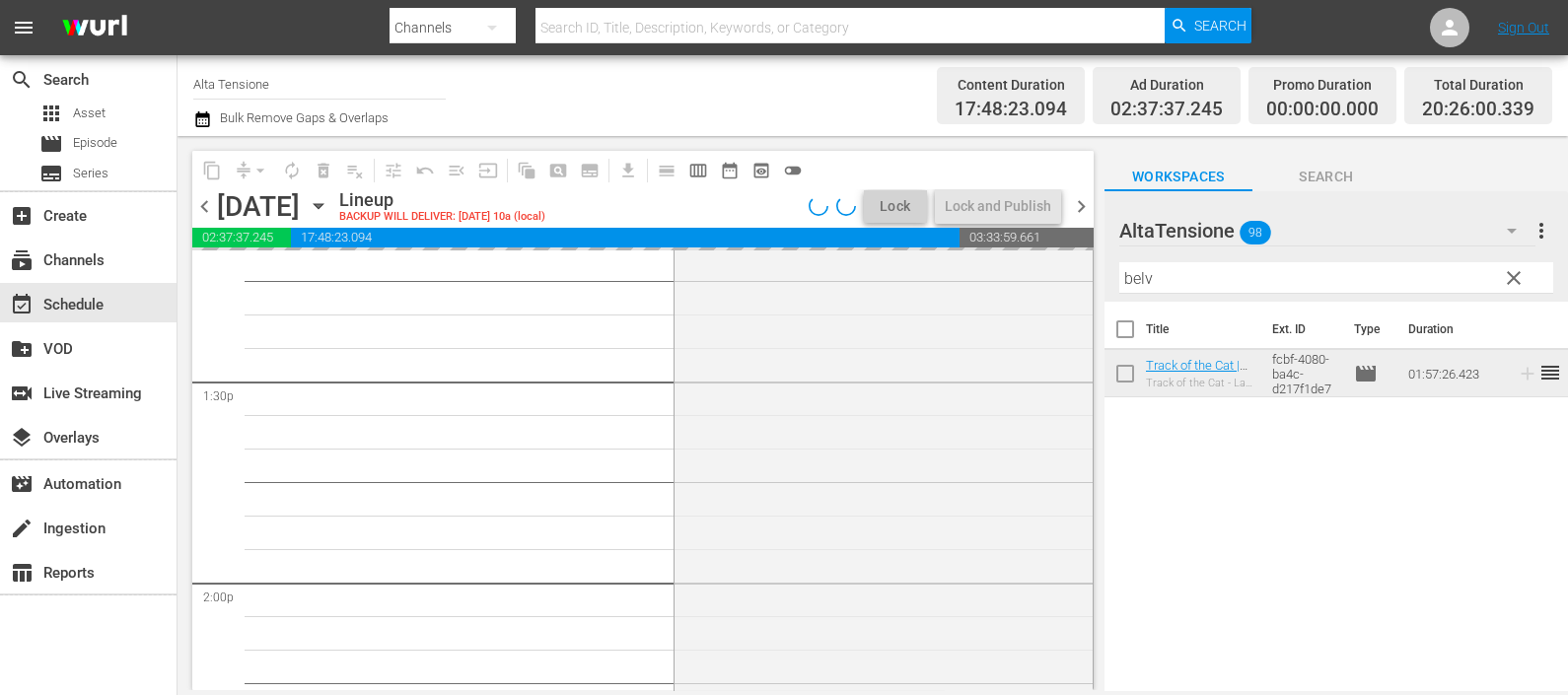
scroll to position [5794, 0]
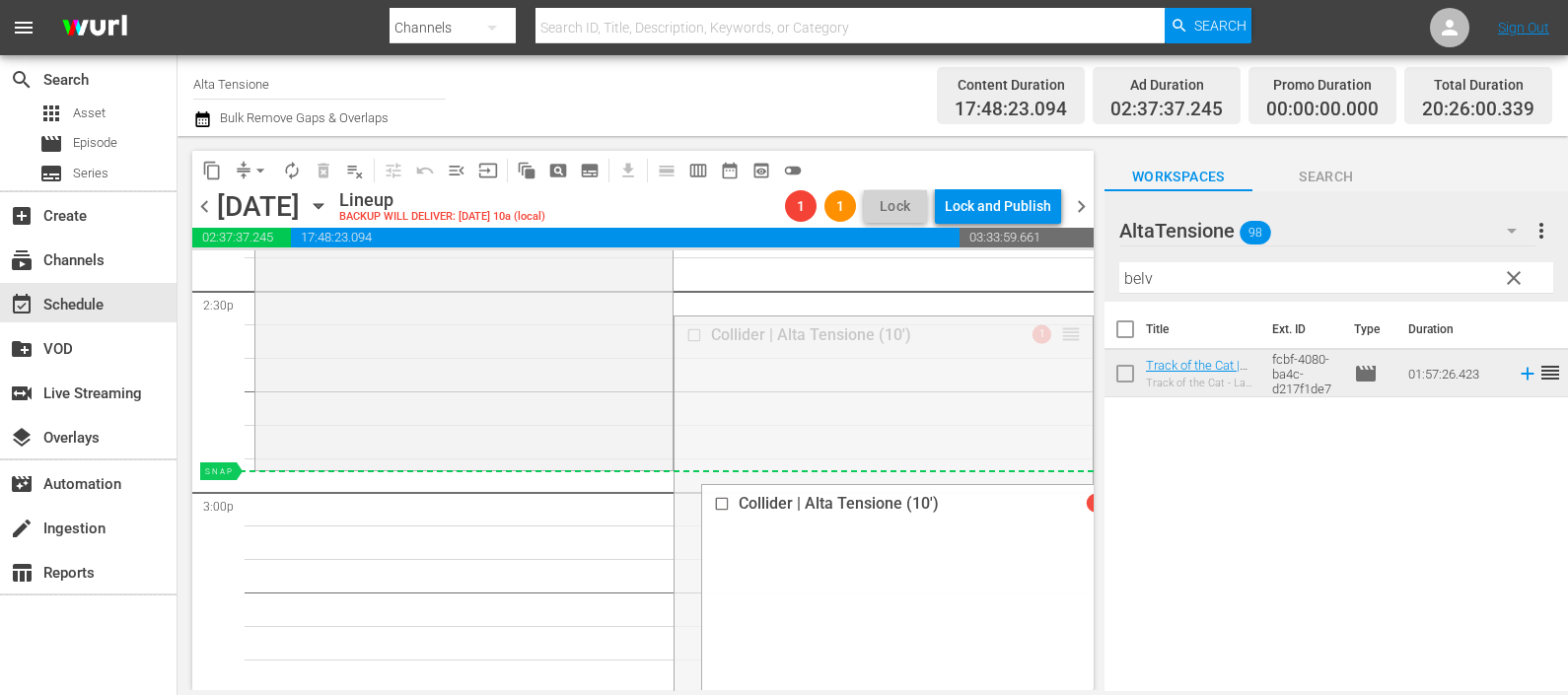
drag, startPoint x: 1052, startPoint y: 341, endPoint x: 1011, endPoint y: 476, distance: 141.1
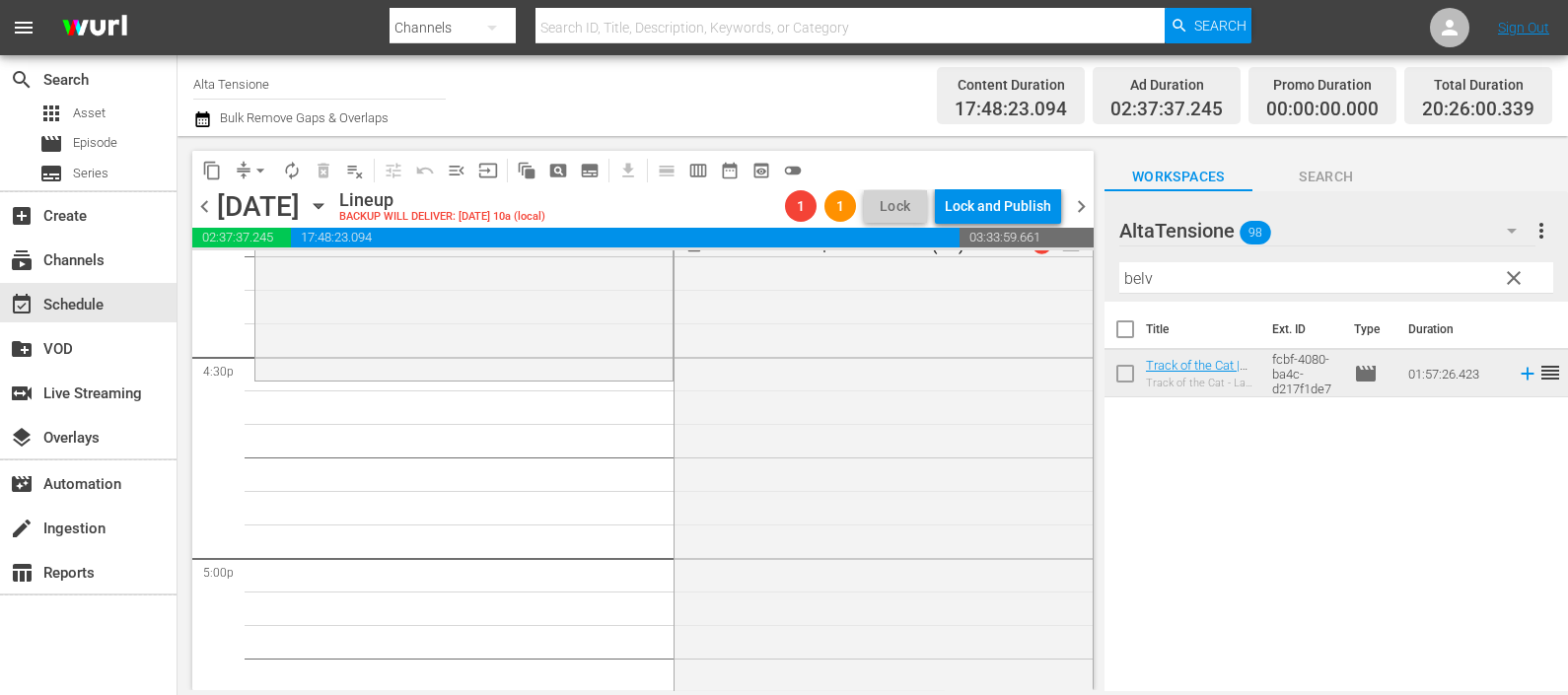
scroll to position [6410, 0]
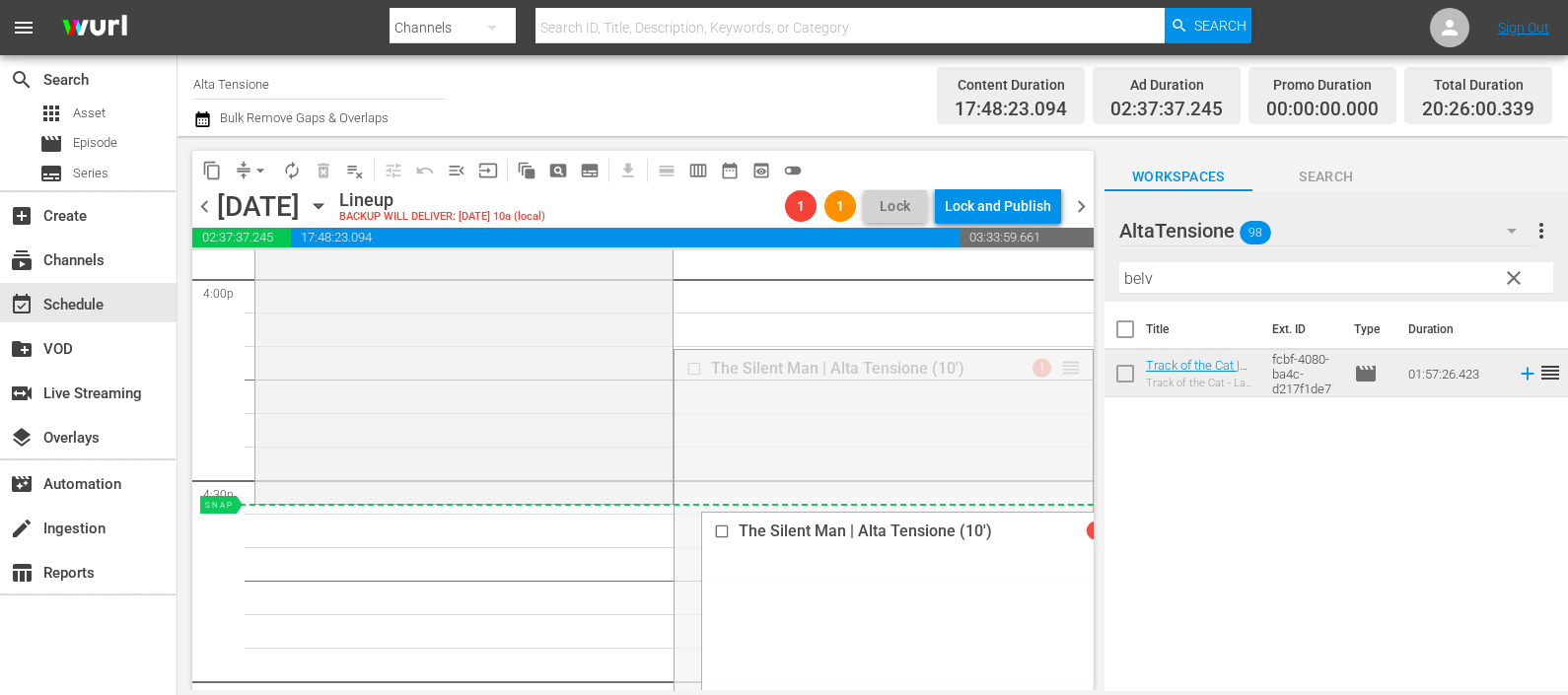
drag, startPoint x: 1050, startPoint y: 364, endPoint x: 1039, endPoint y: 504, distance: 140.4
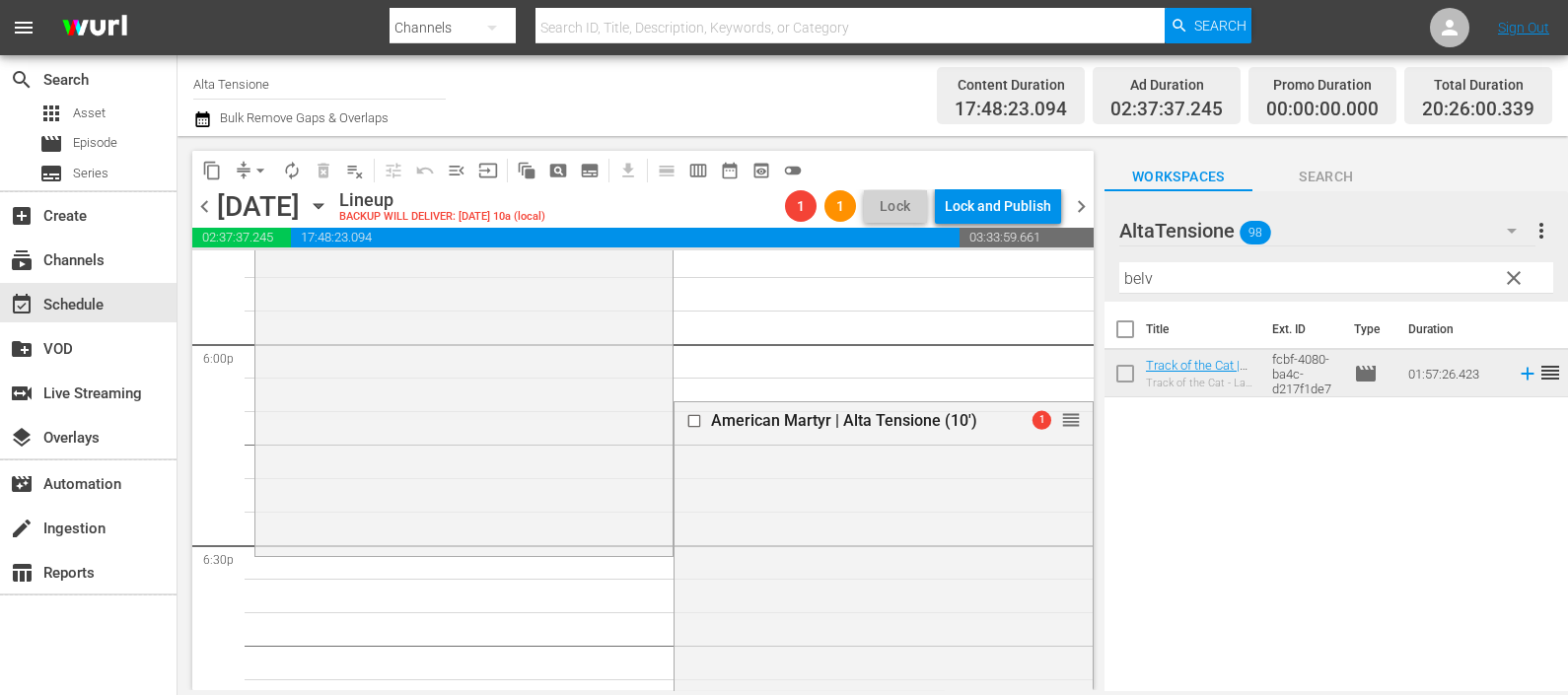
scroll to position [7273, 0]
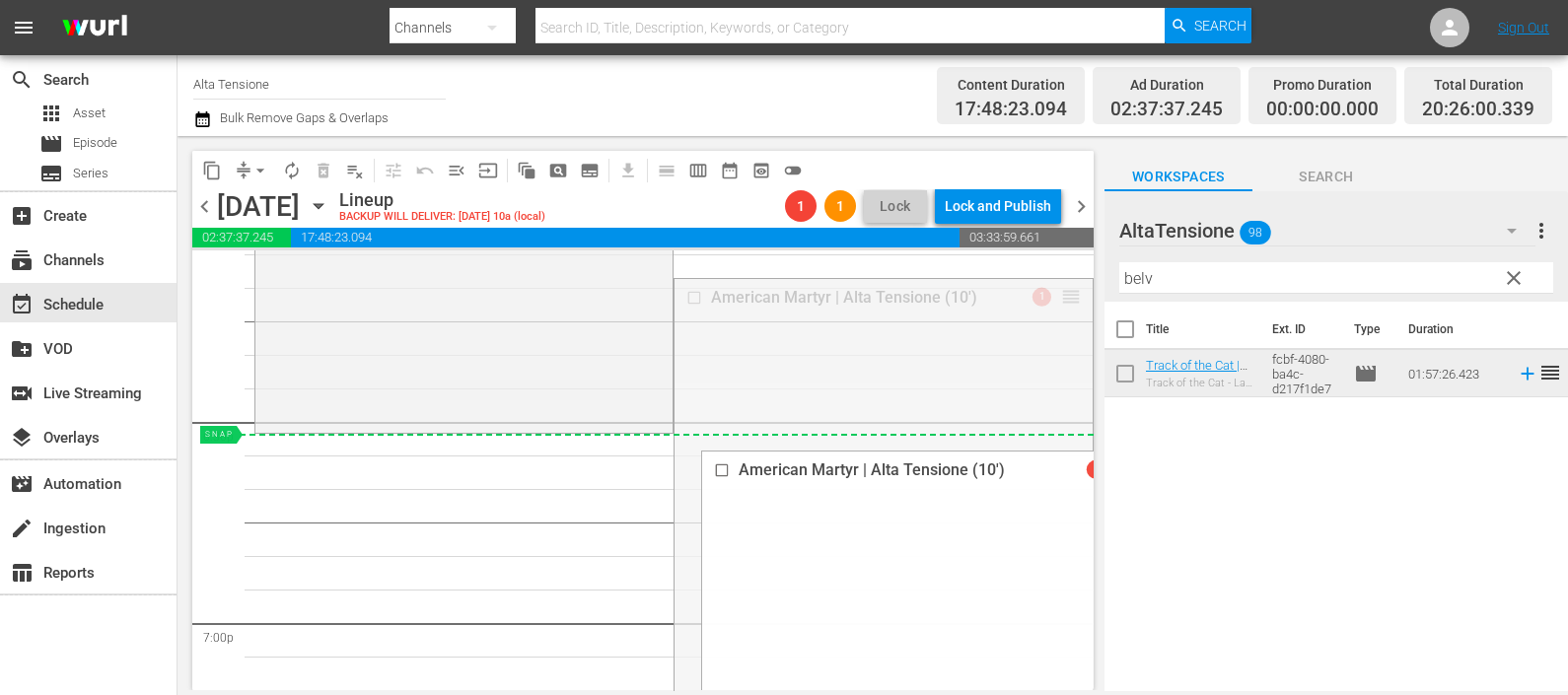
drag, startPoint x: 1056, startPoint y: 297, endPoint x: 1025, endPoint y: 442, distance: 148.3
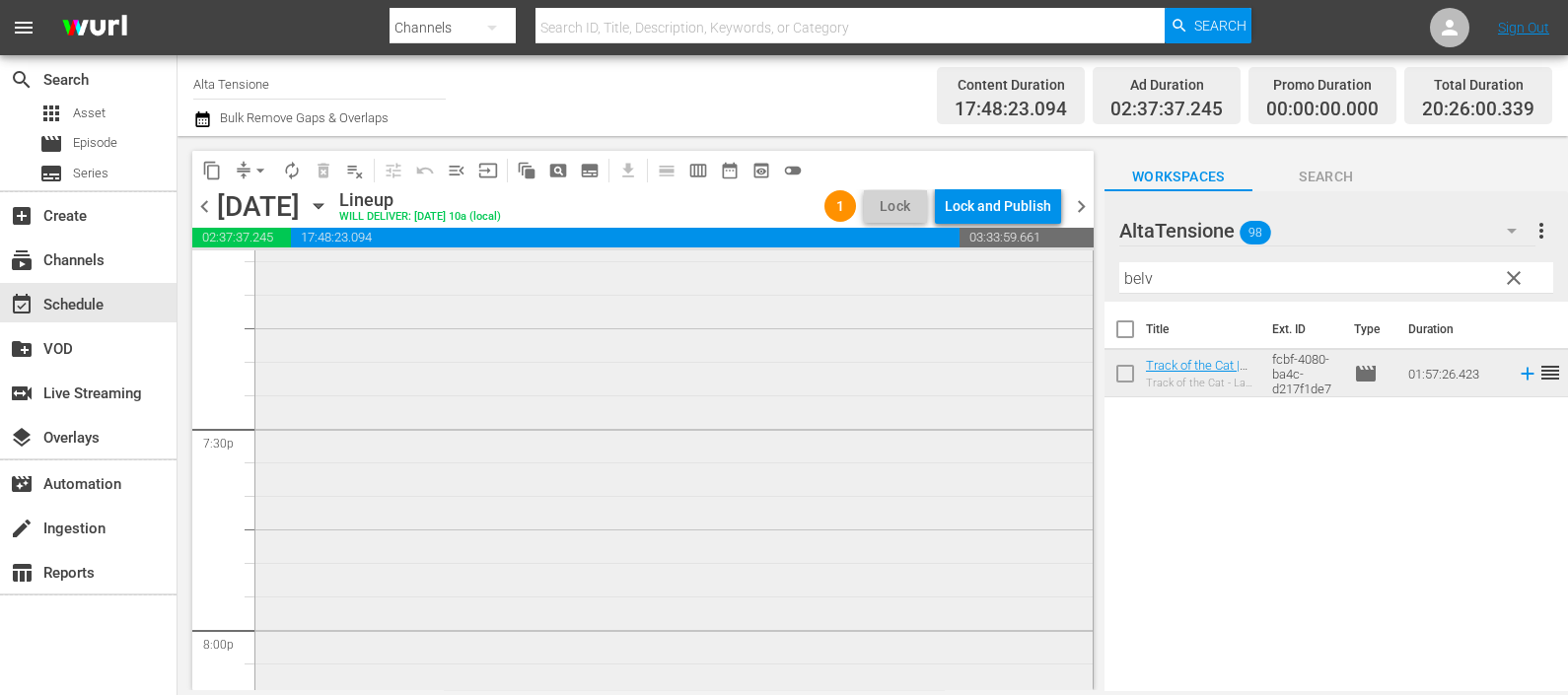
scroll to position [8137, 0]
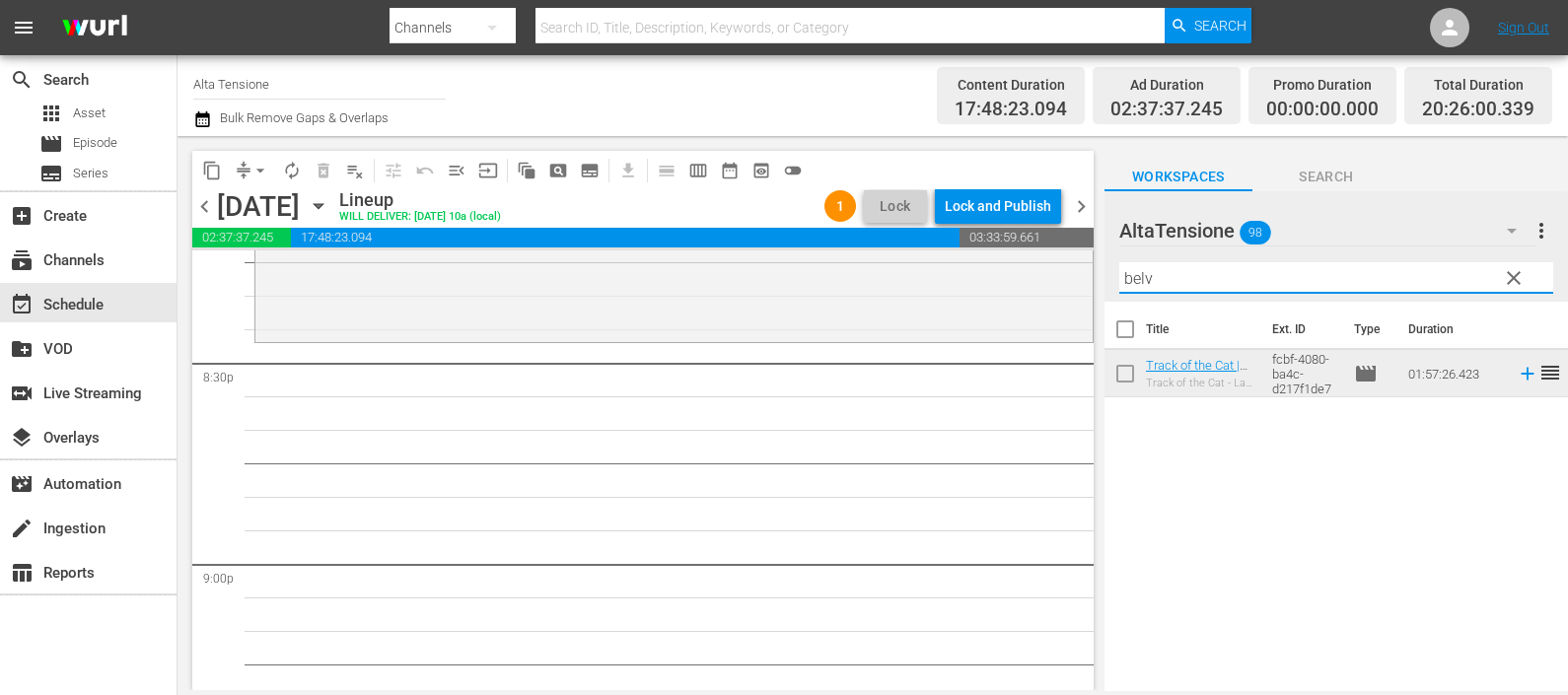
drag, startPoint x: 1167, startPoint y: 276, endPoint x: 1090, endPoint y: 280, distance: 77.1
click at [1090, 280] on div "content_copy compress arrow_drop_down autorenew_outlined delete_forever_outline…" at bounding box center [872, 413] width 1391 height 554
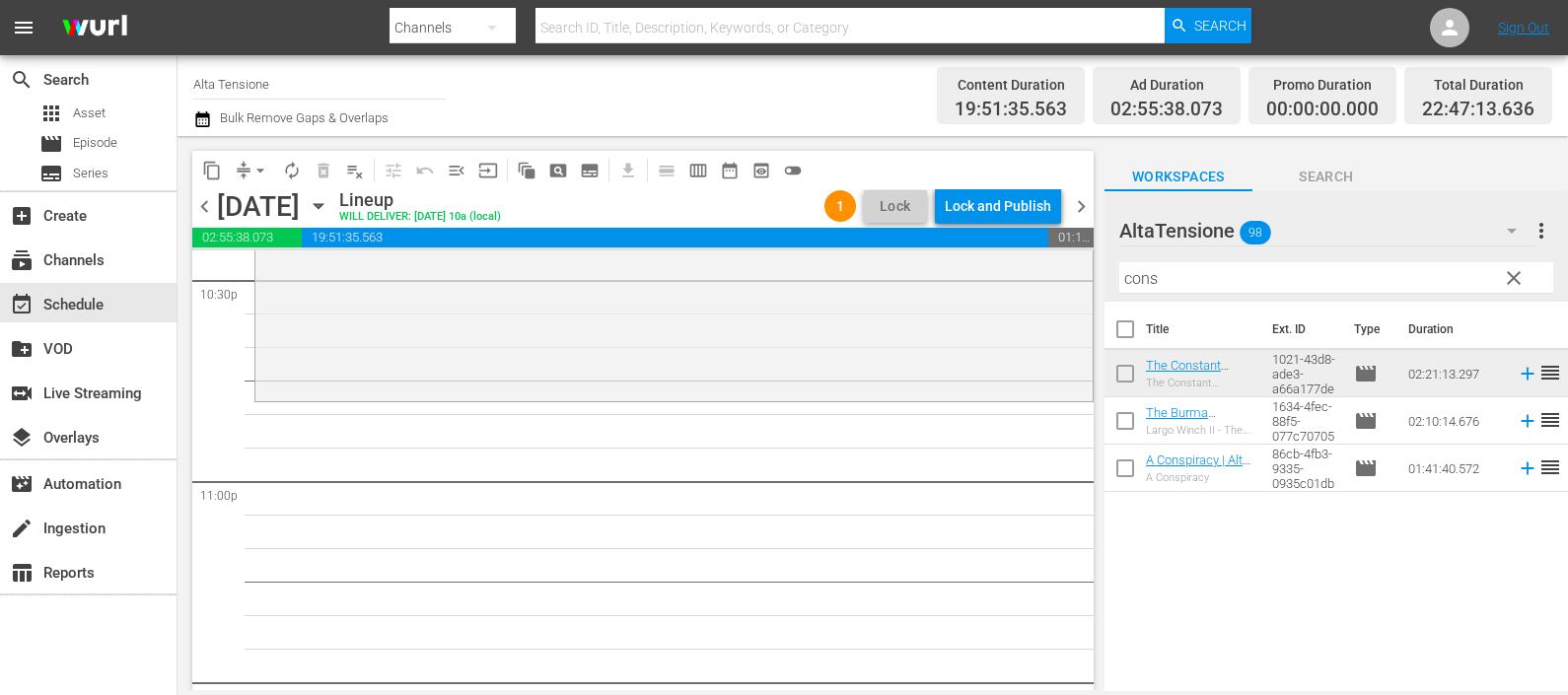
scroll to position [8970, 0]
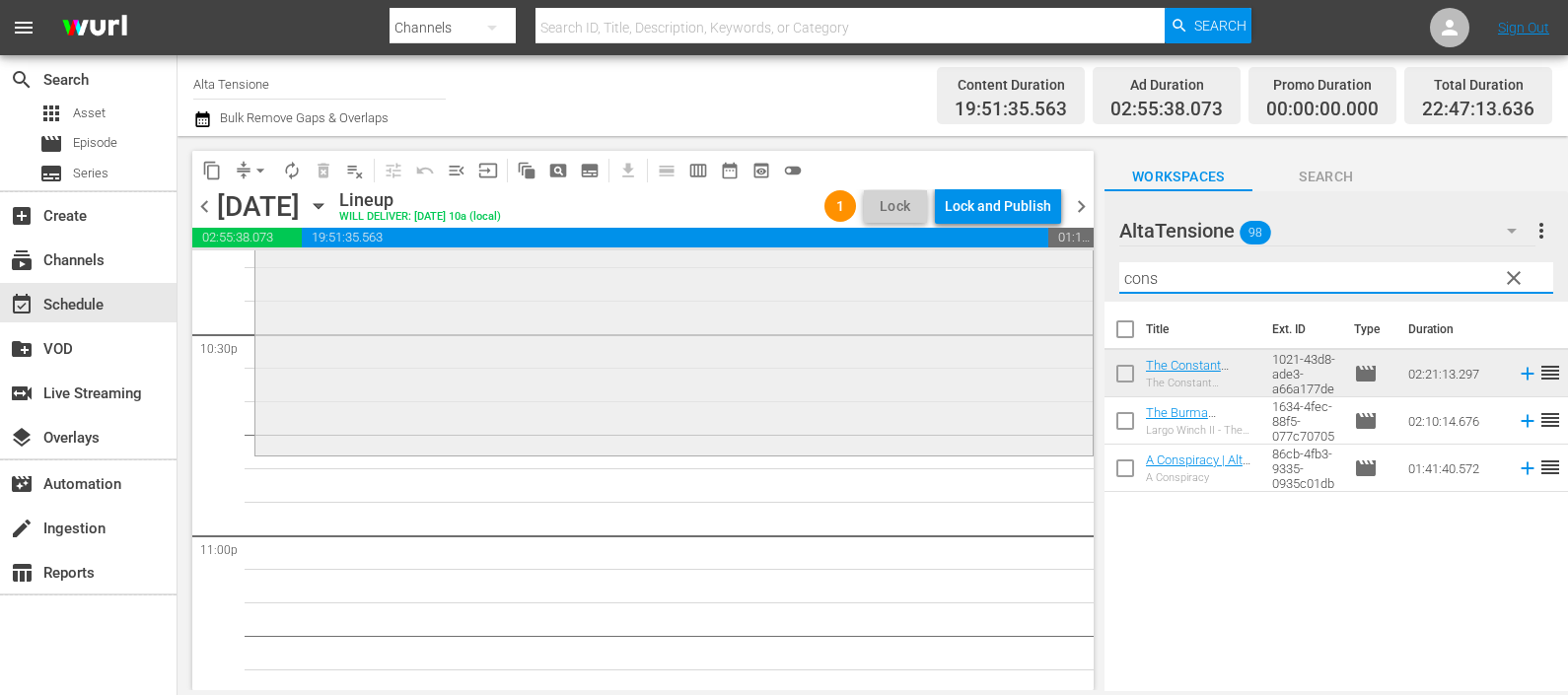
drag, startPoint x: 1176, startPoint y: 284, endPoint x: 1071, endPoint y: 274, distance: 105.5
click at [1072, 274] on div "content_copy compress arrow_drop_down autorenew_outlined delete_forever_outline…" at bounding box center [872, 413] width 1391 height 554
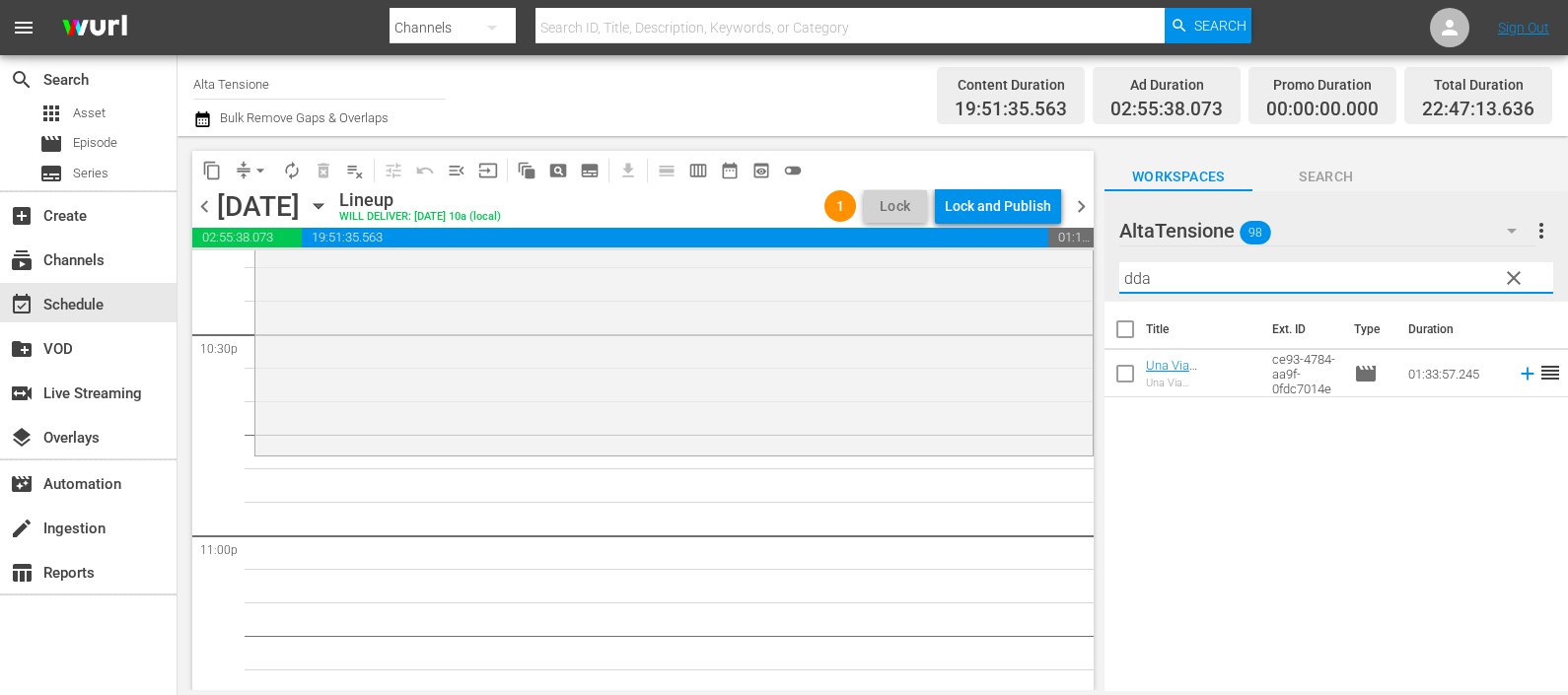
type input "dda"
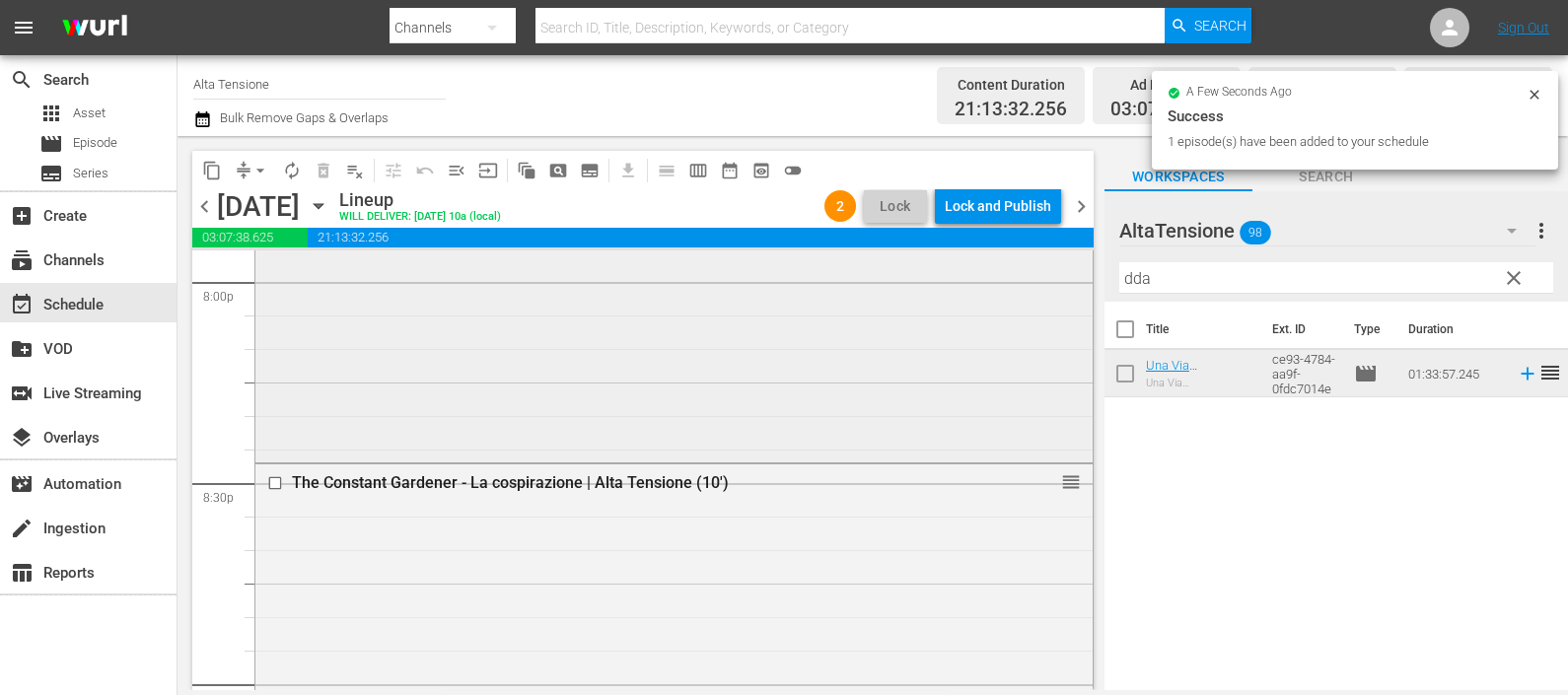
scroll to position [8010, 0]
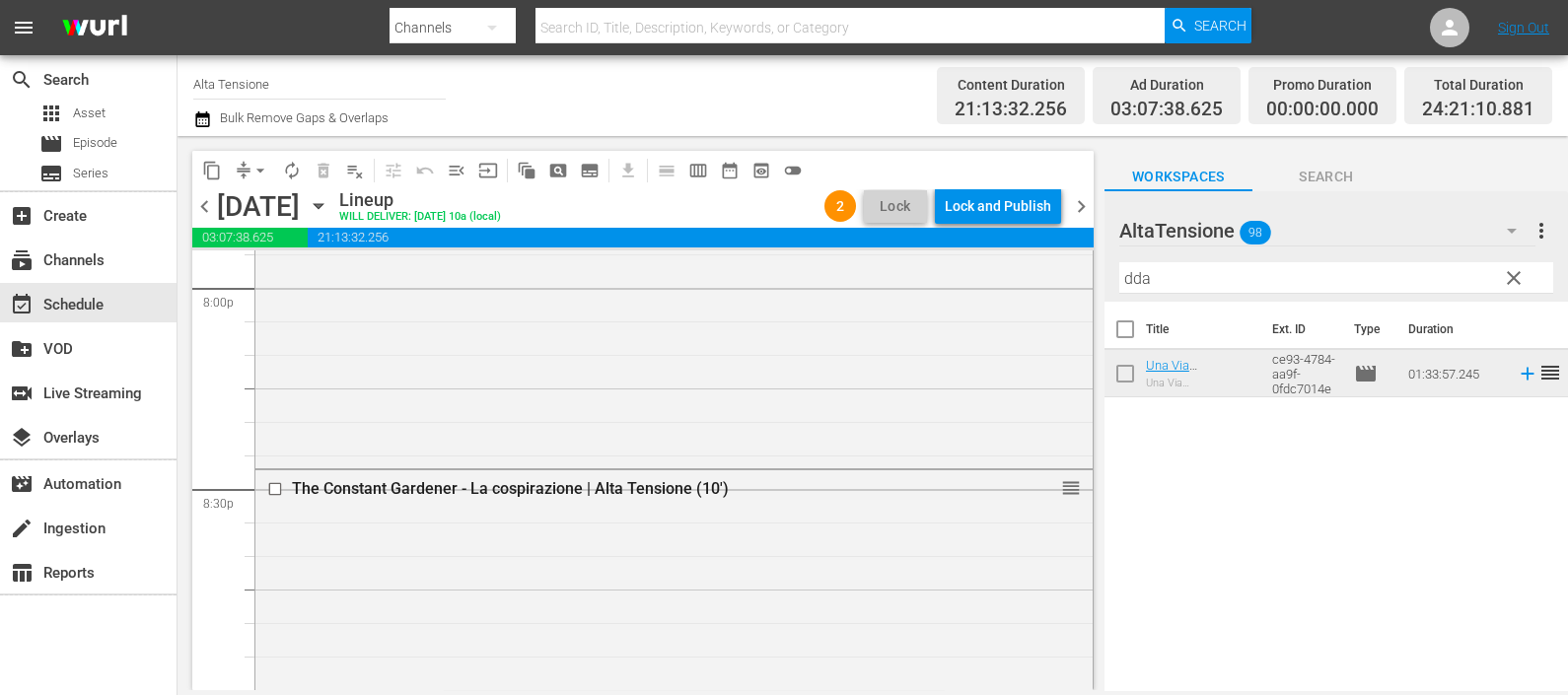
click at [201, 124] on icon "button" at bounding box center [202, 120] width 19 height 24
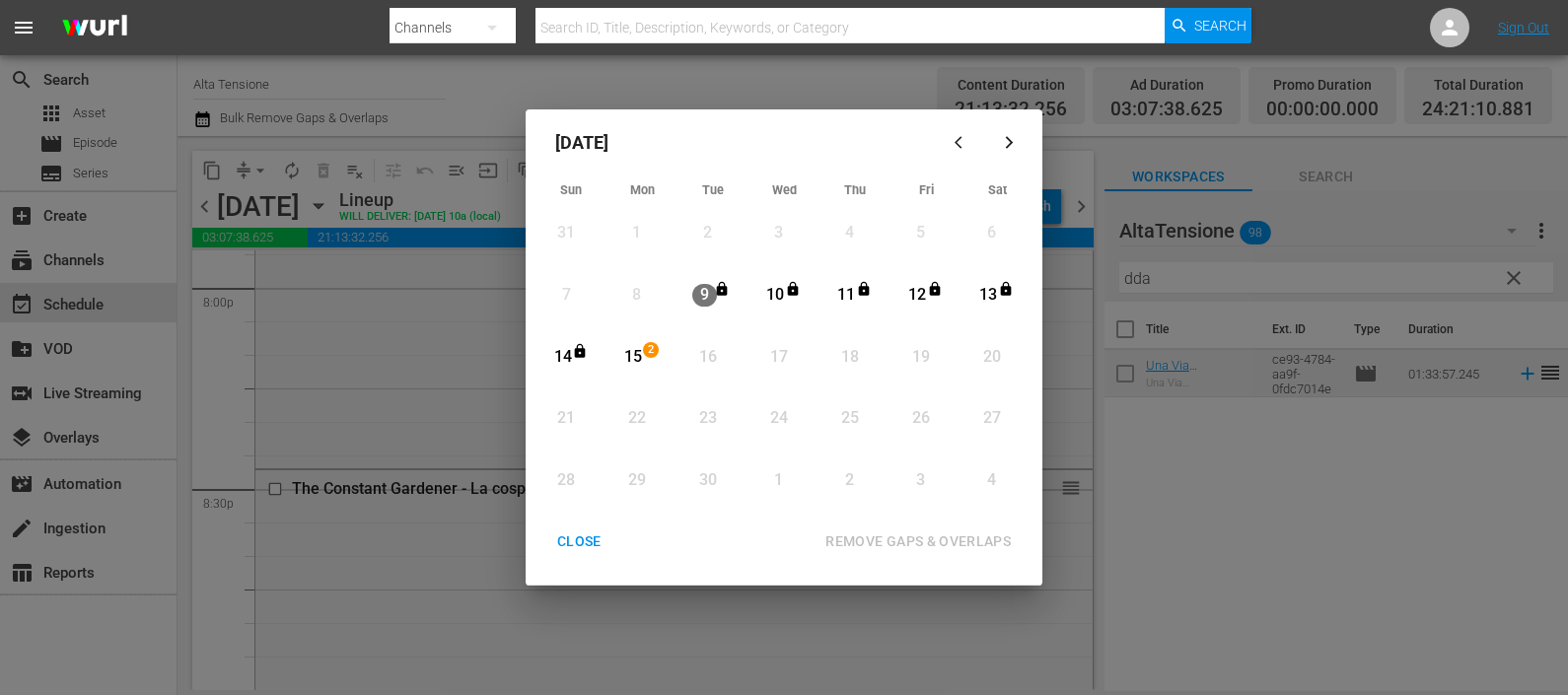
drag, startPoint x: 637, startPoint y: 360, endPoint x: 698, endPoint y: 407, distance: 77.0
click at [637, 359] on div "15" at bounding box center [633, 357] width 25 height 23
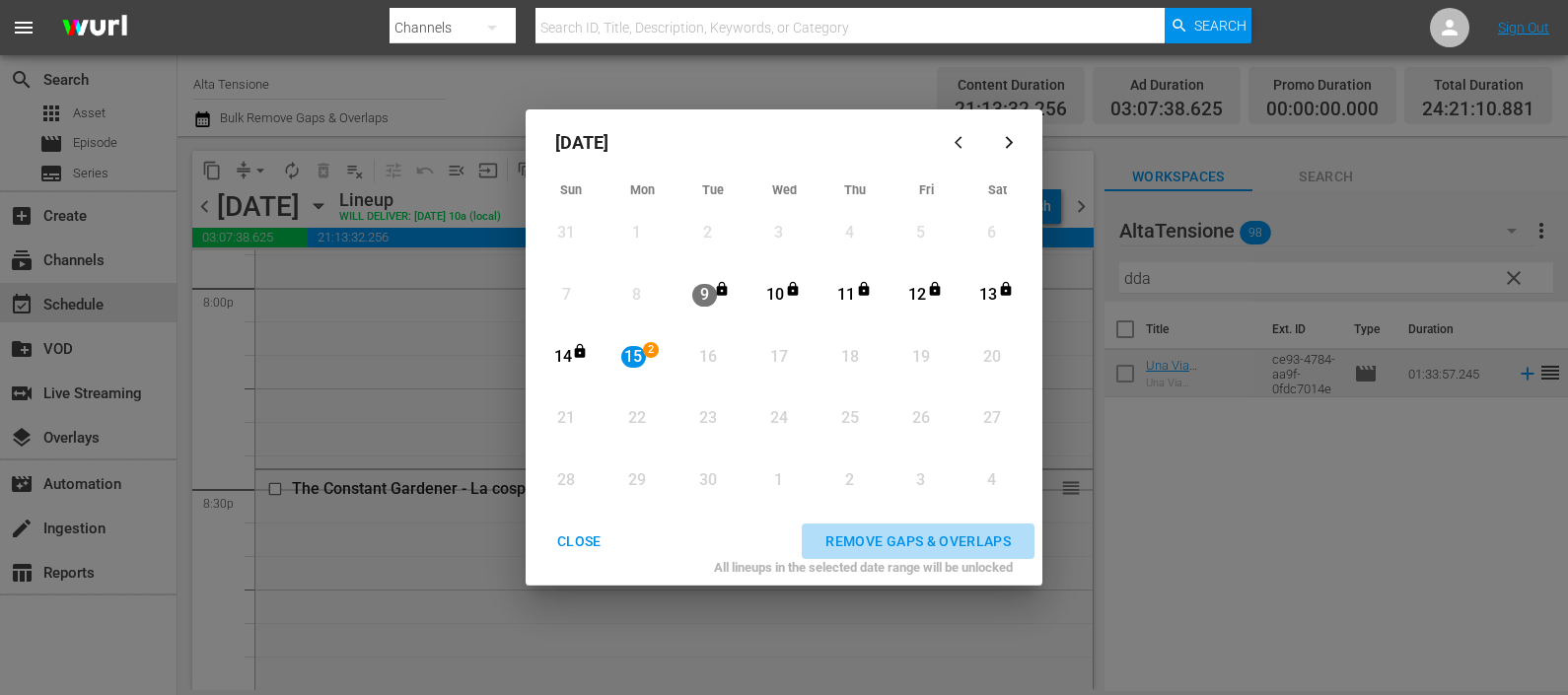
click at [929, 526] on button "REMOVE GAPS & OVERLAPS" at bounding box center [917, 541] width 232 height 37
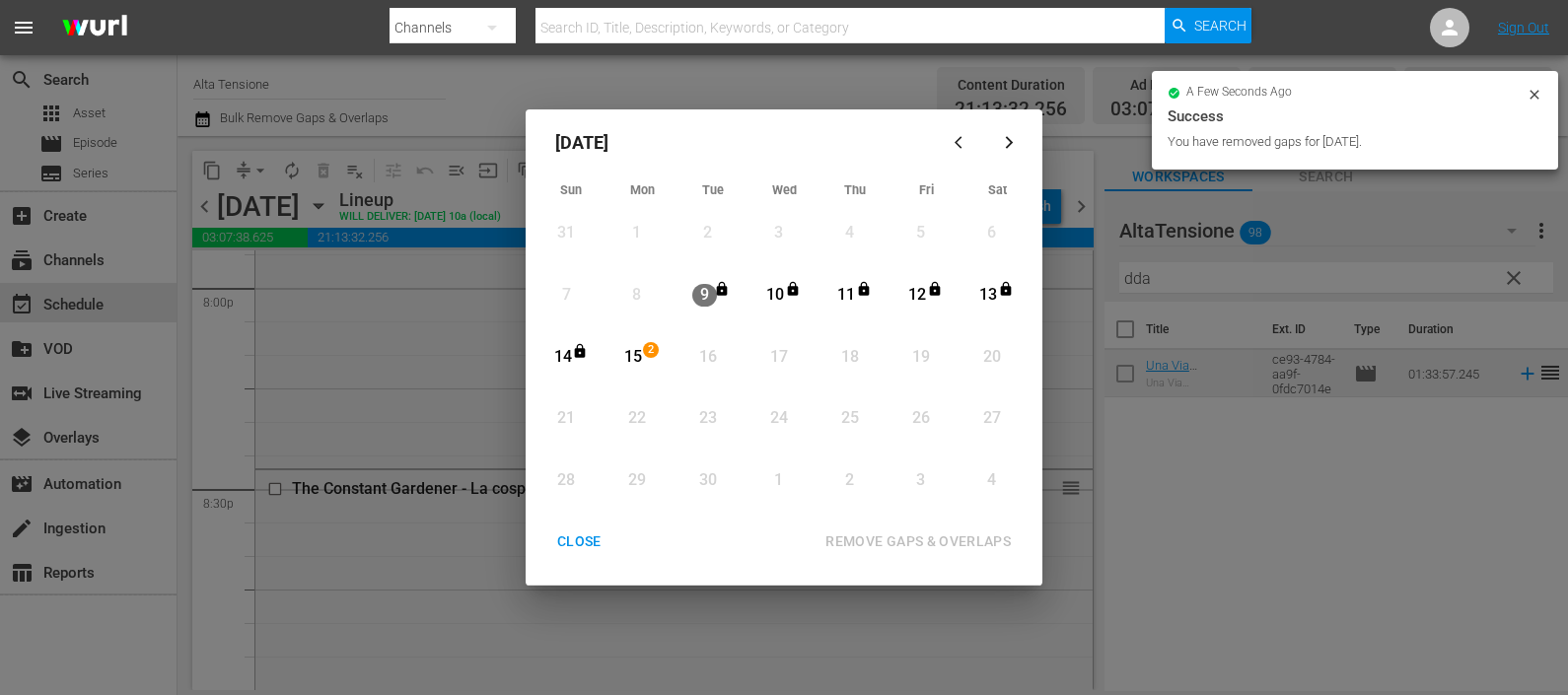
click at [589, 541] on div "CLOSE" at bounding box center [579, 541] width 76 height 25
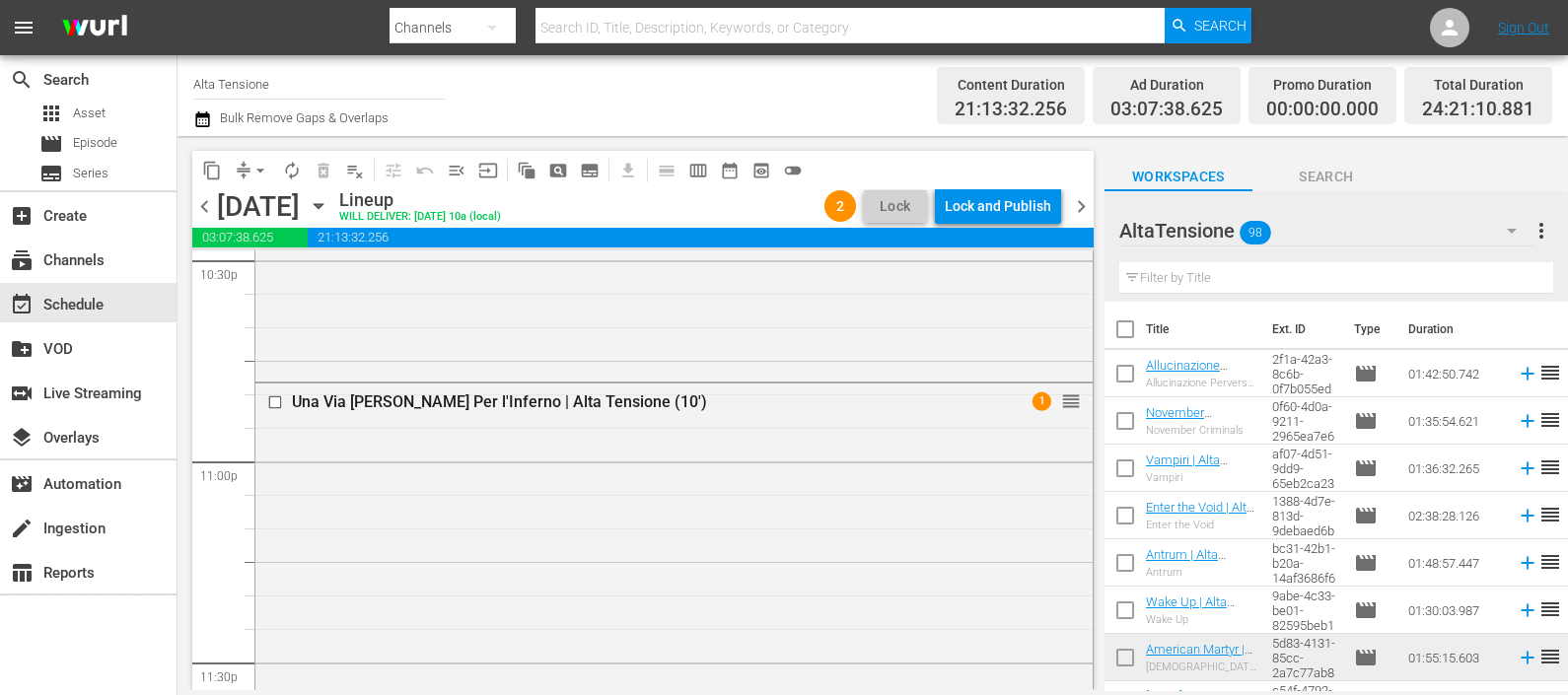
scroll to position [8996, 0]
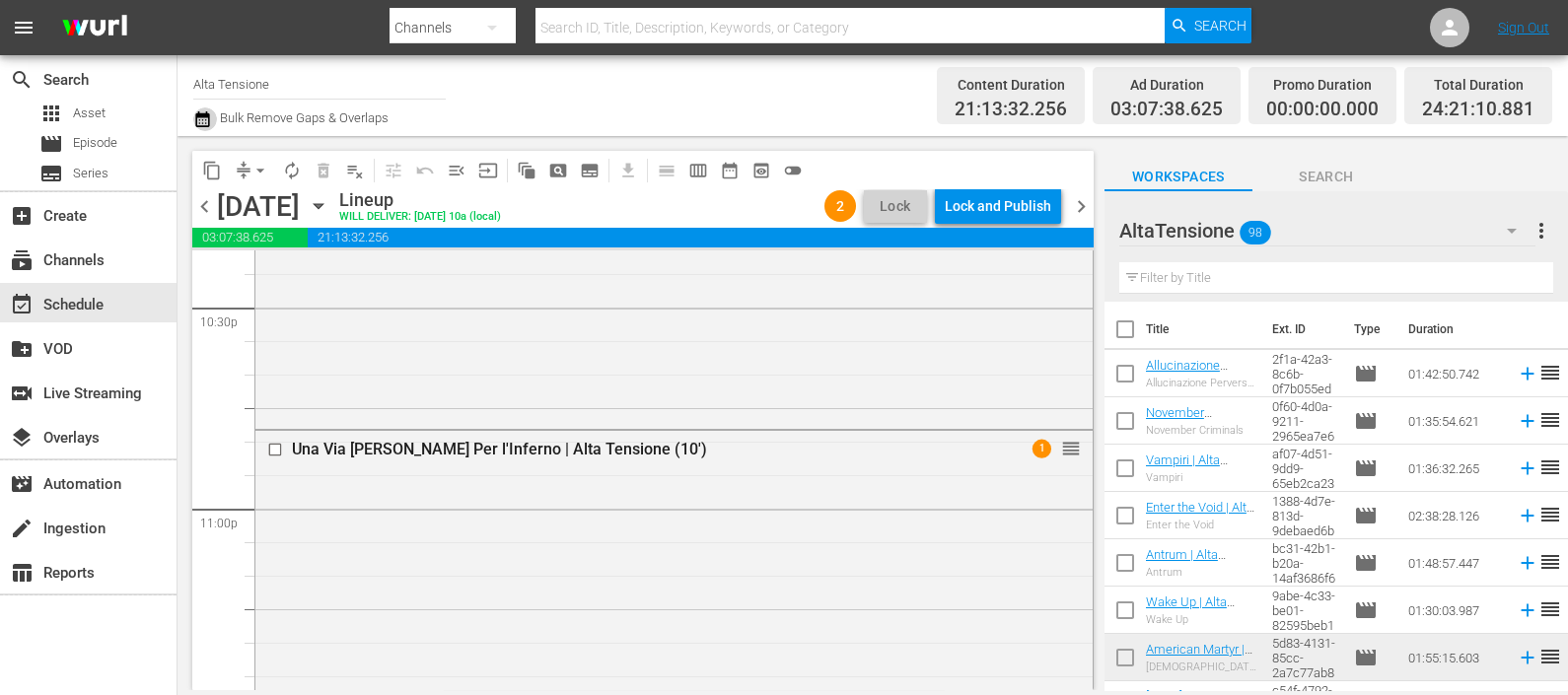
click at [202, 111] on icon "button" at bounding box center [202, 120] width 19 height 24
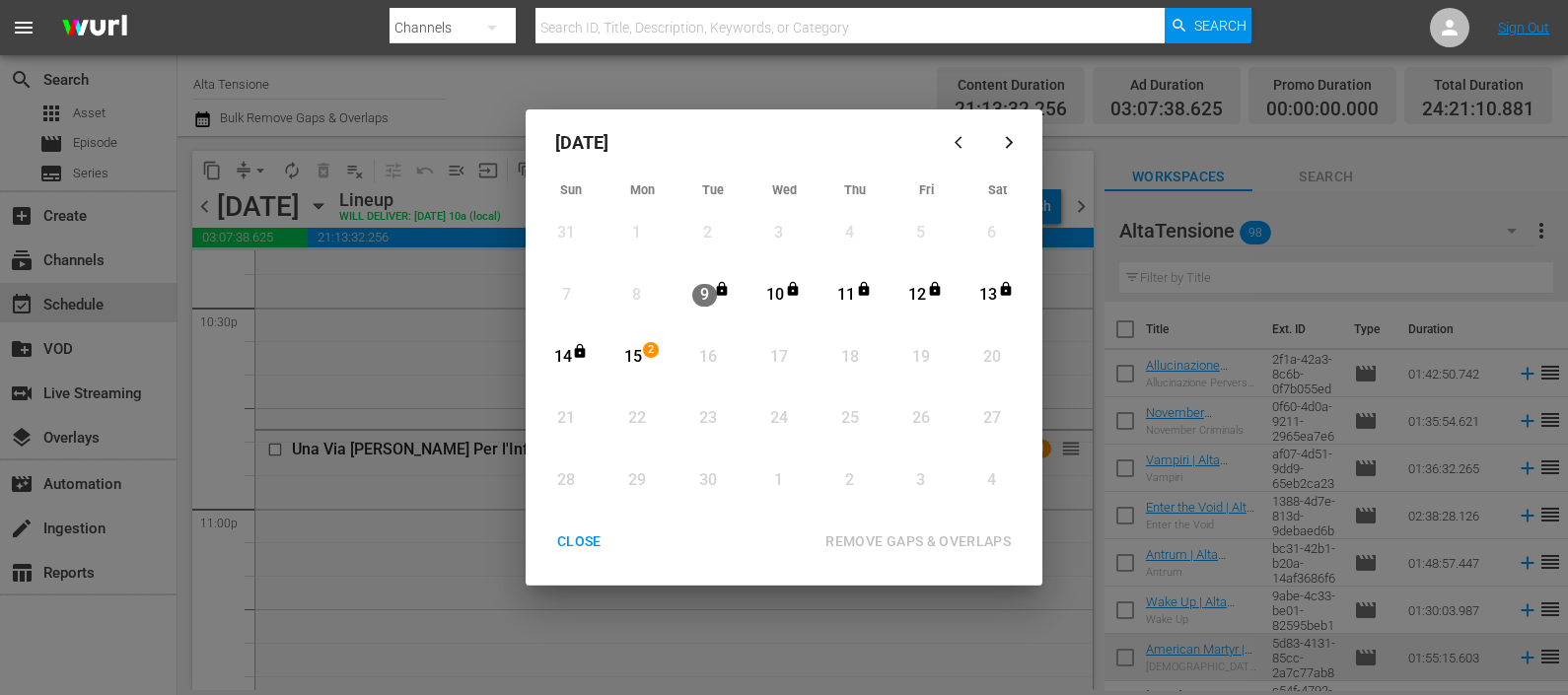
click at [631, 360] on div "15" at bounding box center [633, 357] width 25 height 23
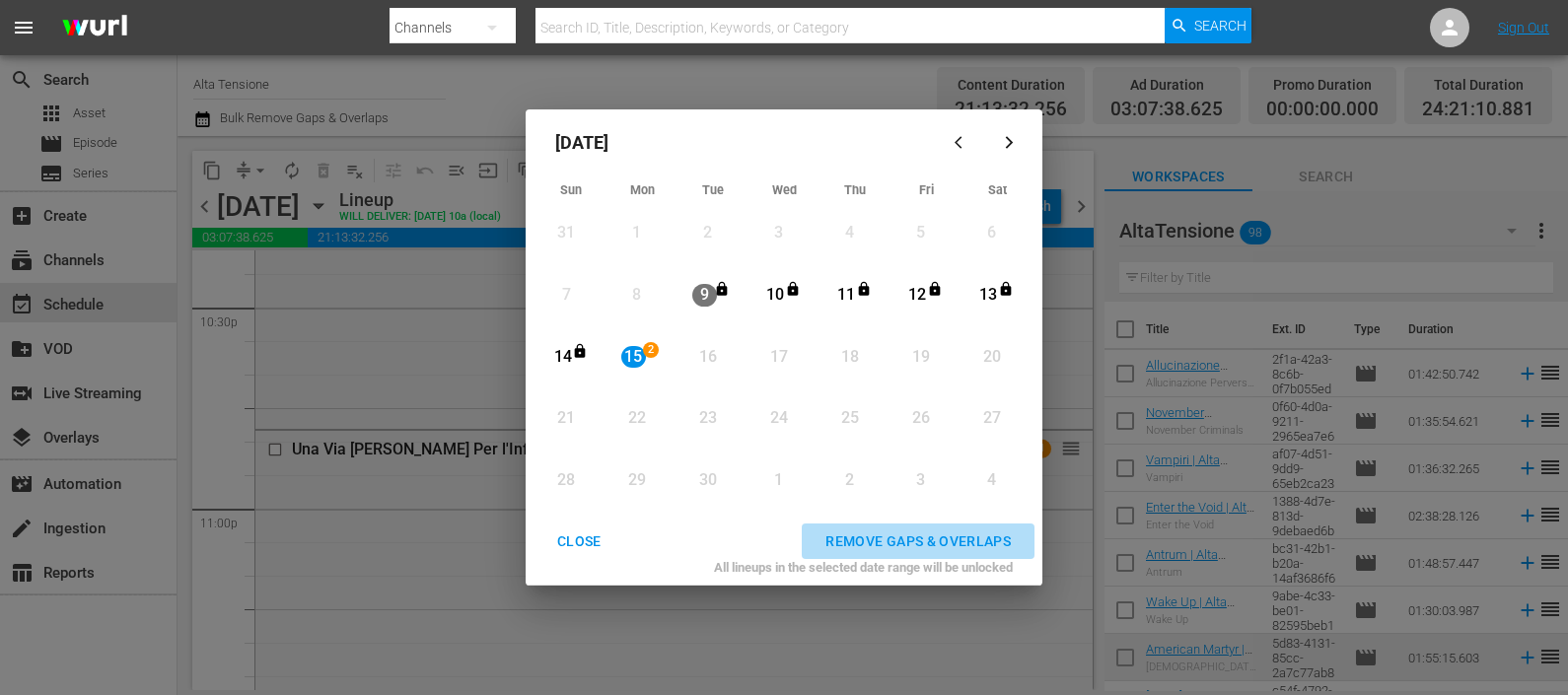
click at [879, 534] on div "REMOVE GAPS & OVERLAPS" at bounding box center [918, 541] width 217 height 25
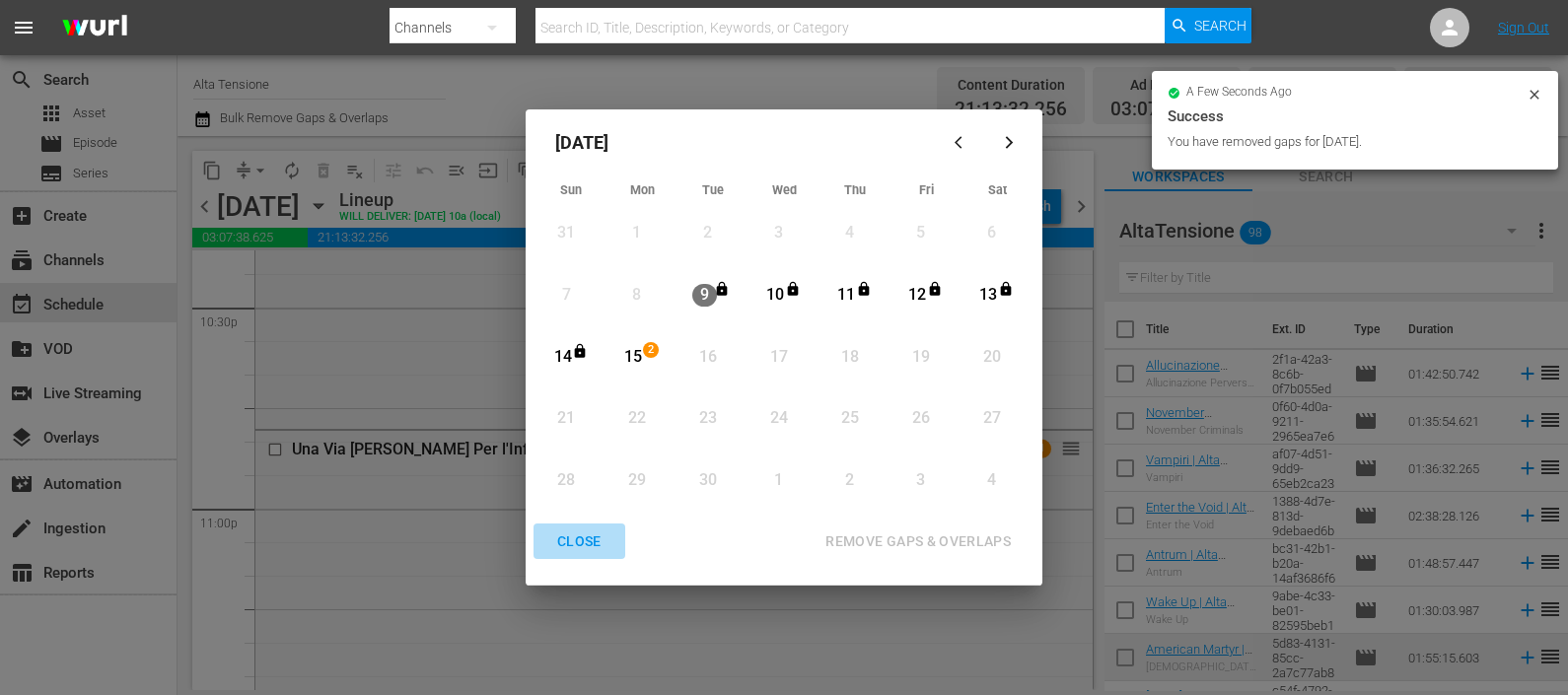
click at [590, 546] on div "CLOSE" at bounding box center [579, 541] width 76 height 25
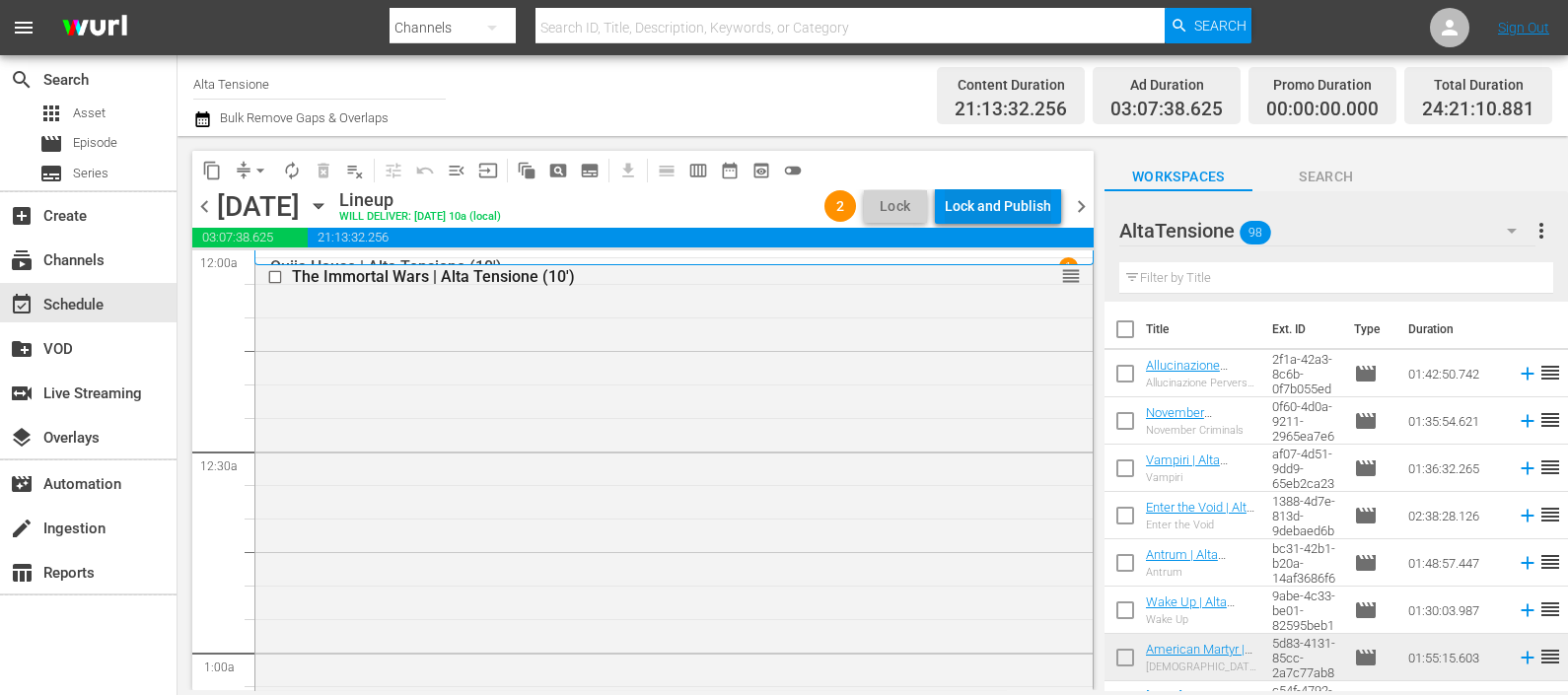
click at [1010, 200] on div "Lock and Publish" at bounding box center [998, 206] width 107 height 36
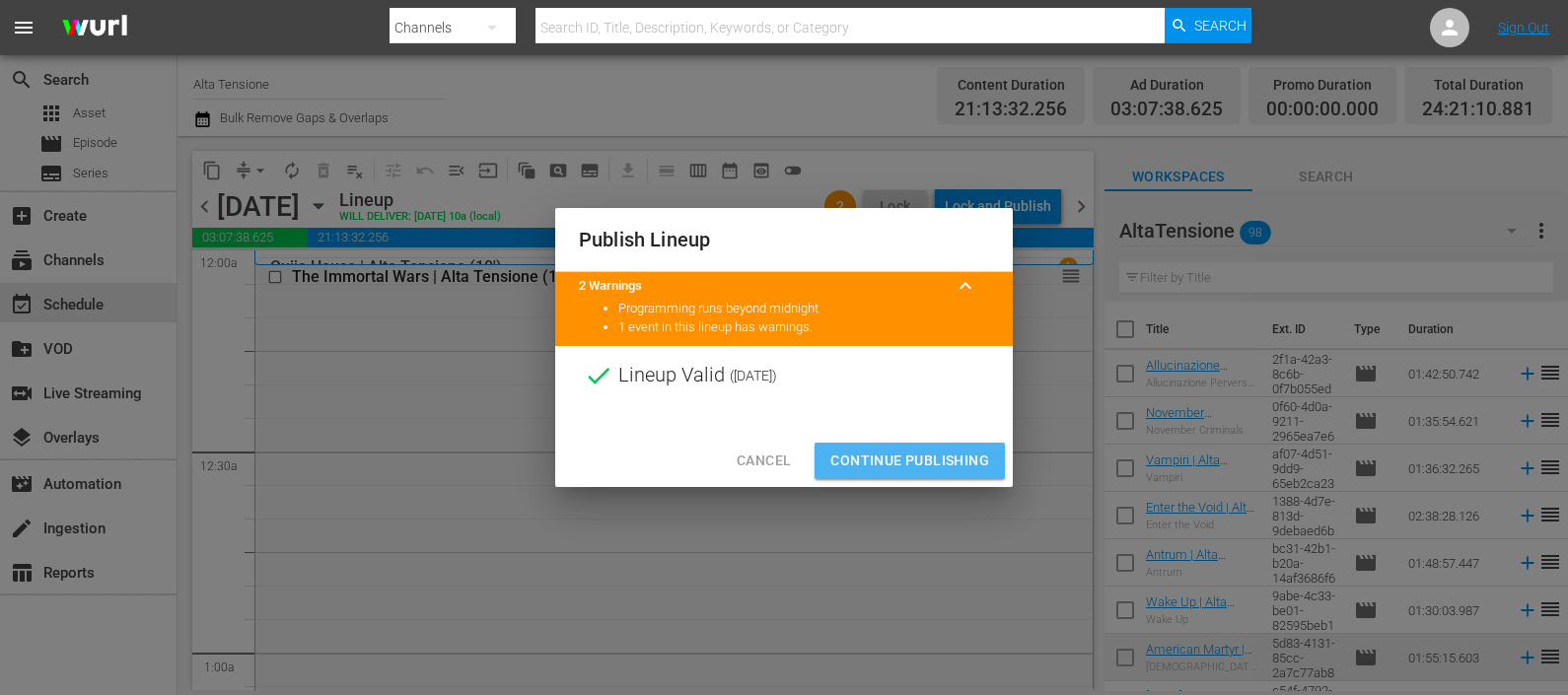
click at [921, 473] on span "Continue Publishing" at bounding box center [909, 461] width 158 height 25
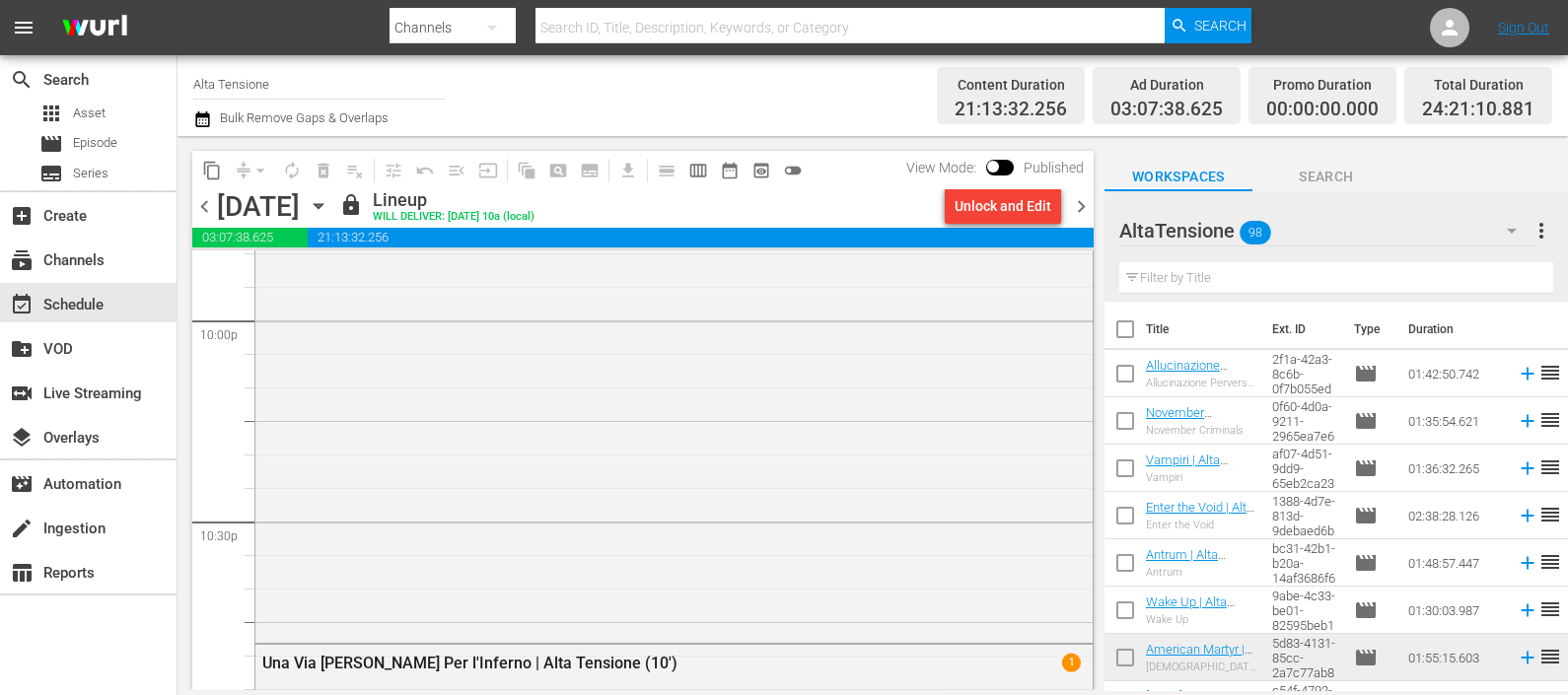
scroll to position [9365, 0]
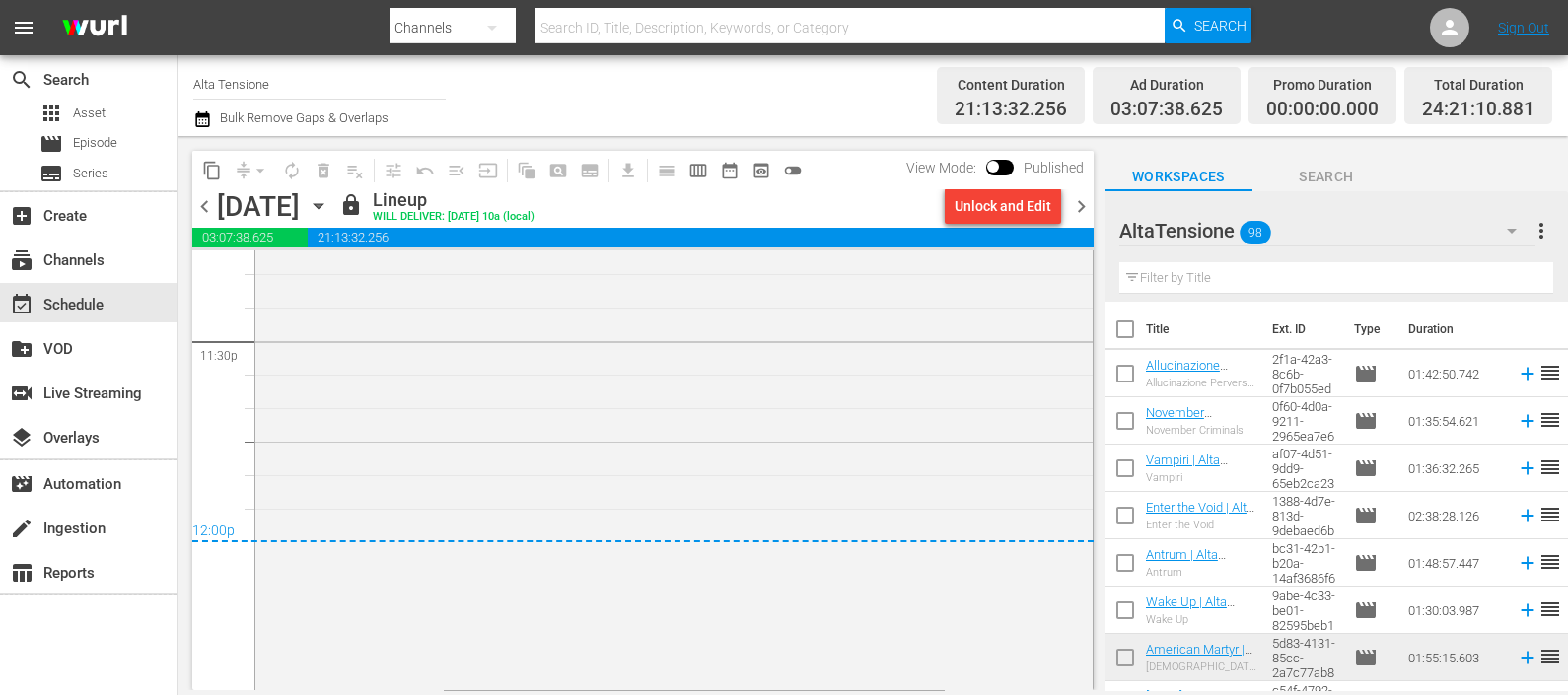
click at [1090, 199] on span "chevron_right" at bounding box center [1081, 206] width 25 height 25
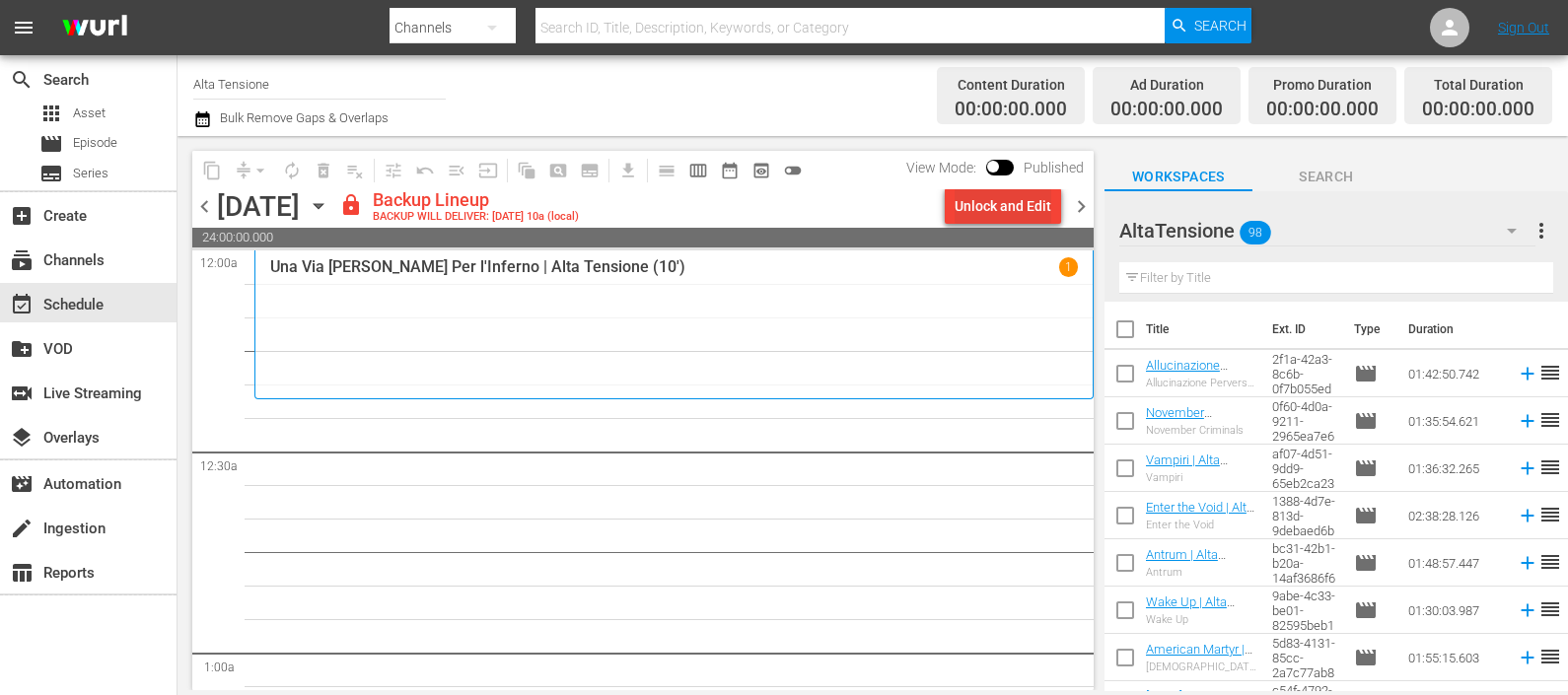
click at [1034, 197] on div "Unlock and Edit" at bounding box center [1002, 206] width 97 height 36
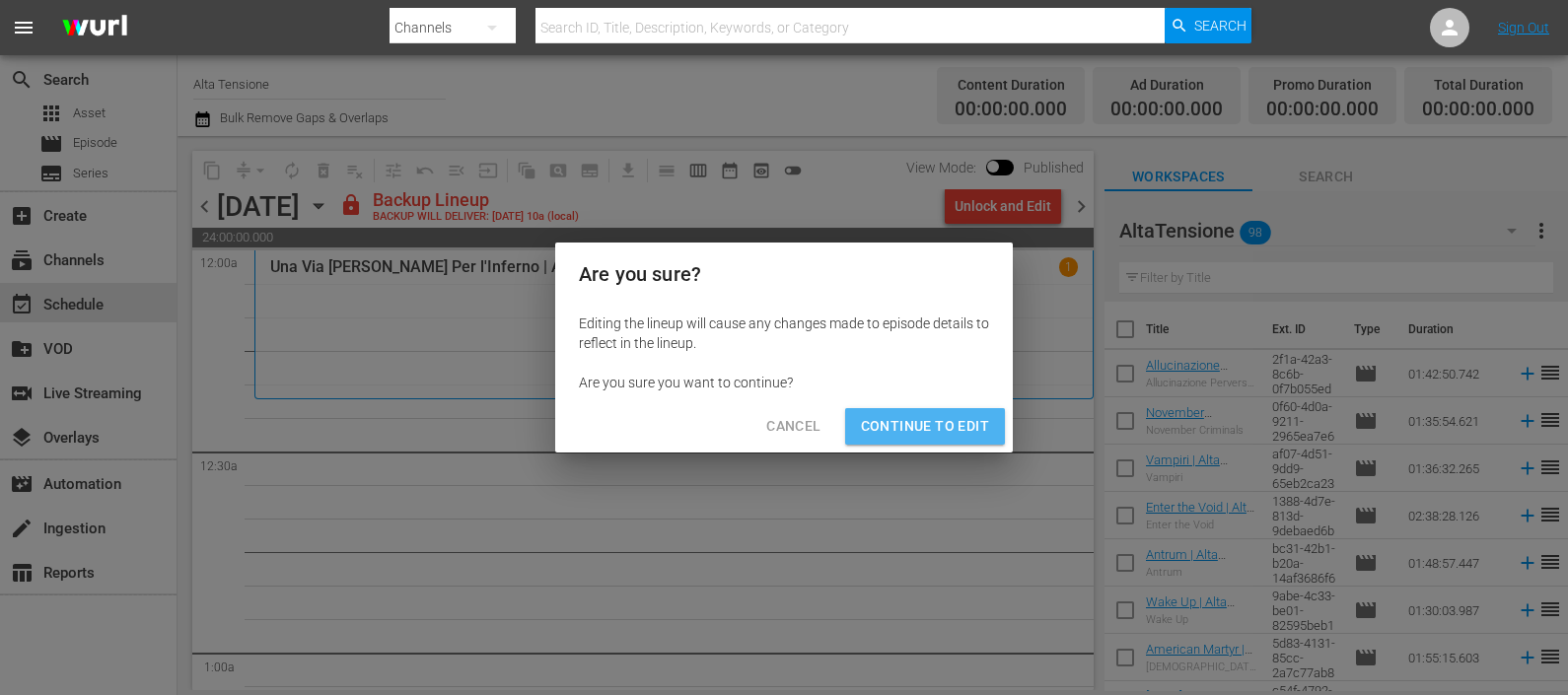
click at [975, 421] on span "Continue to Edit" at bounding box center [924, 426] width 129 height 25
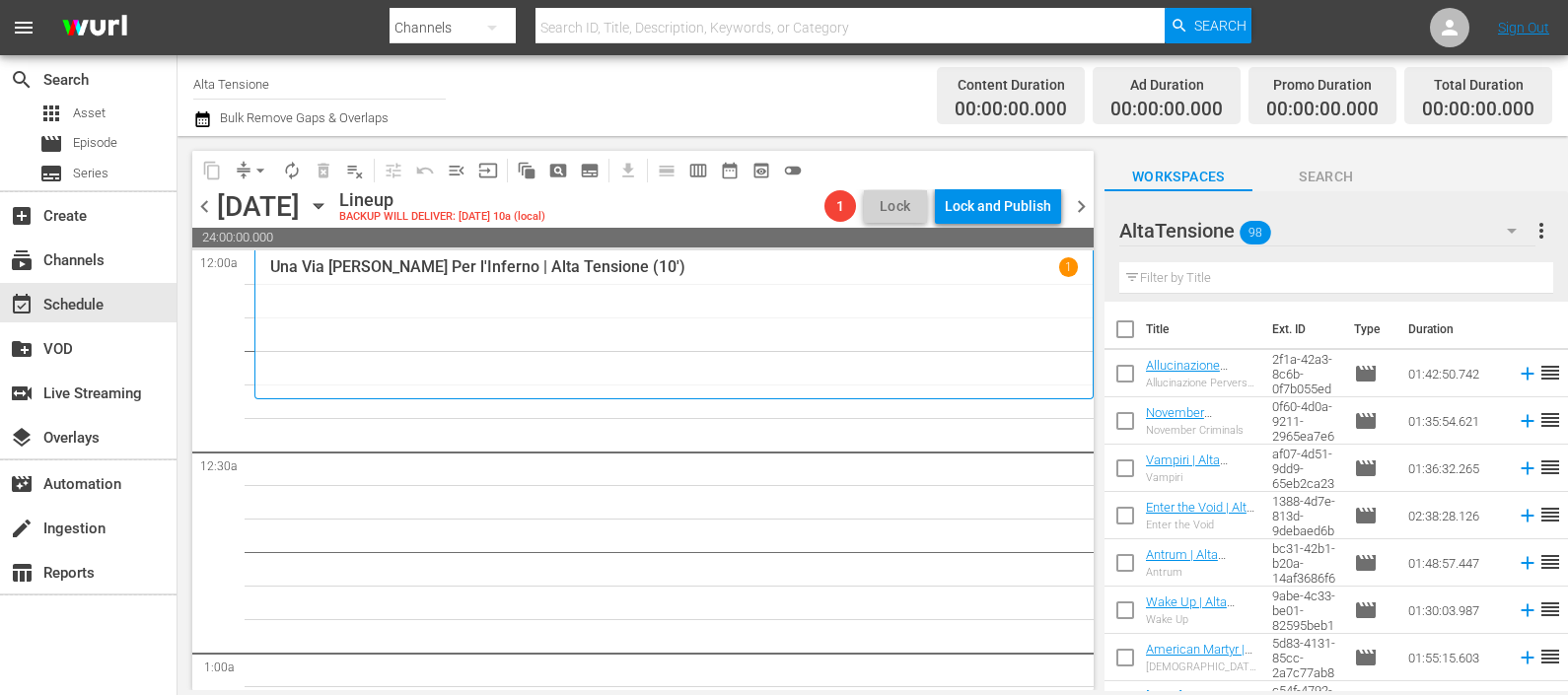
click at [1222, 271] on input "text" at bounding box center [1336, 278] width 434 height 32
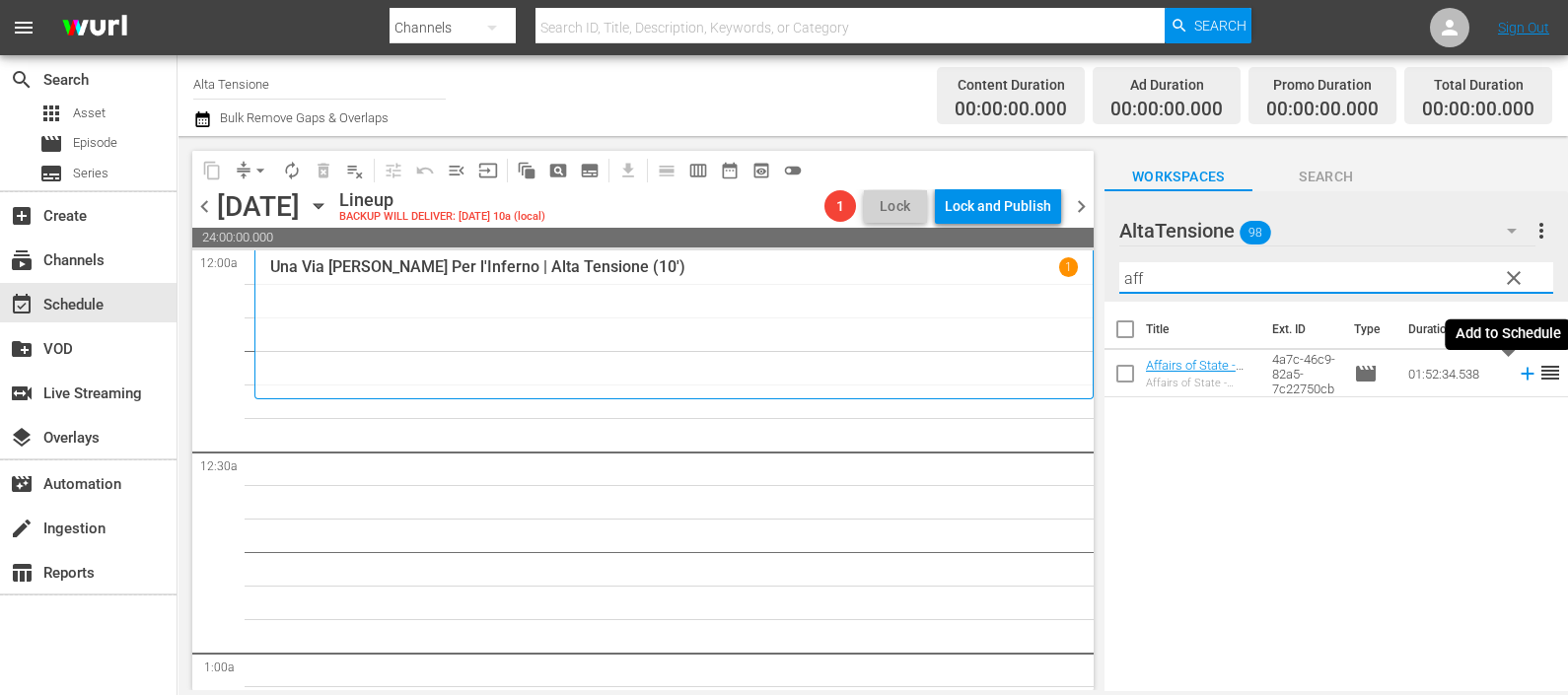
click at [1520, 369] on icon at bounding box center [1526, 374] width 13 height 13
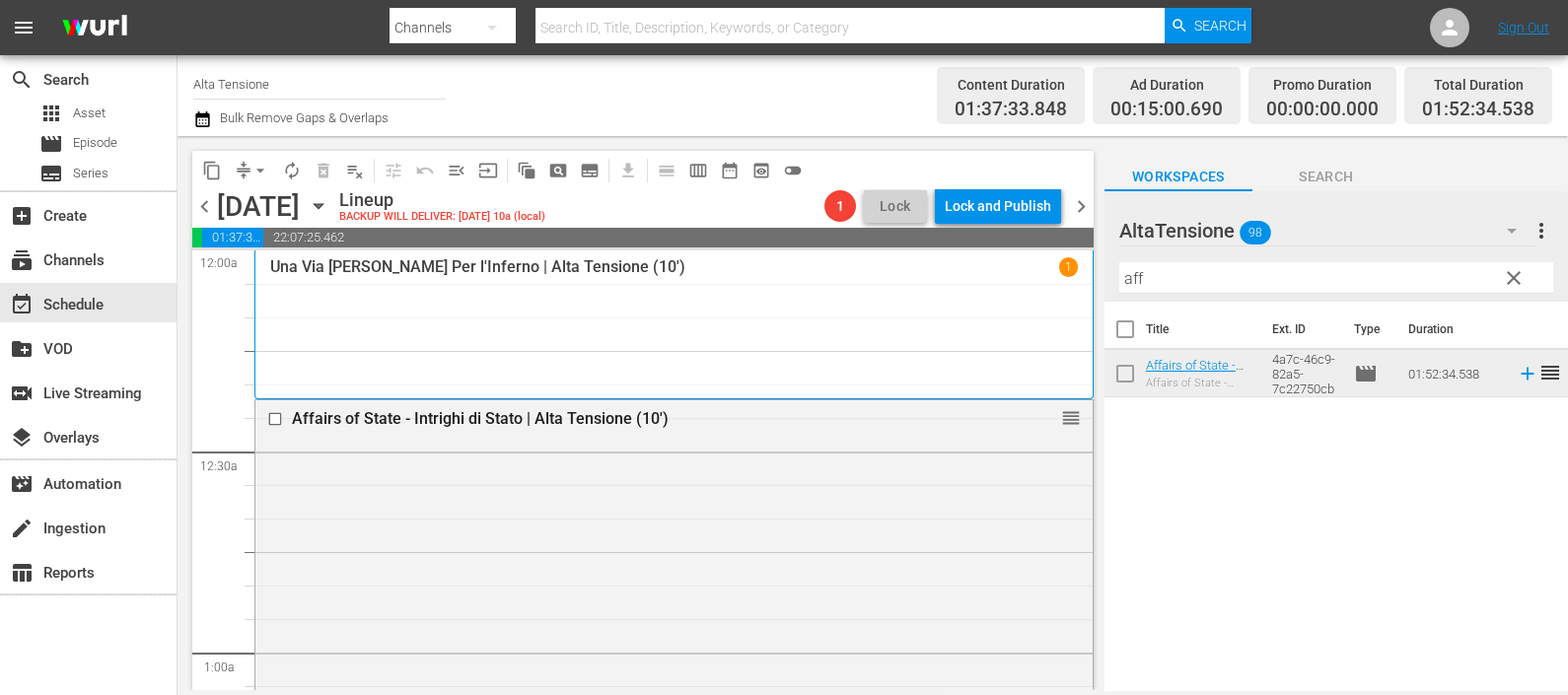
click at [1451, 480] on div "Title Ext. ID Type Duration Affairs of State - Intrighi di Stato | Alta Tension…" at bounding box center [1336, 498] width 464 height 392
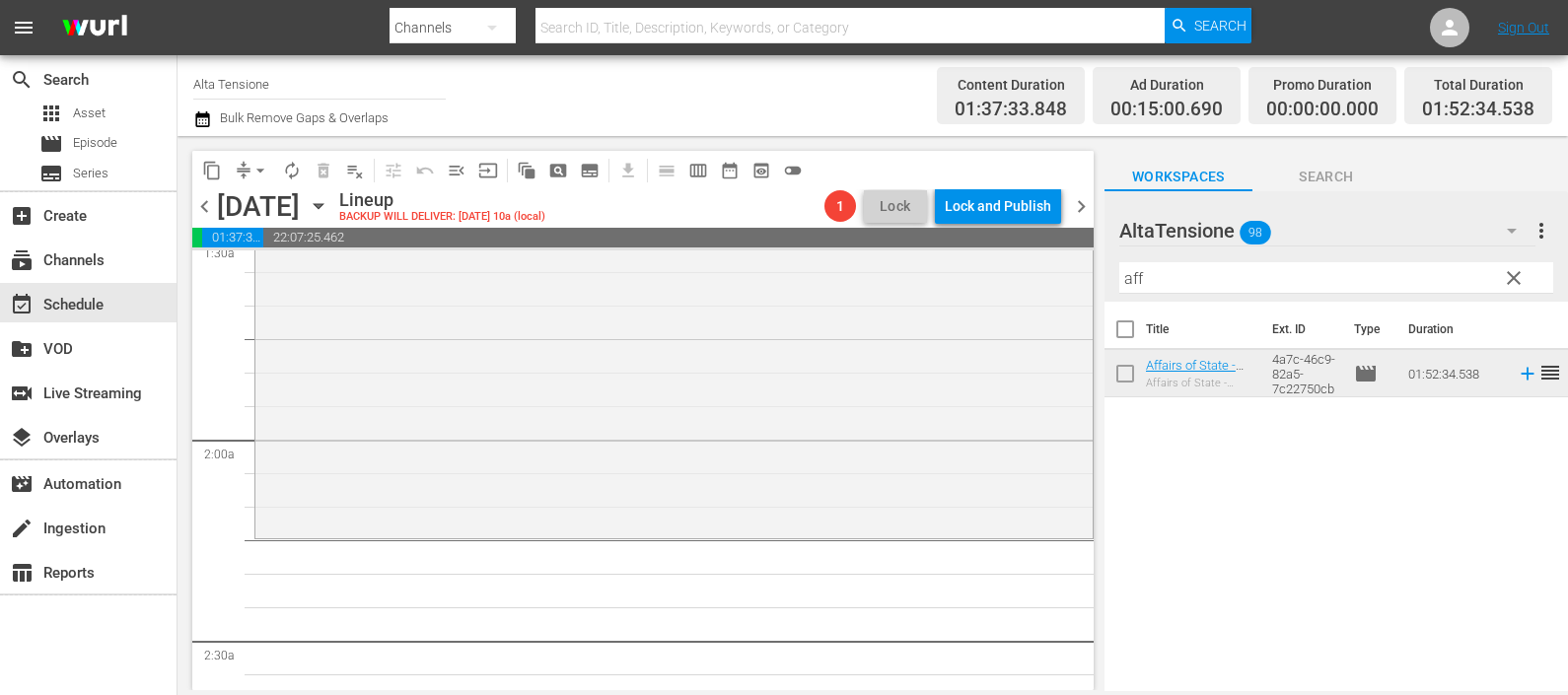
scroll to position [616, 0]
drag, startPoint x: 1222, startPoint y: 271, endPoint x: 1034, endPoint y: 239, distance: 190.7
click at [1037, 260] on div "content_copy compress arrow_drop_down autorenew_outlined delete_forever_outline…" at bounding box center [872, 413] width 1391 height 554
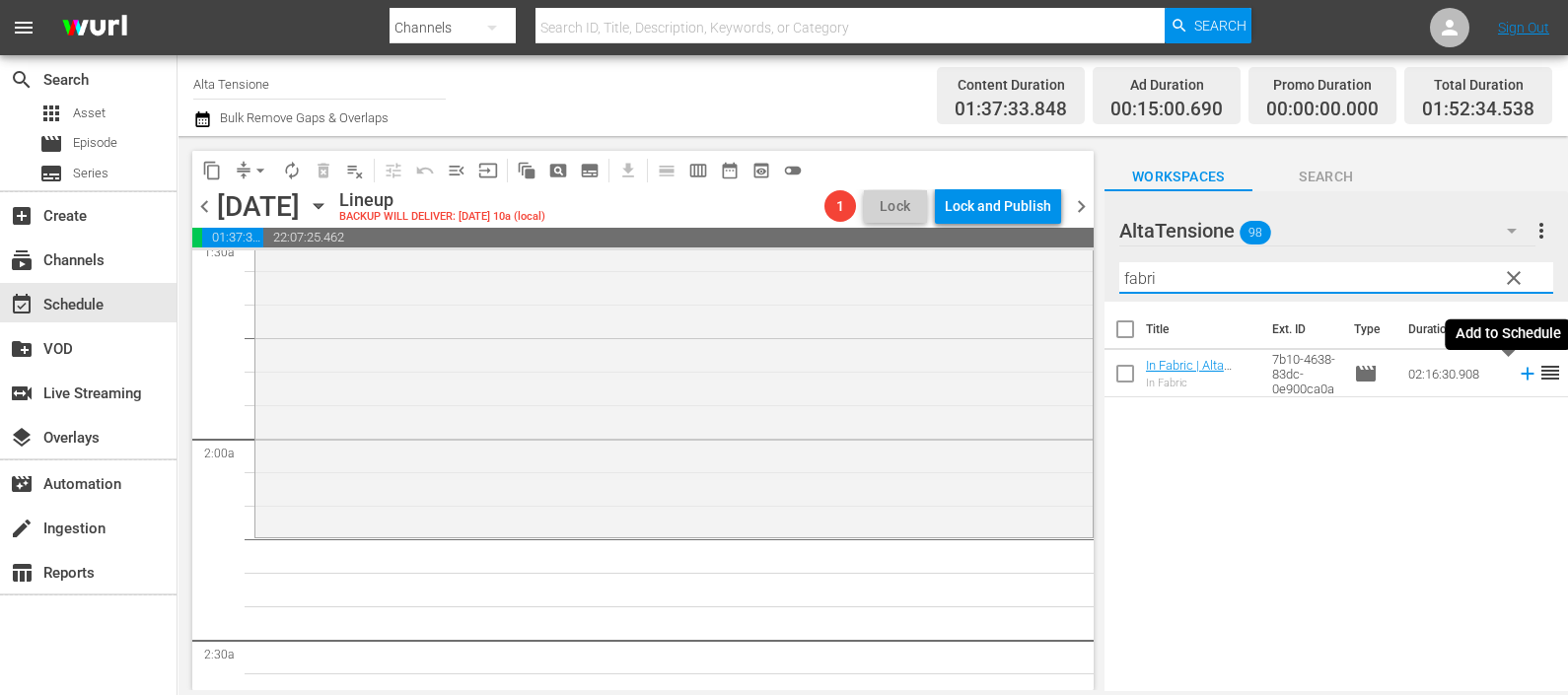
click at [1516, 373] on icon at bounding box center [1527, 374] width 22 height 22
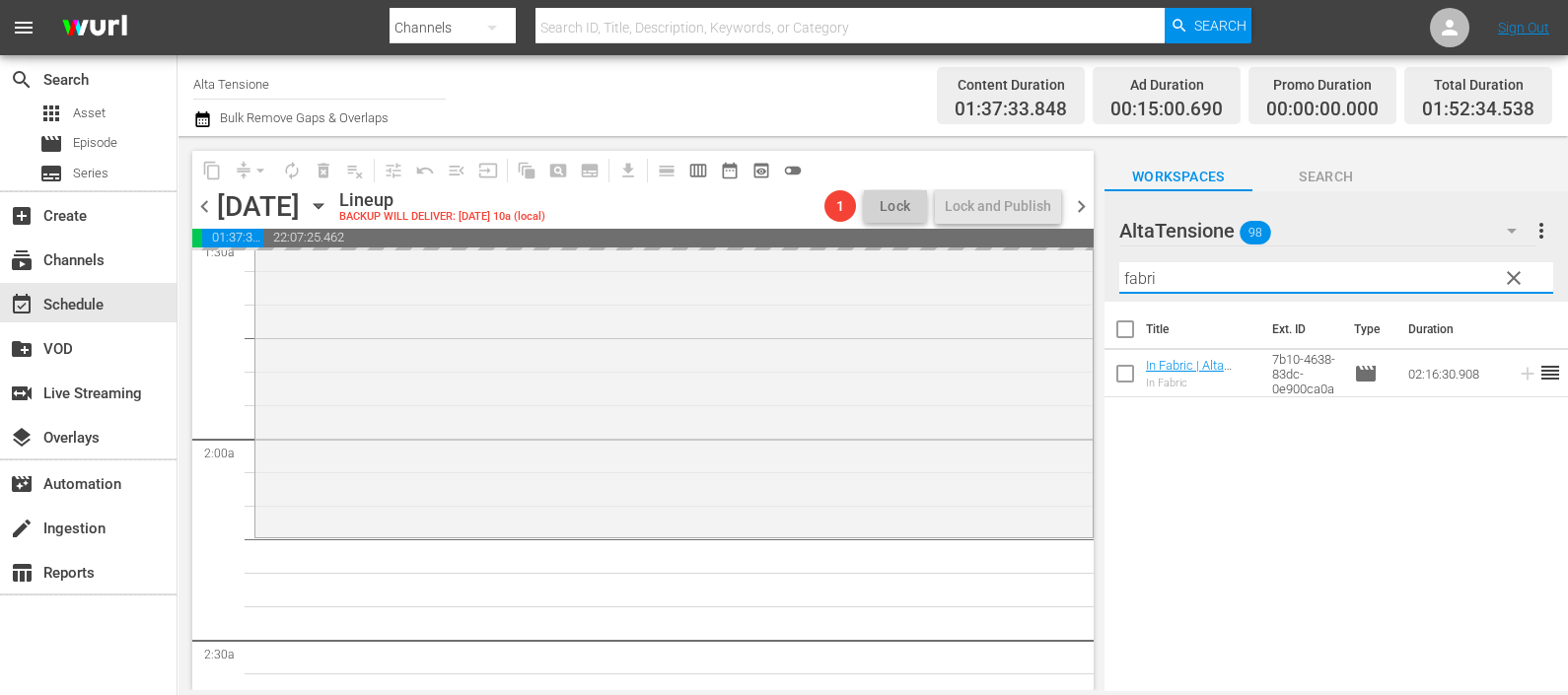
click at [1067, 277] on div "content_copy compress arrow_drop_down autorenew_outlined delete_forever_outline…" at bounding box center [872, 413] width 1391 height 554
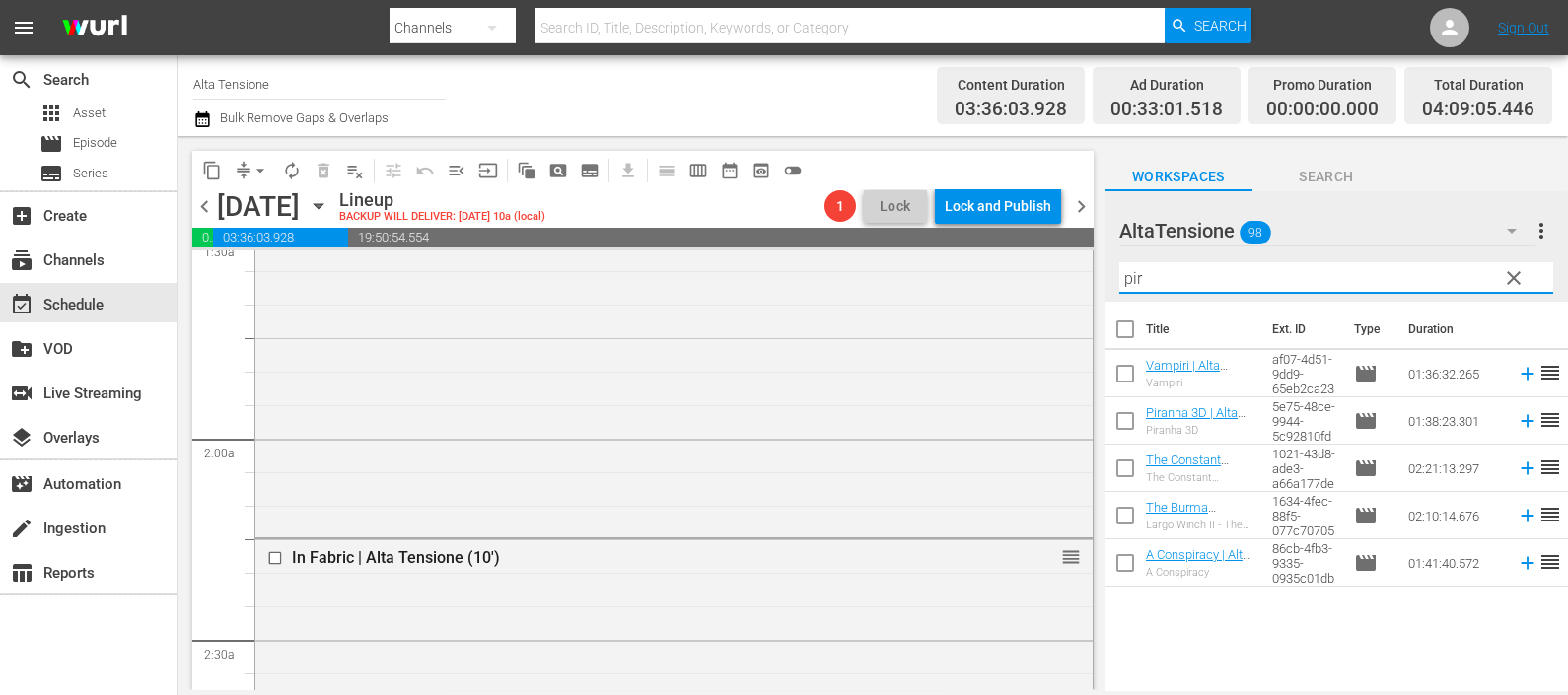
drag, startPoint x: 1507, startPoint y: 419, endPoint x: 1479, endPoint y: 407, distance: 30.5
click at [1520, 419] on icon at bounding box center [1526, 421] width 13 height 13
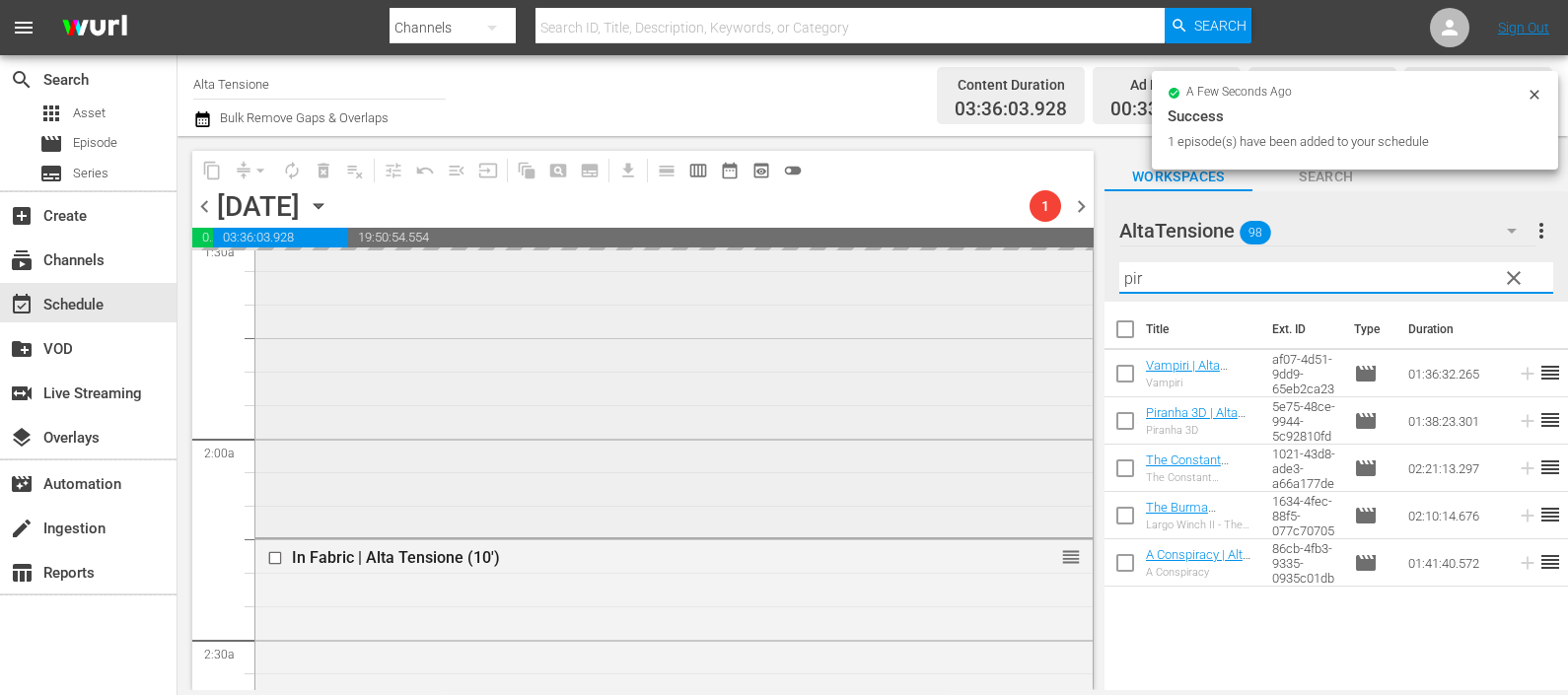
drag, startPoint x: 1187, startPoint y: 274, endPoint x: 1065, endPoint y: 282, distance: 122.3
click at [1069, 281] on div "content_copy compress arrow_drop_down autorenew_outlined delete_forever_outline…" at bounding box center [872, 413] width 1391 height 554
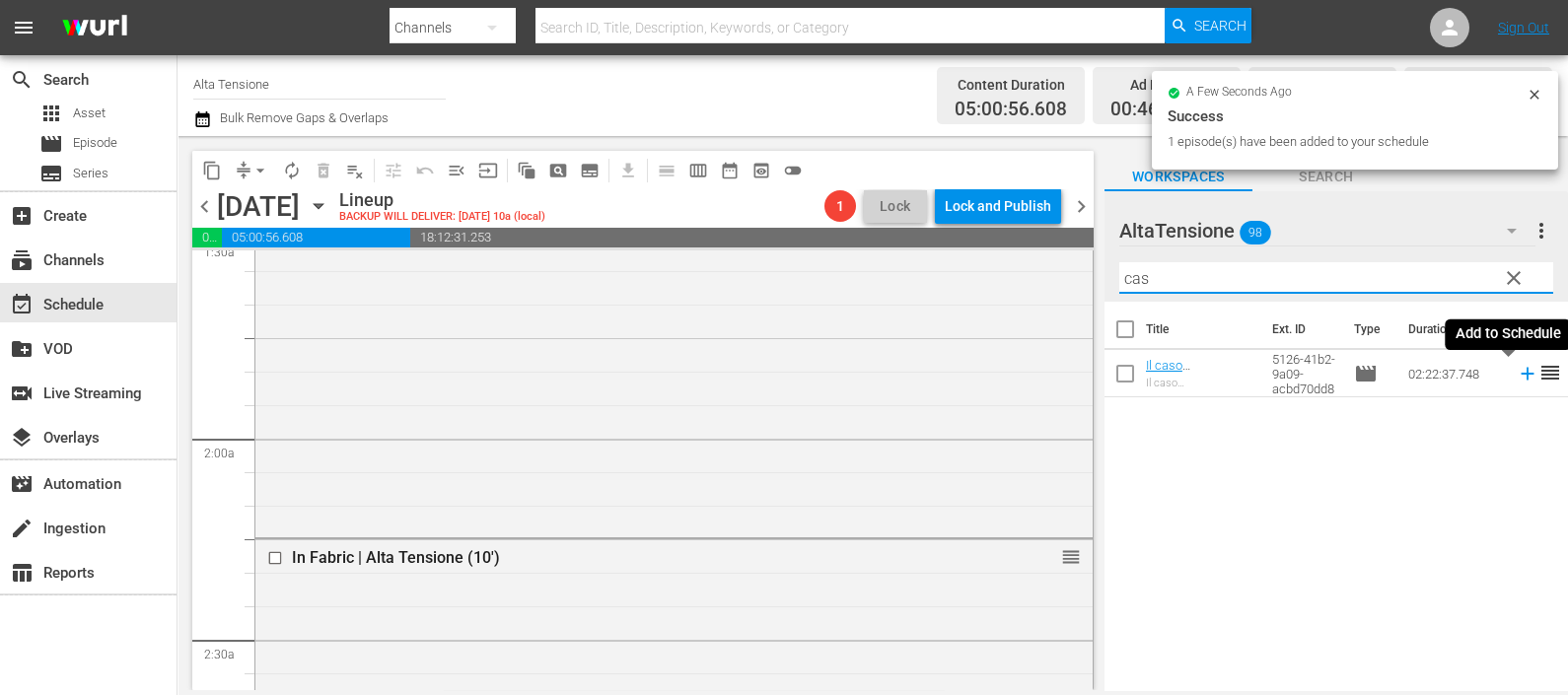
click at [1516, 375] on icon at bounding box center [1527, 374] width 22 height 22
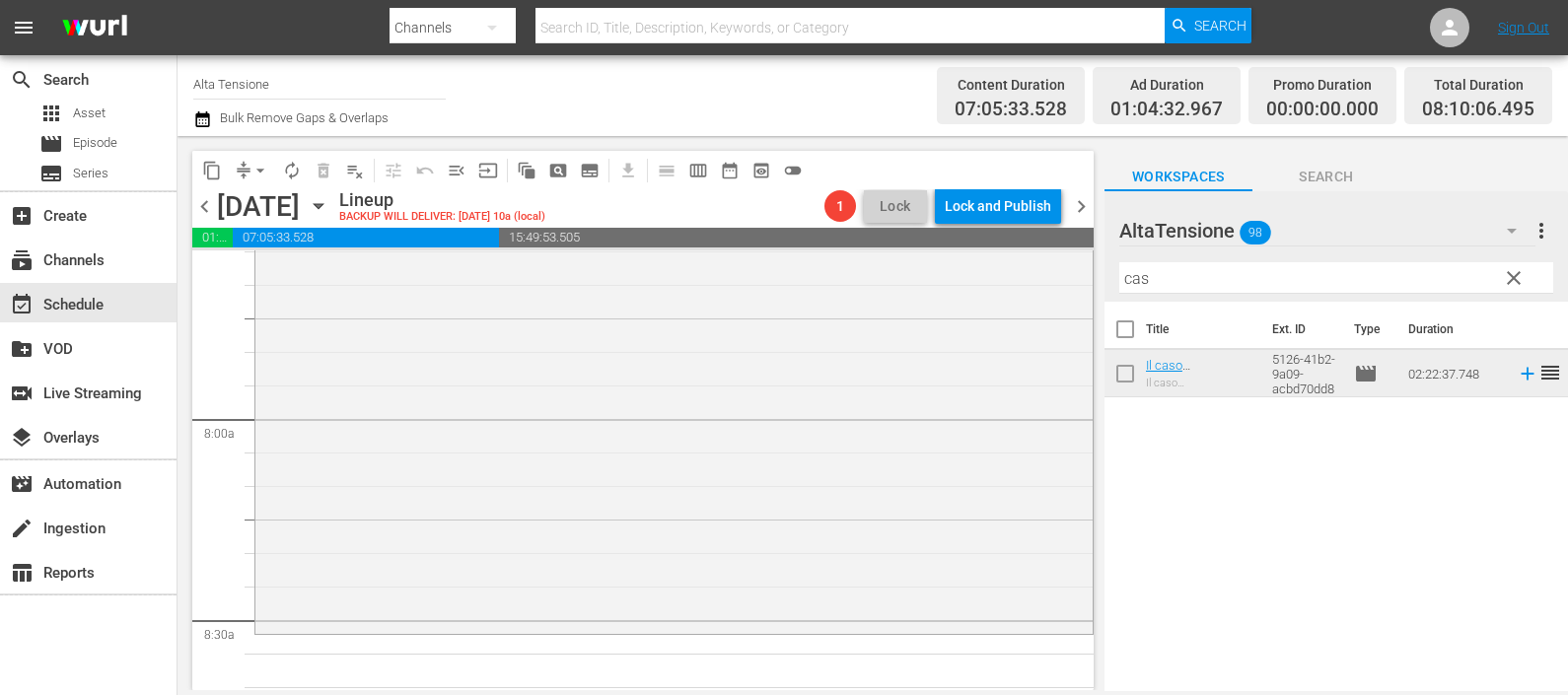
scroll to position [3327, 0]
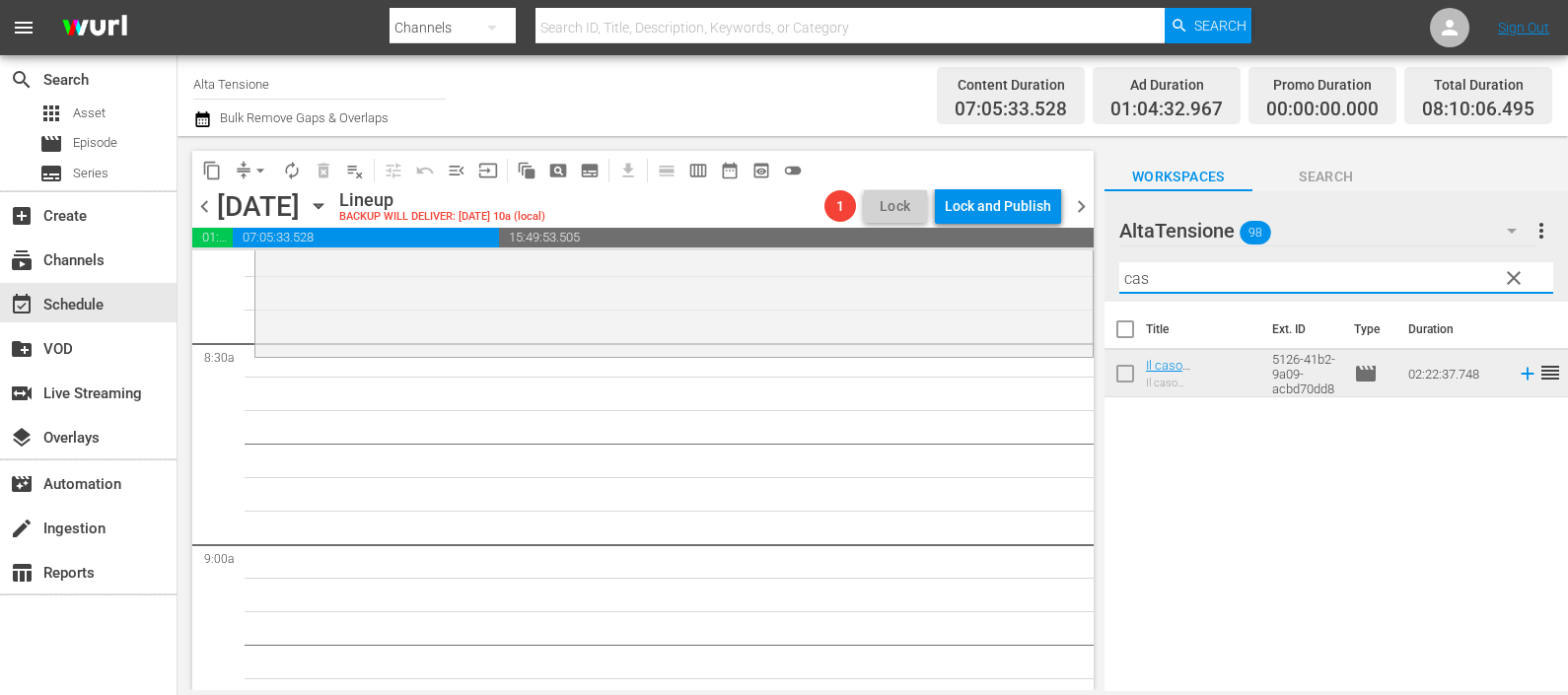
drag, startPoint x: 1178, startPoint y: 277, endPoint x: 1090, endPoint y: 275, distance: 88.0
click at [1090, 275] on div "content_copy compress arrow_drop_down autorenew_outlined delete_forever_outline…" at bounding box center [872, 413] width 1391 height 554
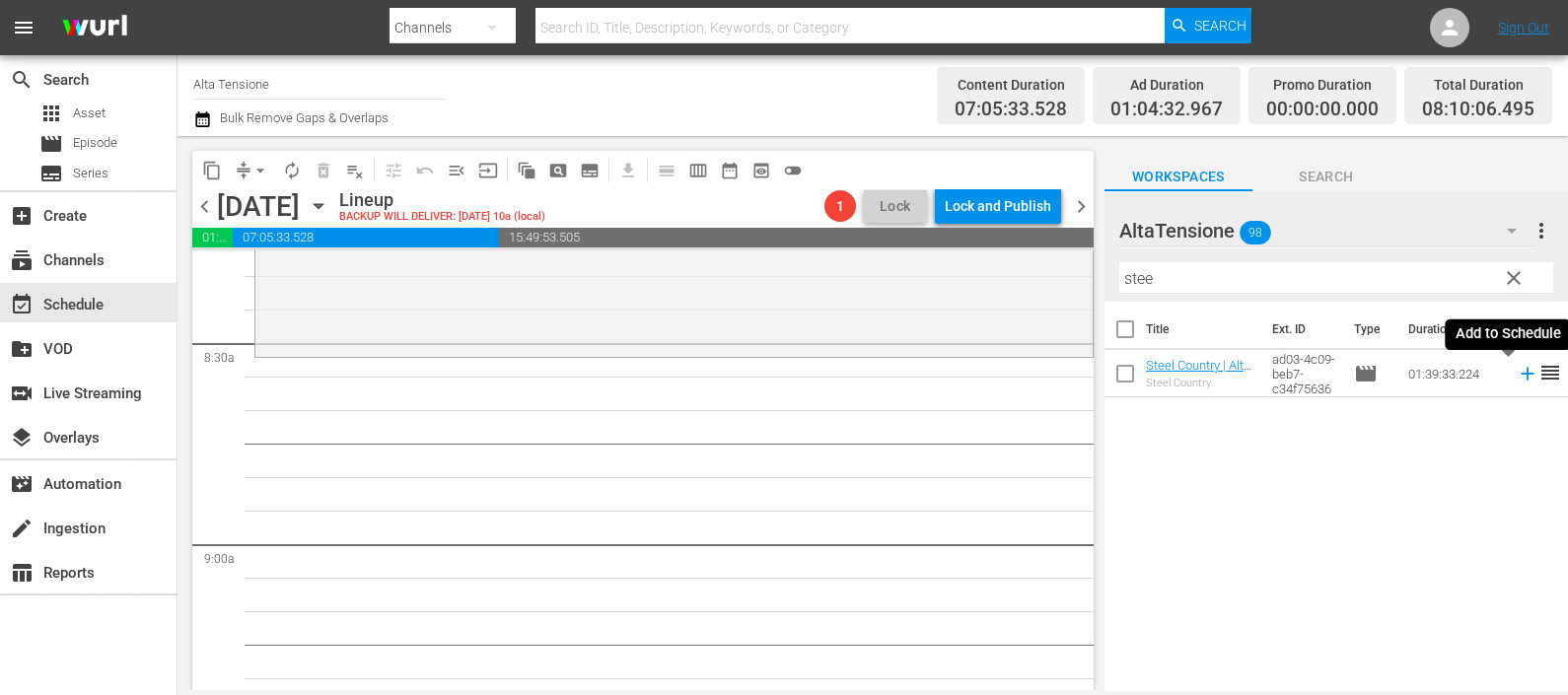
click at [1520, 375] on icon at bounding box center [1526, 374] width 13 height 13
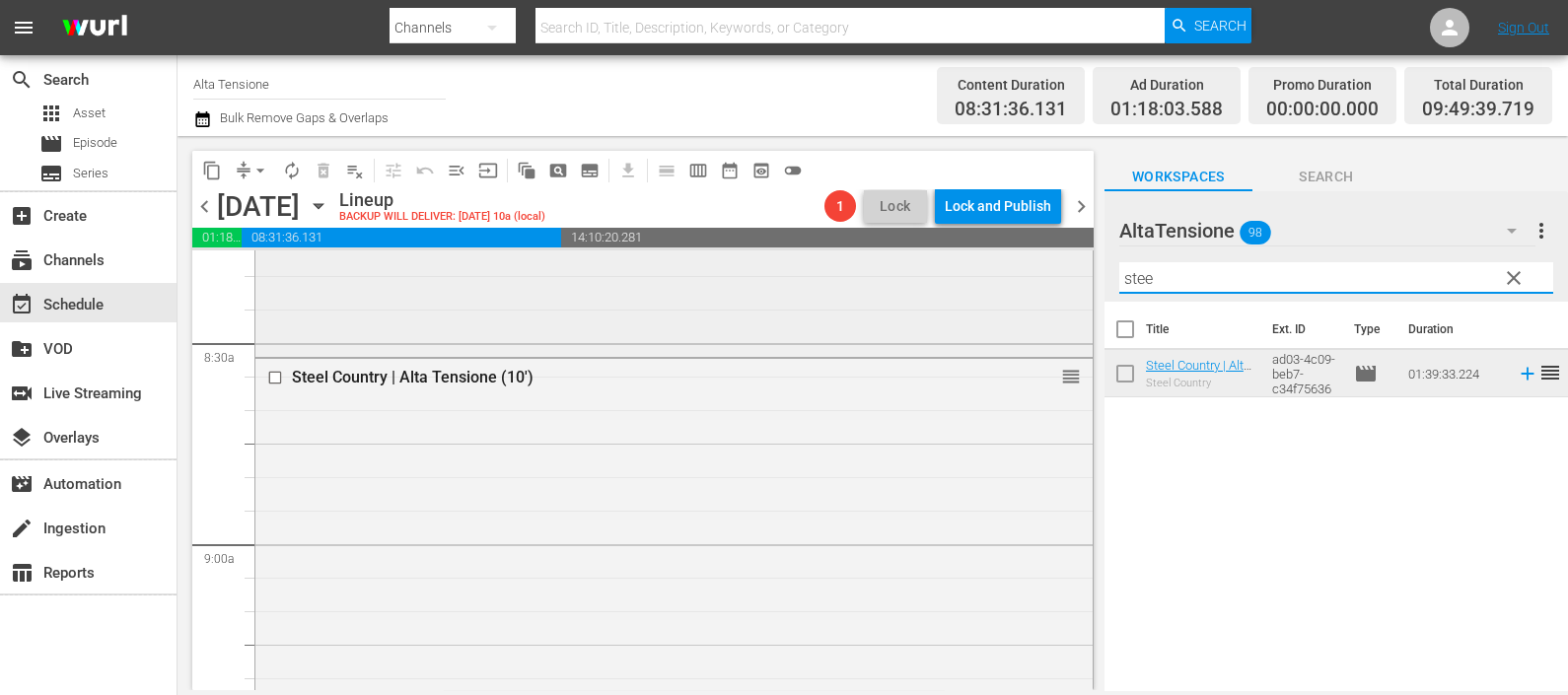
drag, startPoint x: 1178, startPoint y: 279, endPoint x: 1049, endPoint y: 282, distance: 129.0
click at [1049, 282] on div "content_copy compress arrow_drop_down autorenew_outlined delete_forever_outline…" at bounding box center [872, 413] width 1391 height 554
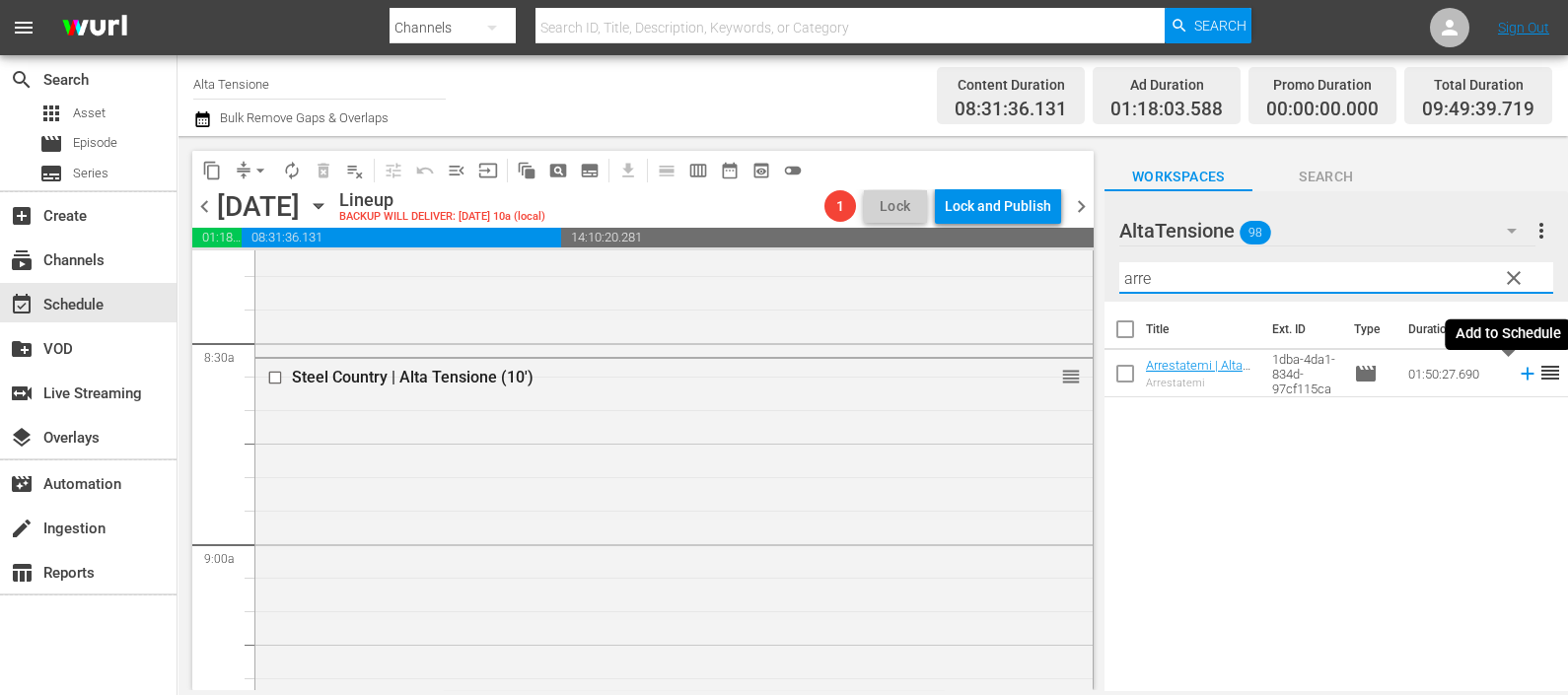
click at [1516, 373] on icon at bounding box center [1527, 374] width 22 height 22
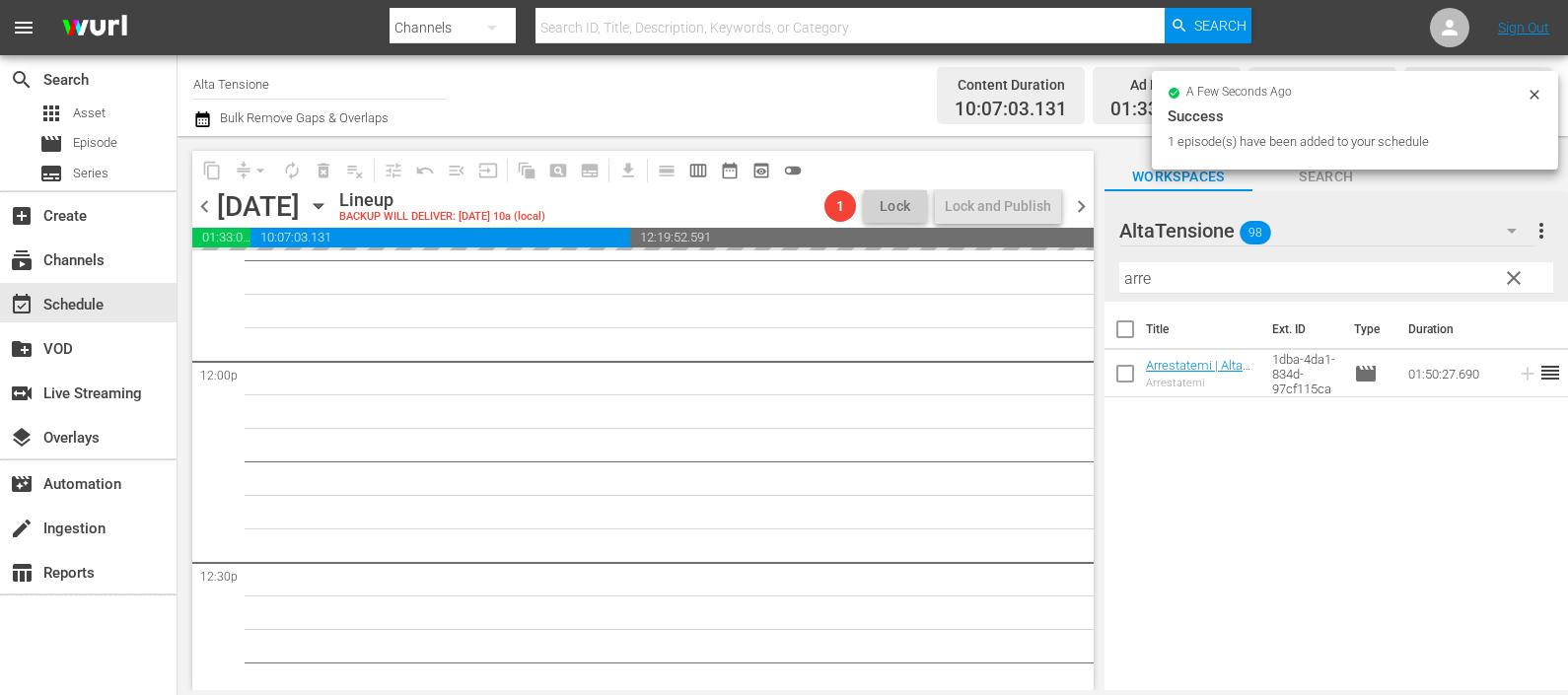
scroll to position [4897, 0]
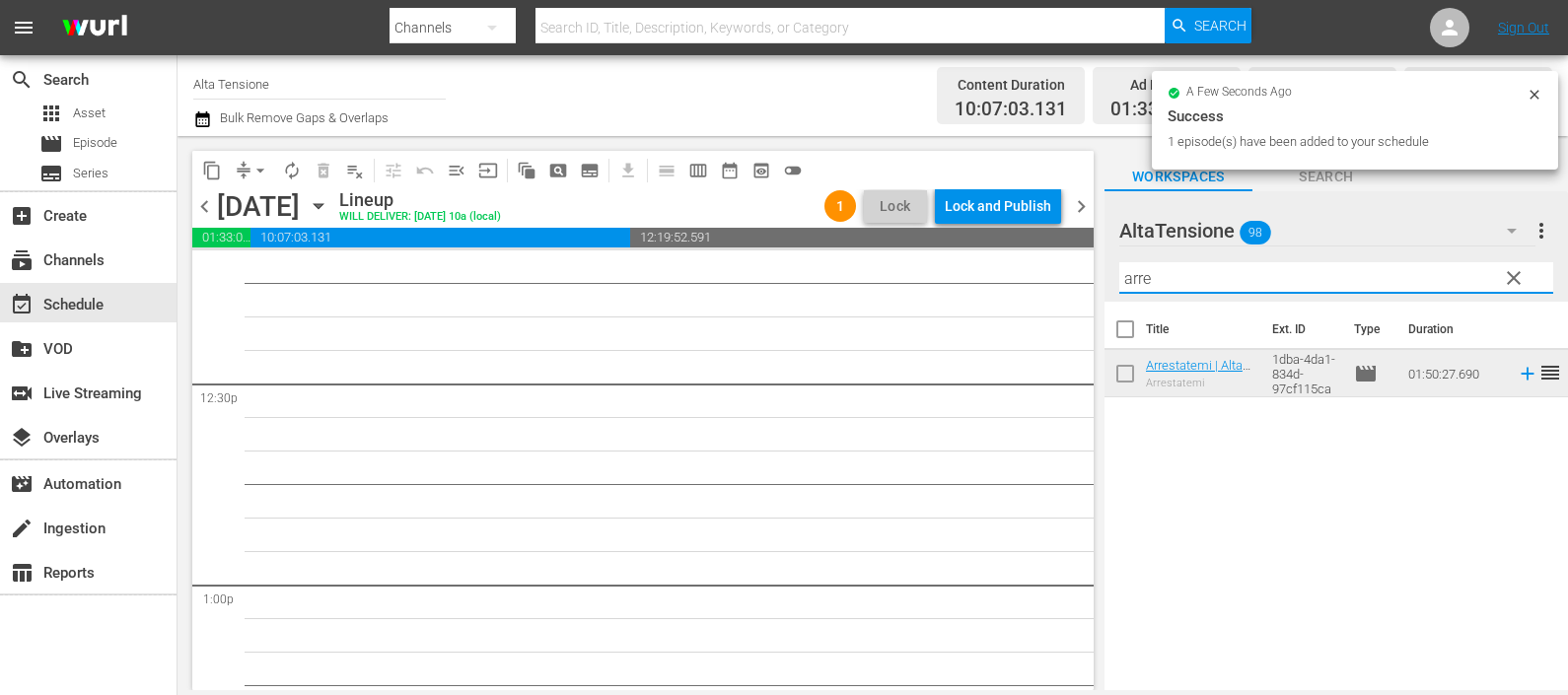
drag, startPoint x: 1158, startPoint y: 272, endPoint x: 1058, endPoint y: 262, distance: 100.5
click at [1058, 261] on div "content_copy compress arrow_drop_down autorenew_outlined delete_forever_outline…" at bounding box center [872, 413] width 1391 height 554
type input "u"
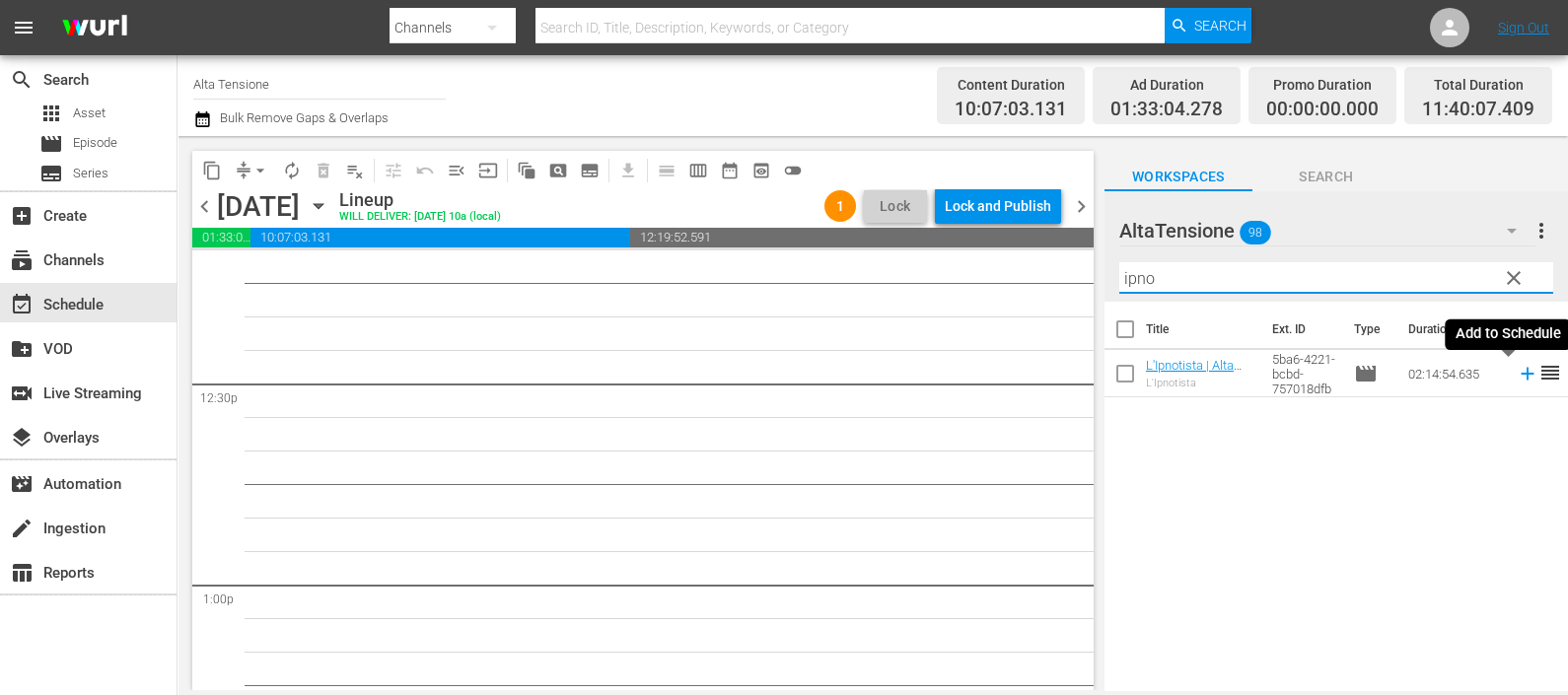
click at [1516, 375] on icon at bounding box center [1527, 374] width 22 height 22
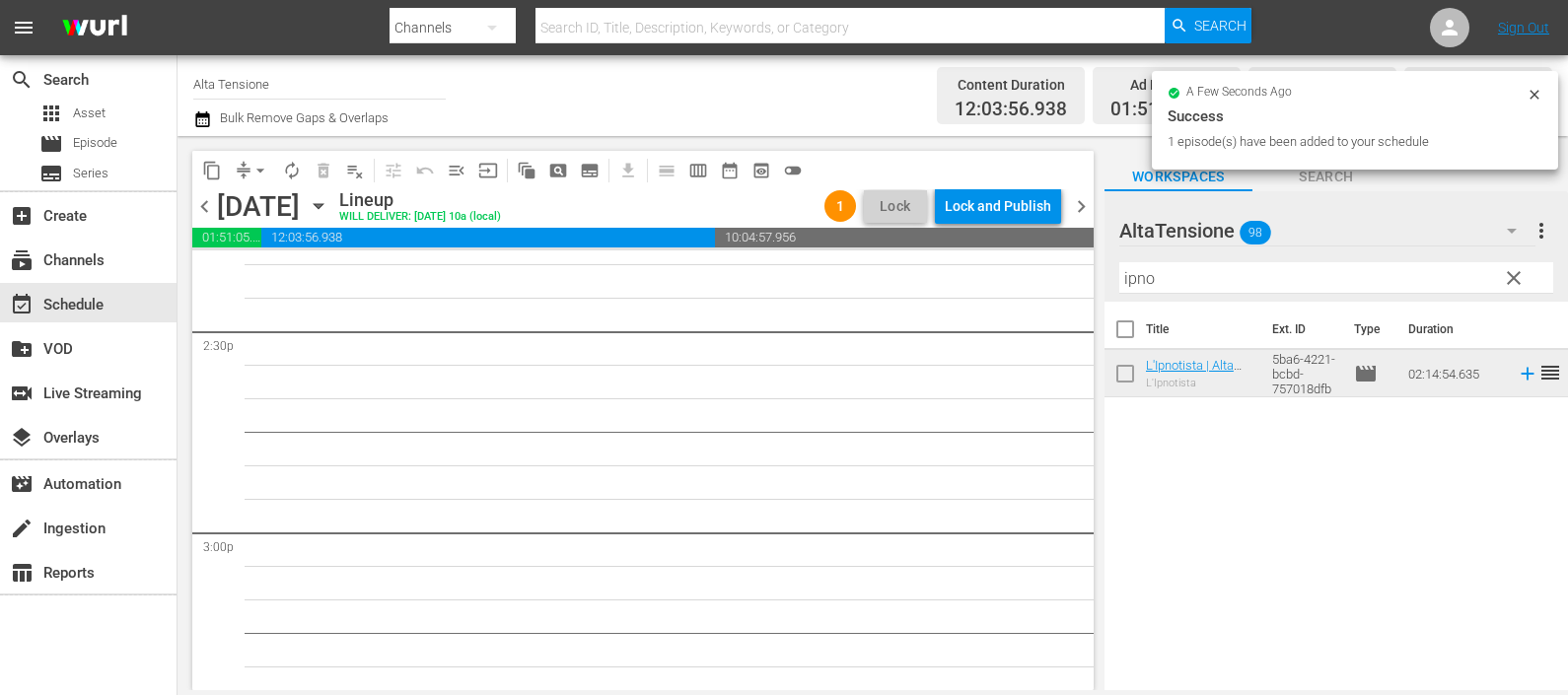
scroll to position [5759, 0]
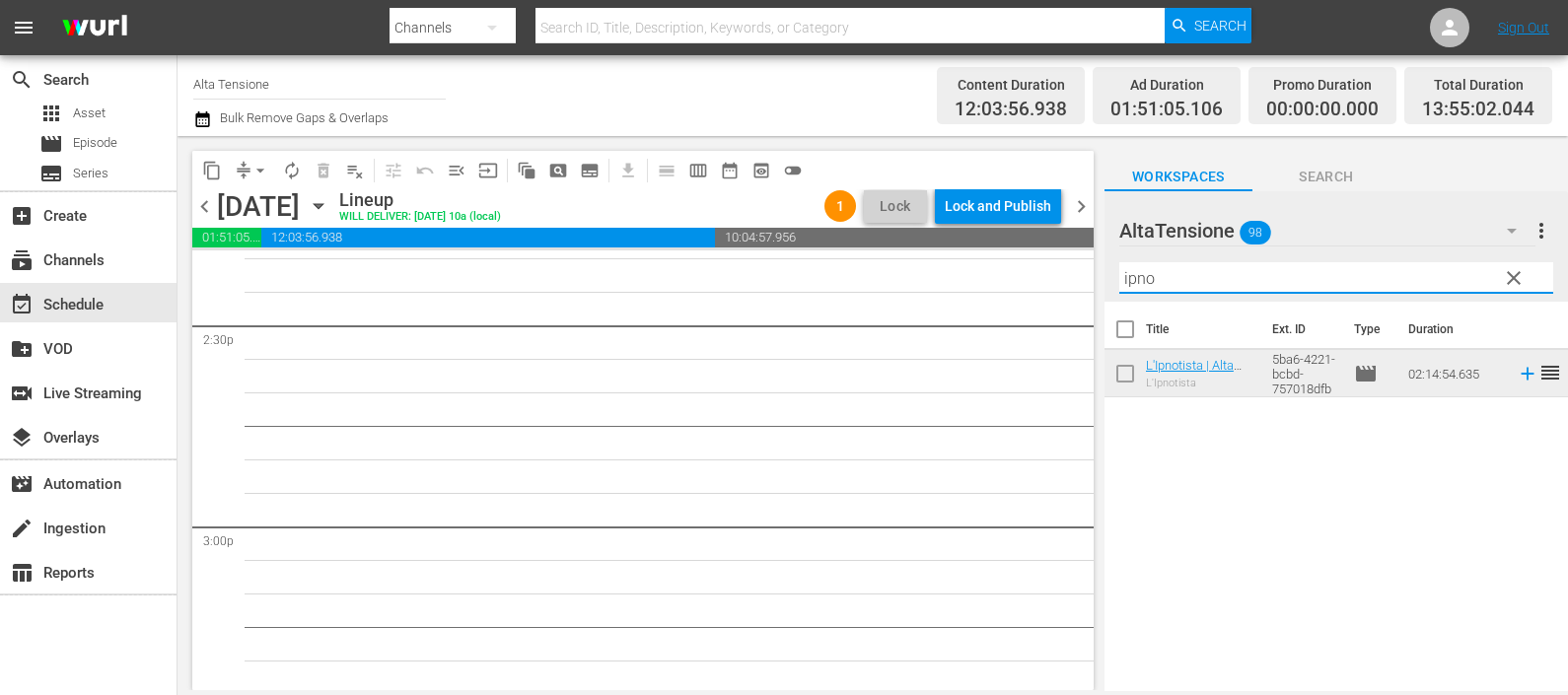
drag, startPoint x: 1180, startPoint y: 279, endPoint x: 1090, endPoint y: 284, distance: 90.1
click at [1090, 284] on div "content_copy compress arrow_drop_down autorenew_outlined delete_forever_outline…" at bounding box center [872, 413] width 1391 height 554
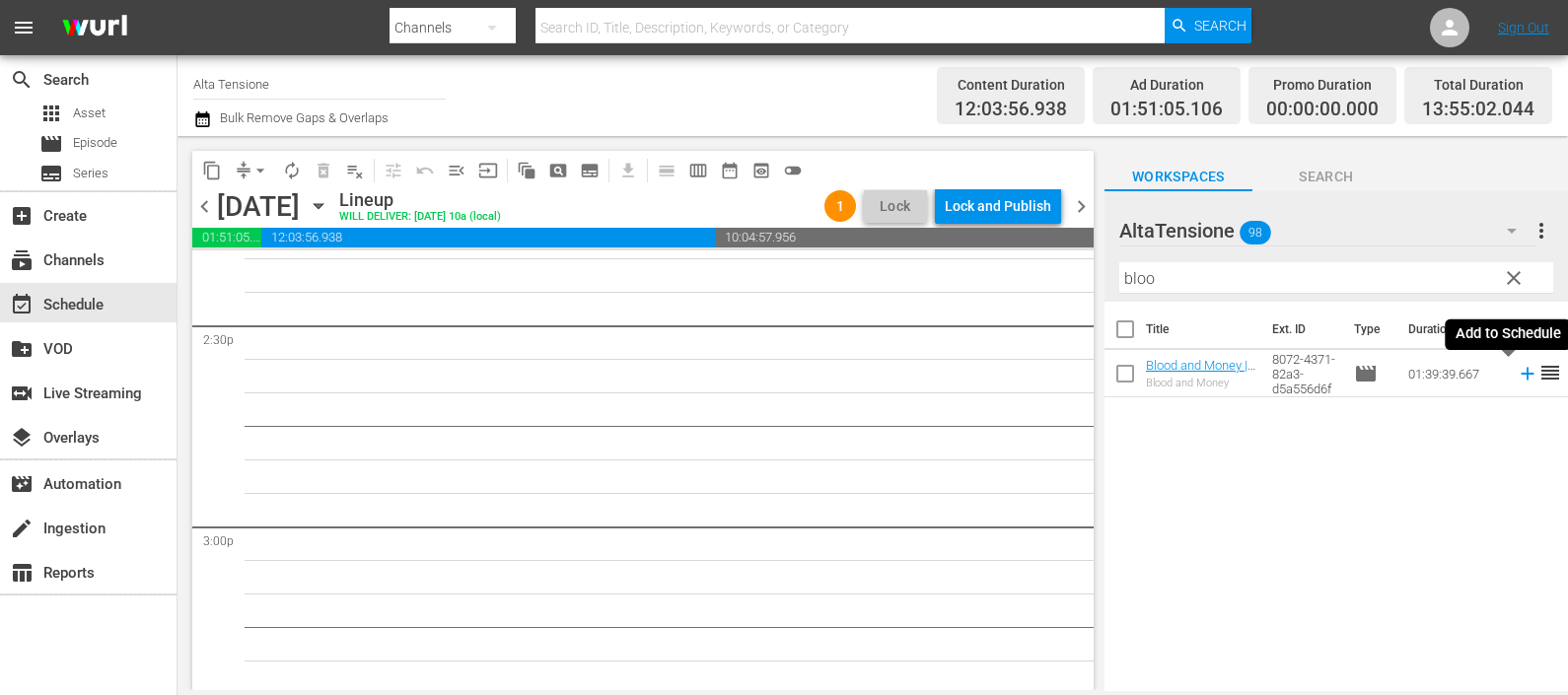
click at [1516, 371] on icon at bounding box center [1527, 374] width 22 height 22
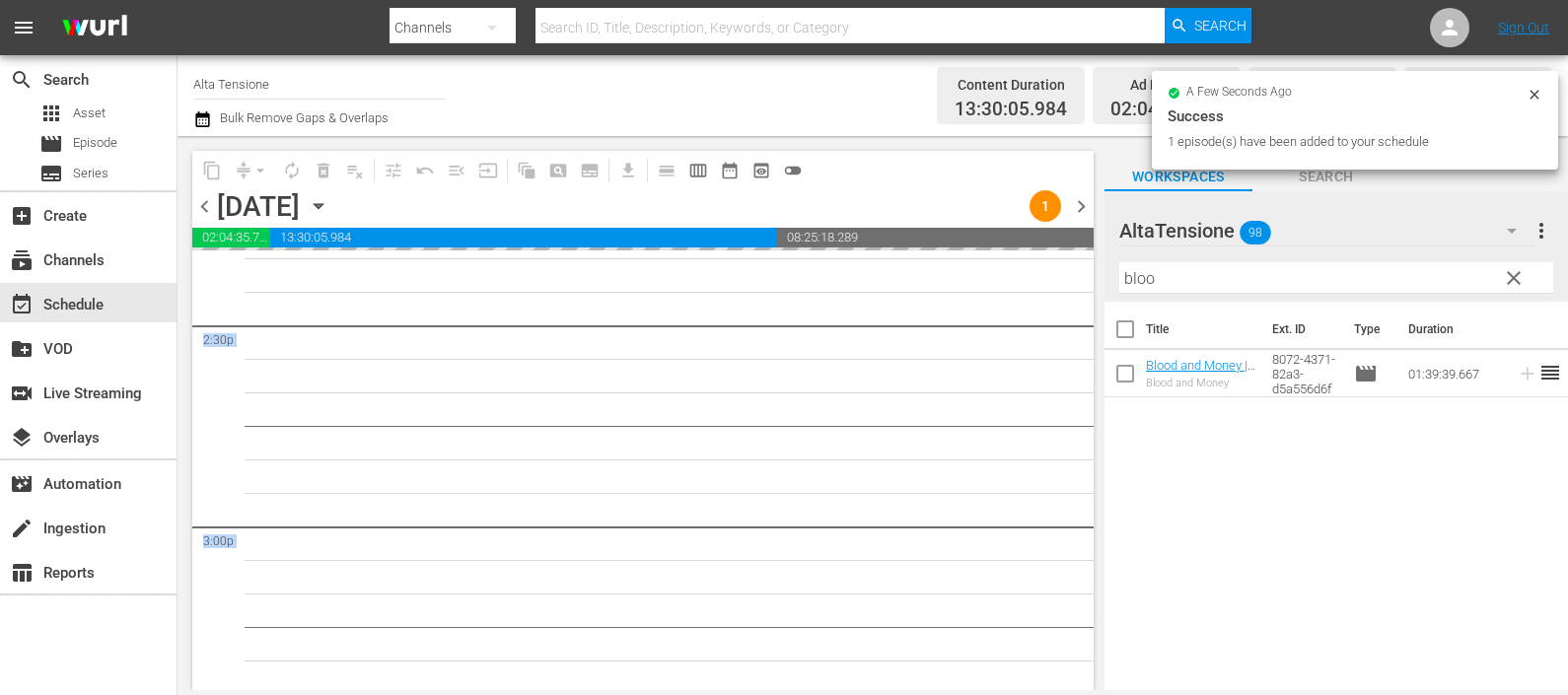
drag, startPoint x: 1274, startPoint y: 254, endPoint x: 1111, endPoint y: 253, distance: 163.0
click at [1082, 246] on div "content_copy compress arrow_drop_down autorenew_outlined delete_forever_outline…" at bounding box center [872, 413] width 1391 height 554
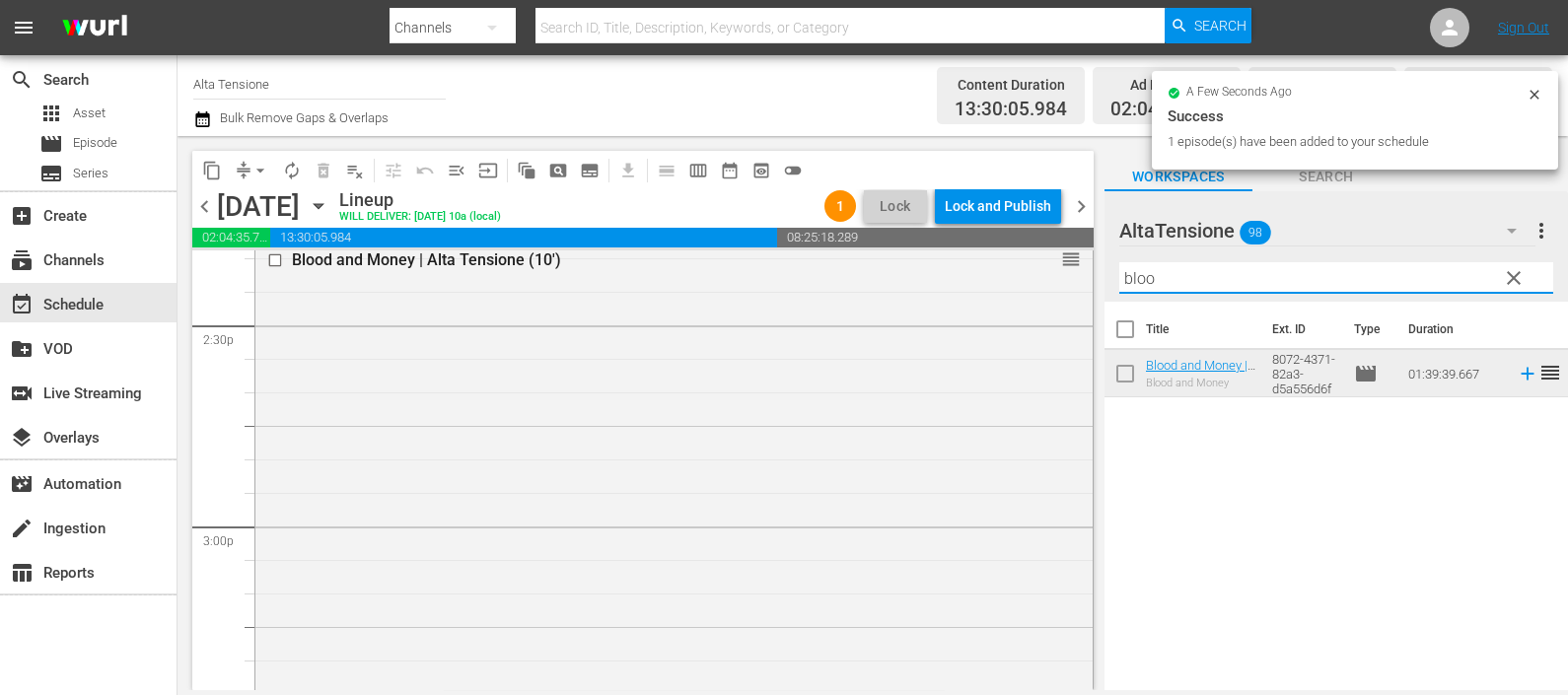
drag, startPoint x: 1166, startPoint y: 272, endPoint x: 1100, endPoint y: 268, distance: 66.1
click at [1100, 268] on div "content_copy compress arrow_drop_down autorenew_outlined delete_forever_outline…" at bounding box center [872, 413] width 1391 height 554
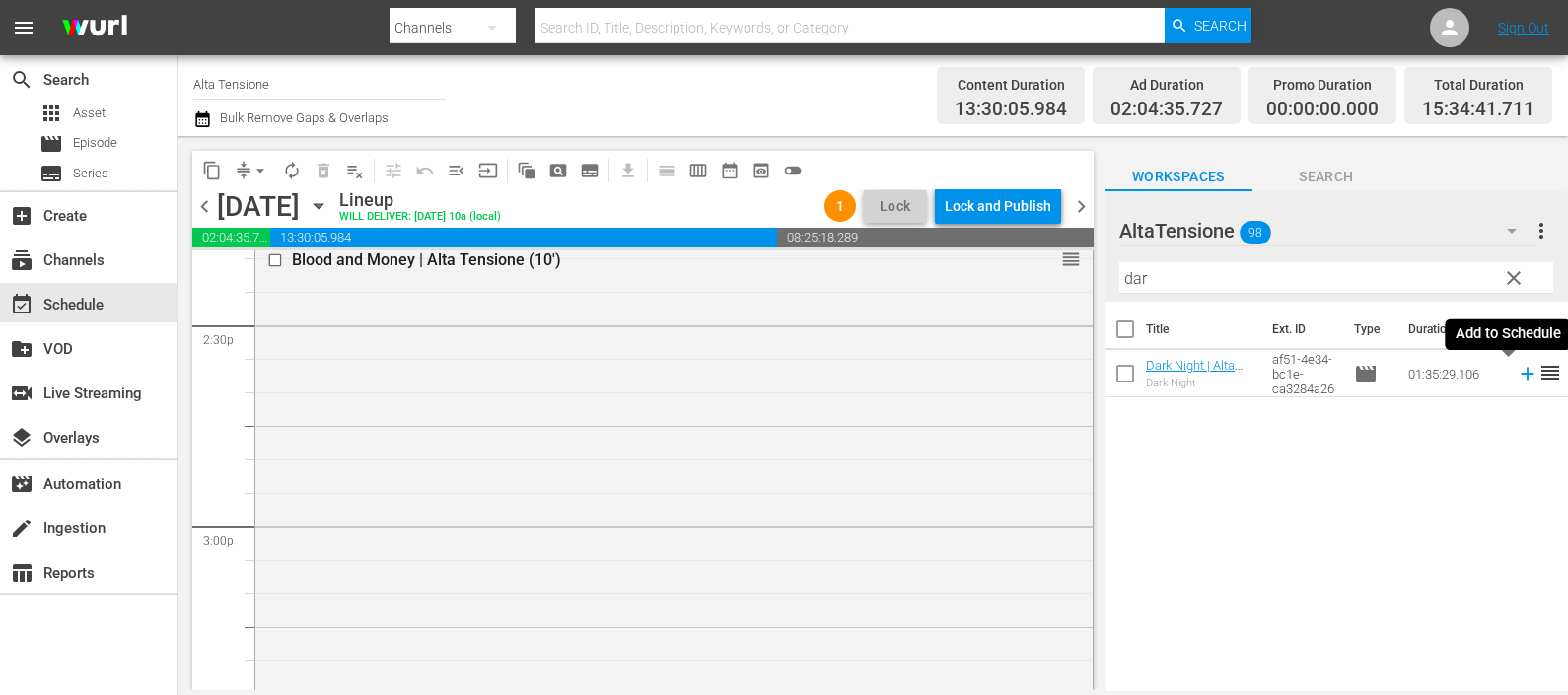
click at [1520, 370] on icon at bounding box center [1526, 374] width 13 height 13
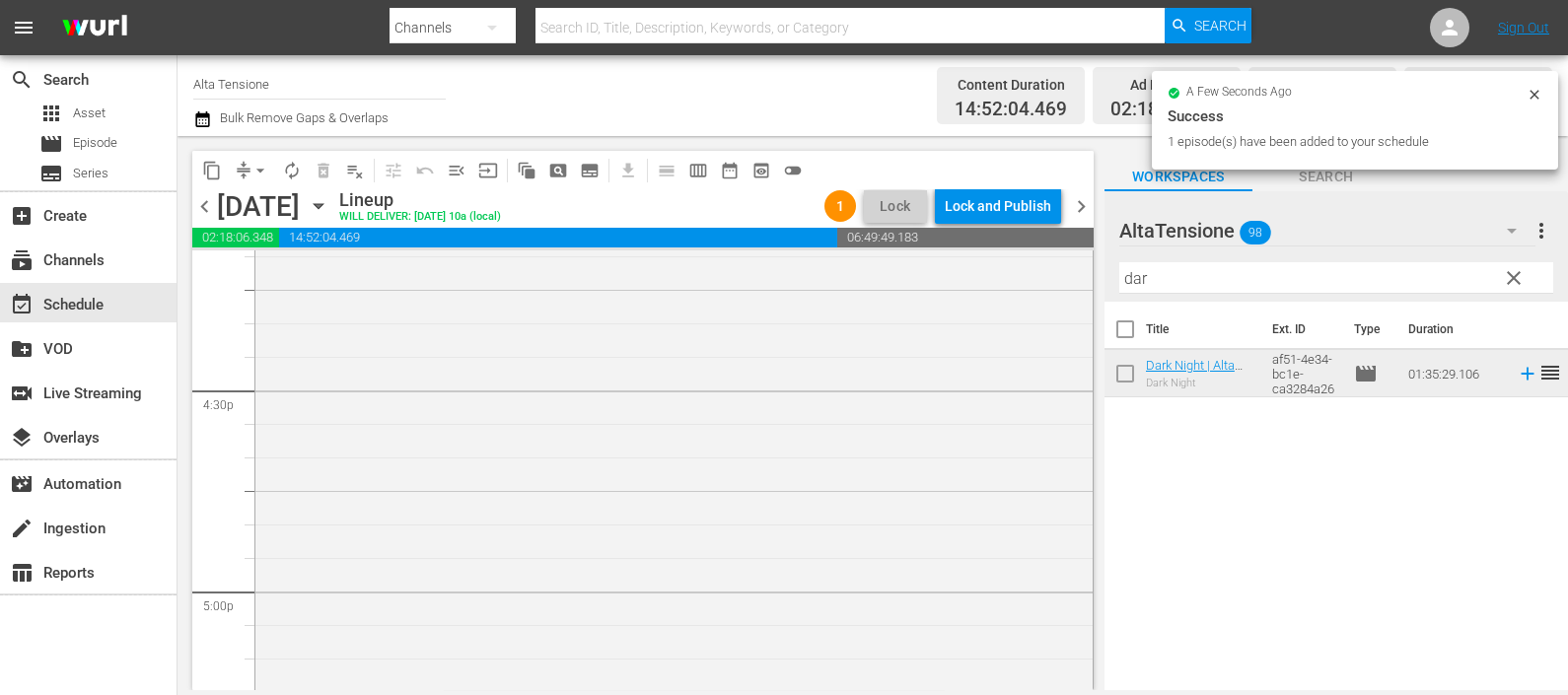
scroll to position [6993, 0]
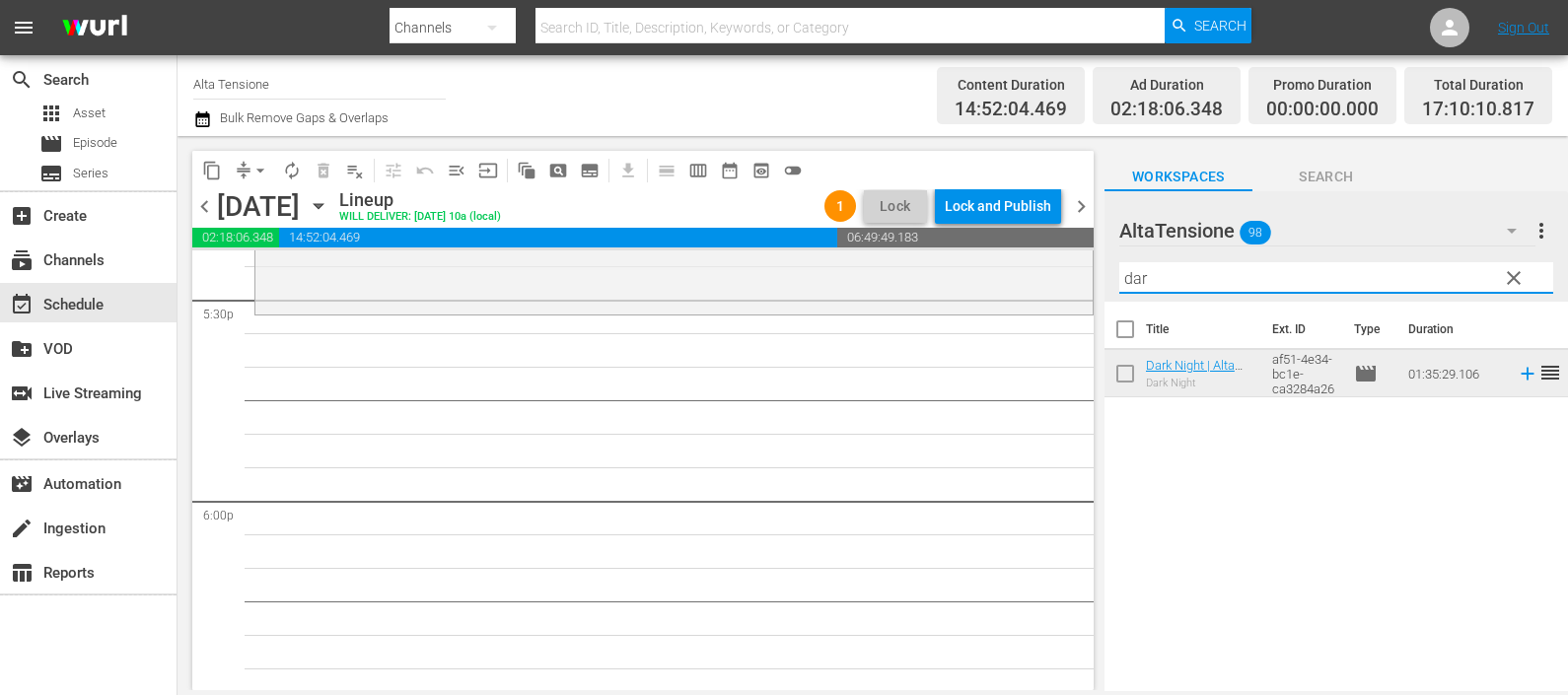
drag, startPoint x: 1153, startPoint y: 275, endPoint x: 1110, endPoint y: 260, distance: 45.5
click at [1114, 274] on div "AltaTensione 98 AltaTensione more_vert clear Filter by Title dar" at bounding box center [1336, 246] width 464 height 111
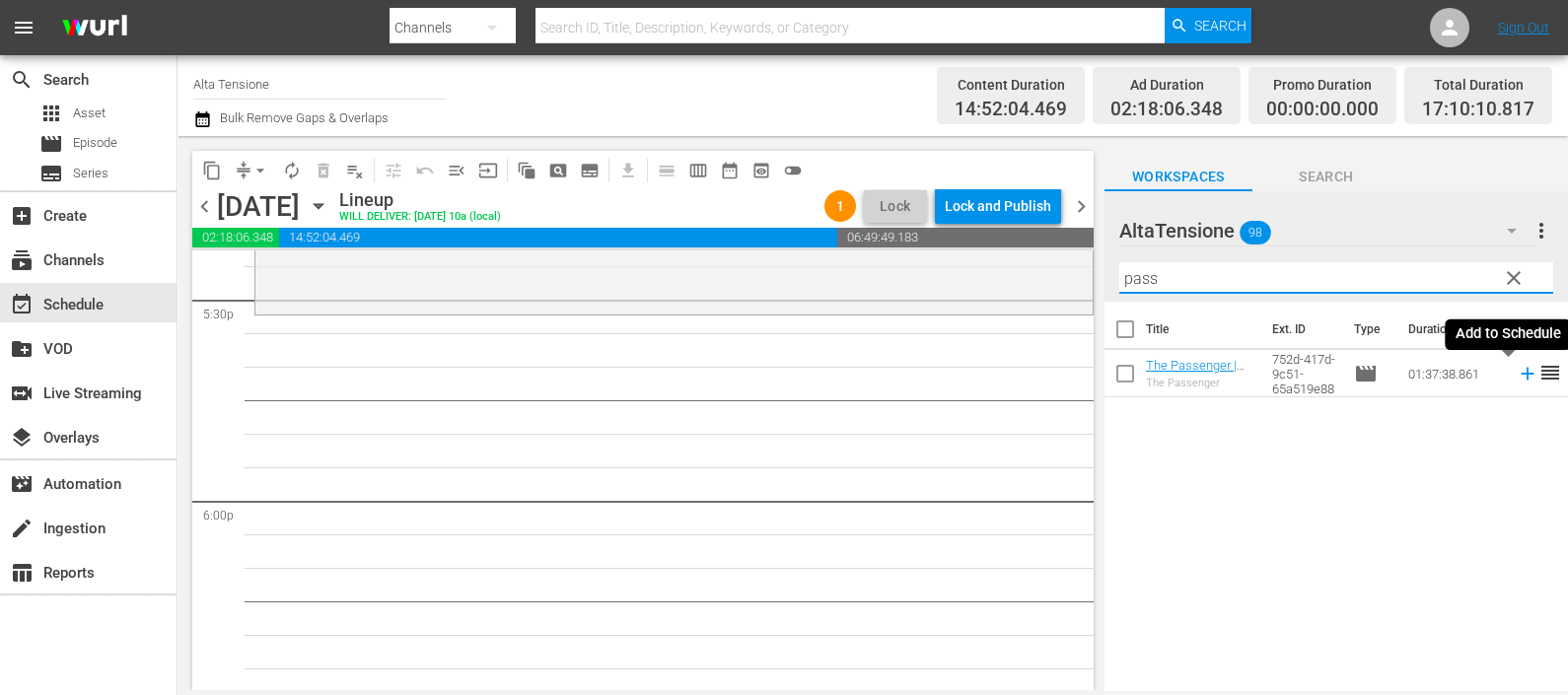
drag, startPoint x: 1508, startPoint y: 376, endPoint x: 1486, endPoint y: 362, distance: 26.1
click at [1516, 375] on icon at bounding box center [1527, 374] width 22 height 22
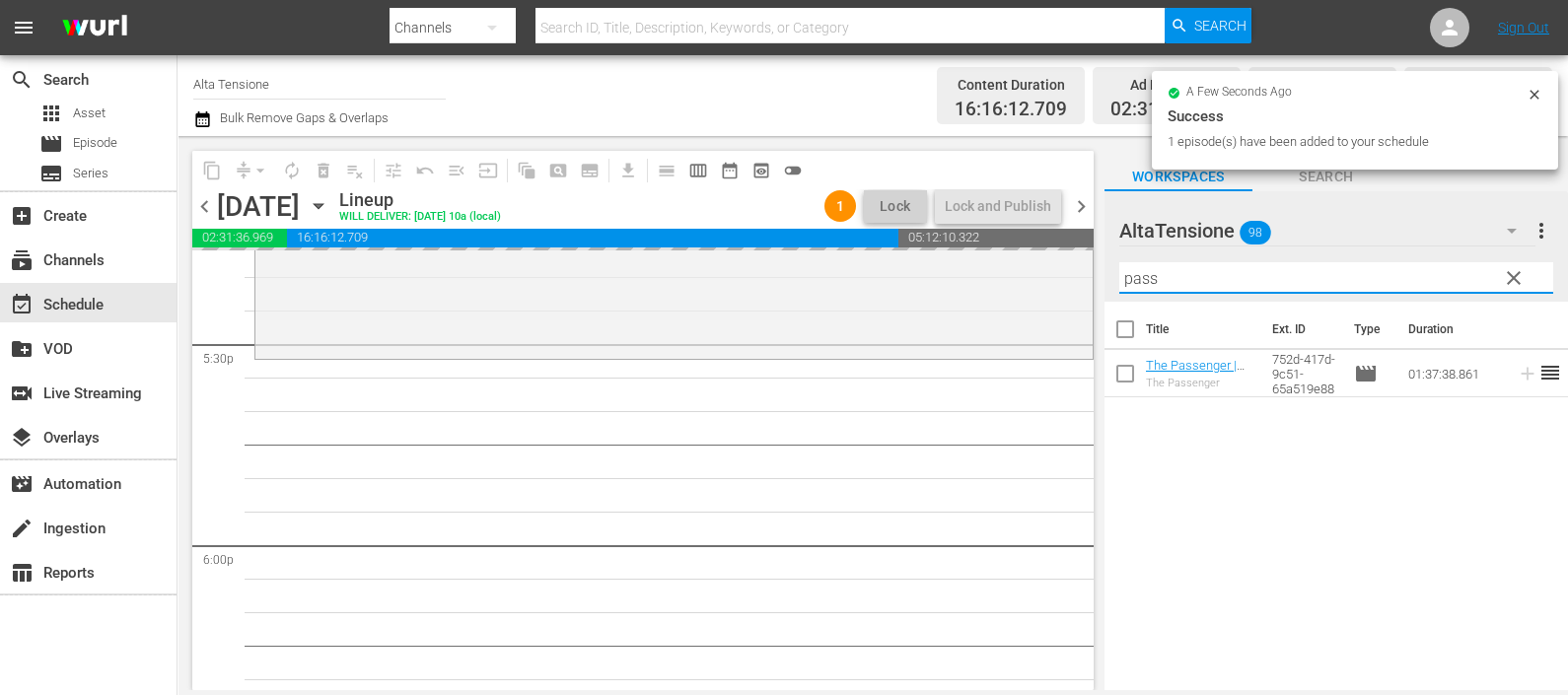
drag, startPoint x: 1243, startPoint y: 277, endPoint x: 1085, endPoint y: 260, distance: 158.9
click at [1085, 260] on div "content_copy compress arrow_drop_down autorenew_outlined delete_forever_outline…" at bounding box center [872, 413] width 1391 height 554
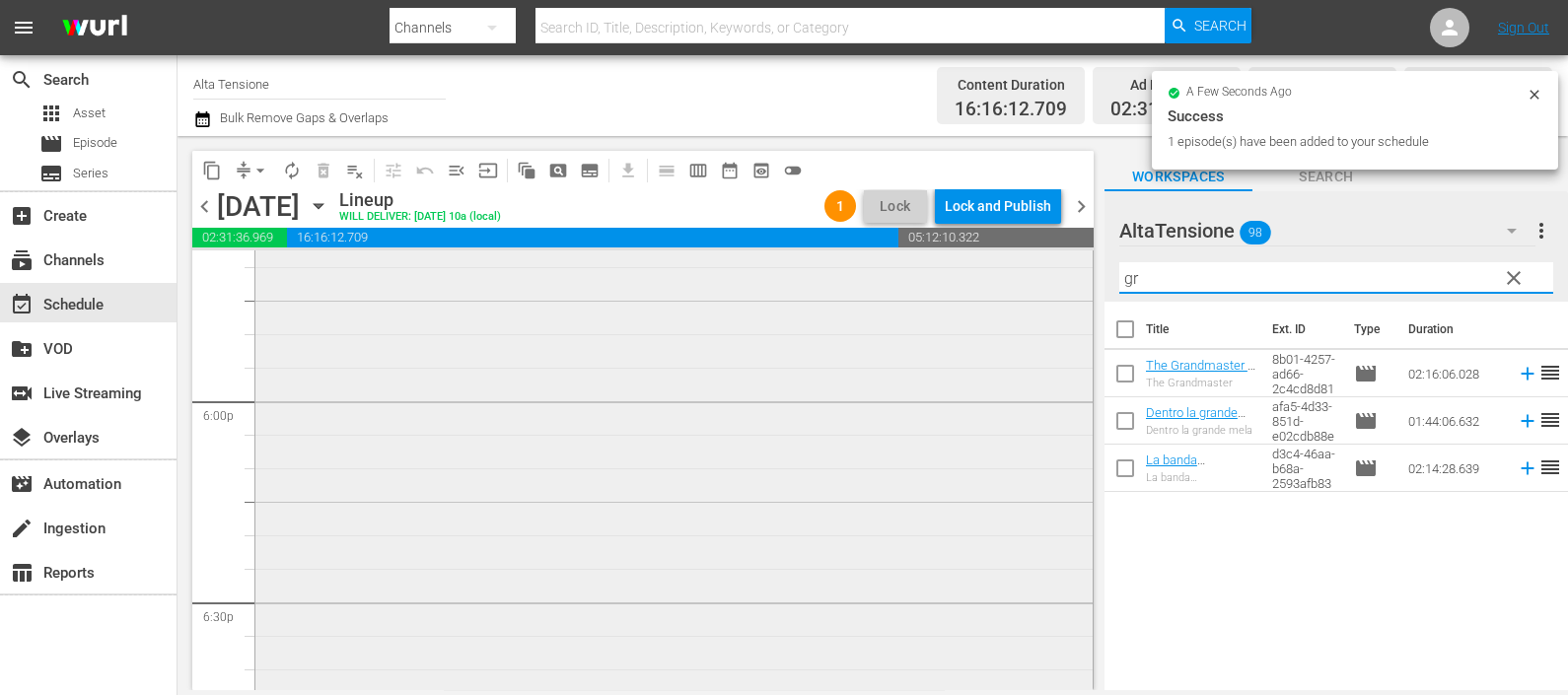
scroll to position [7285, 0]
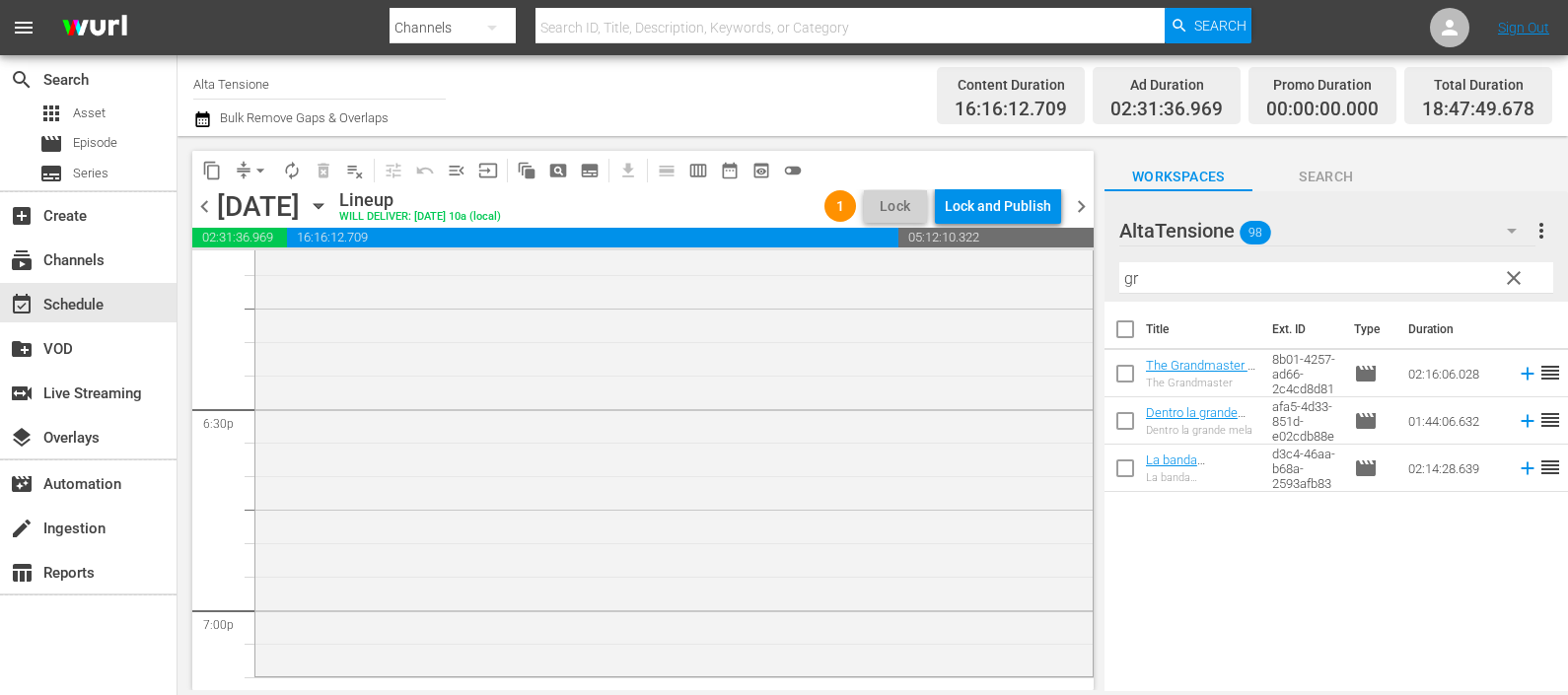
click at [1508, 374] on td at bounding box center [1523, 373] width 30 height 47
click at [1516, 372] on icon at bounding box center [1527, 374] width 22 height 22
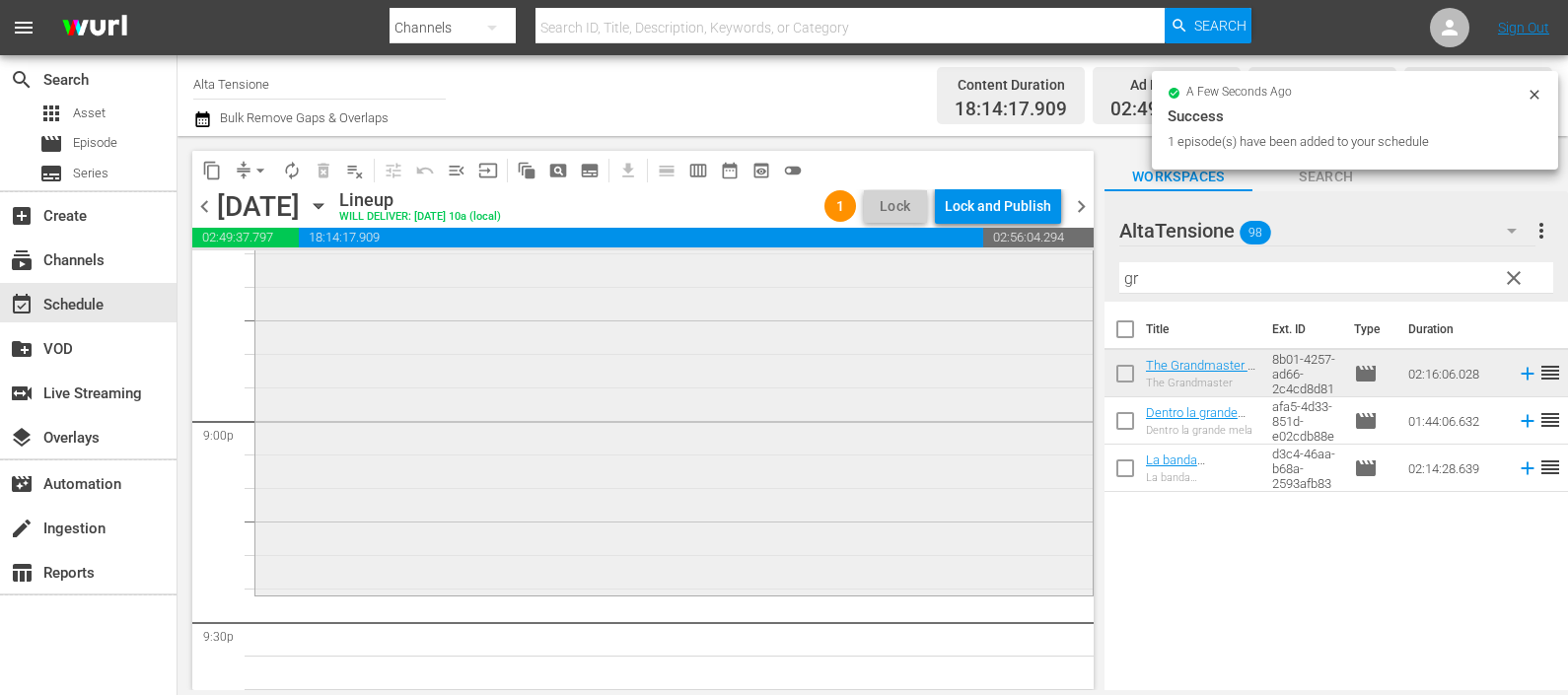
scroll to position [8395, 0]
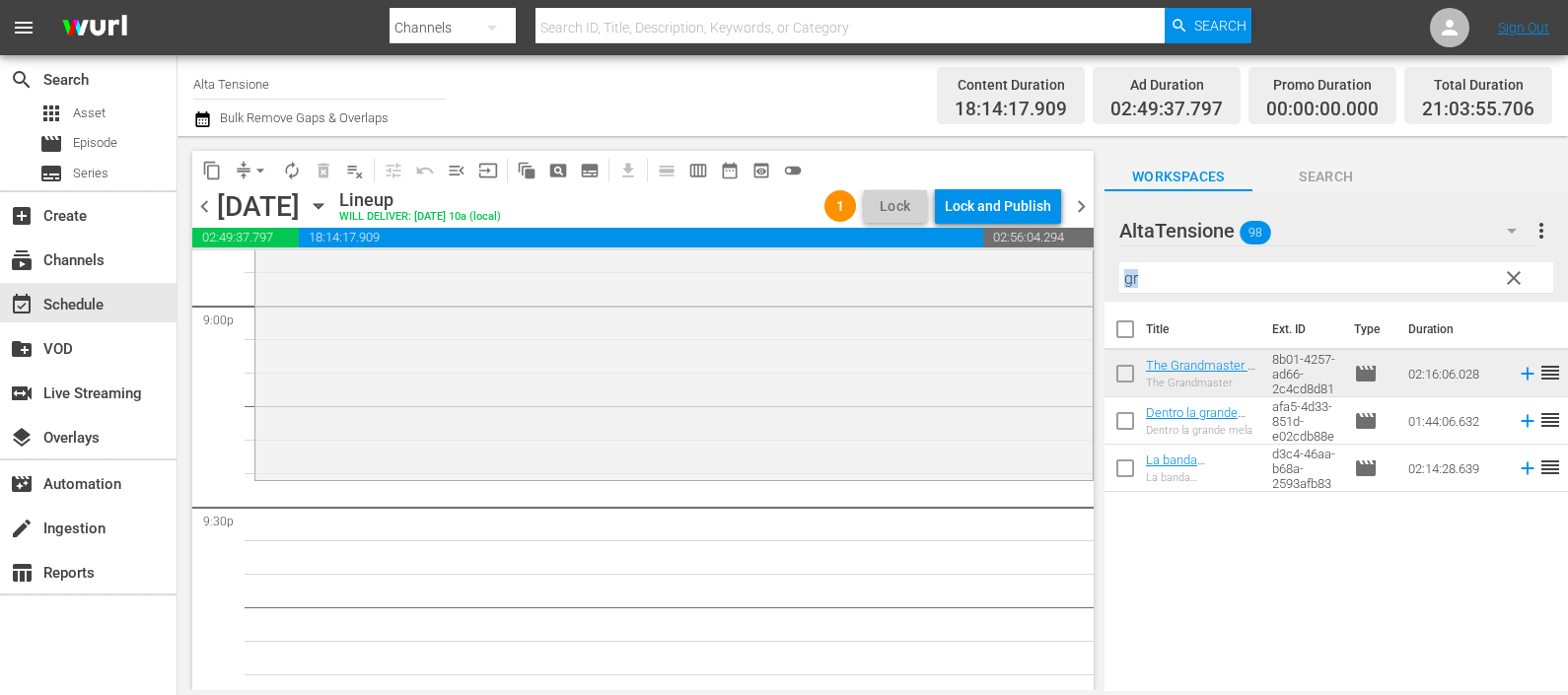
drag, startPoint x: 1220, startPoint y: 294, endPoint x: 1138, endPoint y: 276, distance: 84.0
click at [1138, 276] on div "Filter by Title gr" at bounding box center [1336, 277] width 434 height 47
drag, startPoint x: 1138, startPoint y: 276, endPoint x: 1101, endPoint y: 270, distance: 37.5
click at [1101, 270] on div "content_copy compress arrow_drop_down autorenew_outlined delete_forever_outline…" at bounding box center [872, 413] width 1391 height 554
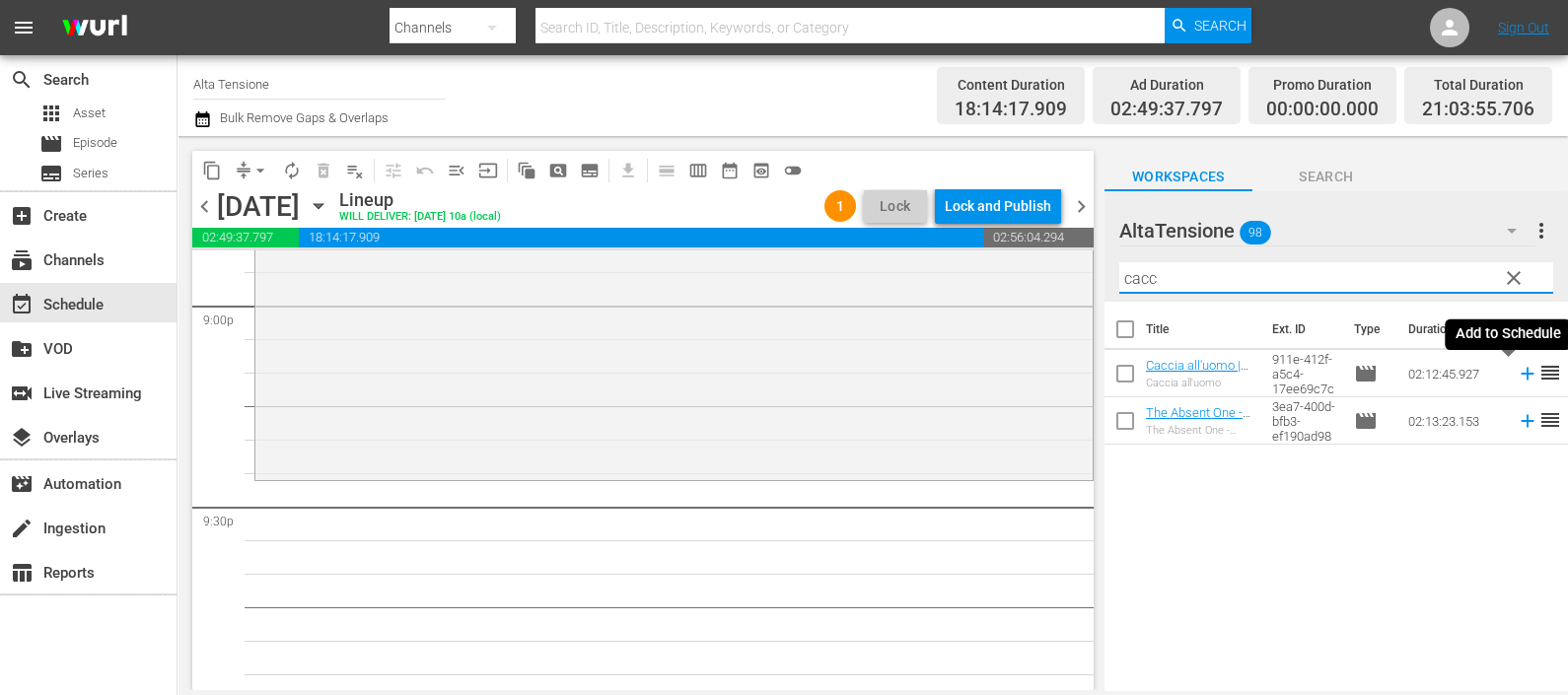
click at [1516, 370] on icon at bounding box center [1527, 374] width 22 height 22
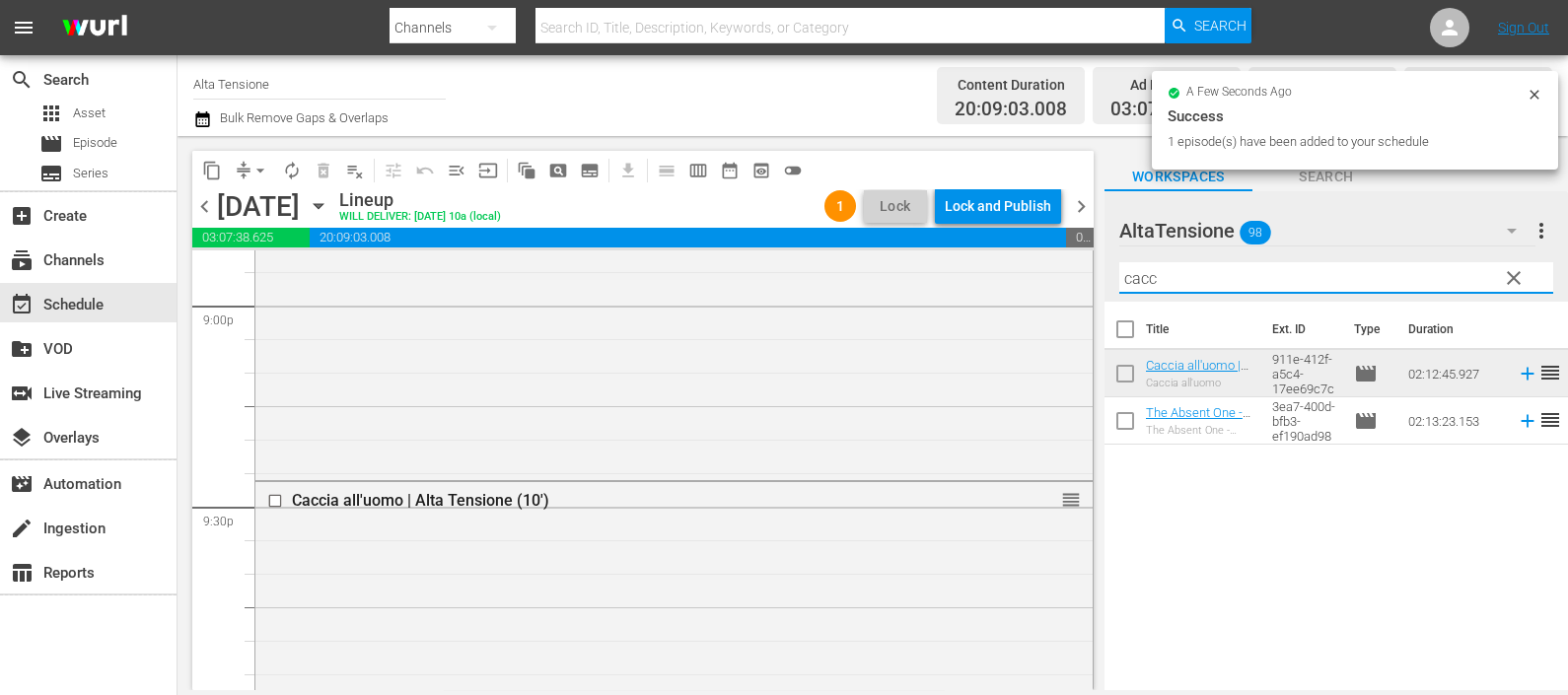
drag, startPoint x: 1118, startPoint y: 278, endPoint x: 1084, endPoint y: 278, distance: 34.0
click at [1084, 278] on div "content_copy compress arrow_drop_down autorenew_outlined delete_forever_outline…" at bounding box center [872, 413] width 1391 height 554
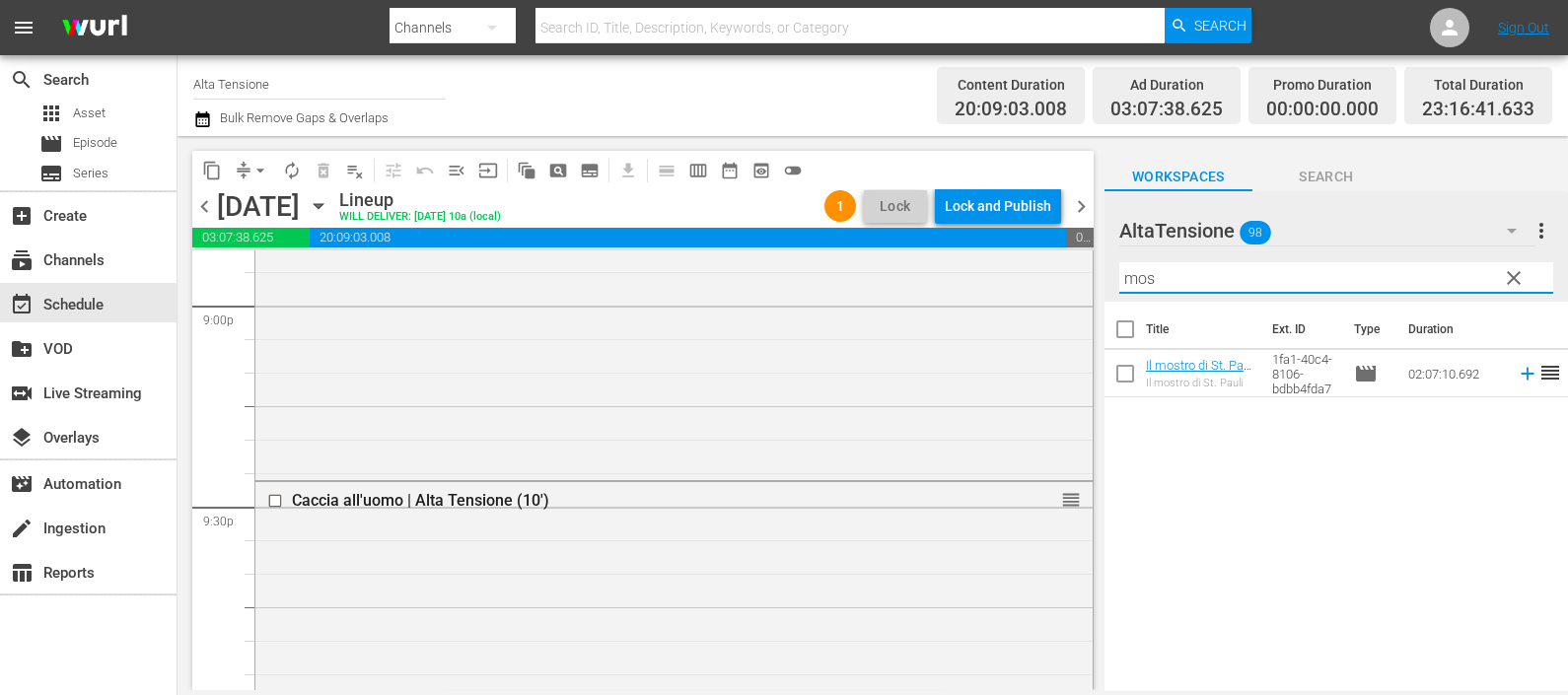
type input "mos"
drag, startPoint x: 1503, startPoint y: 373, endPoint x: 1489, endPoint y: 368, distance: 14.9
click at [1516, 372] on icon at bounding box center [1527, 374] width 22 height 22
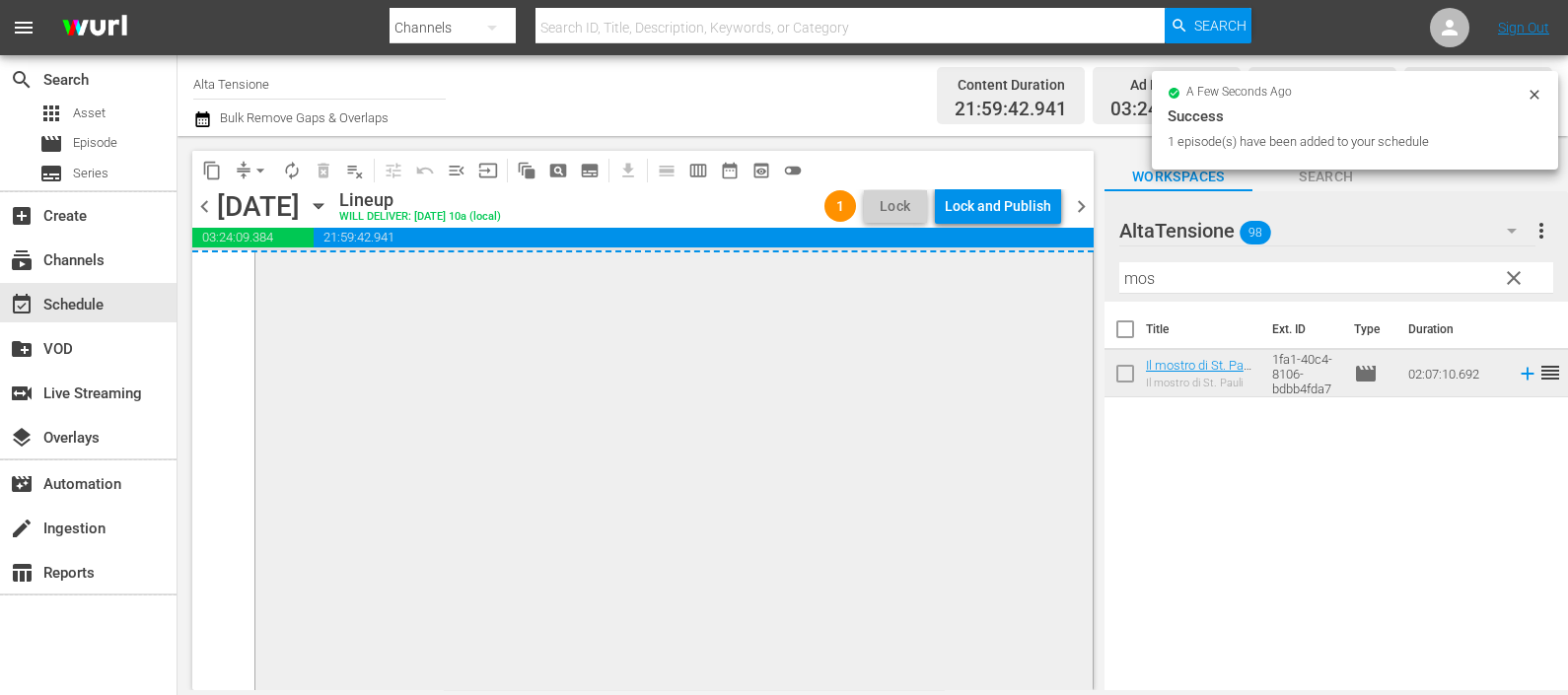
scroll to position [9710, 0]
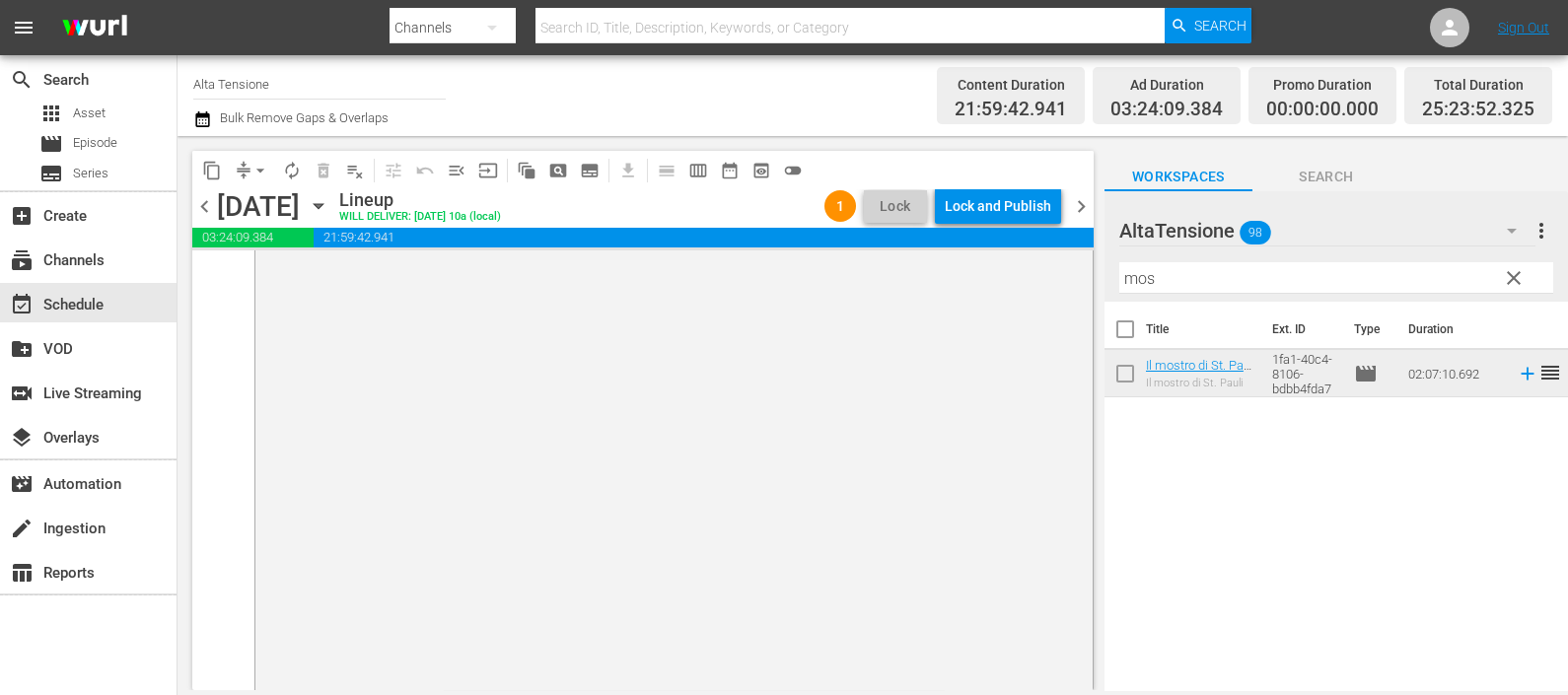
click at [207, 116] on icon "button" at bounding box center [202, 120] width 14 height 16
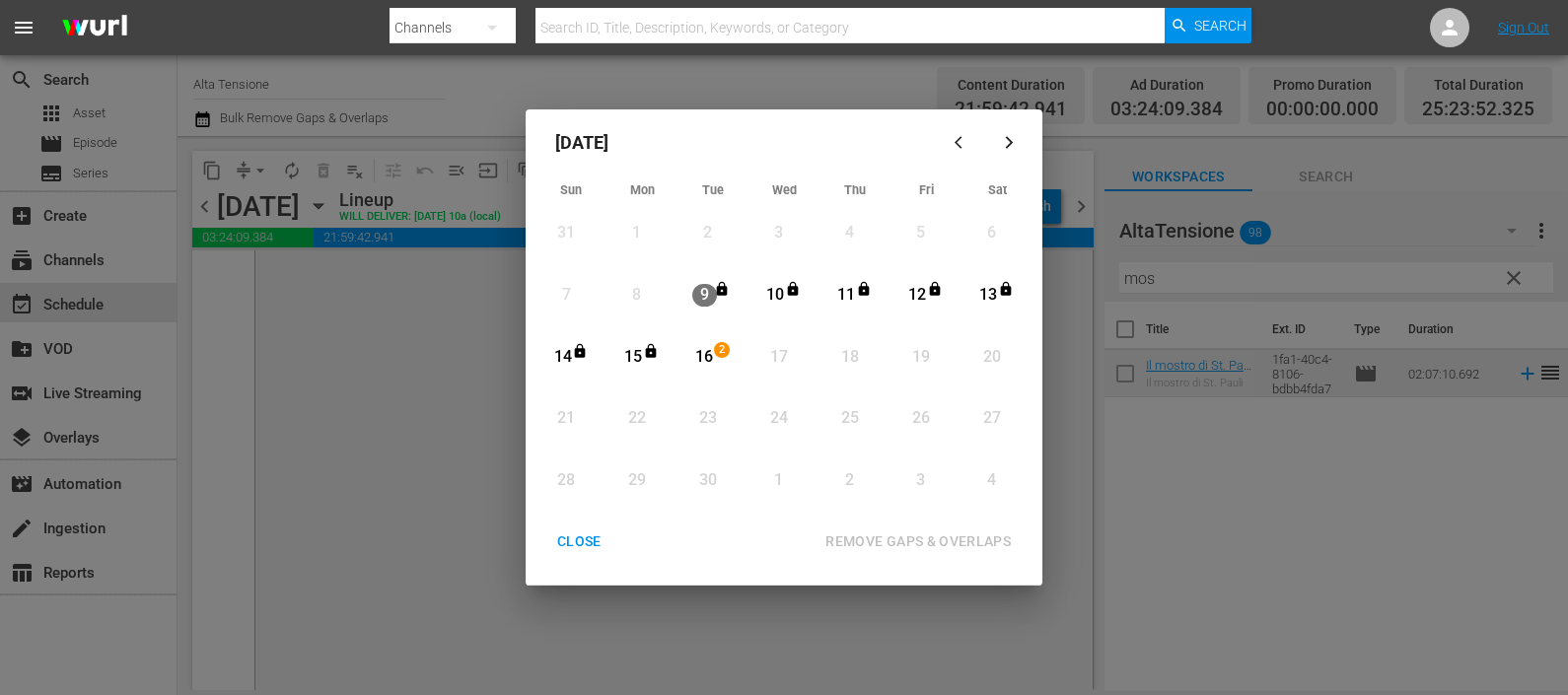
click at [713, 352] on div "16" at bounding box center [704, 357] width 25 height 23
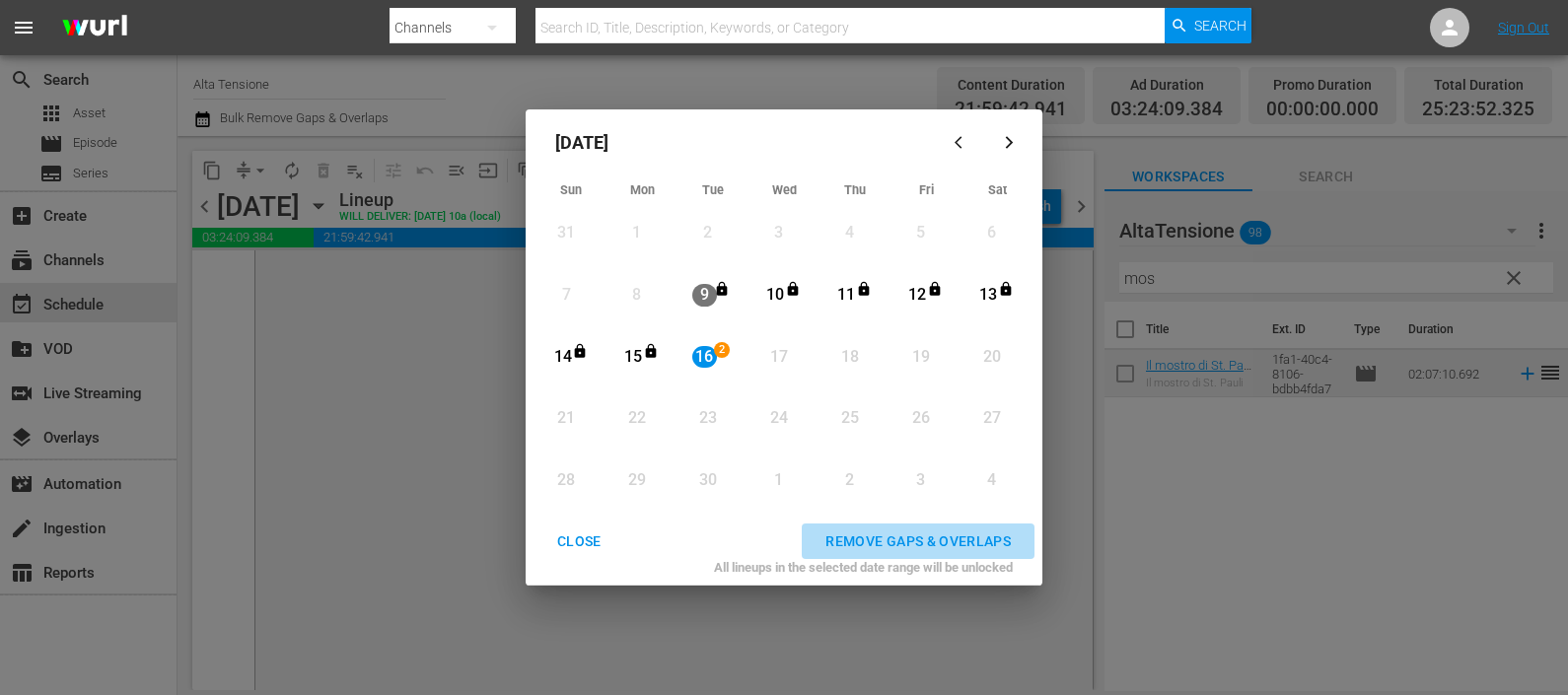
click at [885, 530] on div "REMOVE GAPS & OVERLAPS" at bounding box center [918, 541] width 217 height 25
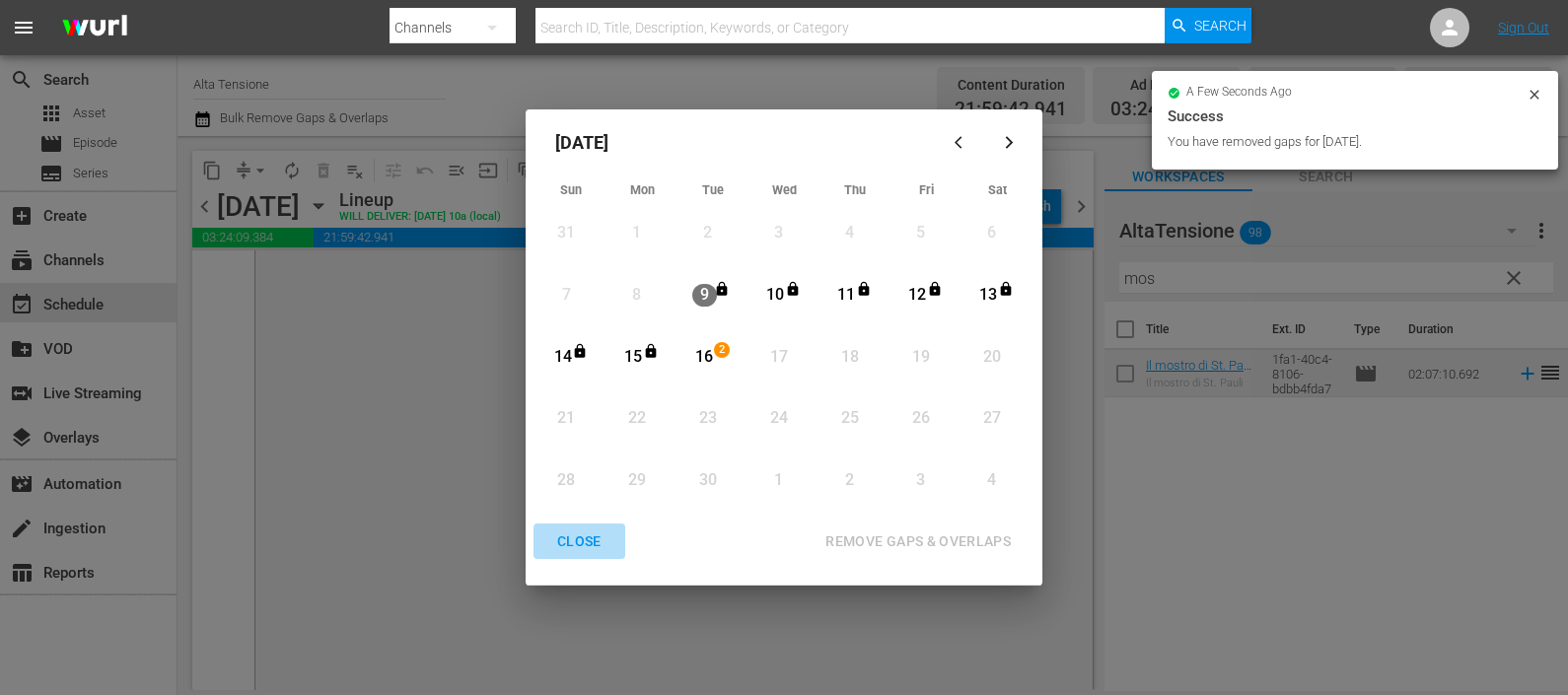
click at [565, 535] on div "CLOSE" at bounding box center [579, 541] width 76 height 25
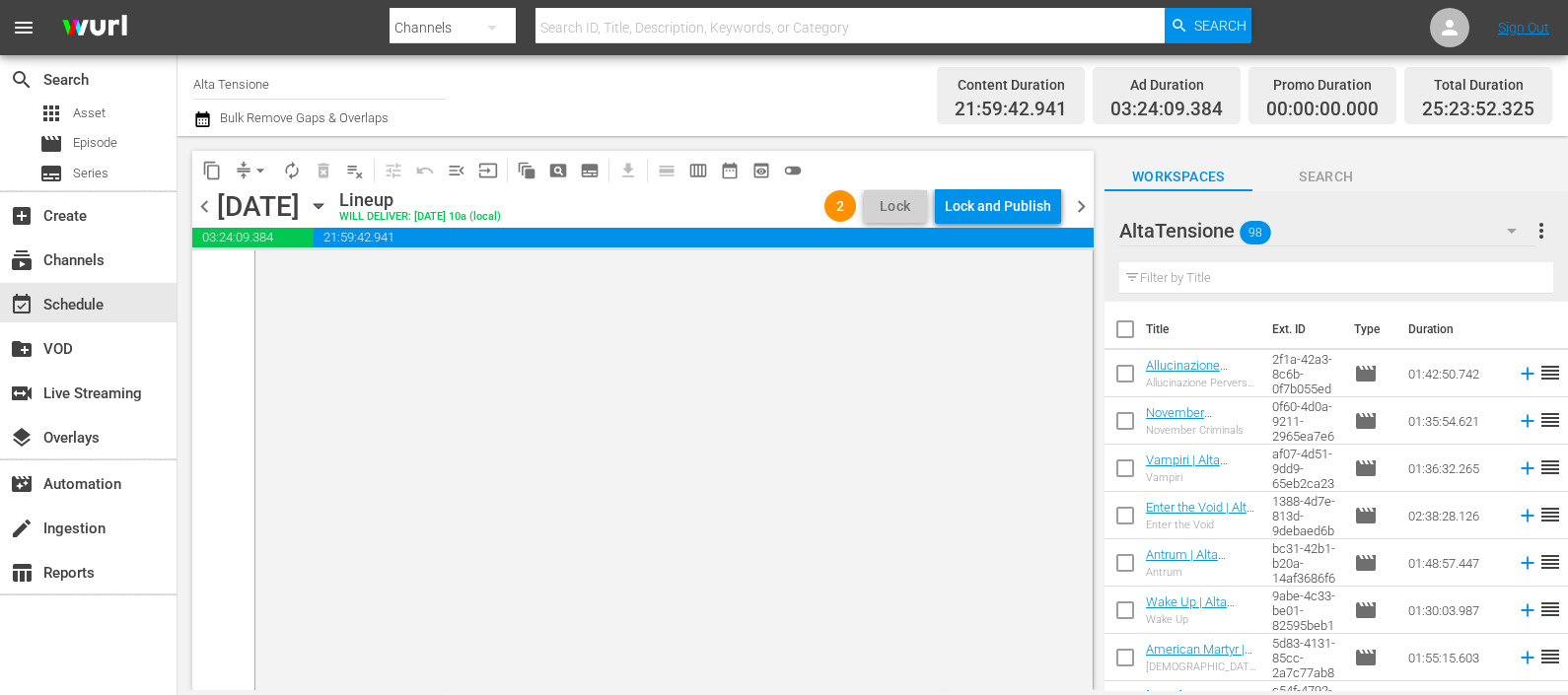
scroll to position [9927, 0]
click at [992, 208] on div "Lock and Publish" at bounding box center [998, 206] width 107 height 36
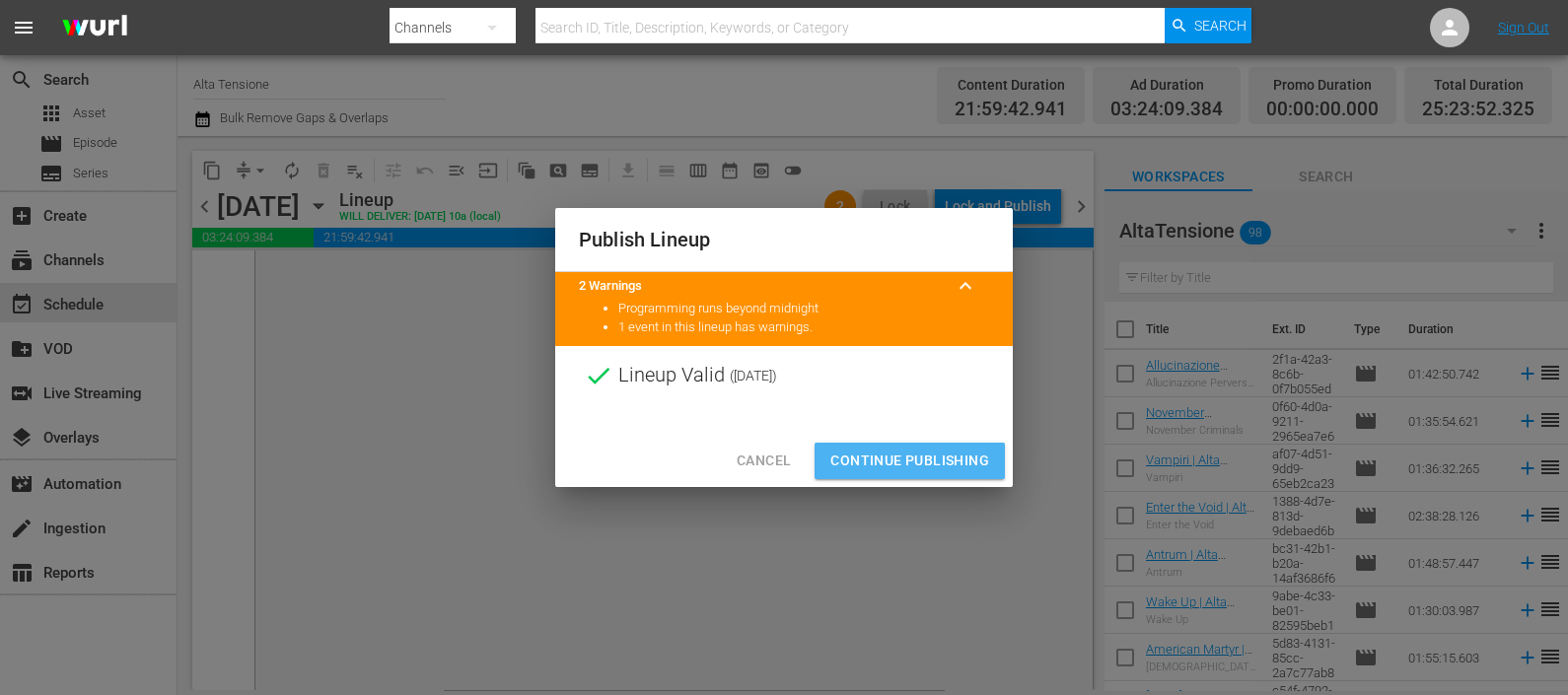
click at [915, 460] on span "Continue Publishing" at bounding box center [909, 461] width 158 height 25
